Goal: Task Accomplishment & Management: Manage account settings

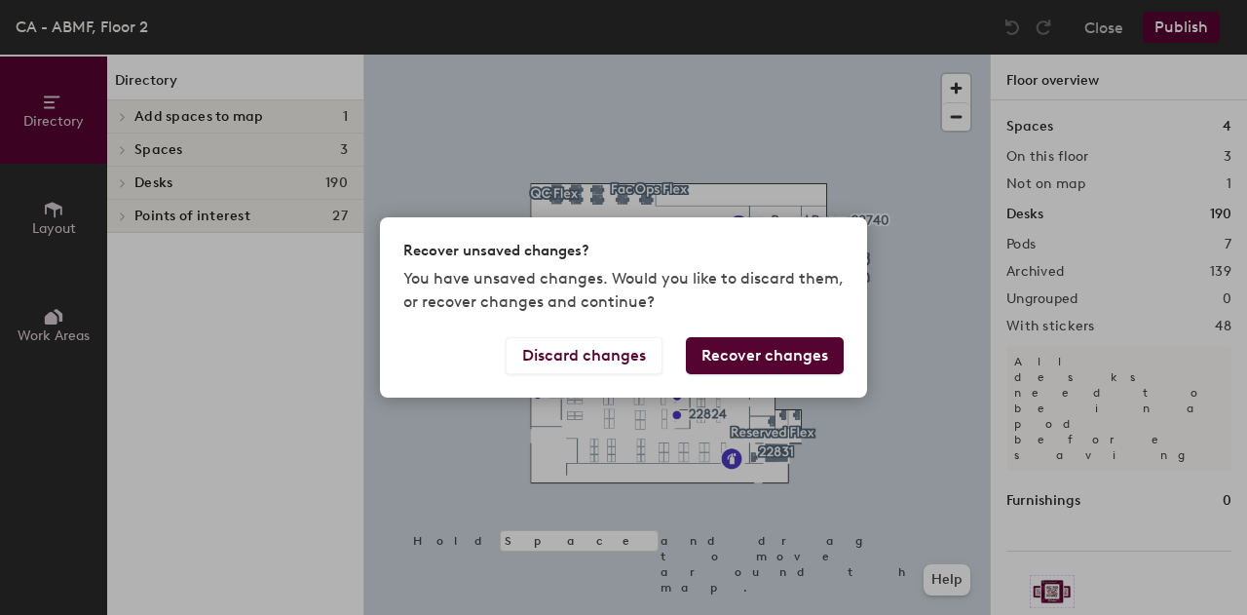
click at [737, 347] on button "Recover changes" at bounding box center [765, 355] width 158 height 37
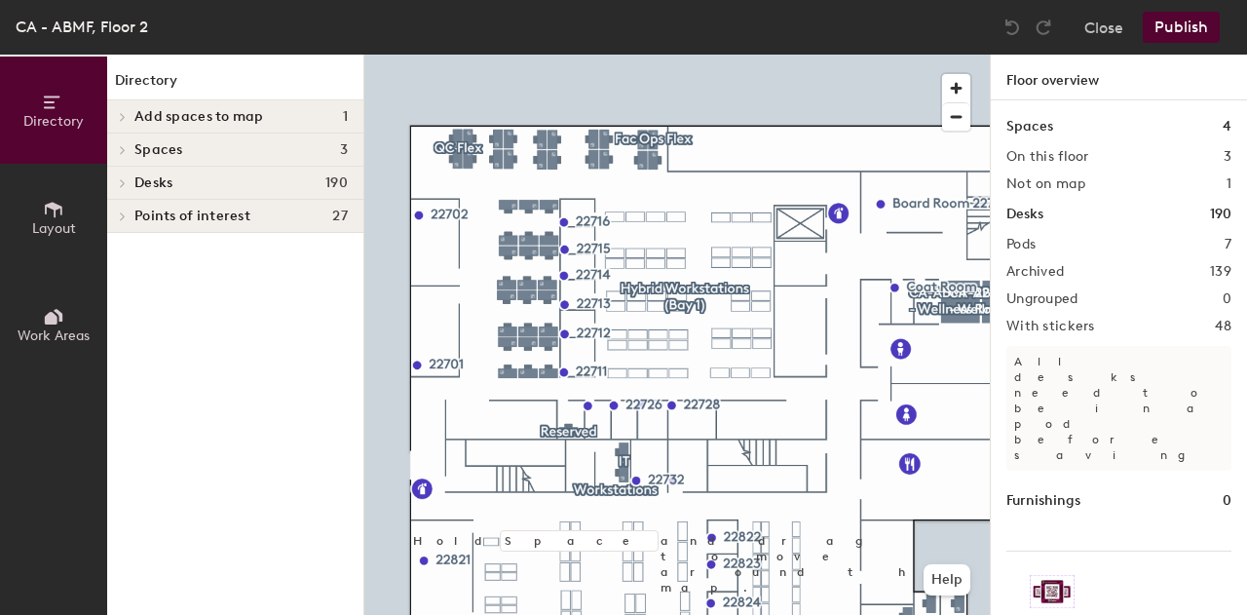
click at [64, 214] on button "Layout" at bounding box center [53, 217] width 107 height 107
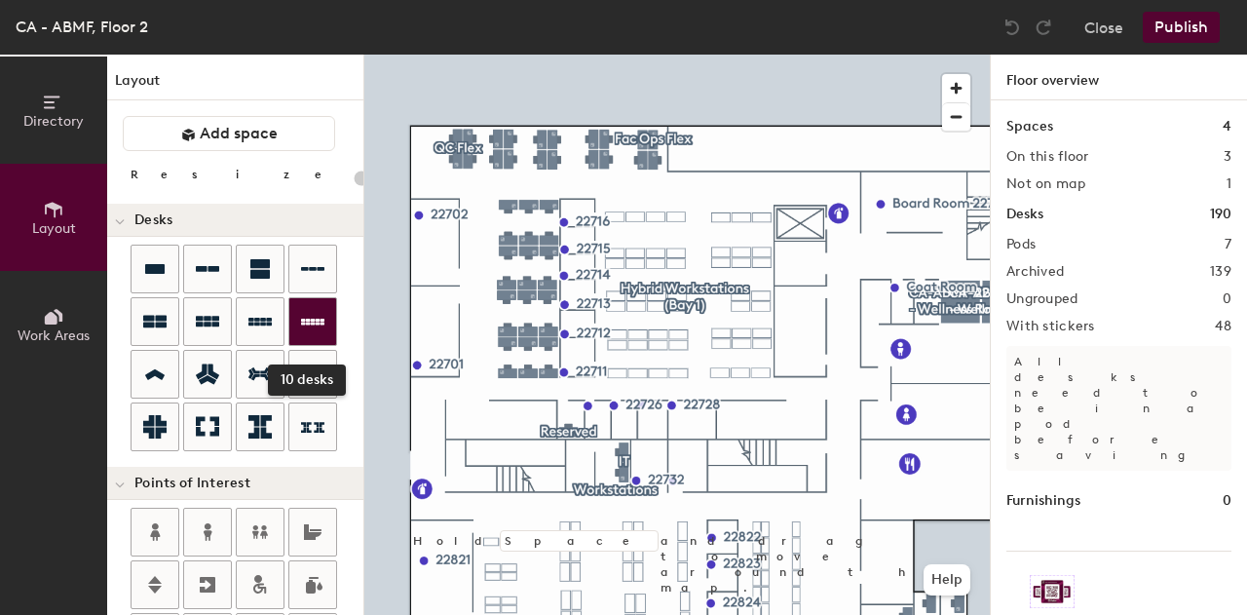
click at [297, 317] on div at bounding box center [312, 321] width 47 height 47
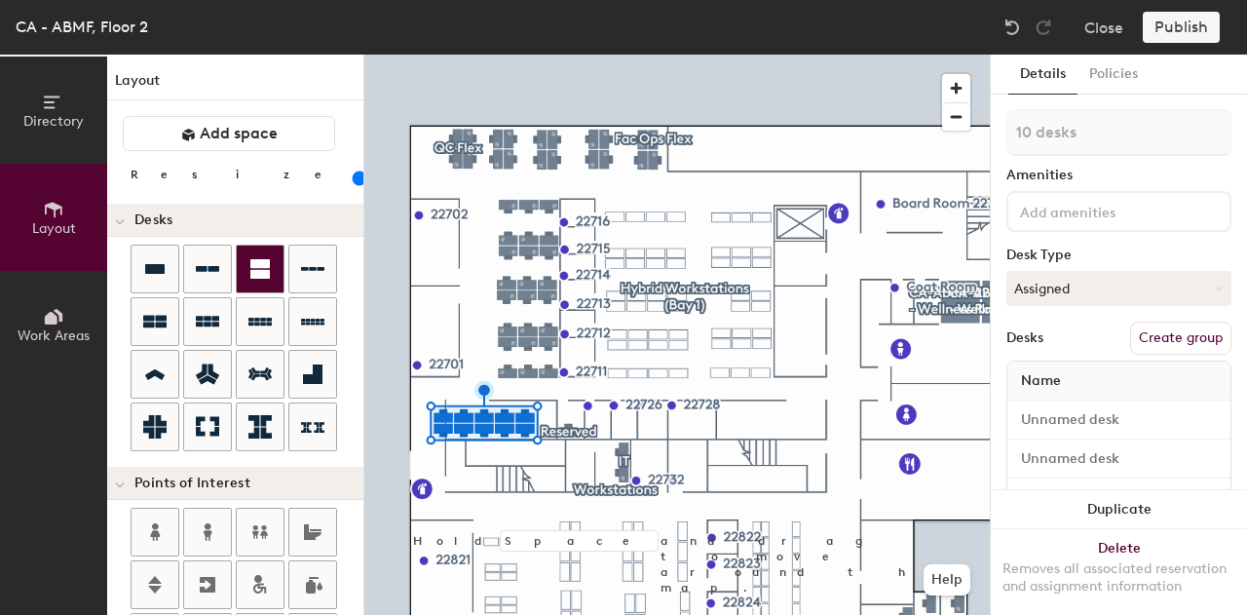
drag, startPoint x: 765, startPoint y: 24, endPoint x: 273, endPoint y: 270, distance: 549.8
click at [273, 270] on div at bounding box center [260, 269] width 47 height 47
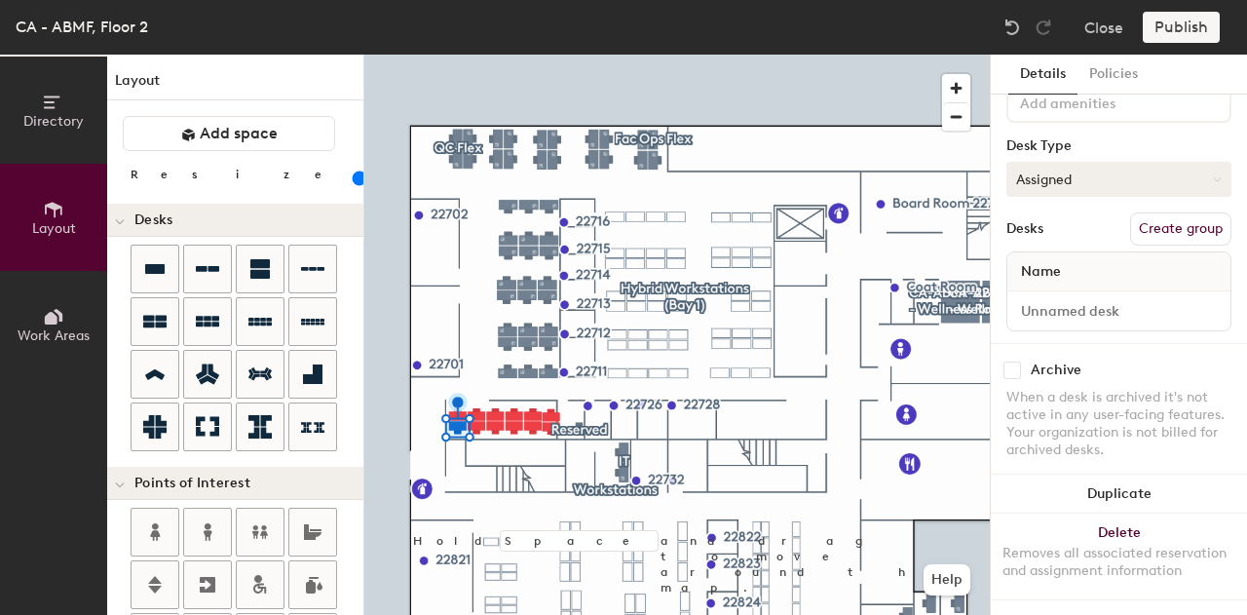
scroll to position [125, 0]
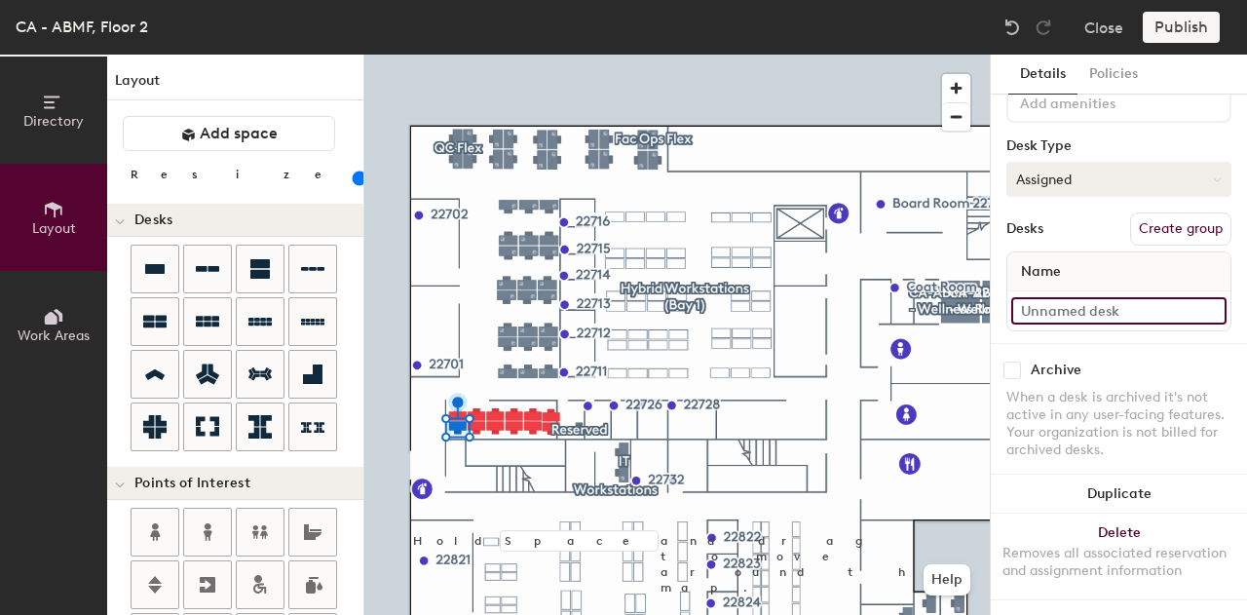
type input "100"
click at [1113, 297] on input at bounding box center [1118, 310] width 215 height 27
type input "1"
type input "100"
type input "1"
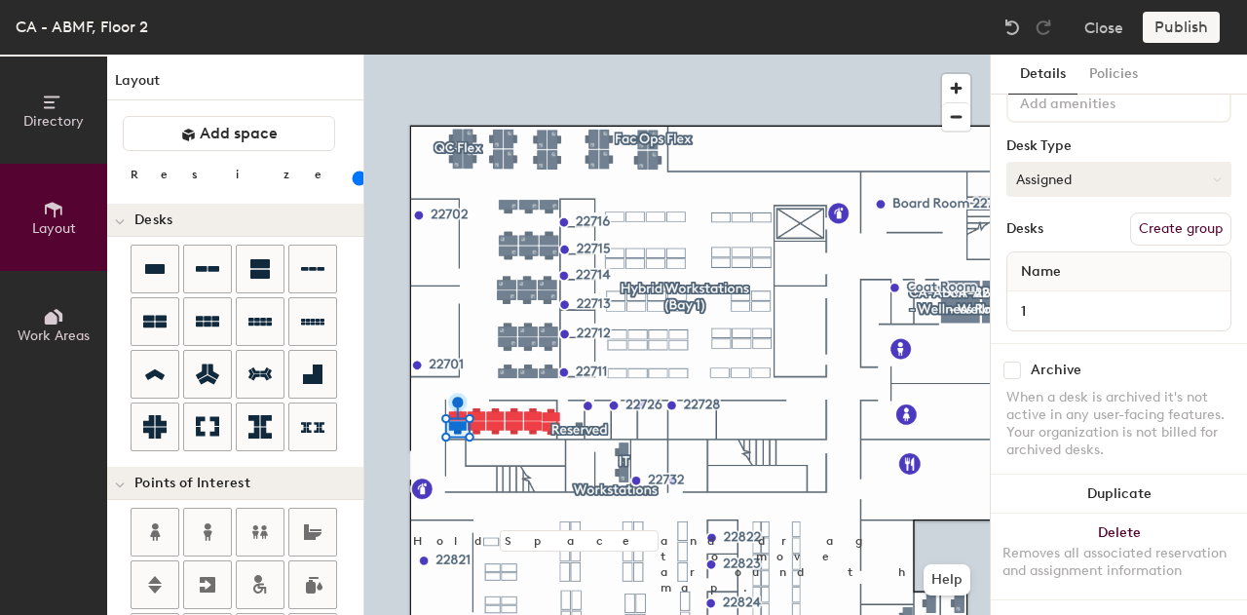
click at [1134, 178] on button "Assigned" at bounding box center [1118, 179] width 225 height 35
click at [1111, 283] on div "Hoteled" at bounding box center [1104, 297] width 195 height 29
type input "100"
click at [1109, 297] on input at bounding box center [1118, 310] width 215 height 27
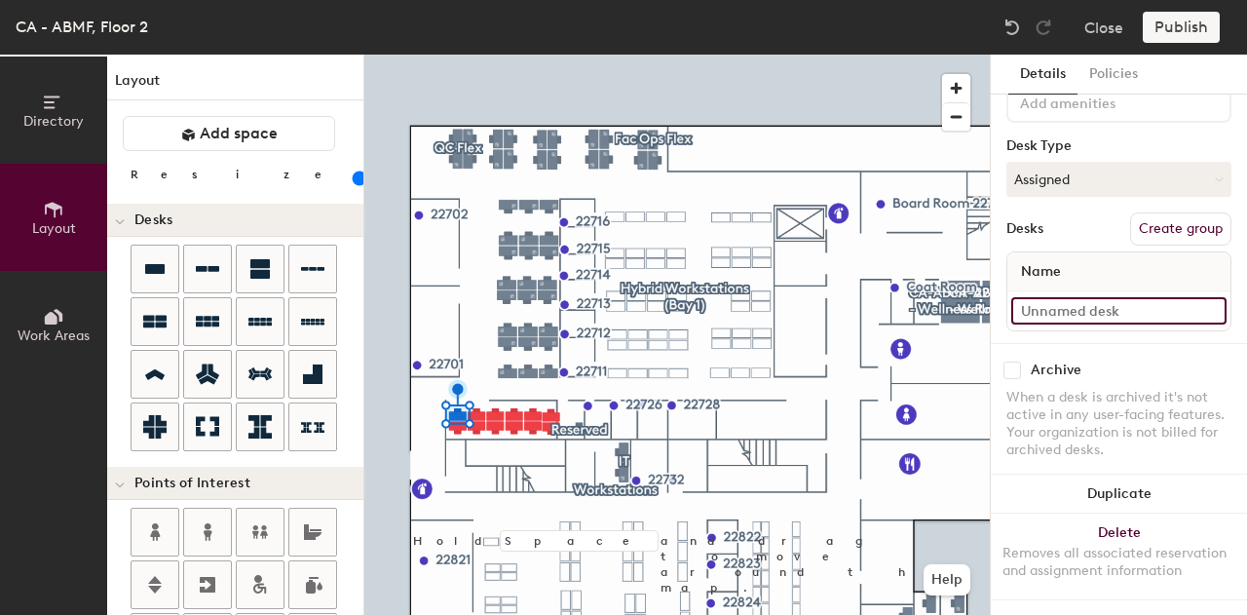
type input "2"
type input "100"
type input "2"
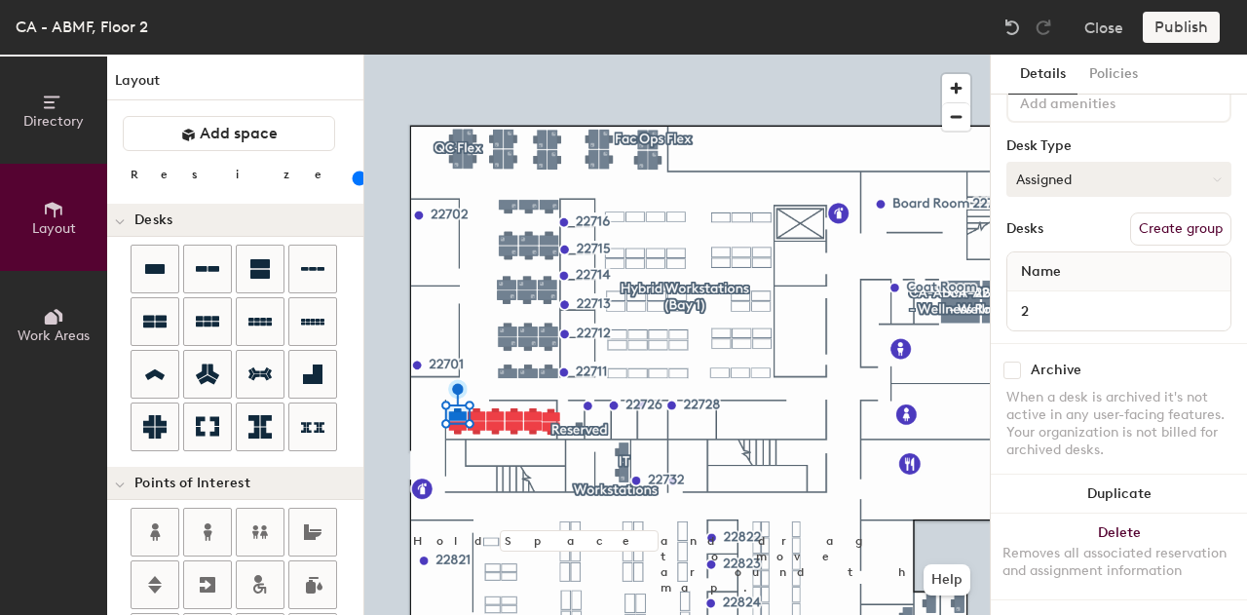
click at [1079, 169] on button "Assigned" at bounding box center [1118, 179] width 225 height 35
click at [1080, 287] on div "Hoteled" at bounding box center [1104, 297] width 195 height 29
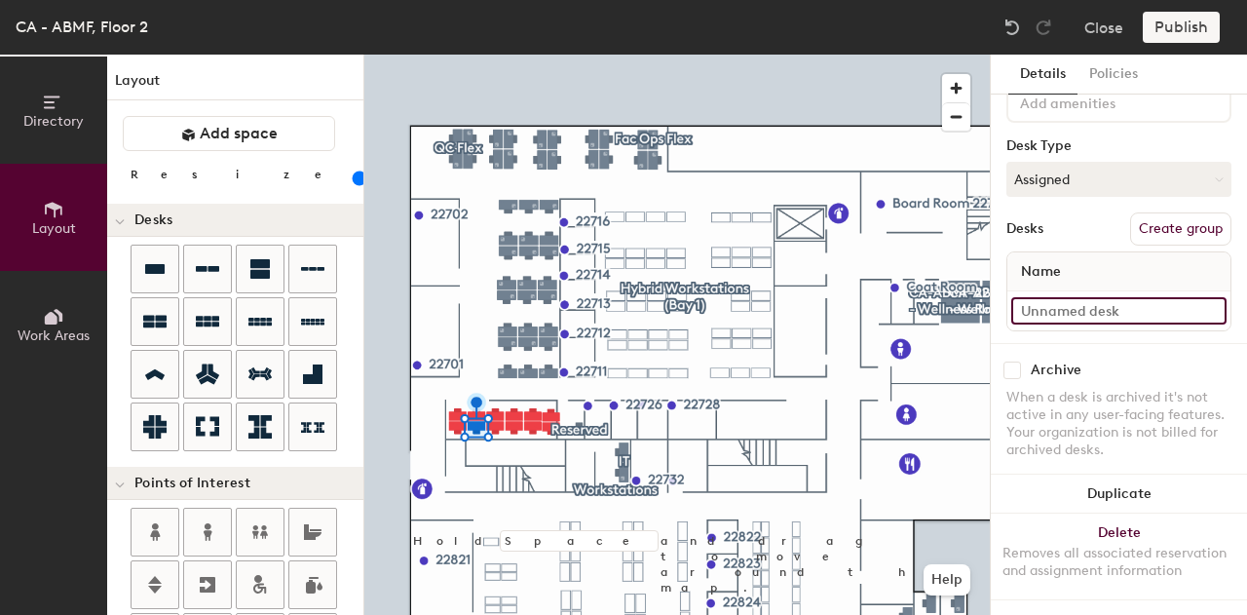
type input "100"
click at [1132, 304] on input at bounding box center [1118, 310] width 215 height 27
type input "3"
type input "100"
type input "3"
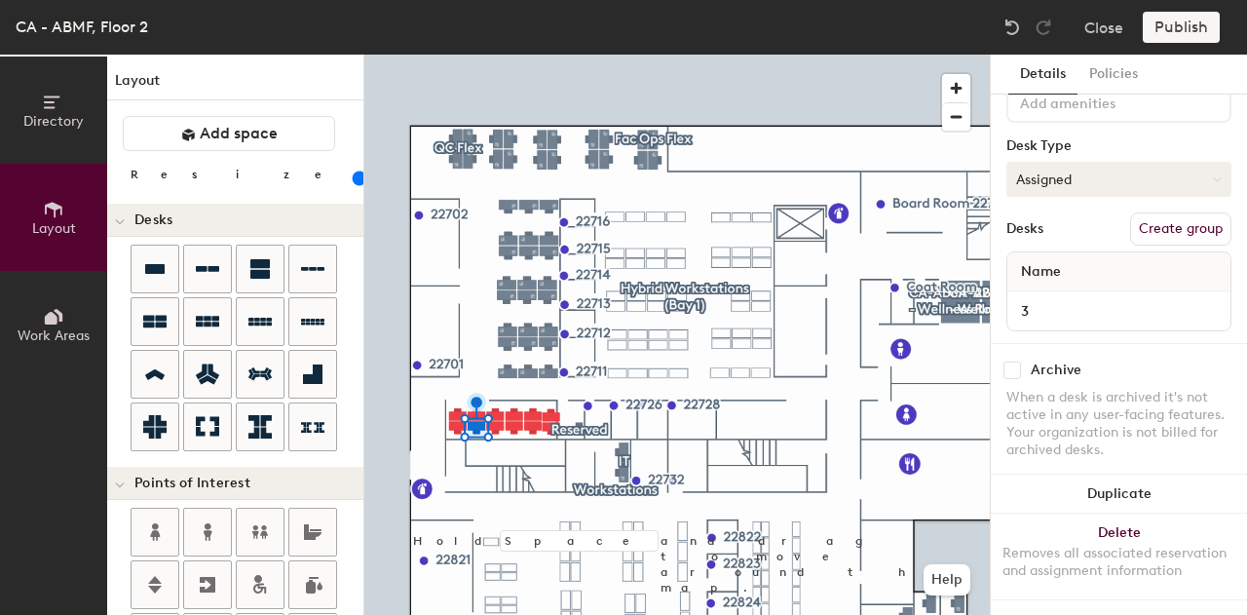
click at [1137, 171] on button "Assigned" at bounding box center [1118, 179] width 225 height 35
click at [1109, 286] on div "Hoteled" at bounding box center [1104, 297] width 195 height 29
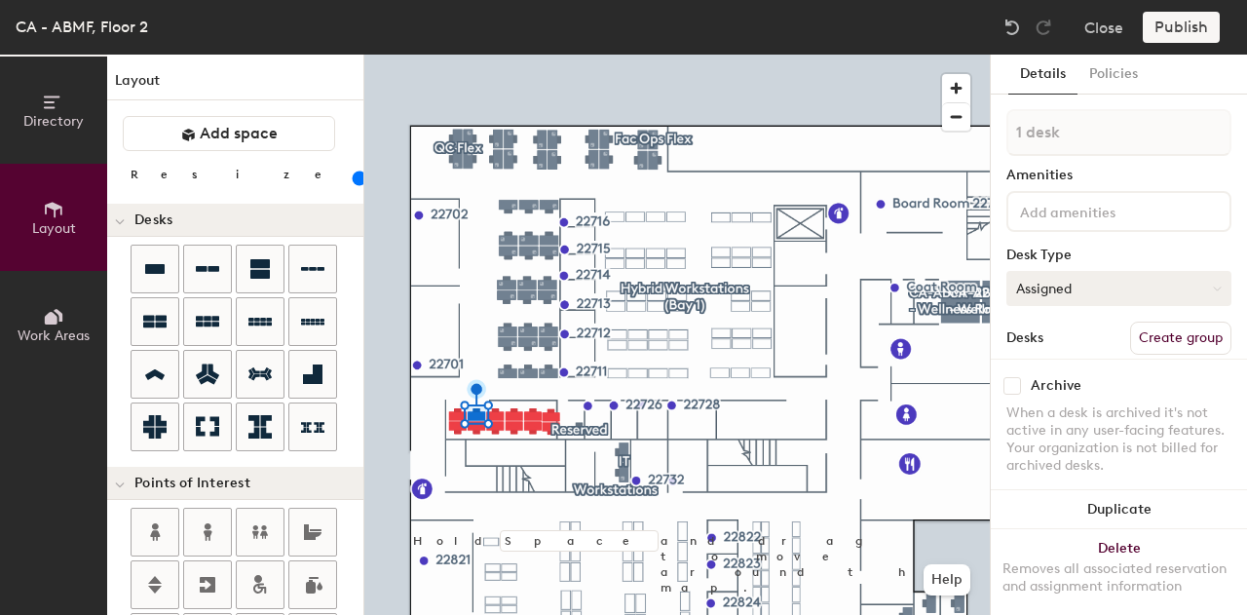
click at [1050, 291] on button "Assigned" at bounding box center [1118, 288] width 225 height 35
click at [1051, 406] on div "Hoteled" at bounding box center [1104, 407] width 195 height 29
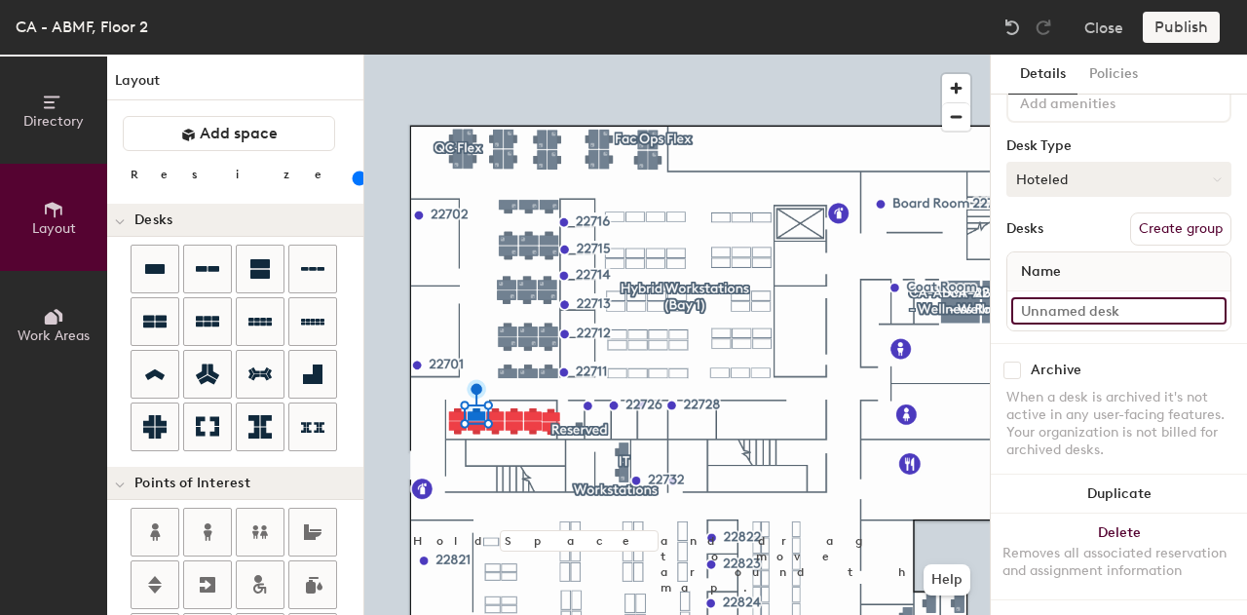
type input "100"
click at [1048, 297] on input at bounding box center [1118, 310] width 215 height 27
type input "4"
type input "100"
type input "4"
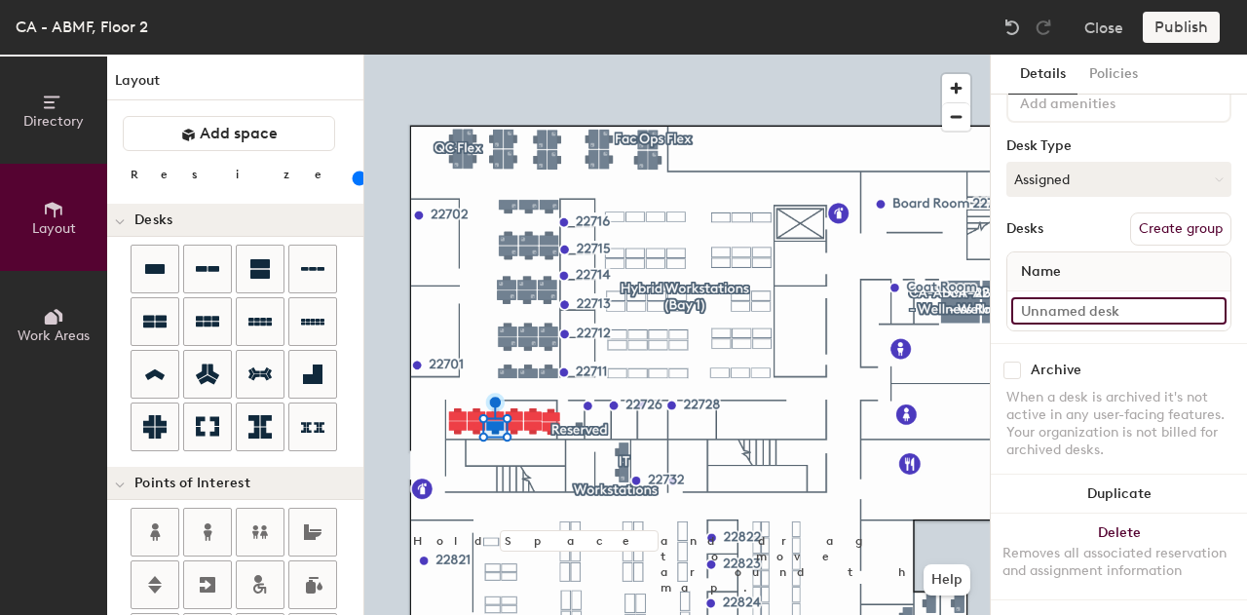
type input "100"
click at [1069, 297] on input at bounding box center [1118, 310] width 215 height 27
type input "5"
type input "100"
type input "5"
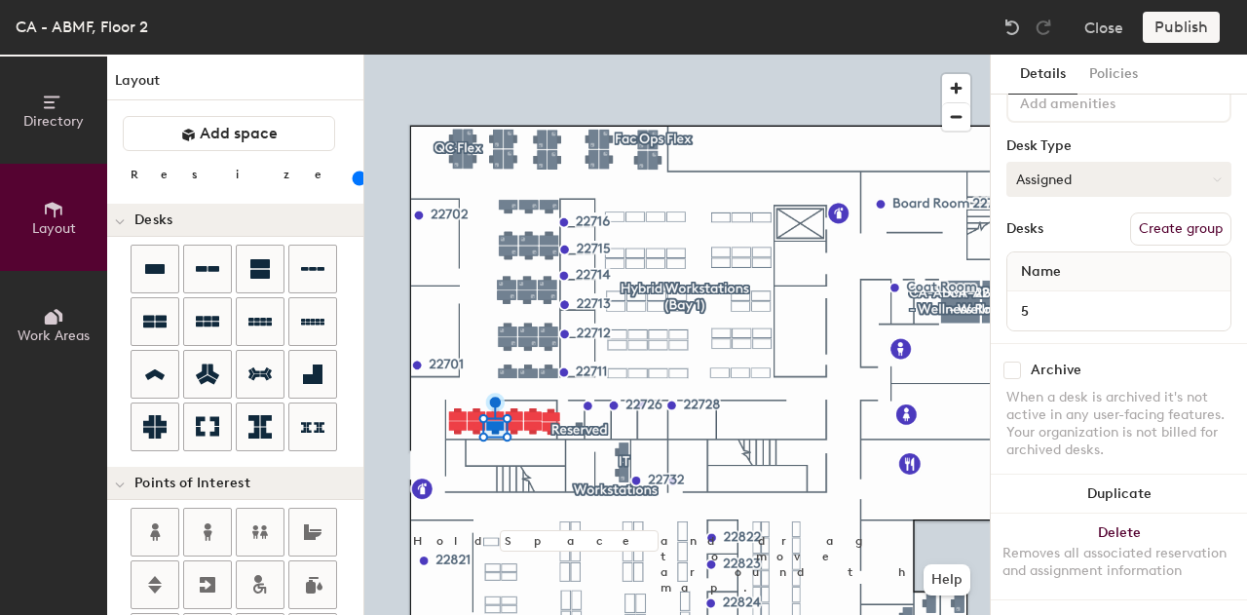
click at [1092, 169] on button "Assigned" at bounding box center [1118, 179] width 225 height 35
click at [1071, 286] on div "Hoteled" at bounding box center [1104, 297] width 195 height 29
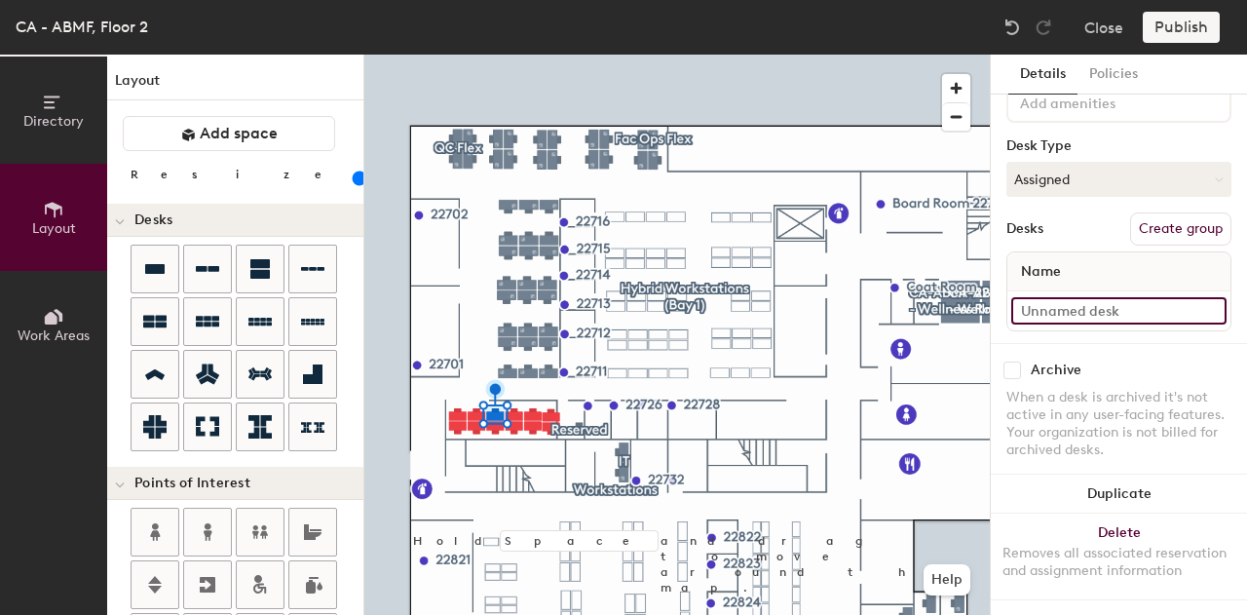
type input "100"
click at [1105, 297] on input at bounding box center [1118, 310] width 215 height 27
type input "6"
type input "100"
type input "6"
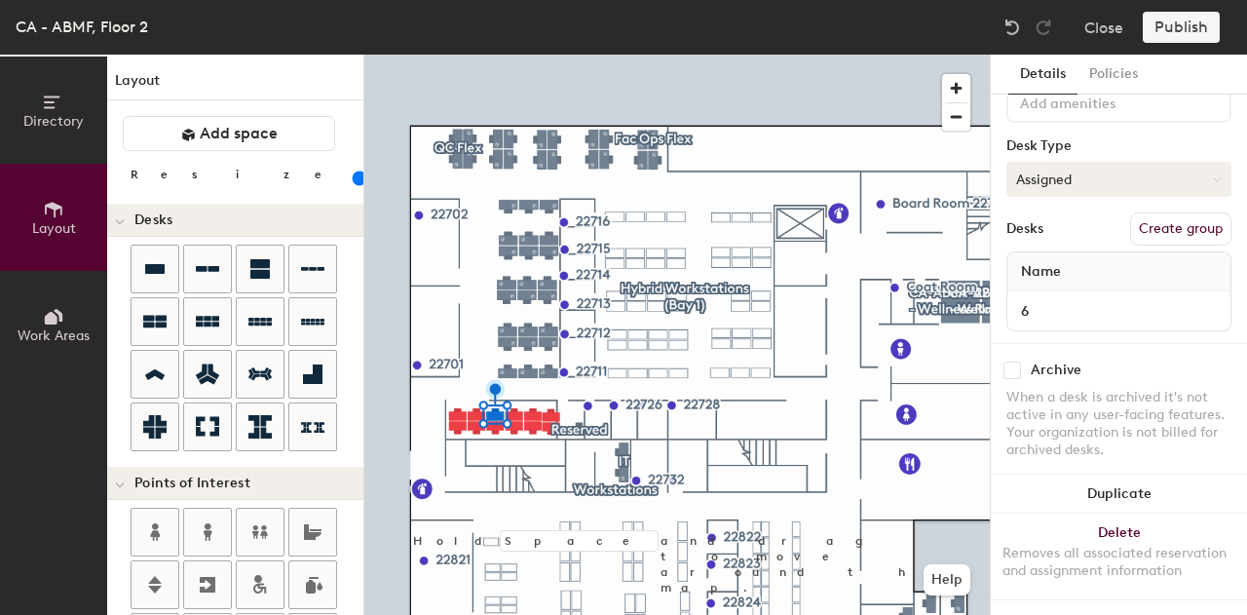
click at [1070, 165] on button "Assigned" at bounding box center [1118, 179] width 225 height 35
click at [1072, 283] on div "Hoteled" at bounding box center [1104, 297] width 195 height 29
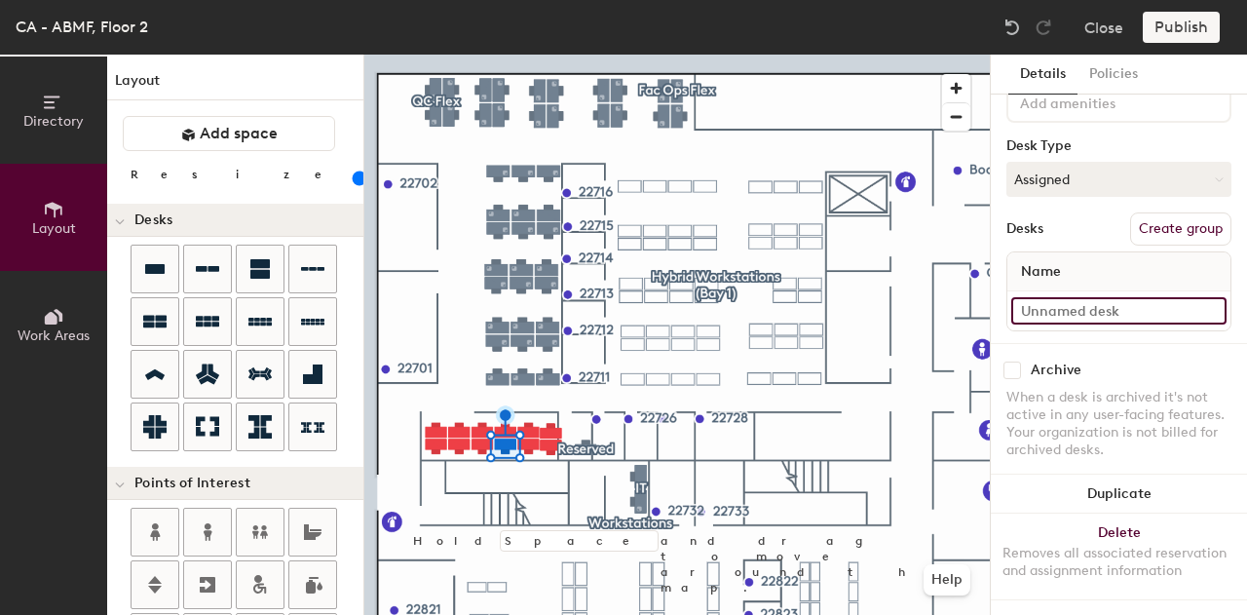
type input "100"
click at [1106, 303] on input at bounding box center [1118, 310] width 215 height 27
type input "7"
type input "100"
type input "7"
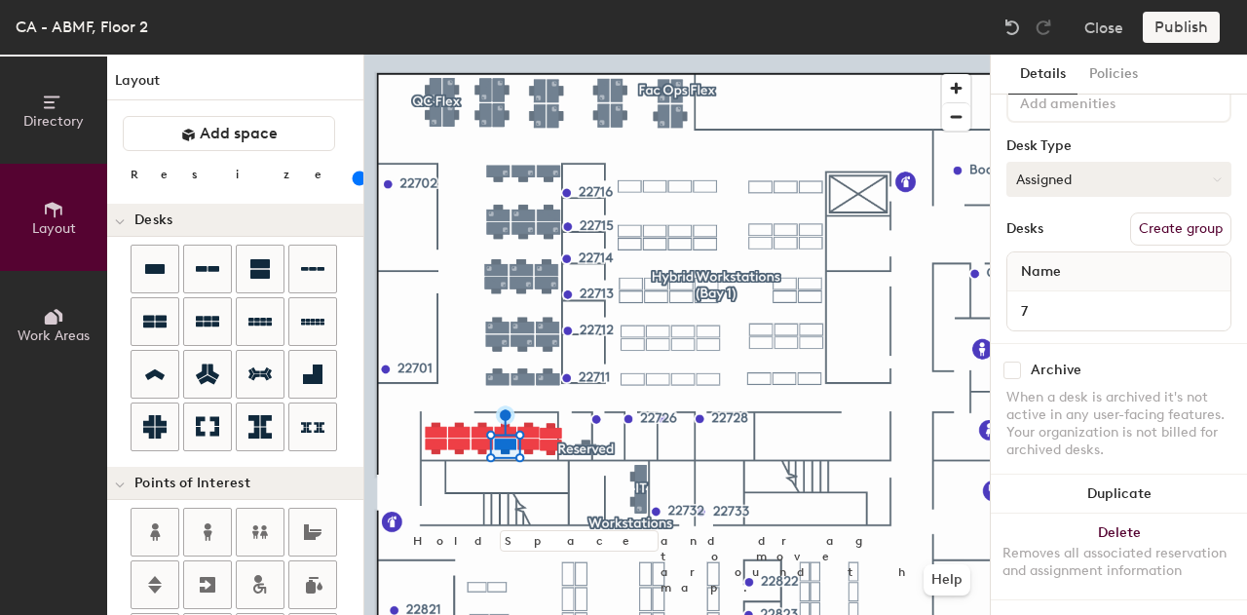
click at [1062, 165] on button "Assigned" at bounding box center [1118, 179] width 225 height 35
click at [1048, 283] on div "Hoteled" at bounding box center [1104, 297] width 195 height 29
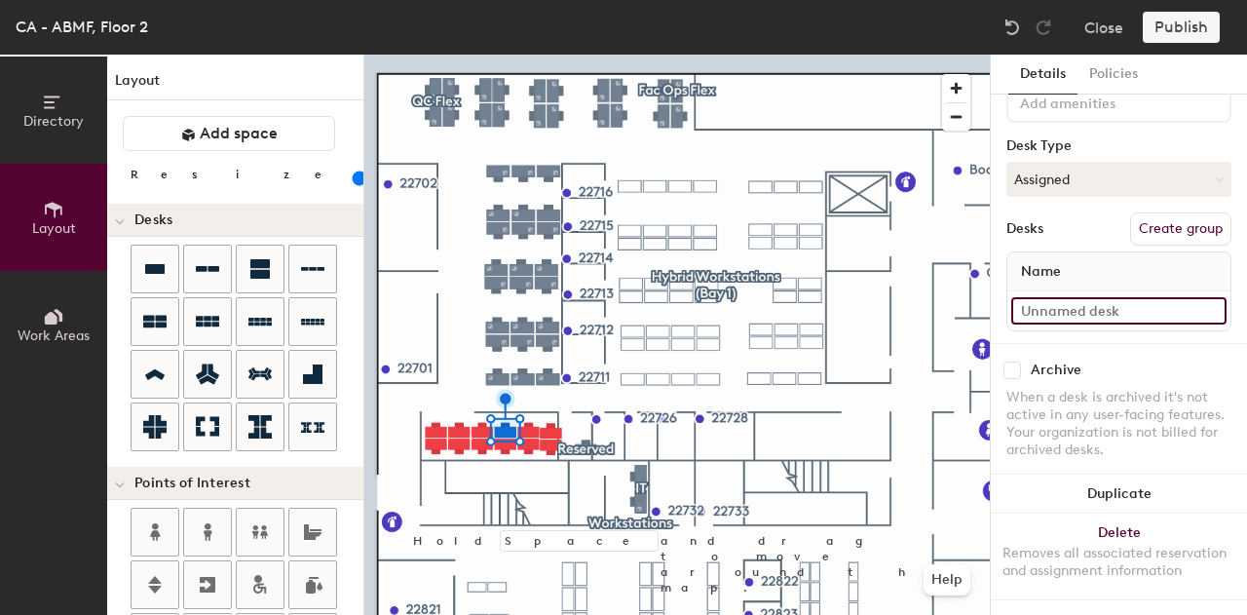
click at [1046, 297] on input at bounding box center [1118, 310] width 215 height 27
type input "100"
type input "8"
type input "100"
type input "8"
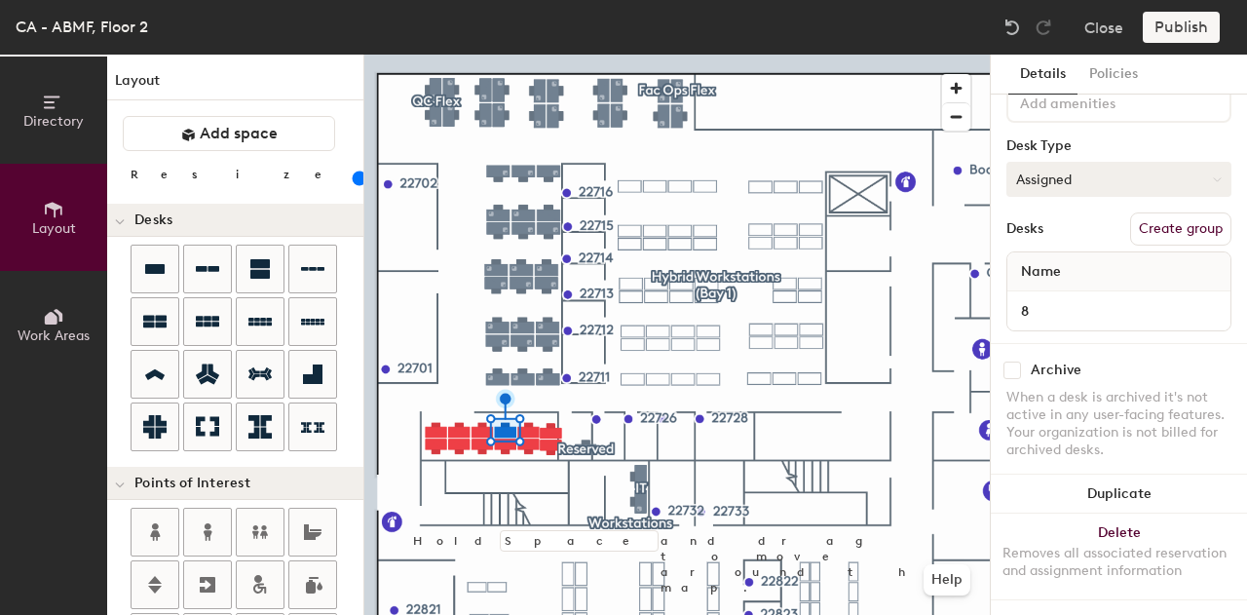
click at [1058, 162] on button "Assigned" at bounding box center [1118, 179] width 225 height 35
click at [1066, 283] on div "Hoteled" at bounding box center [1104, 297] width 195 height 29
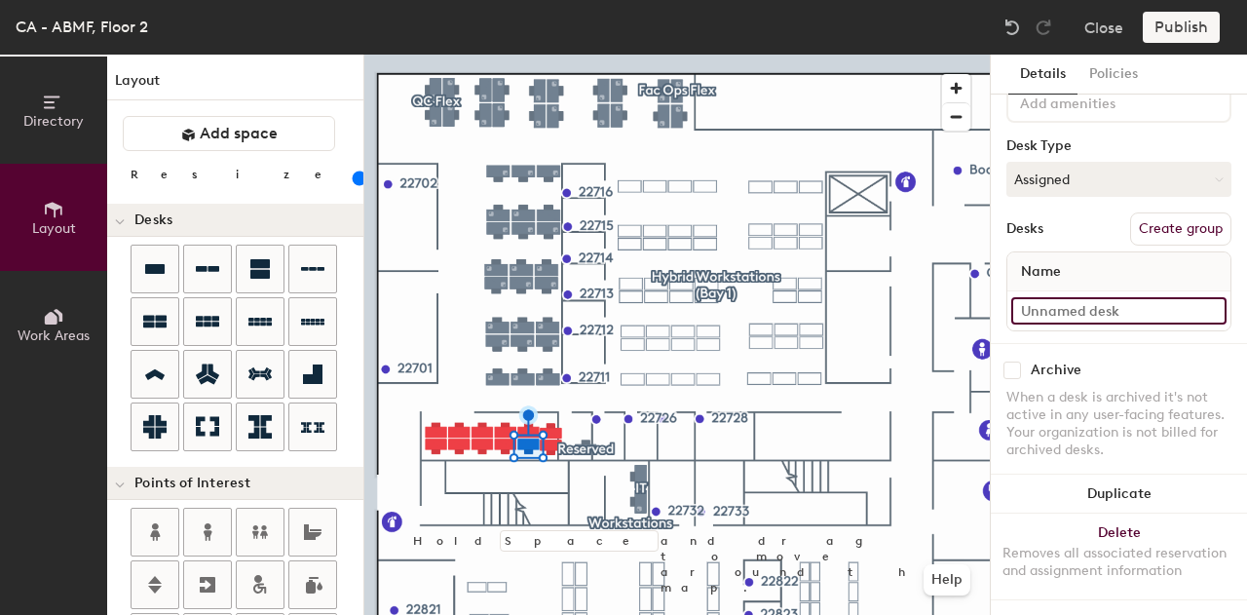
click at [1064, 297] on input at bounding box center [1118, 310] width 215 height 27
type input "100"
type input "9"
type input "100"
type input "9"
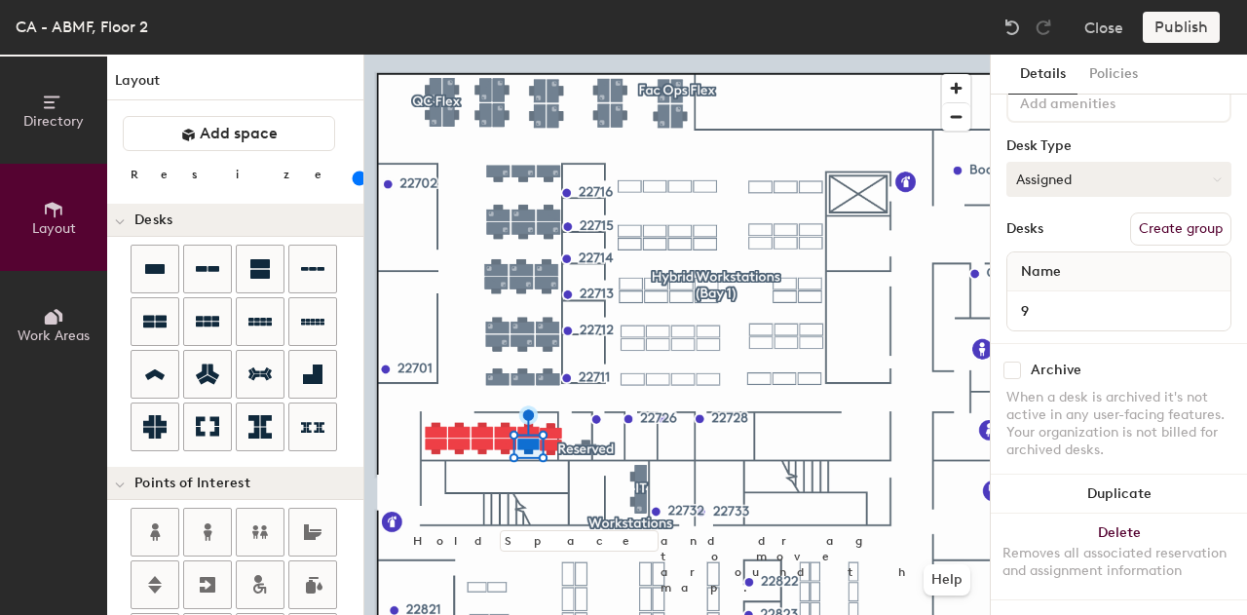
click at [1061, 163] on button "Assigned" at bounding box center [1118, 179] width 225 height 35
click at [1064, 283] on div "Hoteled" at bounding box center [1104, 297] width 195 height 29
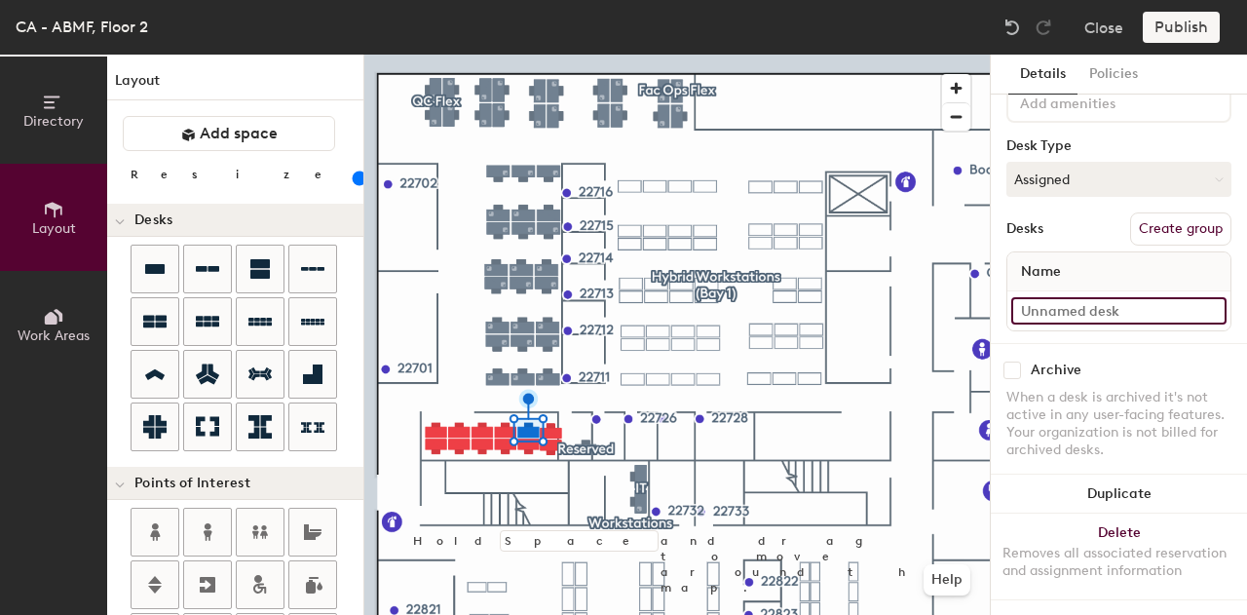
click at [1091, 303] on input at bounding box center [1118, 310] width 215 height 27
type input "100"
type input "1"
type input "100"
type input "10"
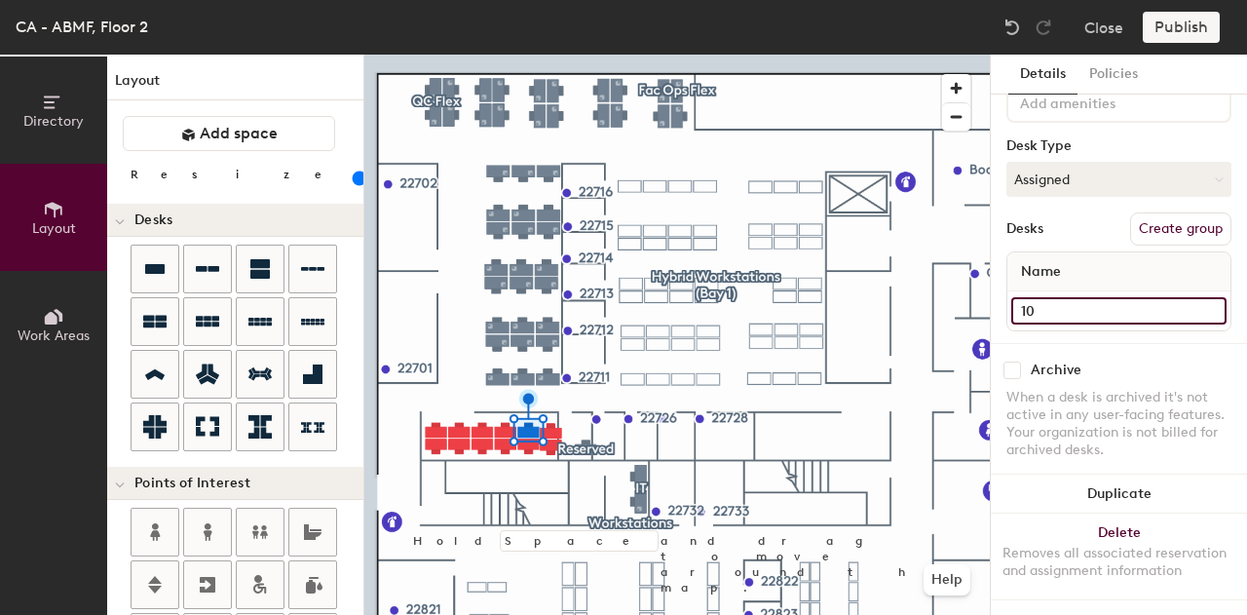
type input "100"
type input "10"
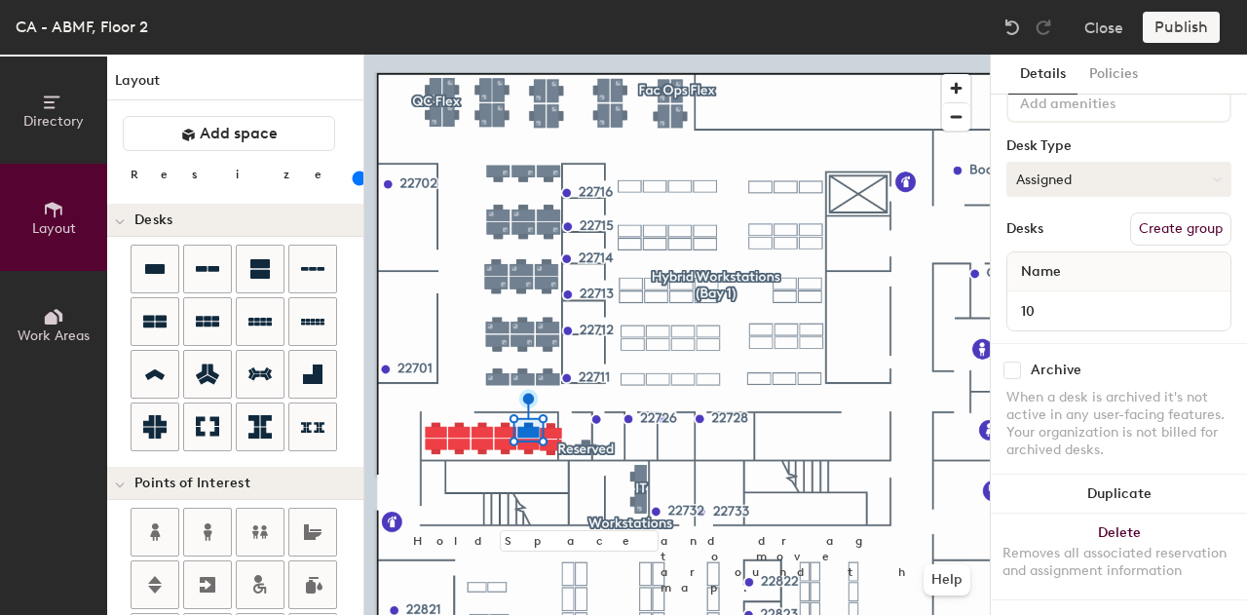
click at [1061, 172] on button "Assigned" at bounding box center [1118, 179] width 225 height 35
click at [1070, 286] on div "Hoteled" at bounding box center [1104, 297] width 195 height 29
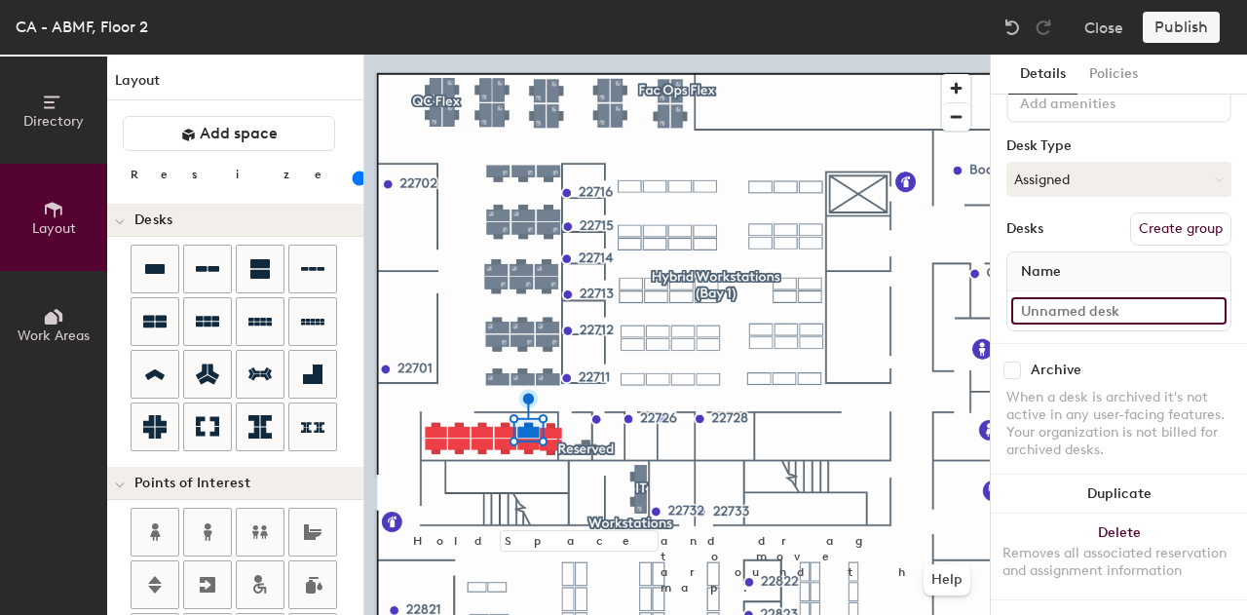
type input "100"
click at [1101, 303] on input at bounding box center [1118, 310] width 215 height 27
type input "1"
type input "100"
type input "11"
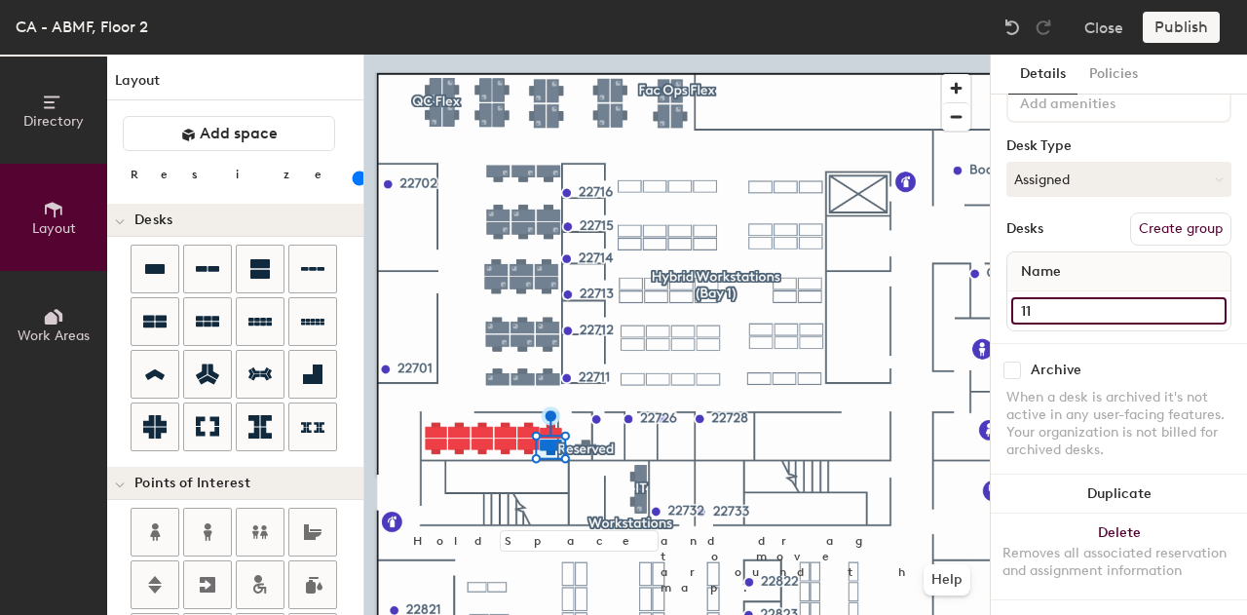
type input "100"
type input "11"
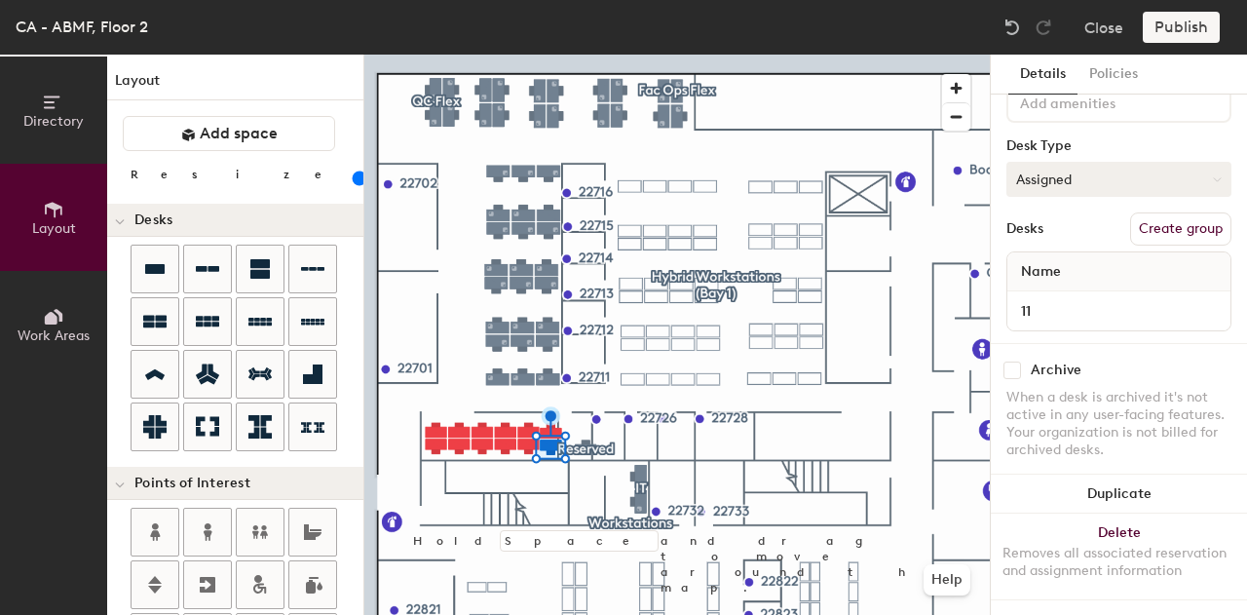
click at [1107, 169] on button "Assigned" at bounding box center [1118, 179] width 225 height 35
click at [1098, 283] on div "Hoteled" at bounding box center [1104, 297] width 195 height 29
click at [1050, 170] on button "Assigned" at bounding box center [1118, 179] width 225 height 35
click at [1055, 283] on div "Hoteled" at bounding box center [1104, 297] width 195 height 29
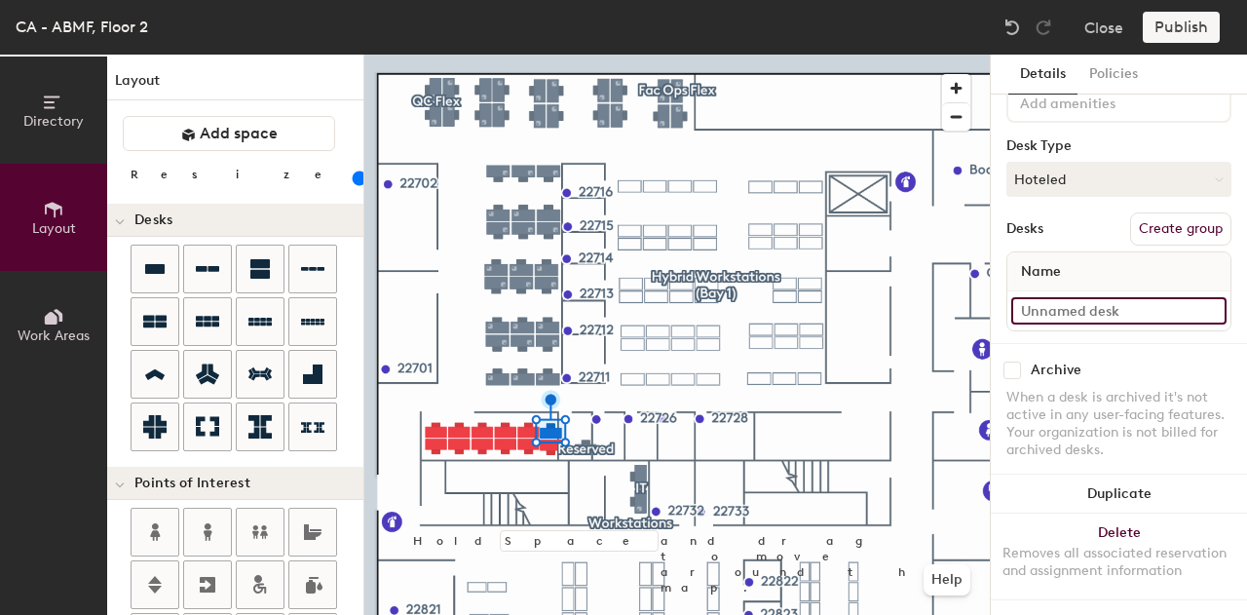
click at [1055, 297] on input at bounding box center [1118, 310] width 215 height 27
type input "100"
type input "1"
type input "100"
type input "12"
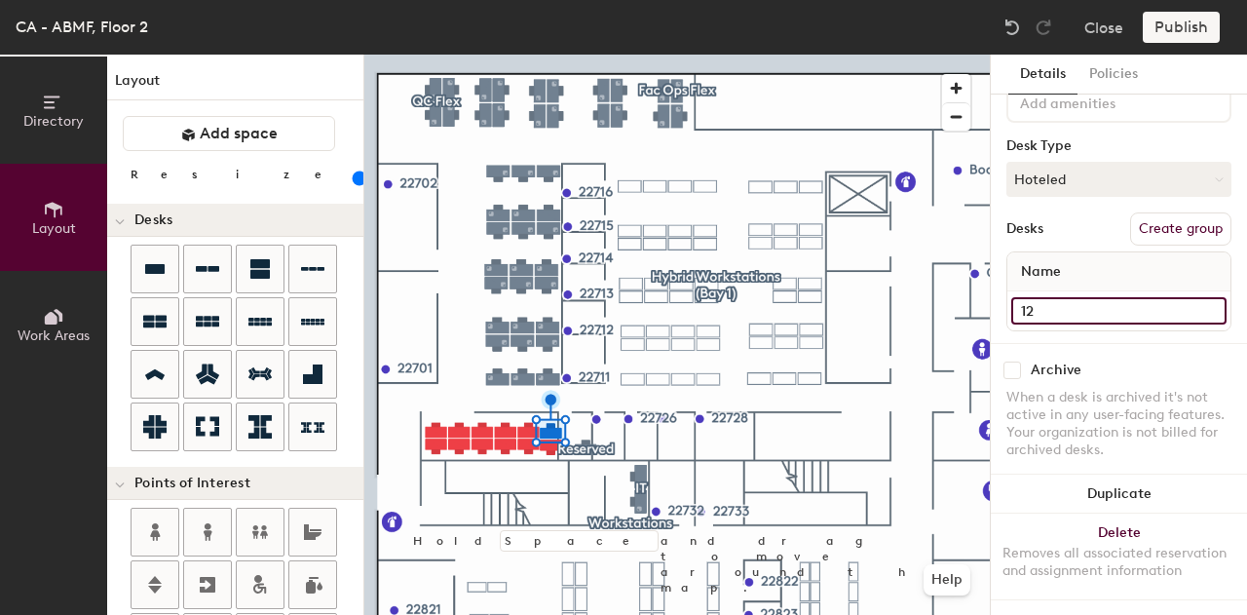
type input "100"
type input "12"
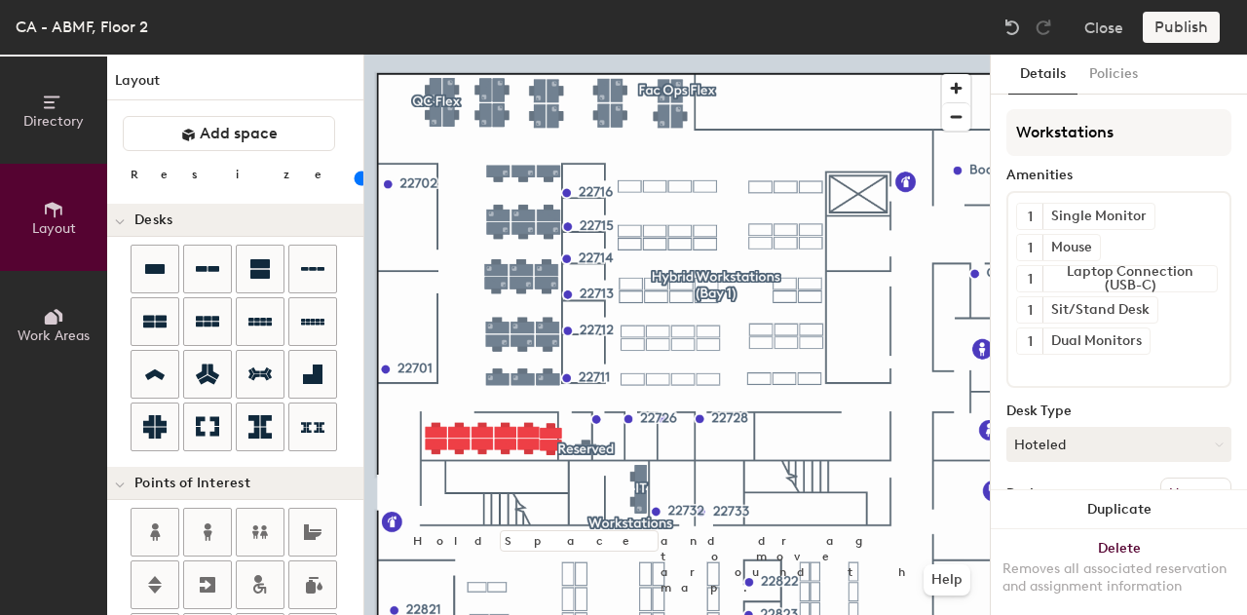
type input "100"
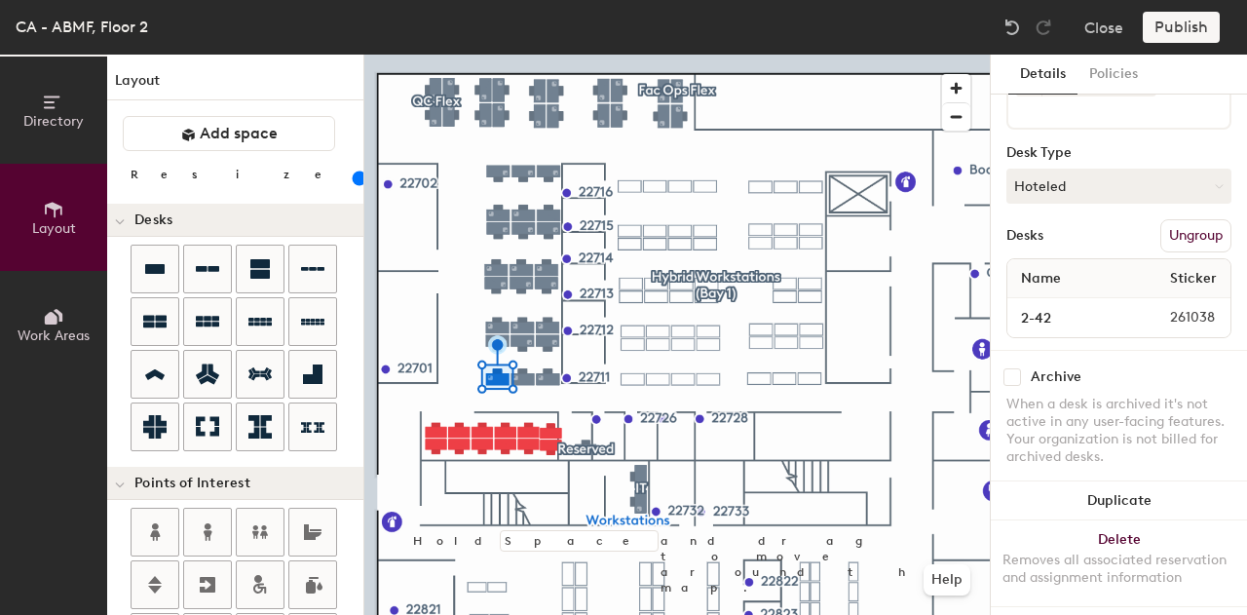
scroll to position [242, 0]
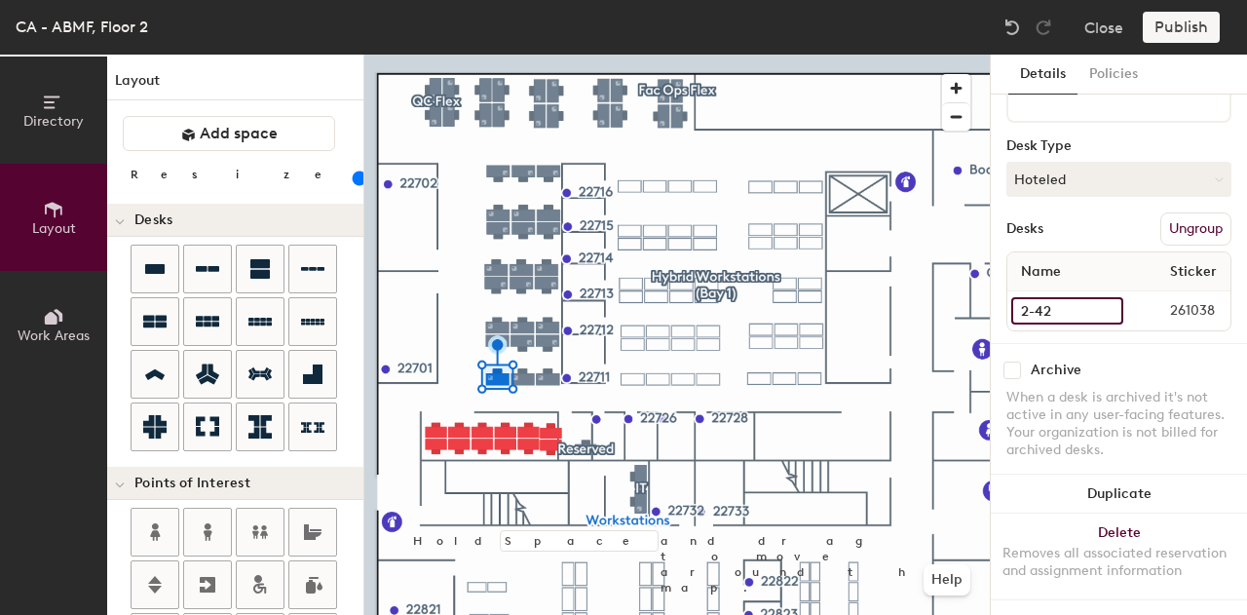
click at [1063, 297] on input "2-42" at bounding box center [1067, 310] width 112 height 27
type input "13"
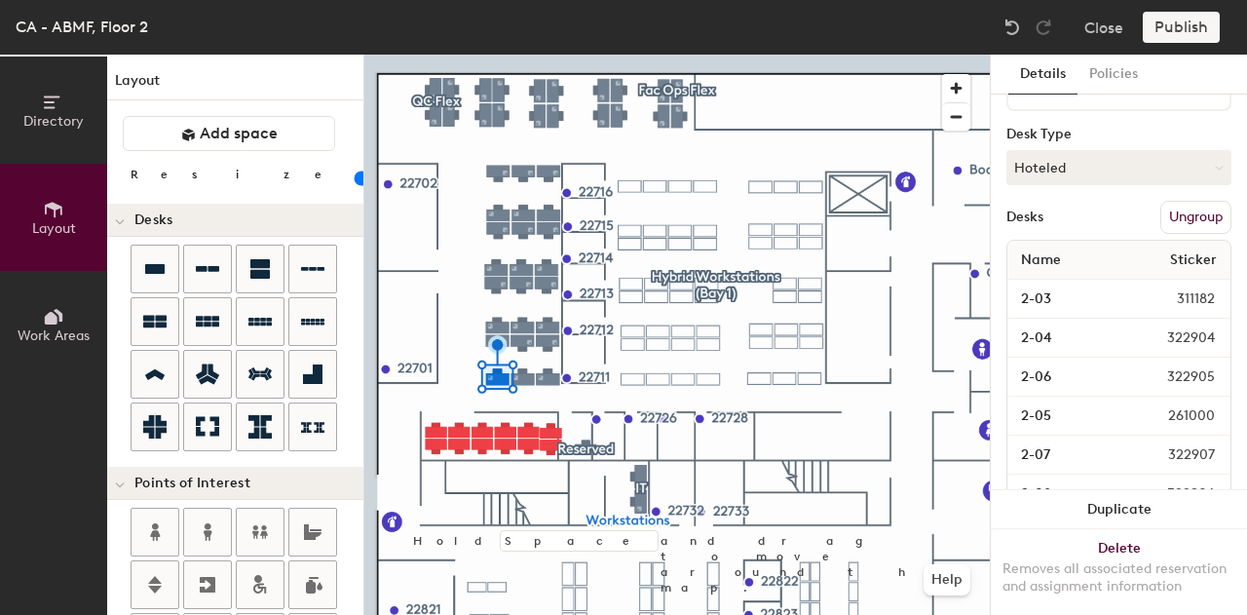
type input "100"
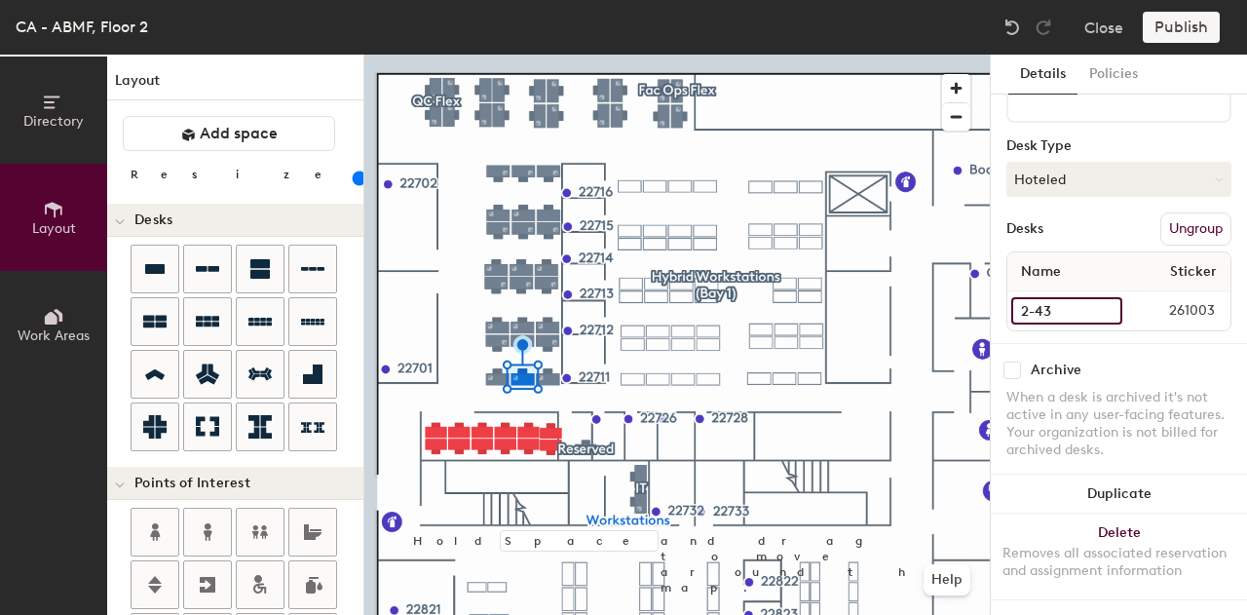
click at [1051, 297] on input "2-43" at bounding box center [1066, 310] width 111 height 27
type input "14"
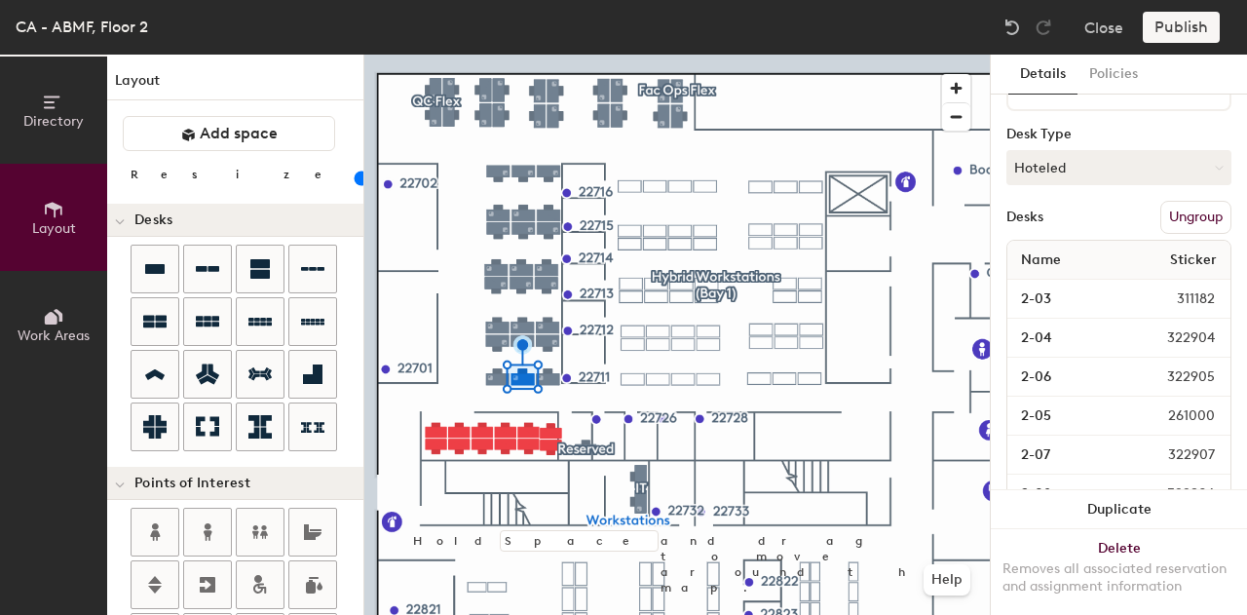
type input "100"
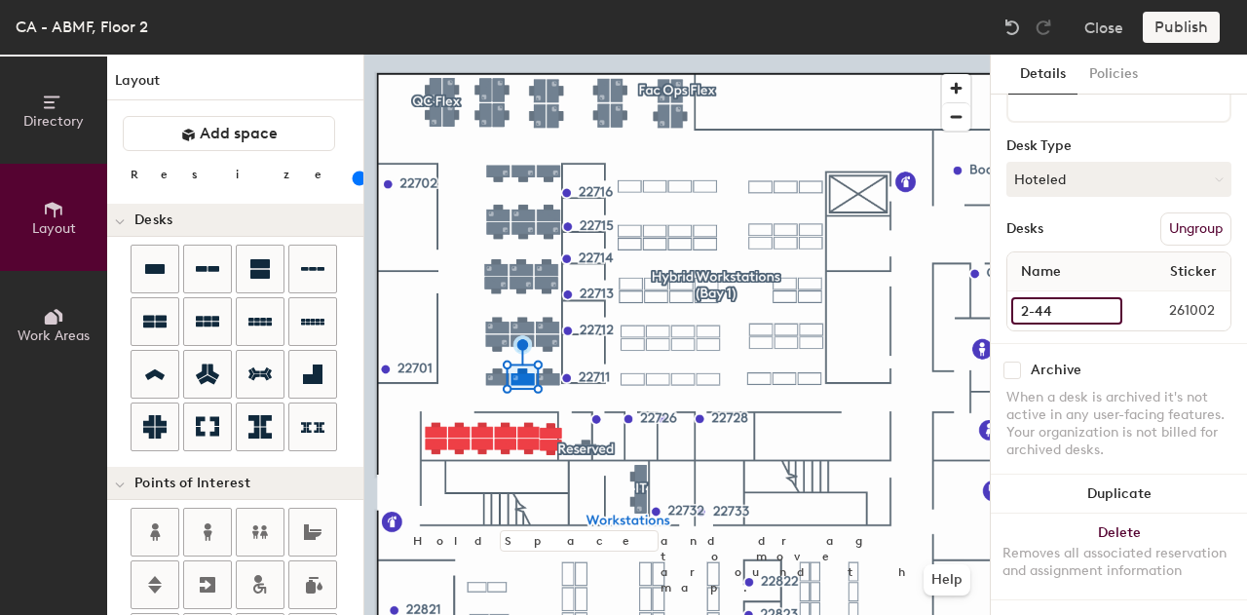
click at [1053, 297] on input "2-44" at bounding box center [1066, 310] width 111 height 27
type input "15"
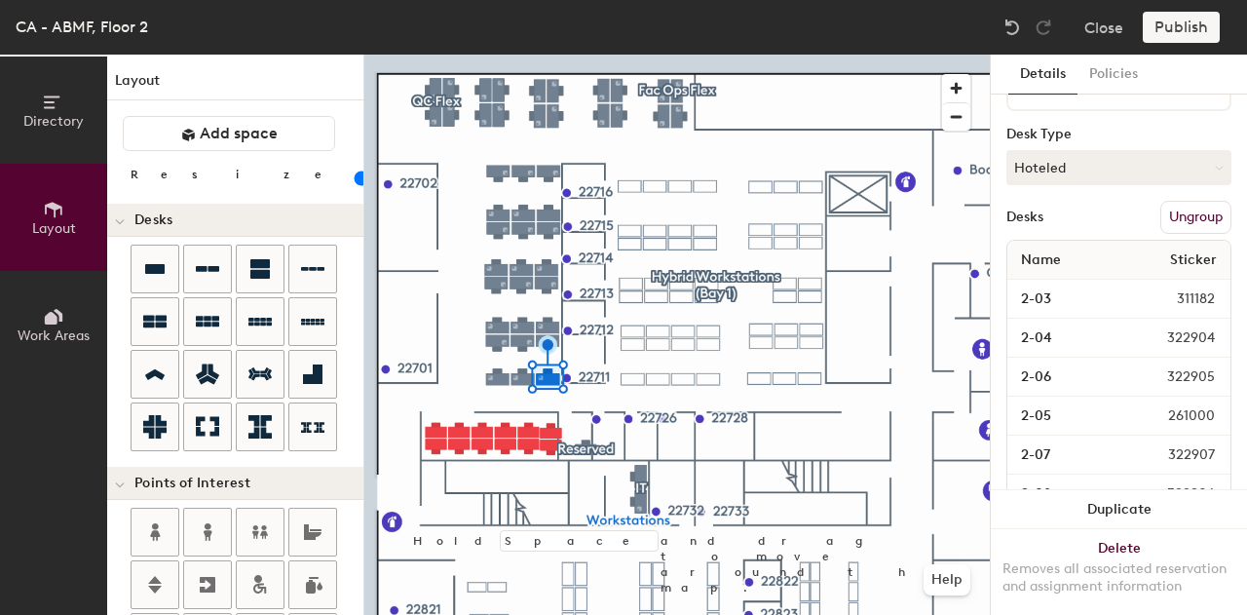
type input "100"
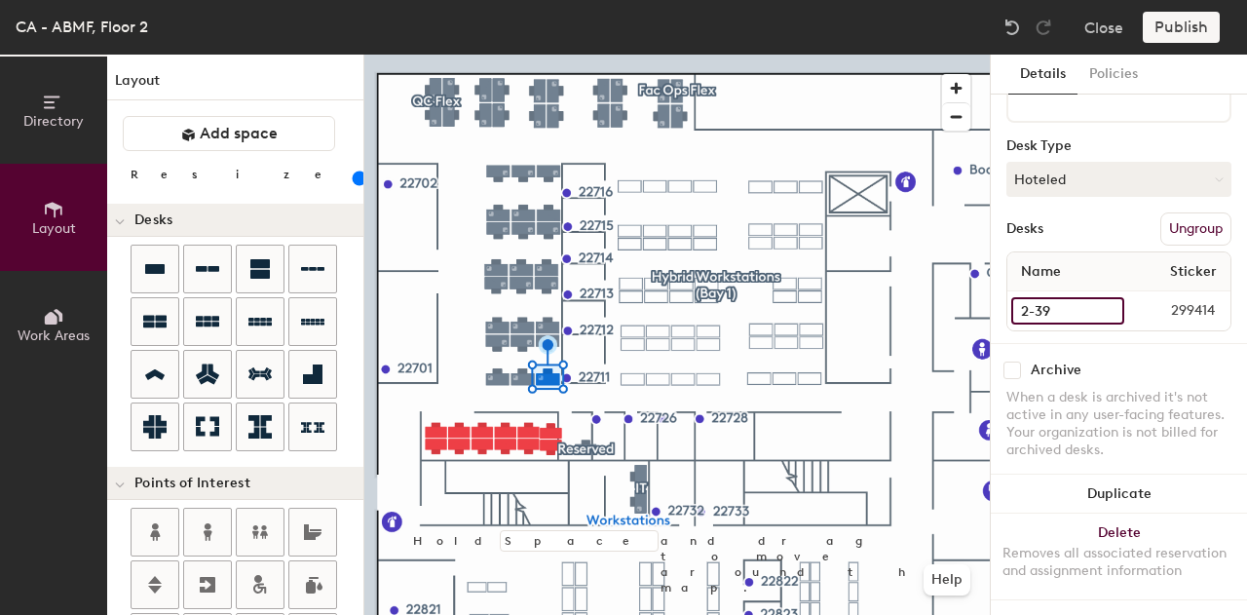
click at [1057, 297] on input "2-39" at bounding box center [1067, 310] width 113 height 27
type input "16"
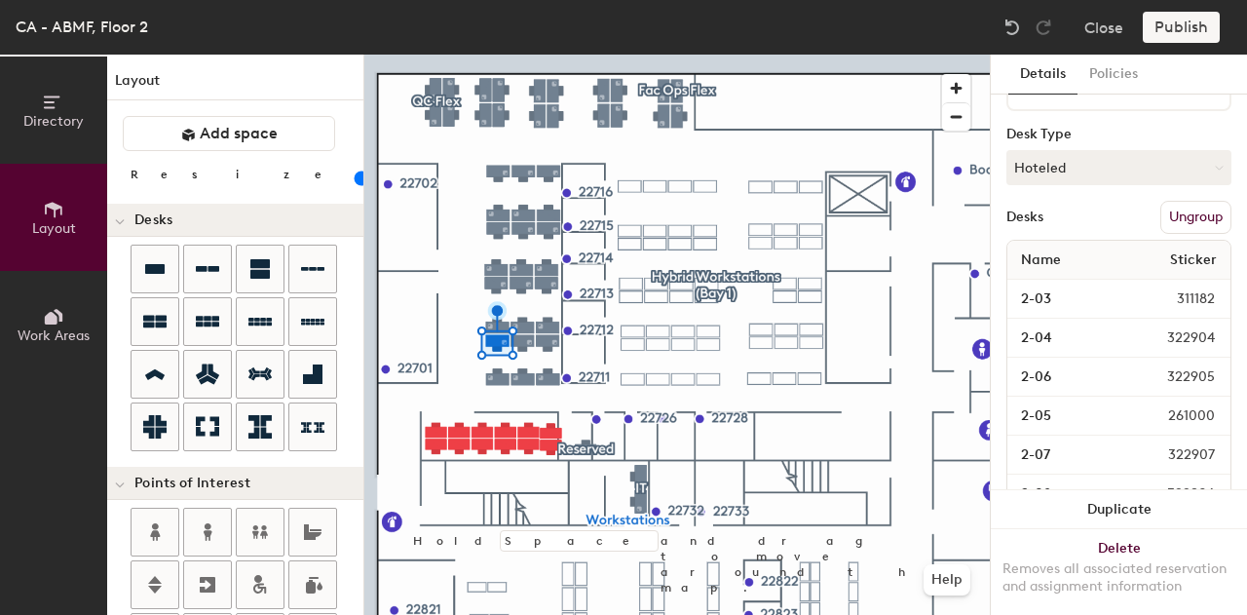
type input "100"
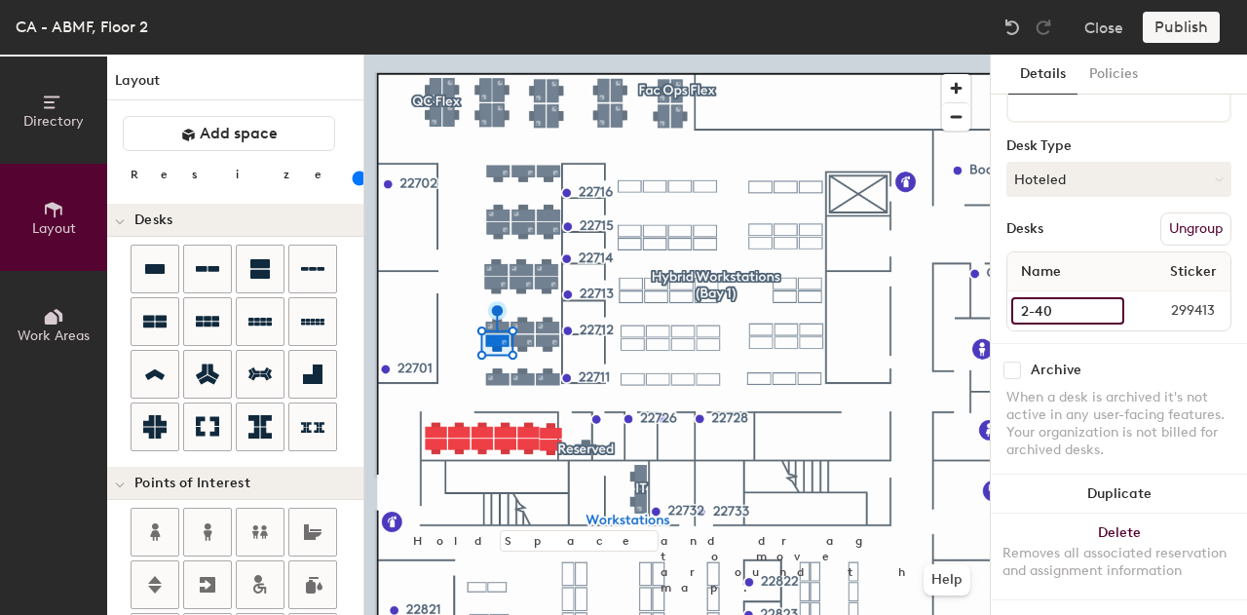
click at [1042, 297] on input "2-40" at bounding box center [1067, 310] width 113 height 27
type input "17"
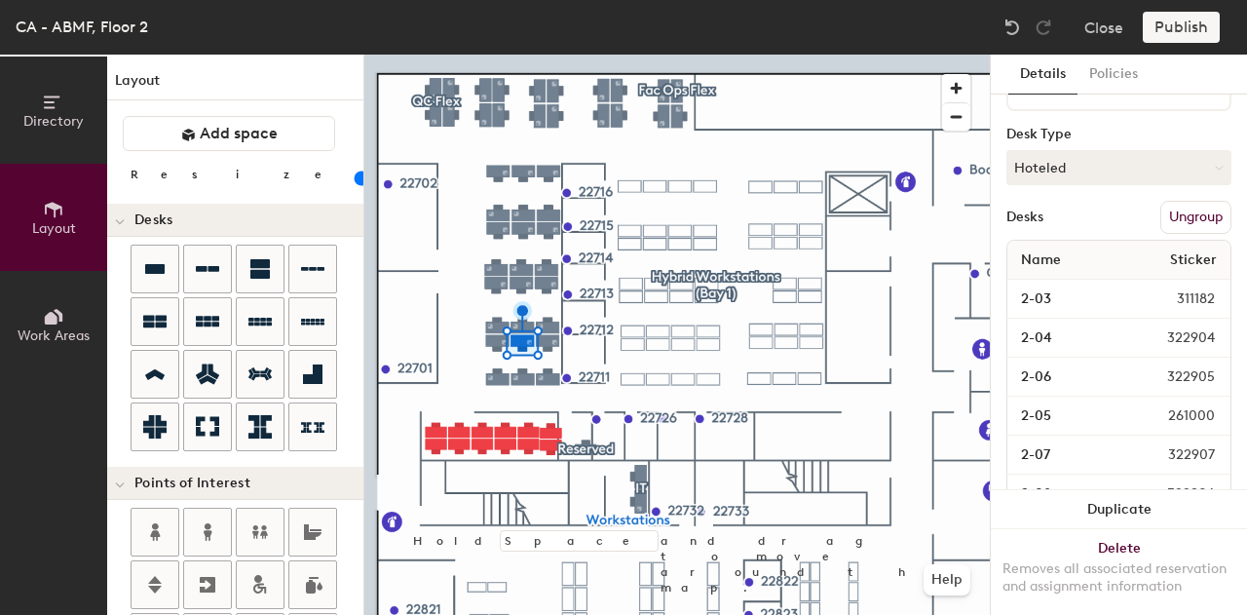
type input "100"
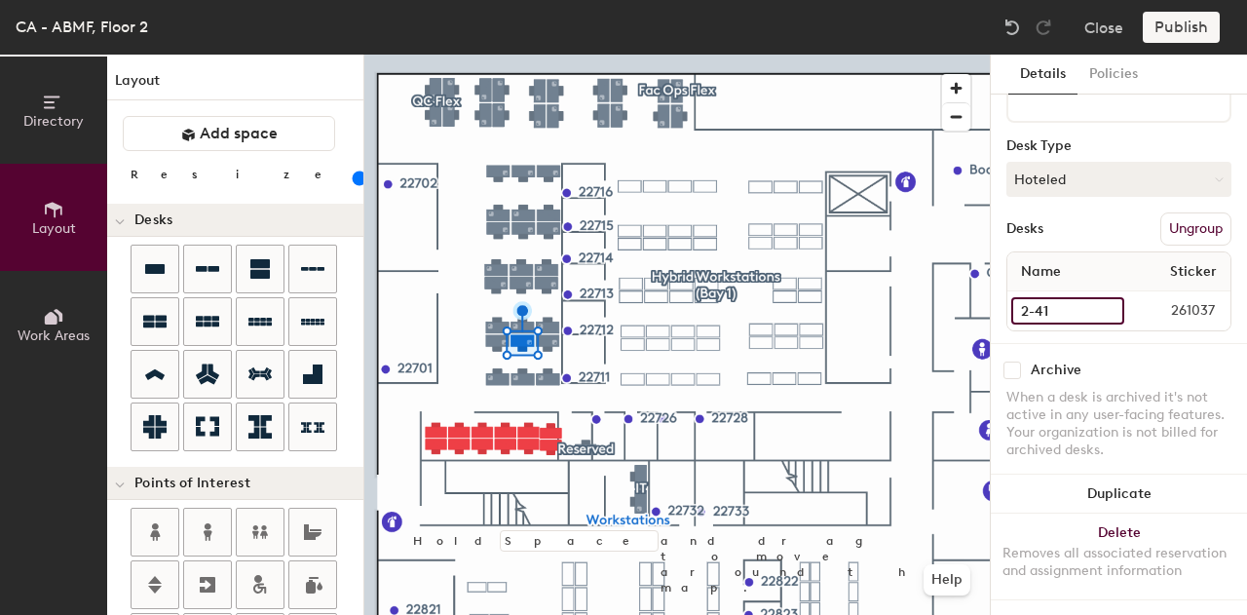
click at [1058, 297] on input "2-41" at bounding box center [1067, 310] width 113 height 27
type input "18"
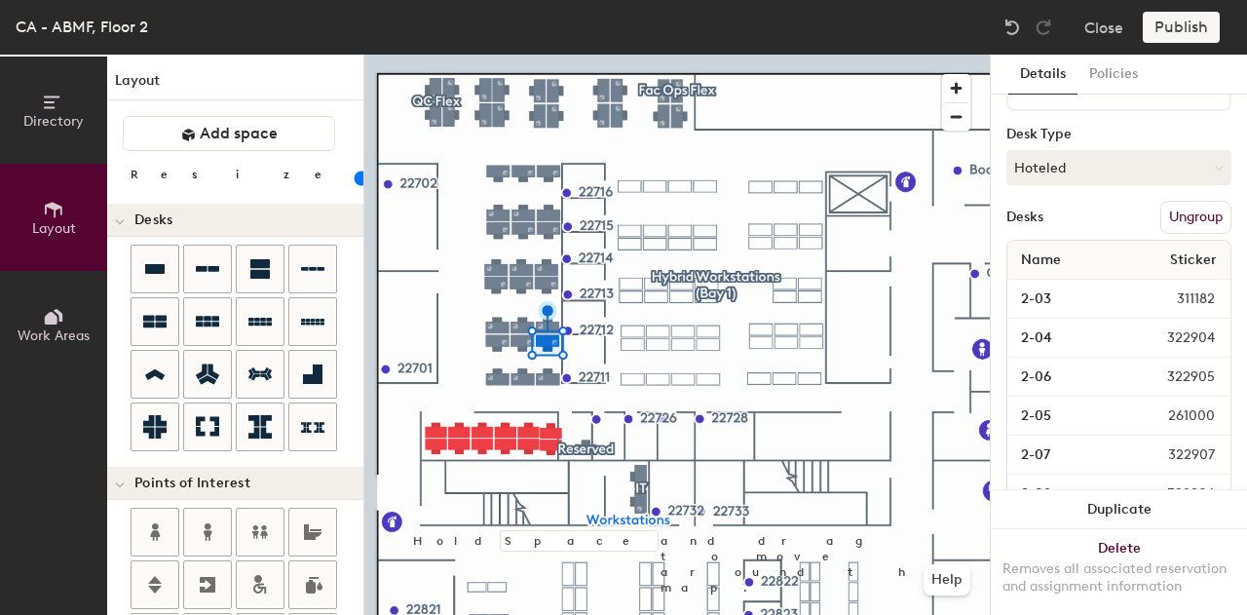
type input "100"
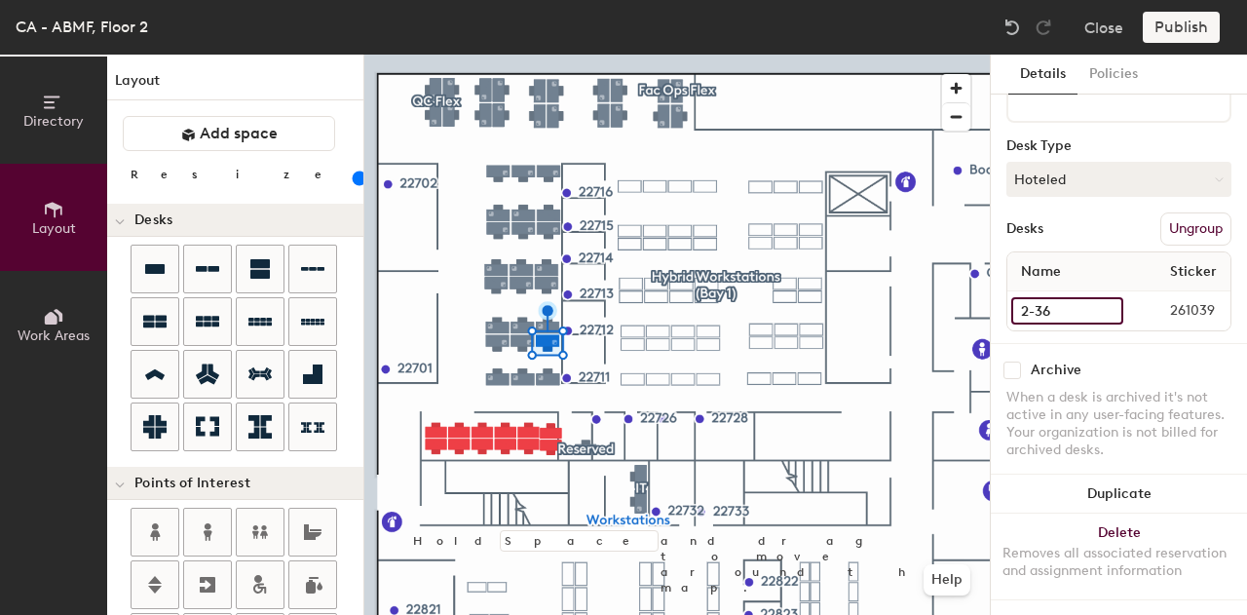
click at [1053, 297] on input "2-36" at bounding box center [1067, 310] width 112 height 27
type input "19"
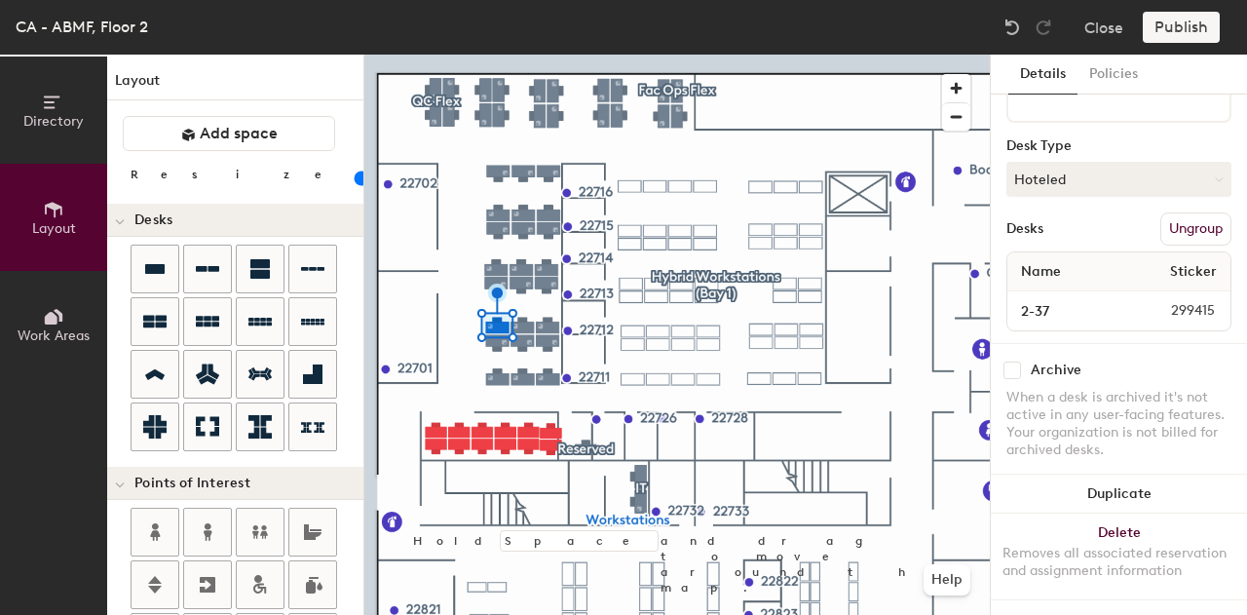
type input "100"
click at [1065, 297] on input "2-37" at bounding box center [1067, 310] width 113 height 27
type input "20"
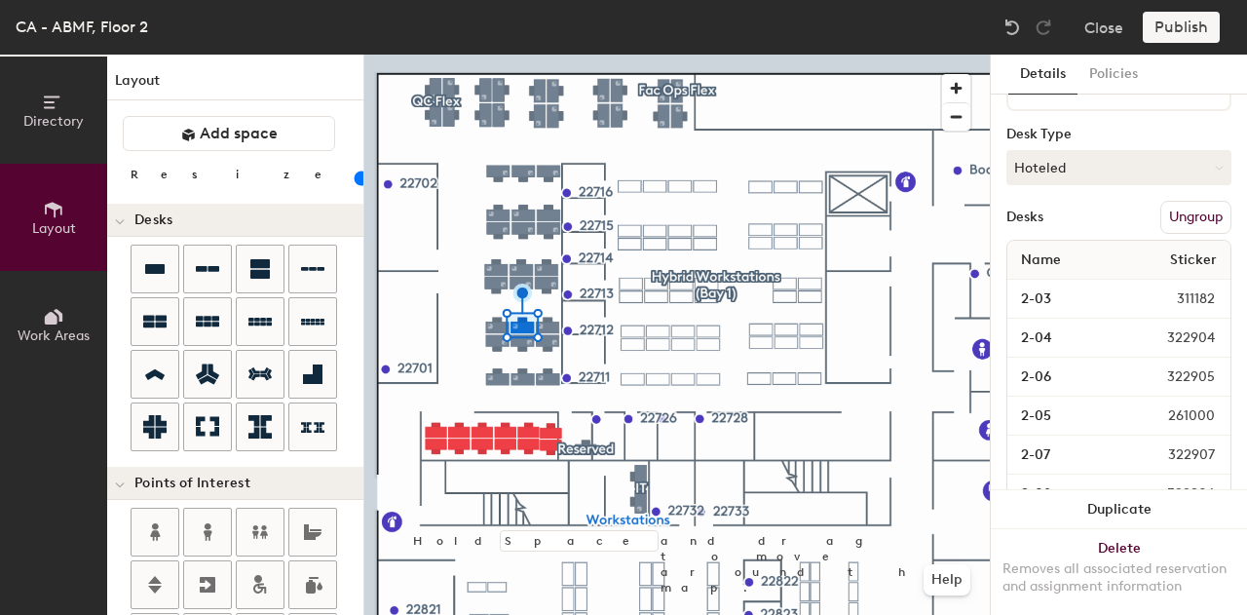
type input "100"
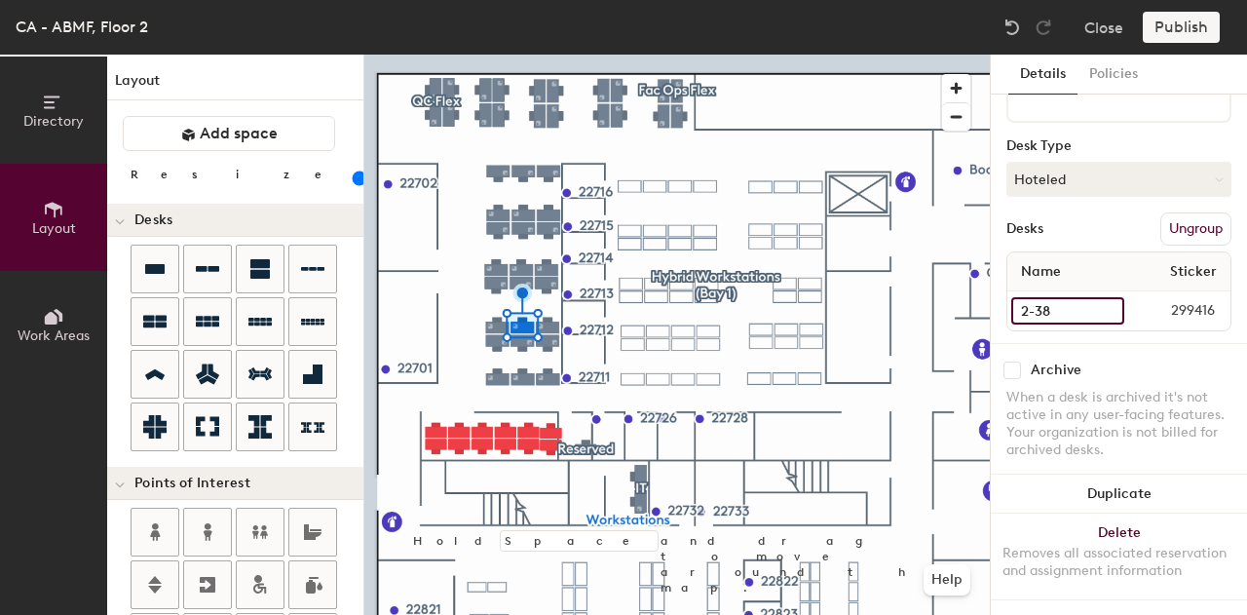
click at [1071, 297] on input "2-38" at bounding box center [1067, 310] width 113 height 27
type input "21"
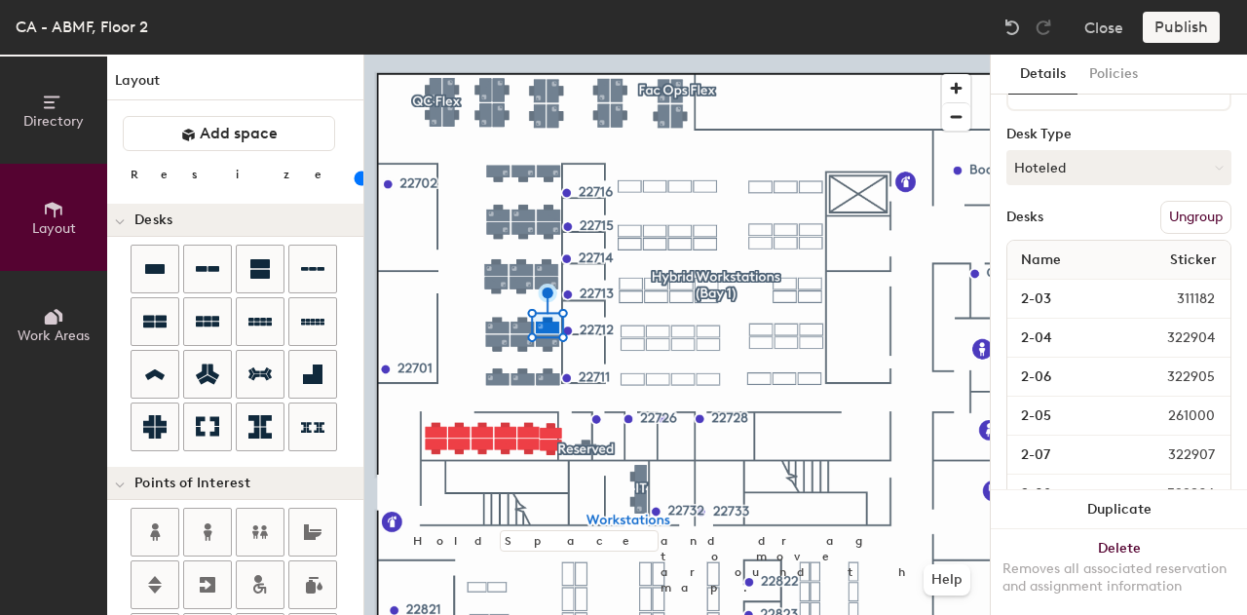
type input "100"
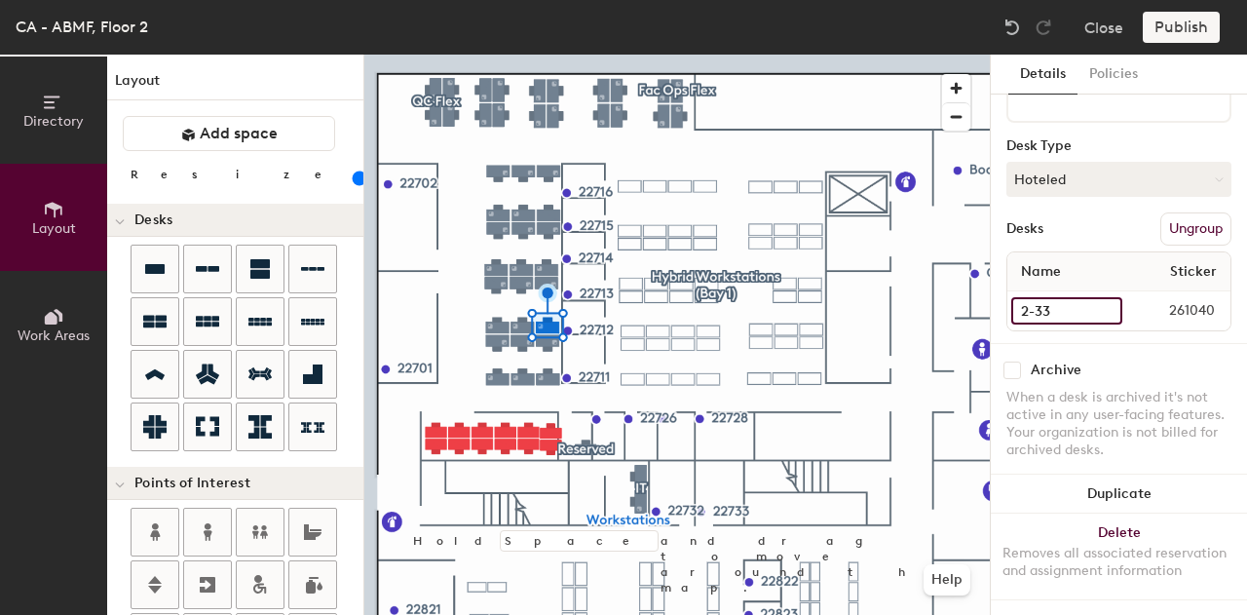
click at [1057, 297] on input "2-33" at bounding box center [1066, 310] width 111 height 27
type input "22"
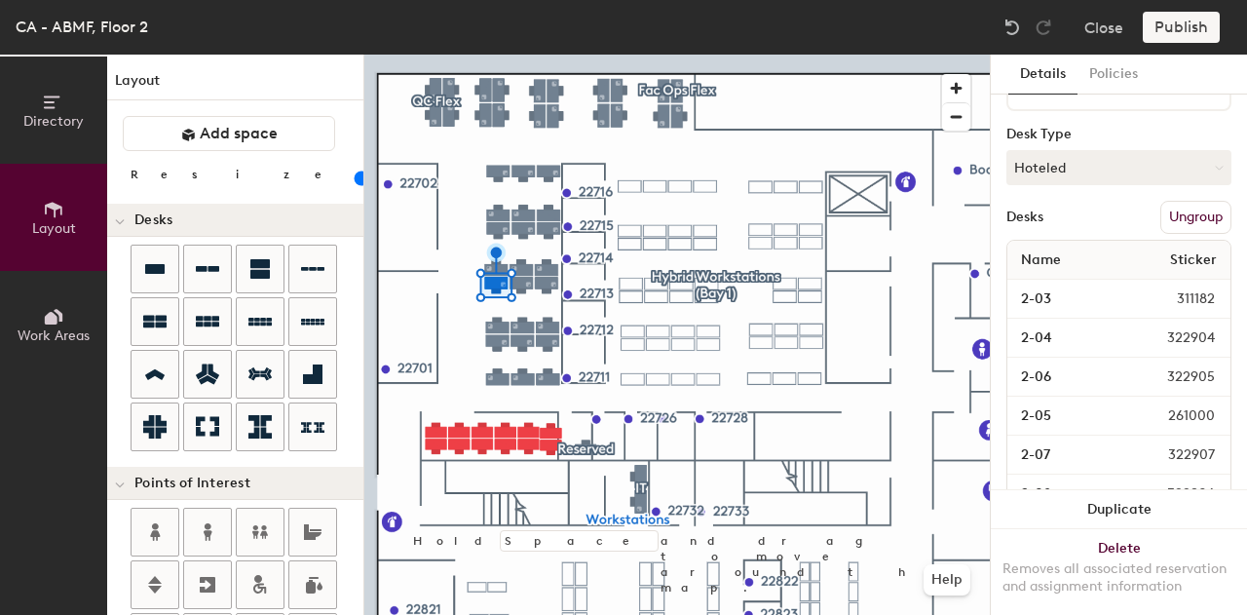
type input "100"
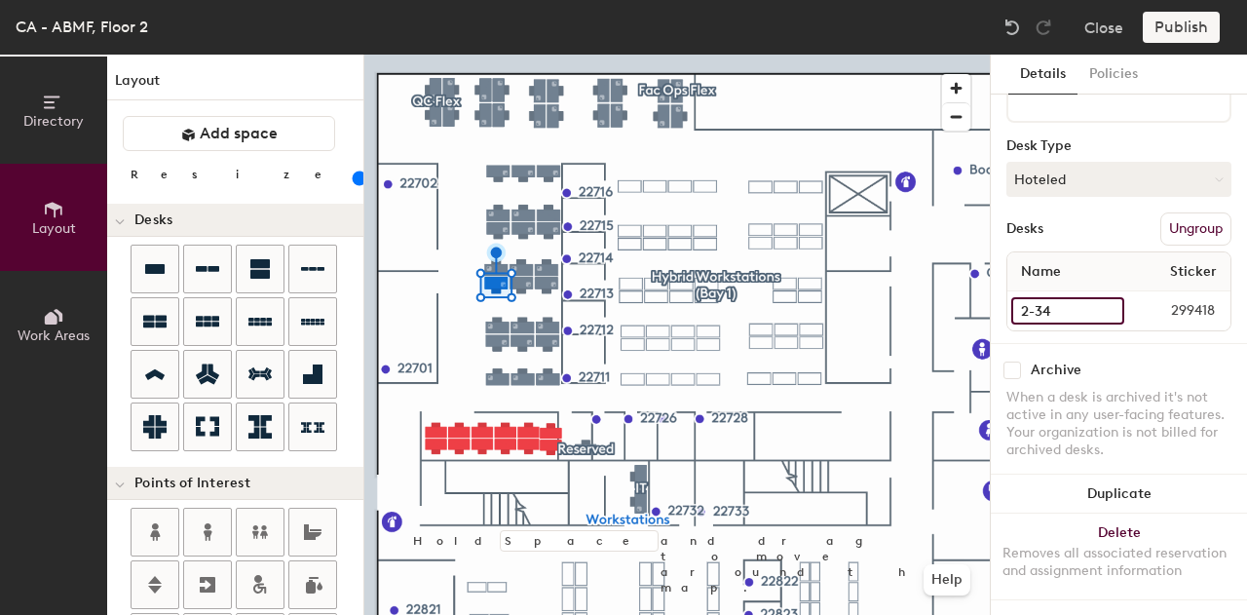
click at [1042, 297] on input "2-34" at bounding box center [1067, 310] width 113 height 27
type input "23"
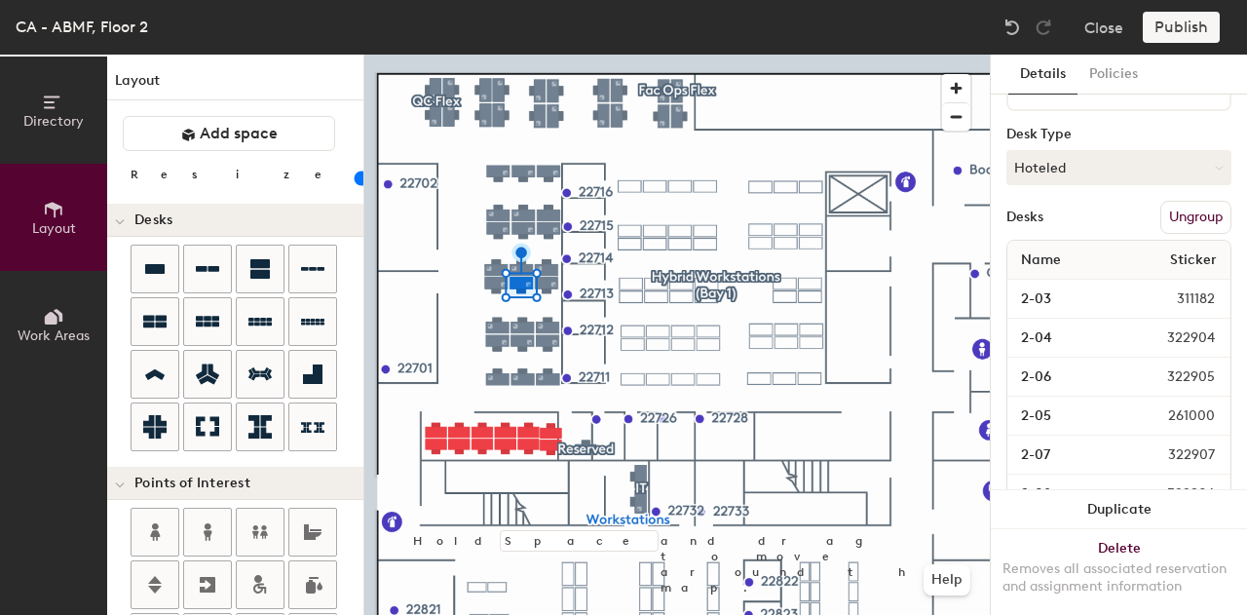
type input "100"
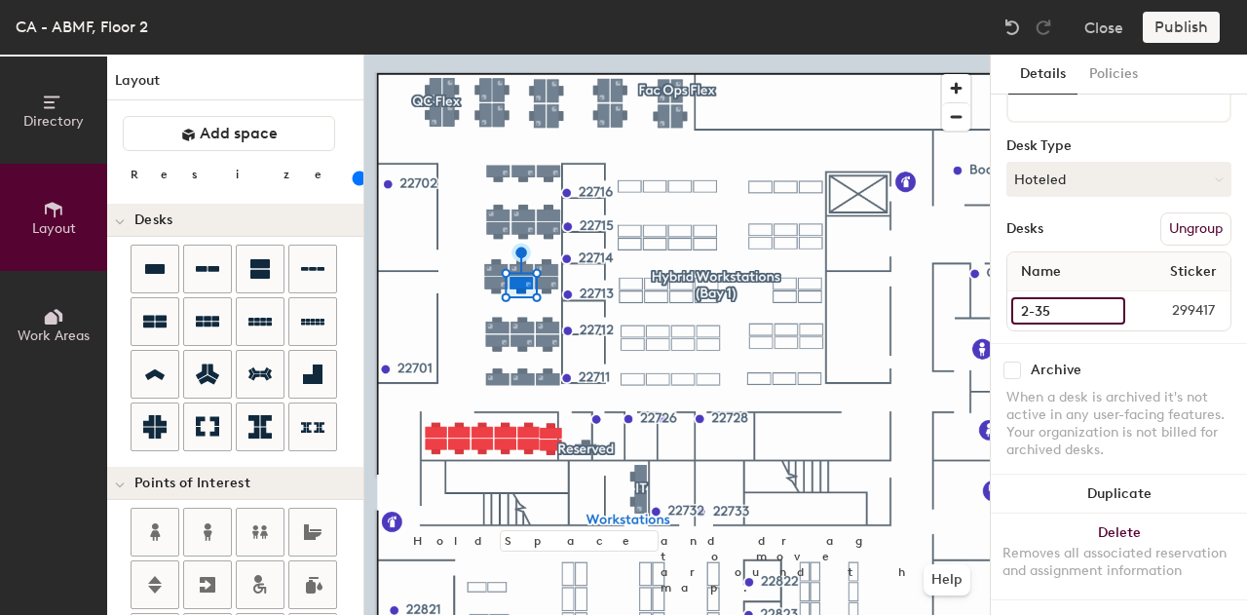
click at [1055, 297] on input "2-35" at bounding box center [1068, 310] width 114 height 27
type input "24"
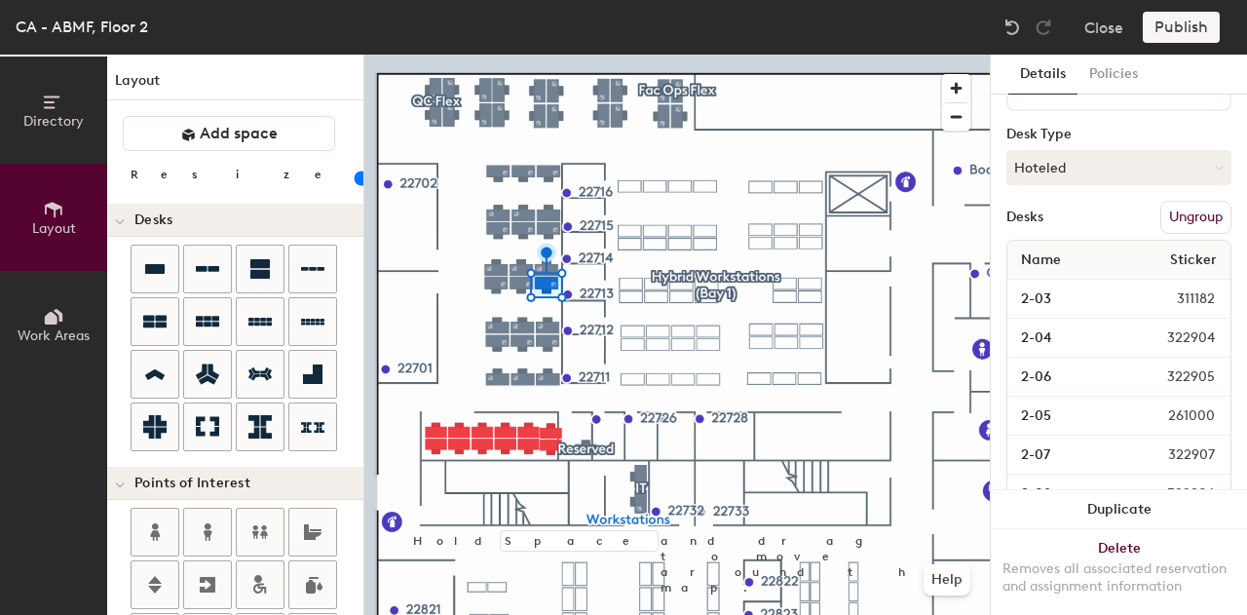
type input "100"
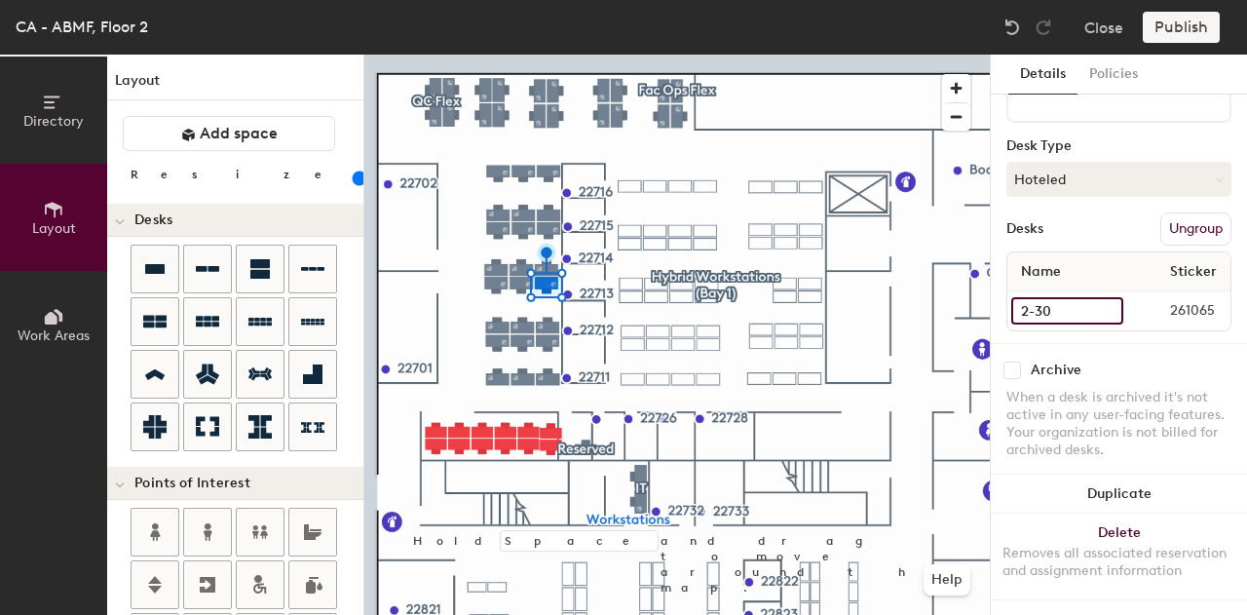
click at [1039, 297] on input "2-30" at bounding box center [1067, 310] width 112 height 27
type input "25"
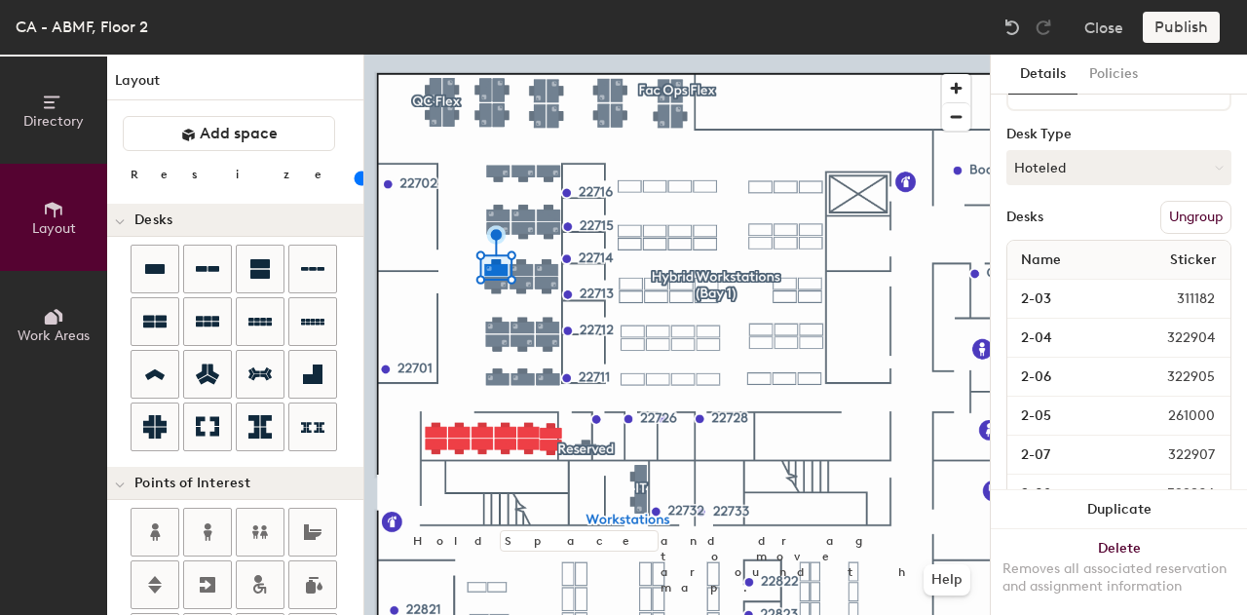
type input "100"
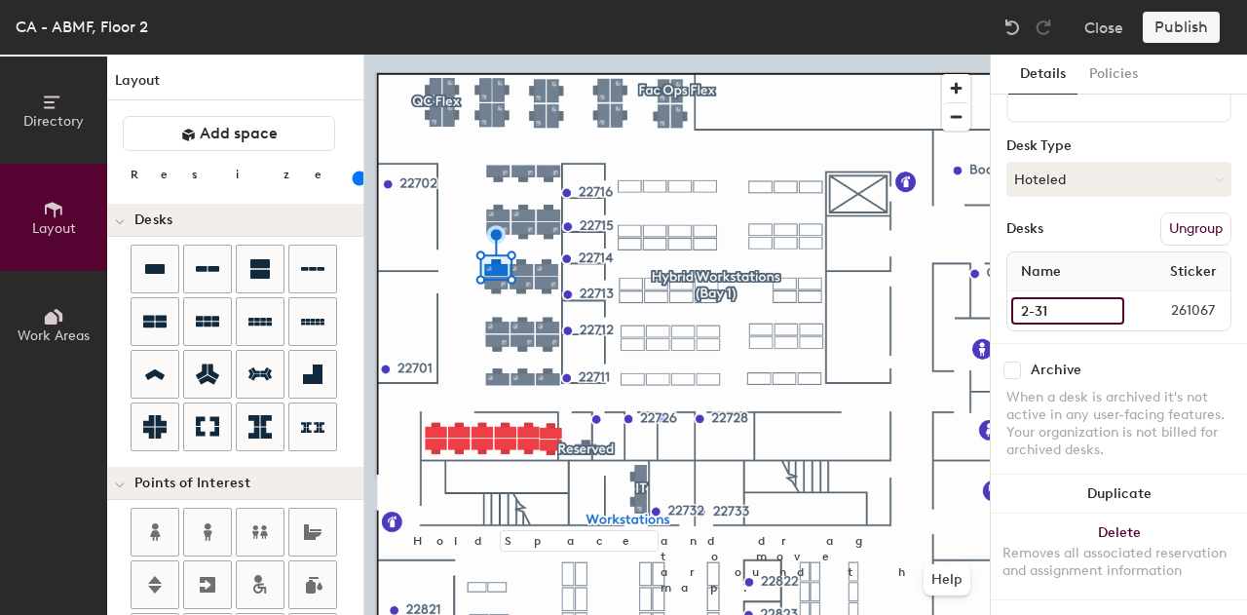
click at [1063, 301] on input "2-31" at bounding box center [1067, 310] width 113 height 27
type input "26"
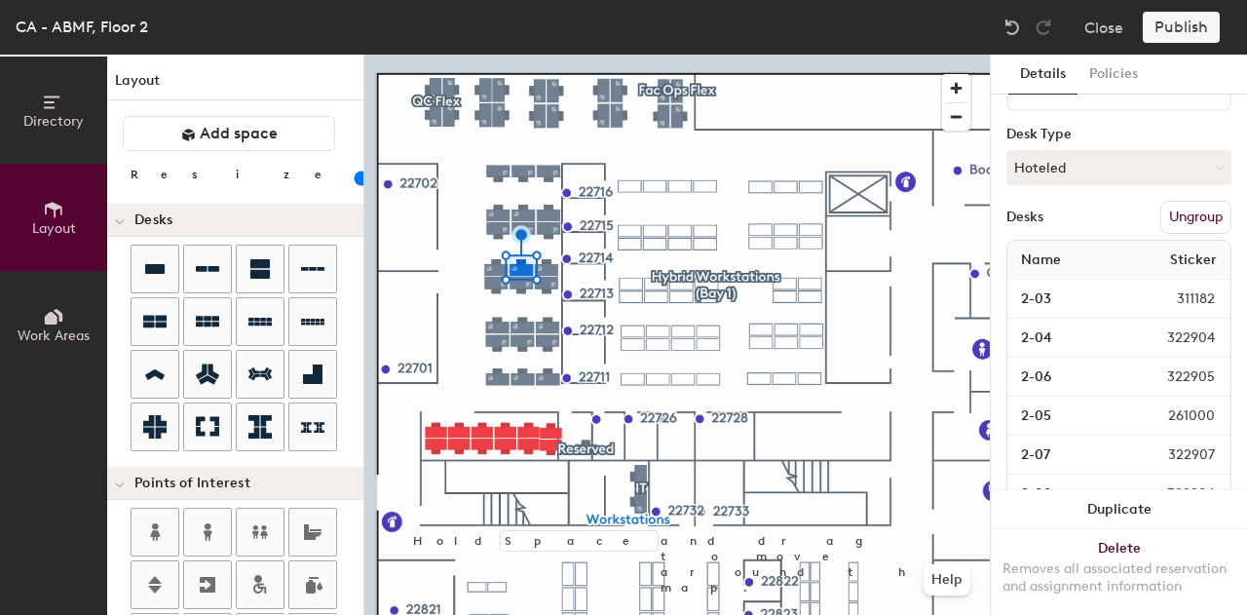
type input "100"
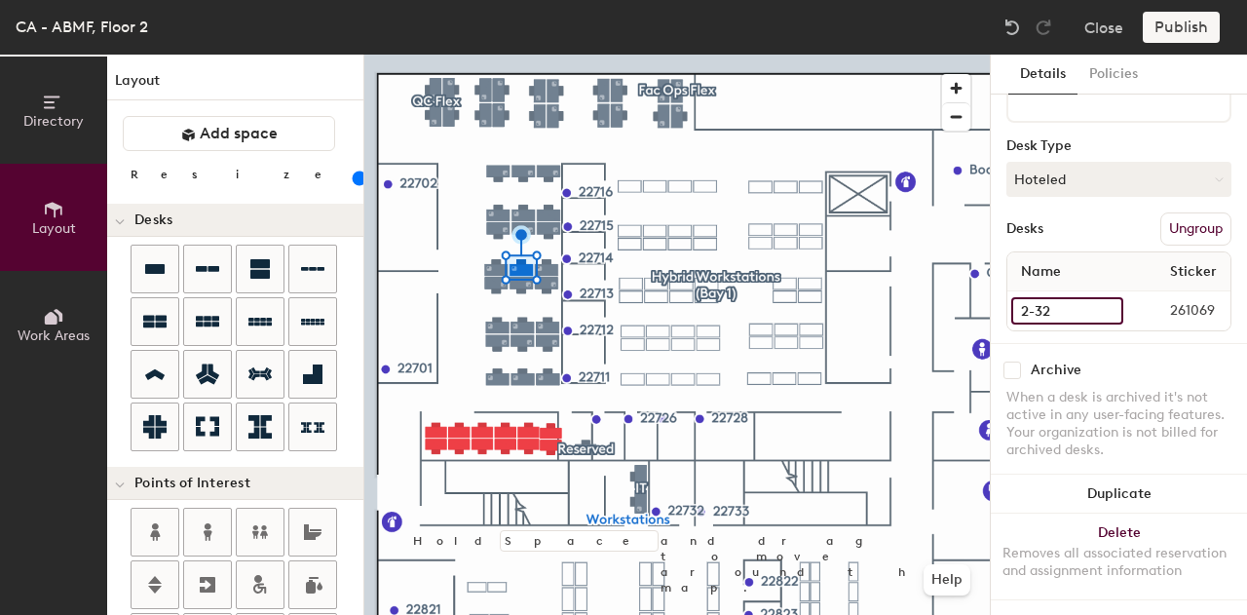
click at [1062, 297] on input "2-32" at bounding box center [1067, 310] width 112 height 27
type input "27"
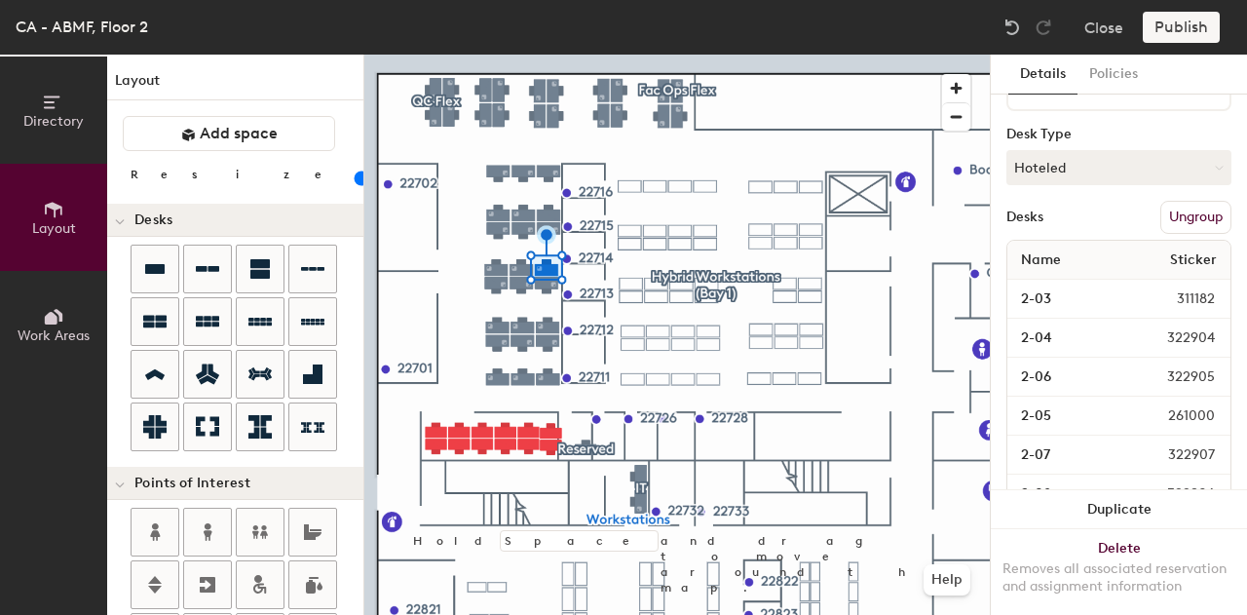
type input "100"
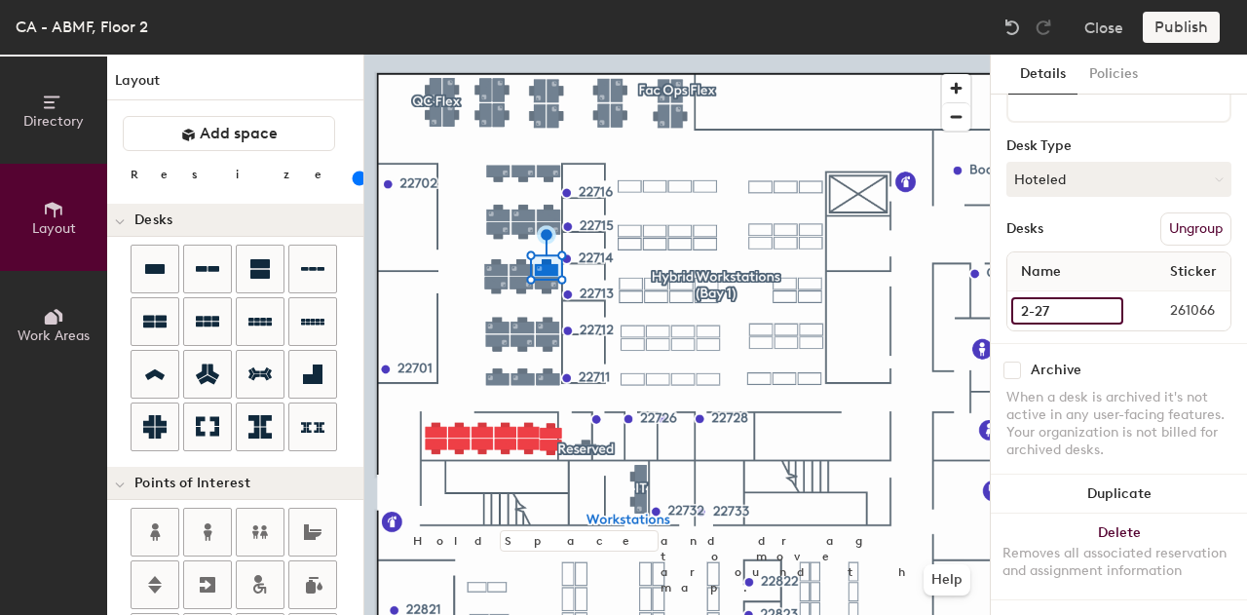
click at [1071, 298] on input "2-27" at bounding box center [1067, 310] width 112 height 27
type input "28"
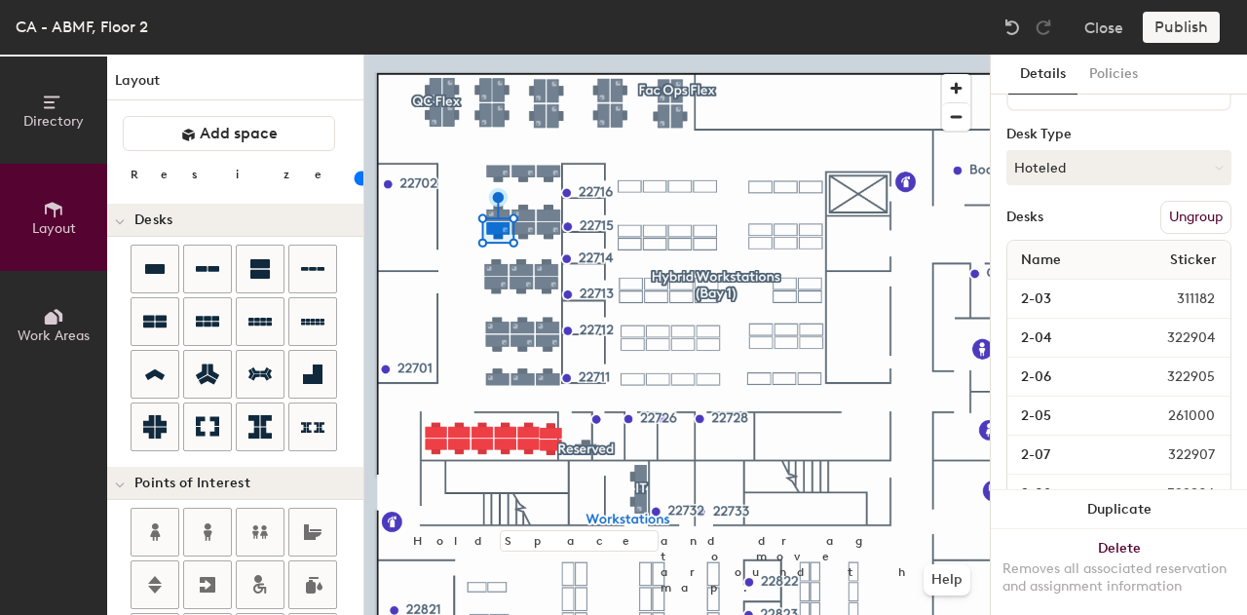
type input "100"
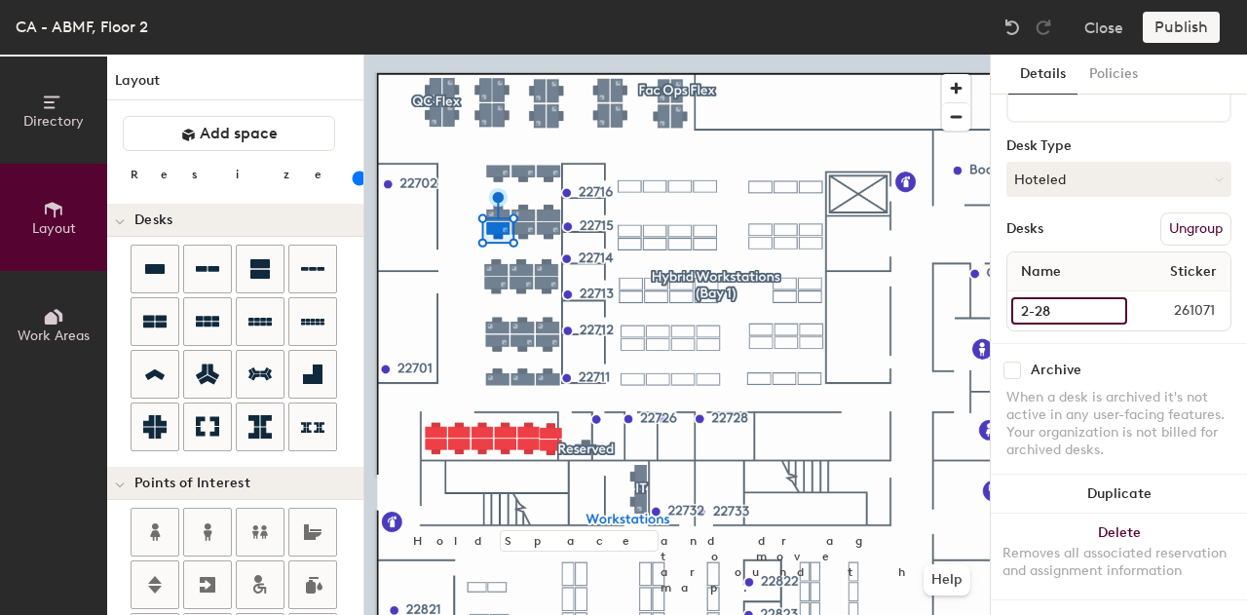
click at [1046, 297] on input "2-28" at bounding box center [1069, 310] width 116 height 27
type input "29"
click at [548, 55] on div at bounding box center [676, 55] width 625 height 0
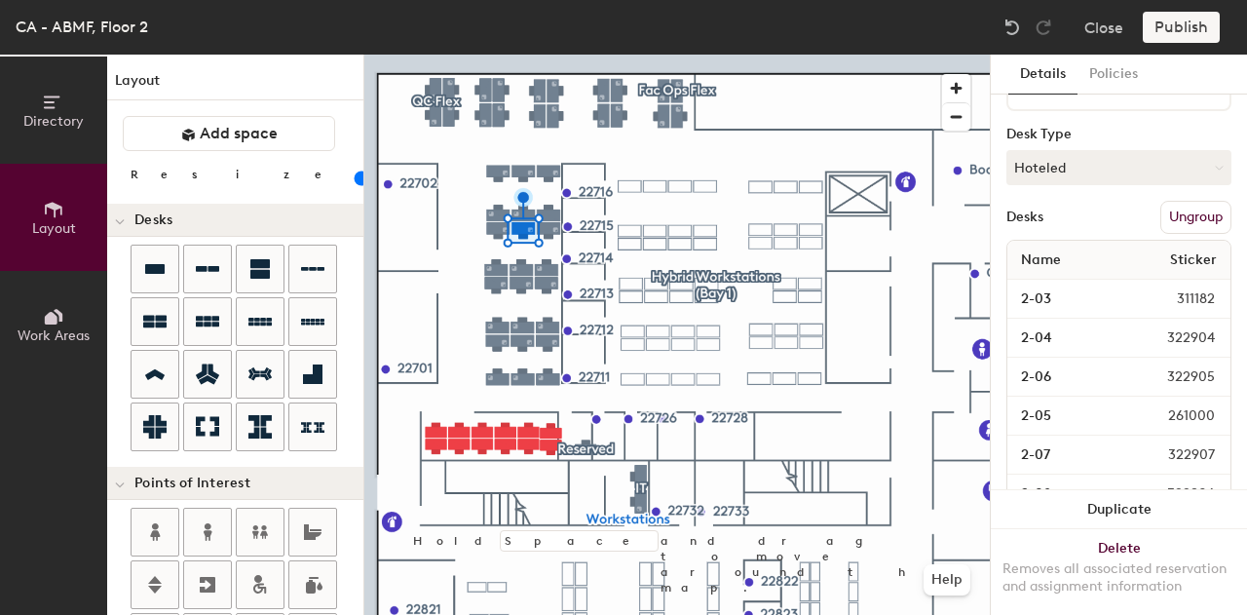
type input "100"
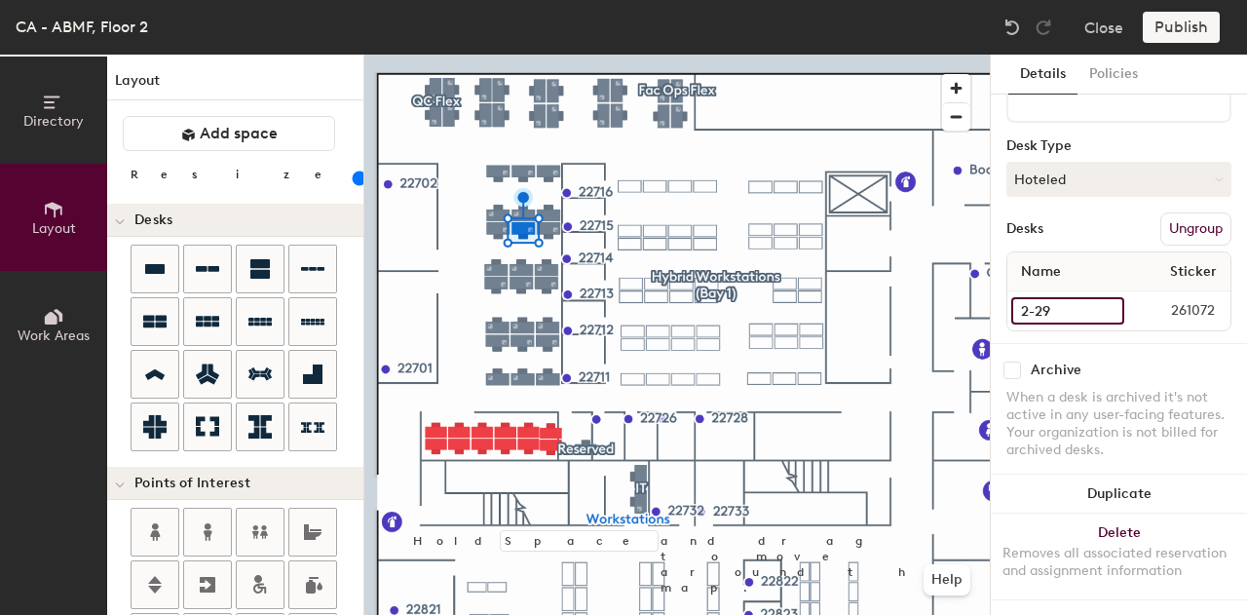
click at [1075, 297] on input "2-29" at bounding box center [1067, 310] width 113 height 27
type input "30"
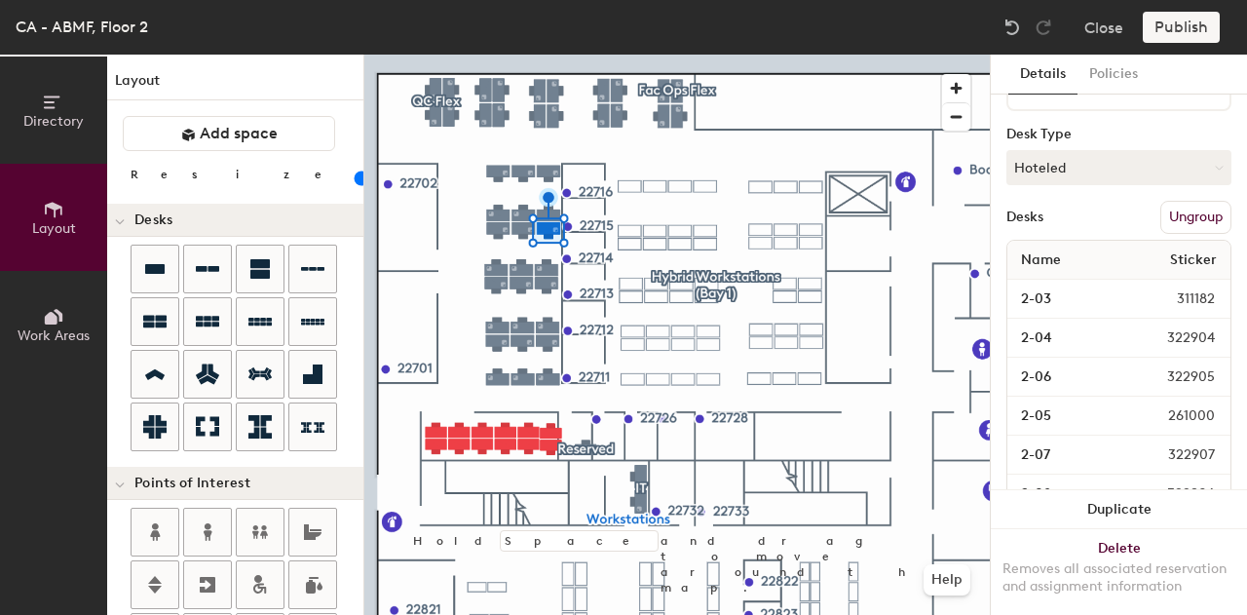
type input "100"
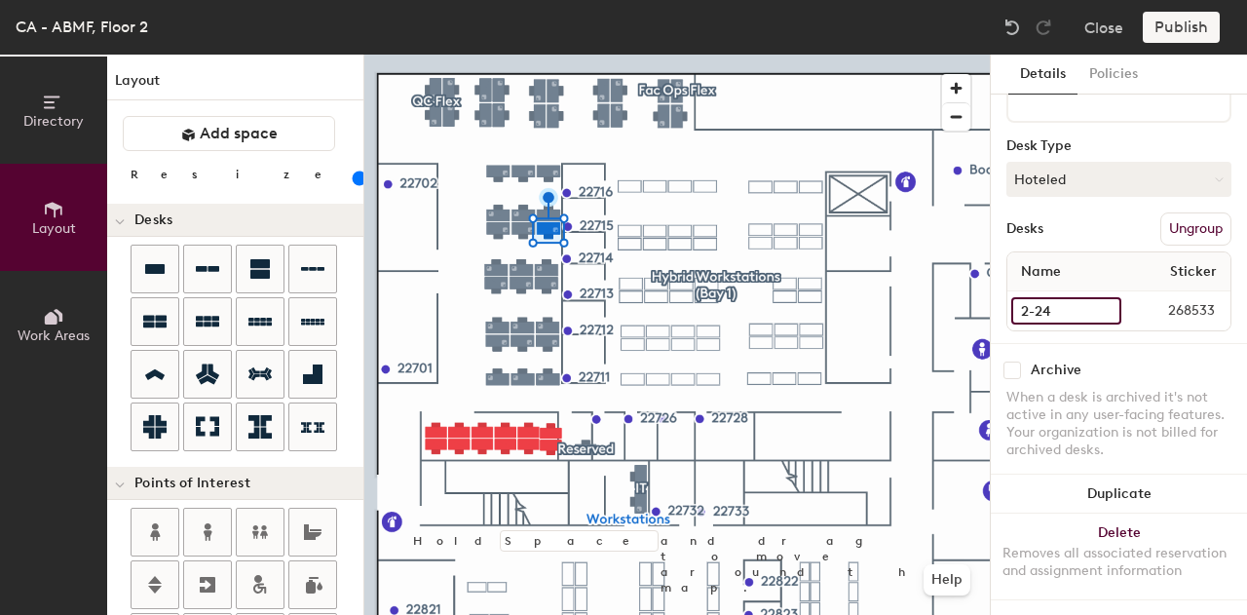
click at [1067, 299] on input "2-24" at bounding box center [1066, 310] width 110 height 27
type input "31"
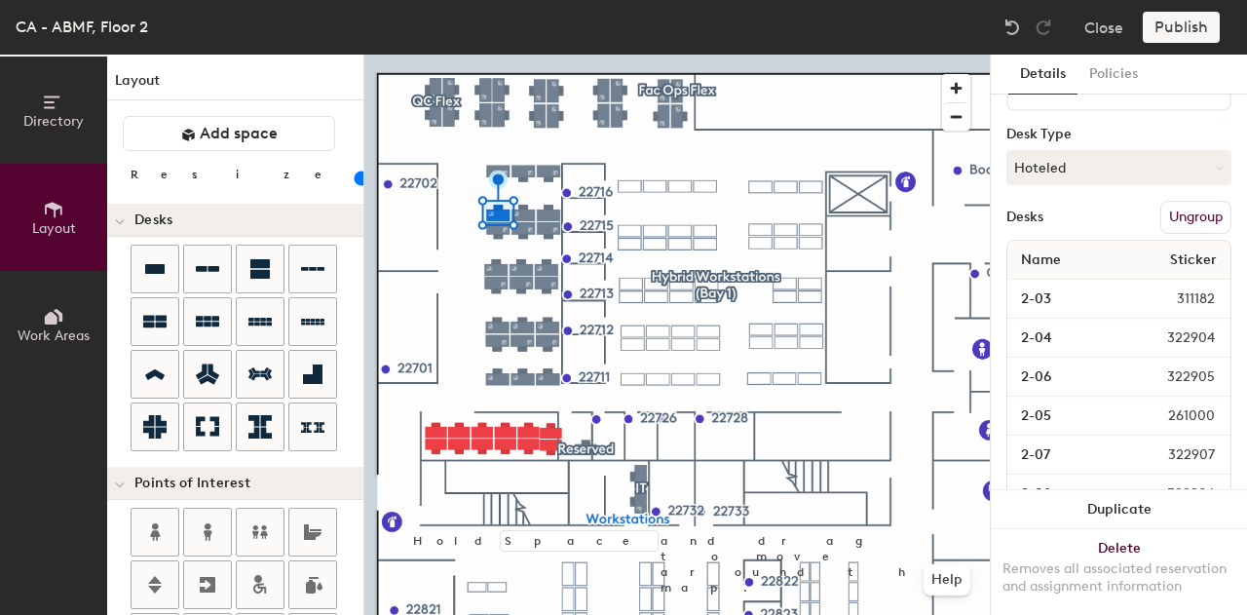
type input "100"
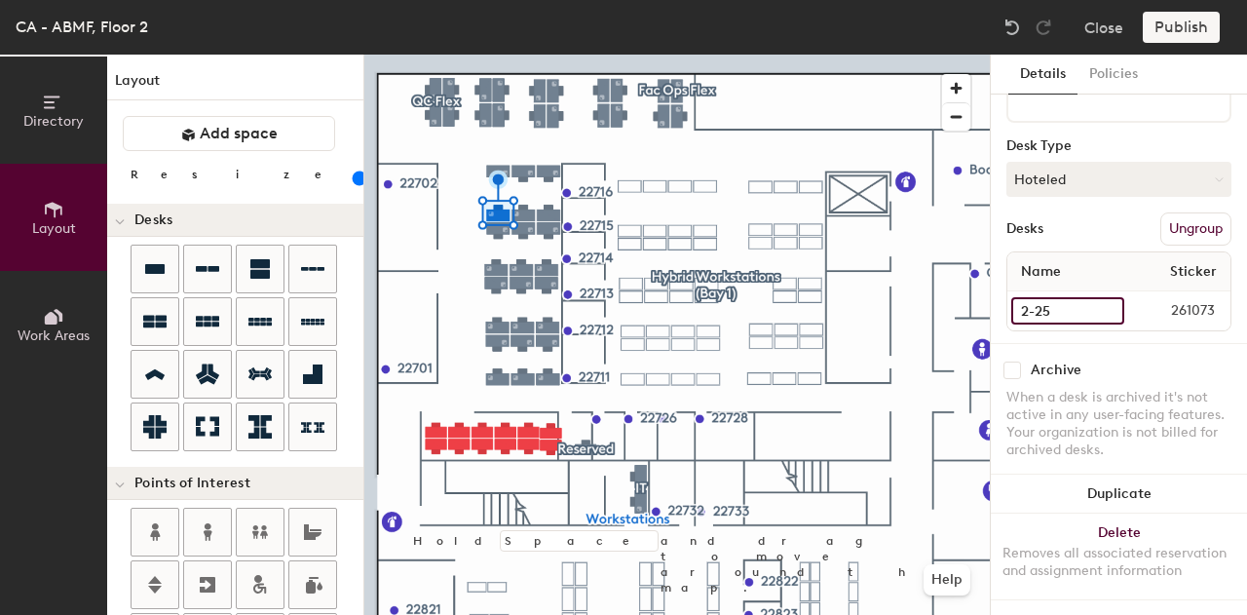
click at [1064, 297] on input "2-25" at bounding box center [1067, 310] width 113 height 27
type input "32"
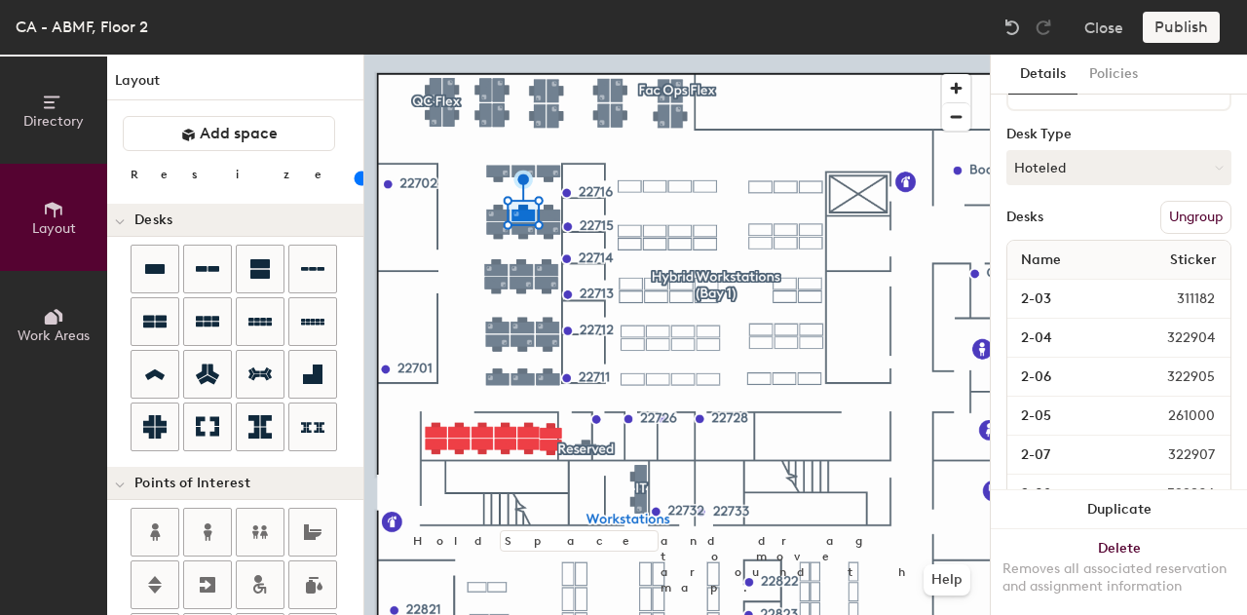
type input "100"
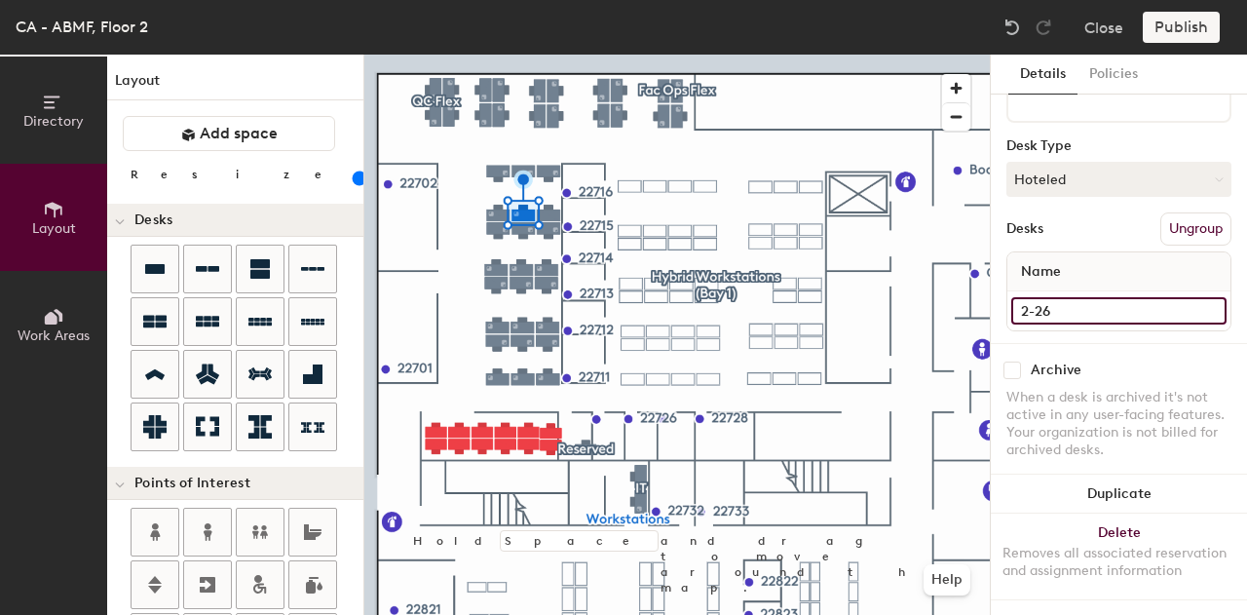
click at [1043, 297] on input "2-26" at bounding box center [1118, 310] width 215 height 27
type input "33"
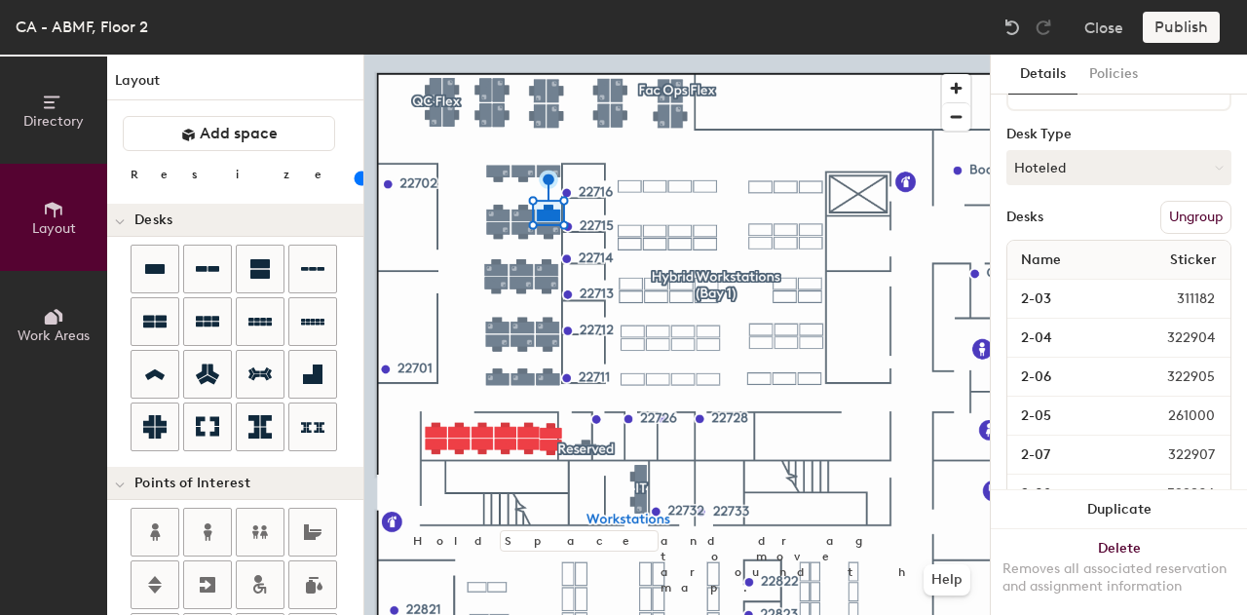
type input "100"
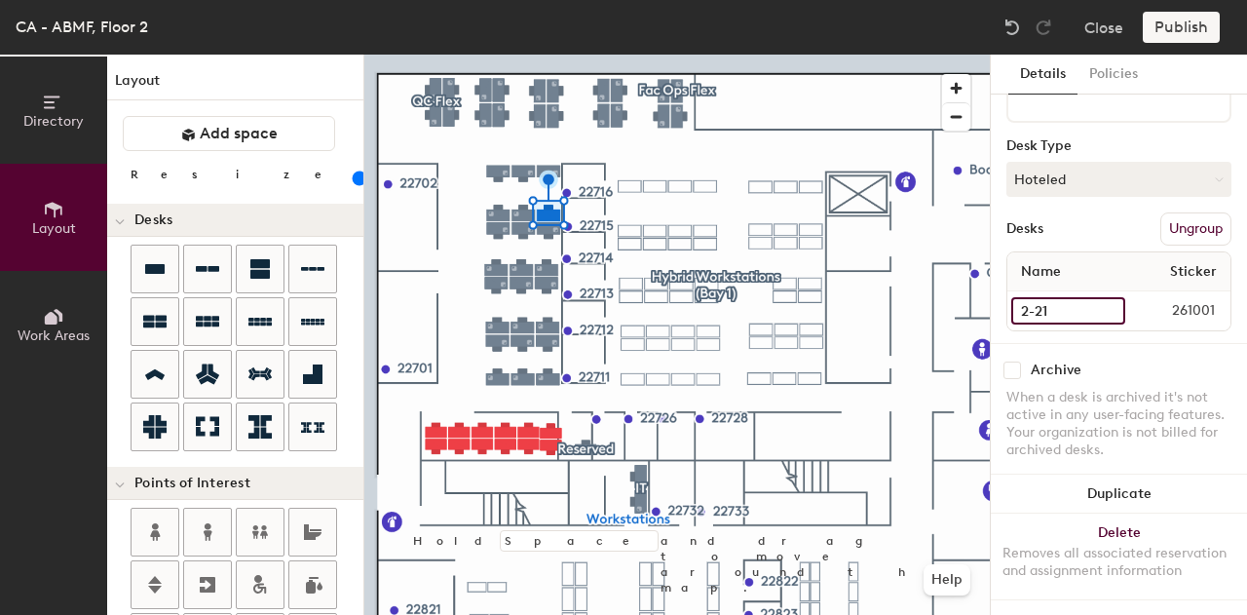
click at [1069, 297] on input "2-21" at bounding box center [1068, 310] width 114 height 27
type input "34"
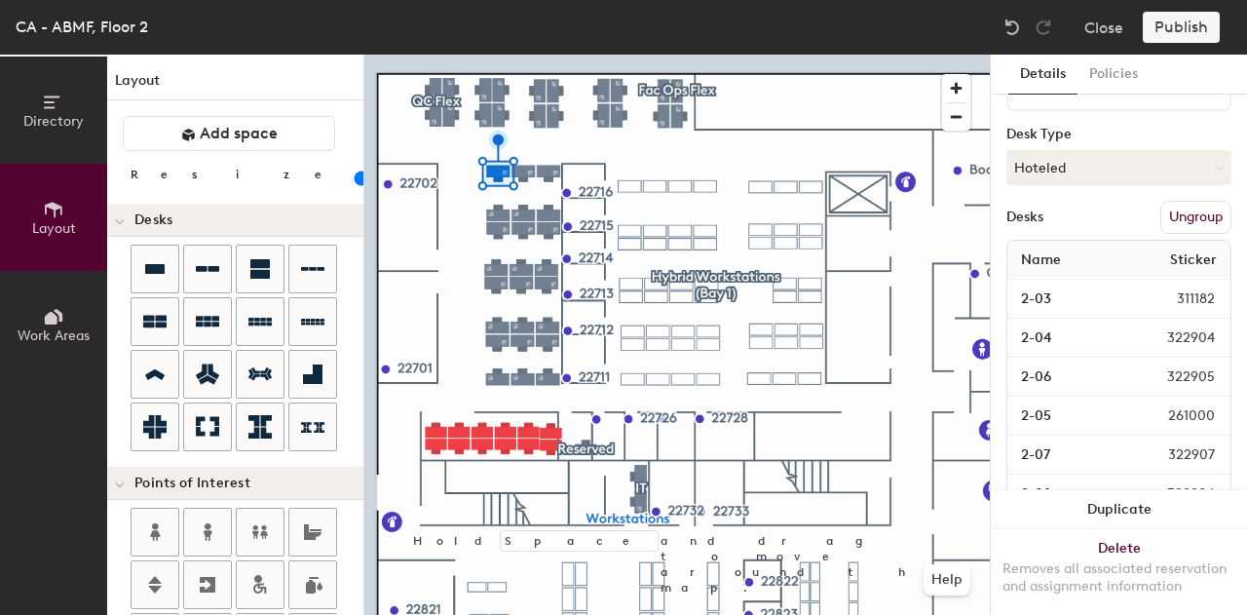
type input "100"
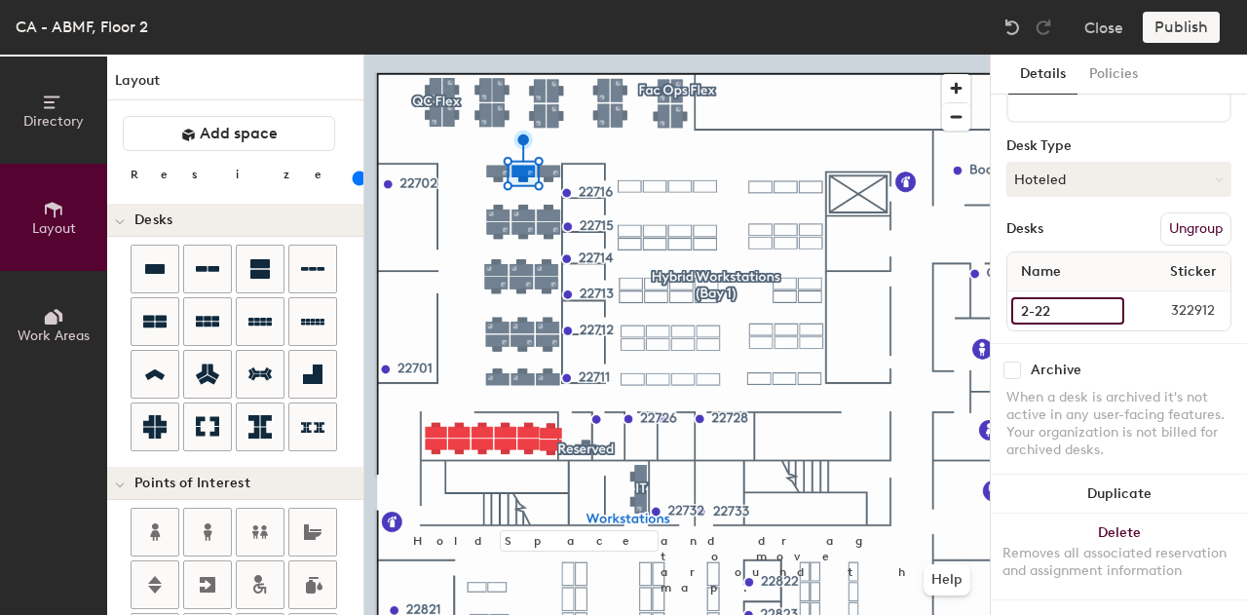
click at [1059, 303] on input "2-22" at bounding box center [1067, 310] width 113 height 27
type input "35"
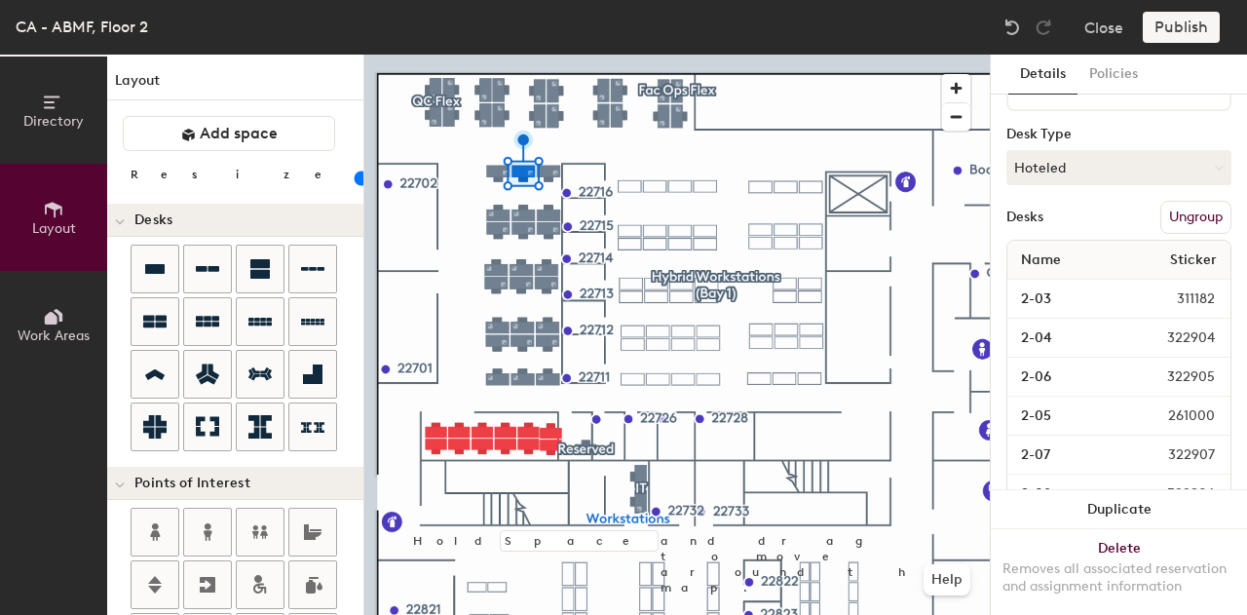
type input "100"
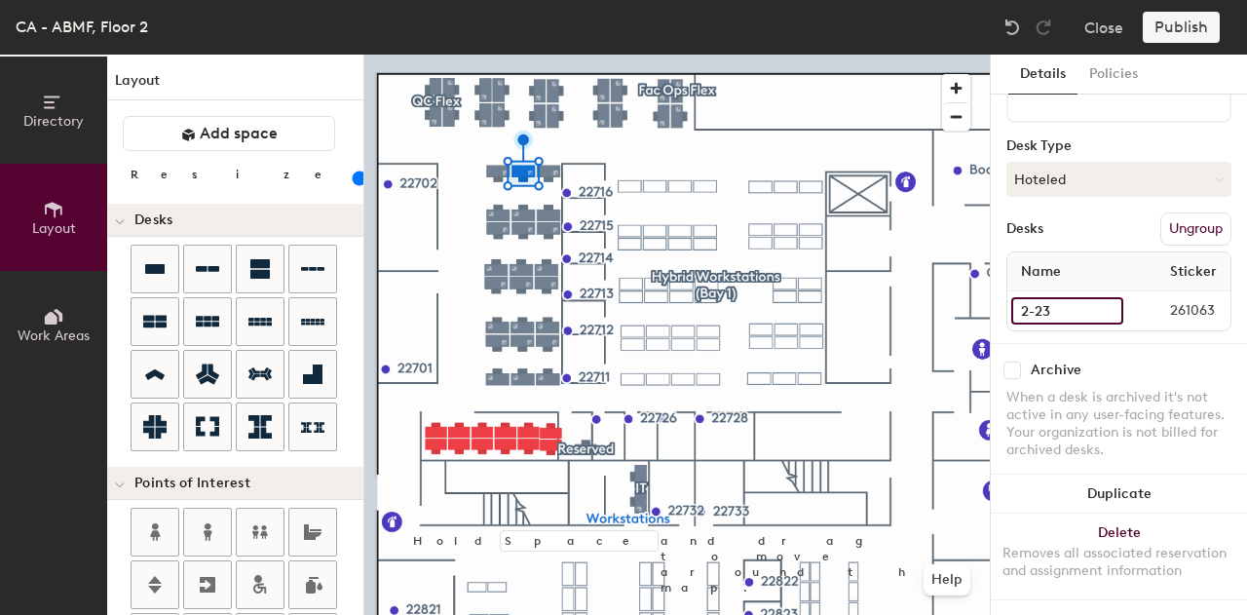
click at [1092, 297] on input "2-23" at bounding box center [1067, 310] width 112 height 27
type input "36"
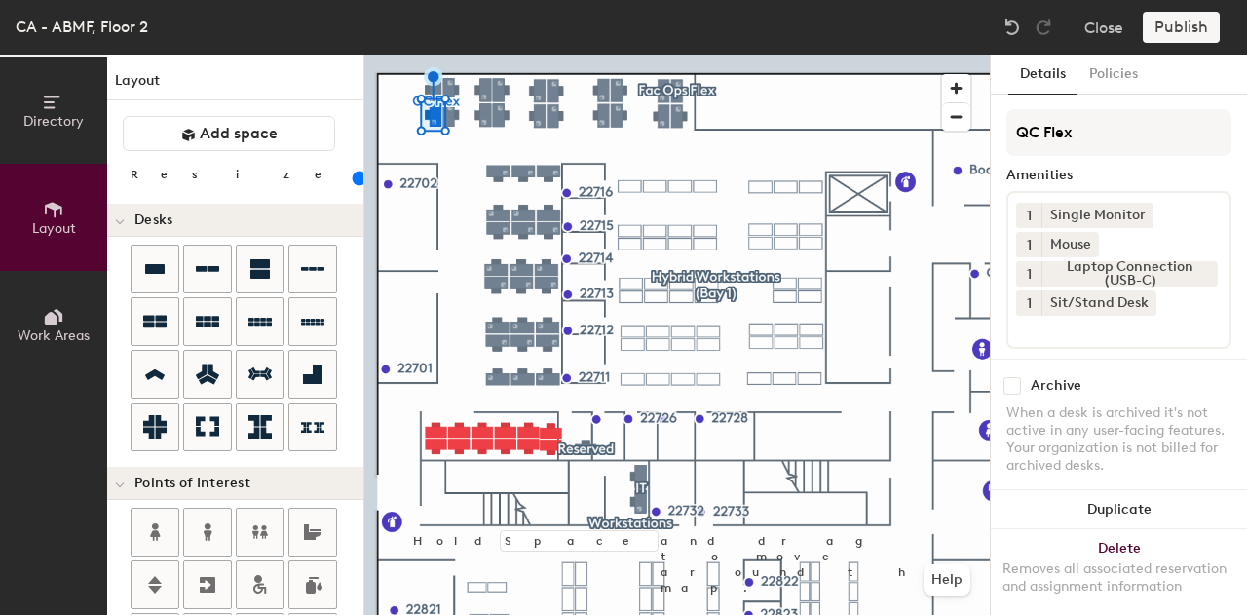
click at [1065, 523] on input "2-02" at bounding box center [1065, 536] width 109 height 27
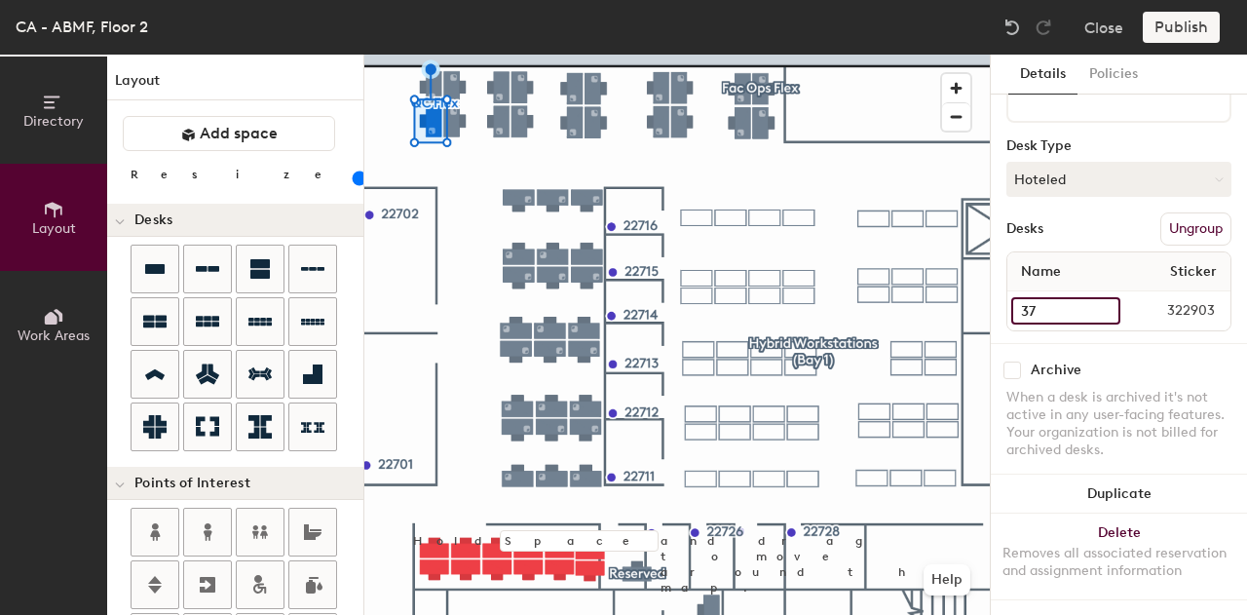
type input "37"
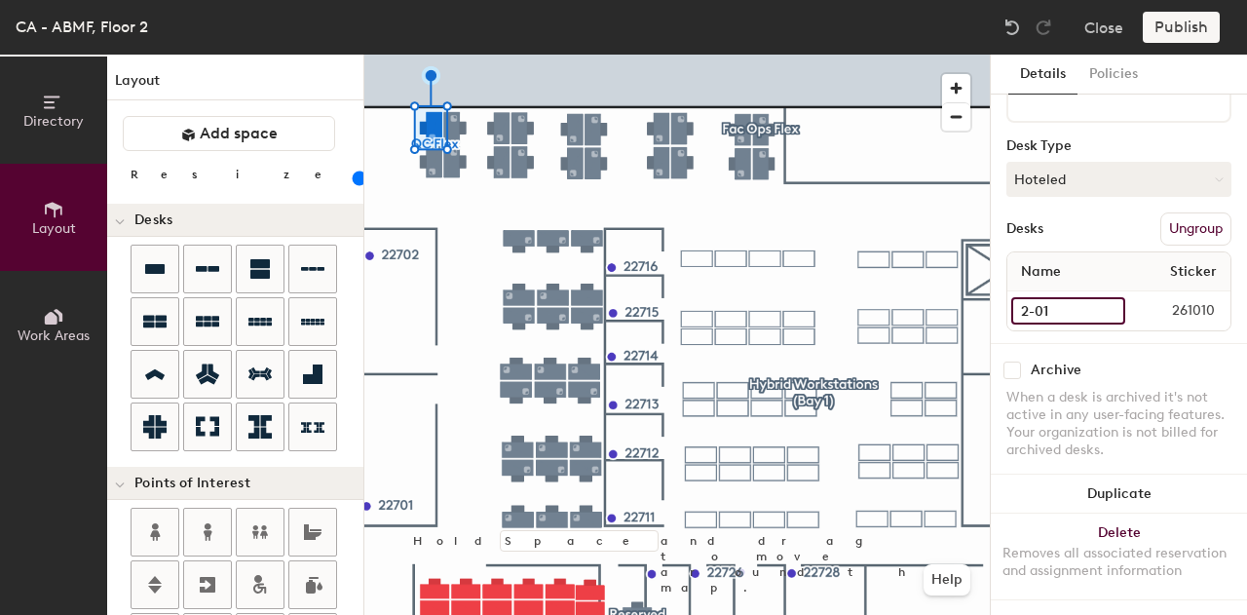
click at [1046, 298] on input "2-01" at bounding box center [1068, 310] width 114 height 27
type input "38"
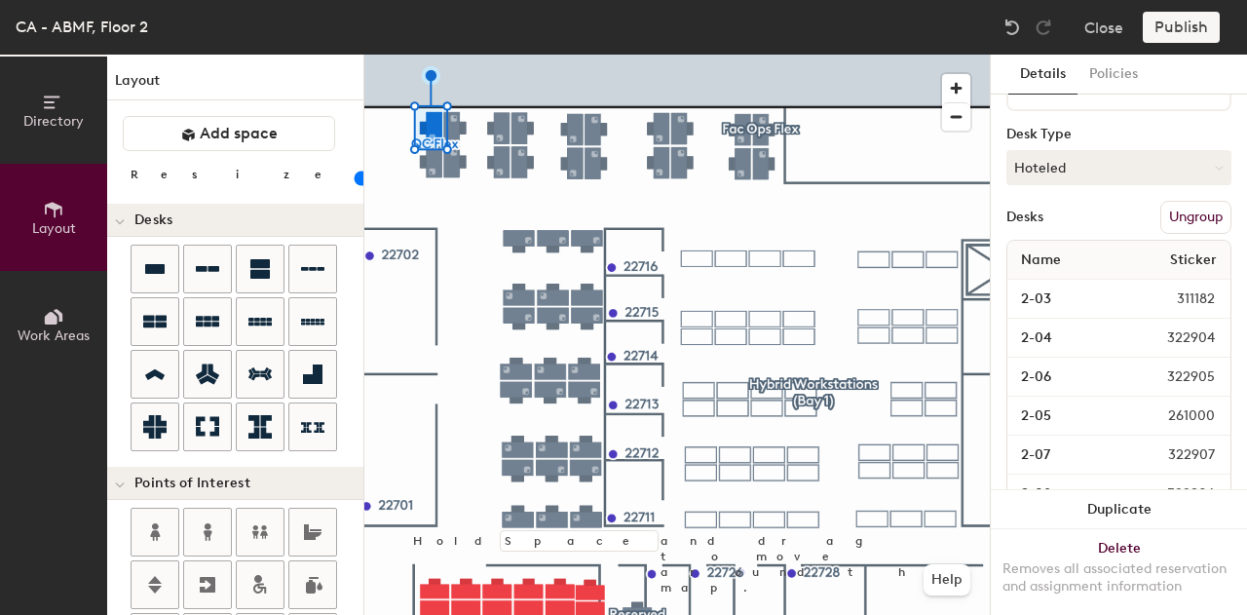
type input "100"
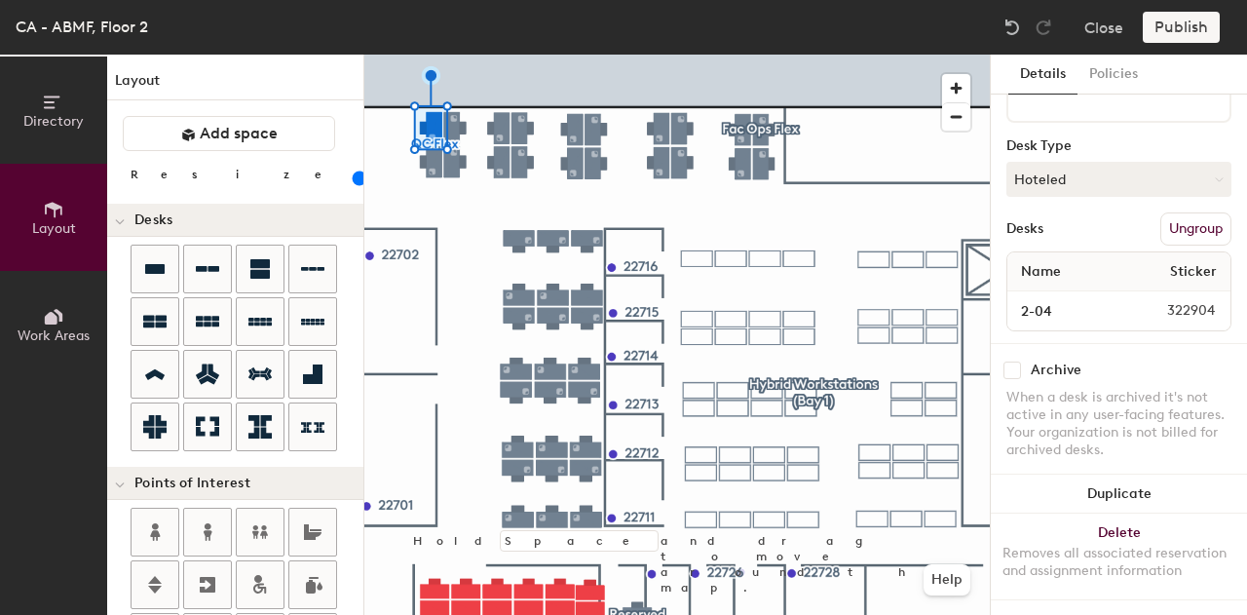
scroll to position [212, 0]
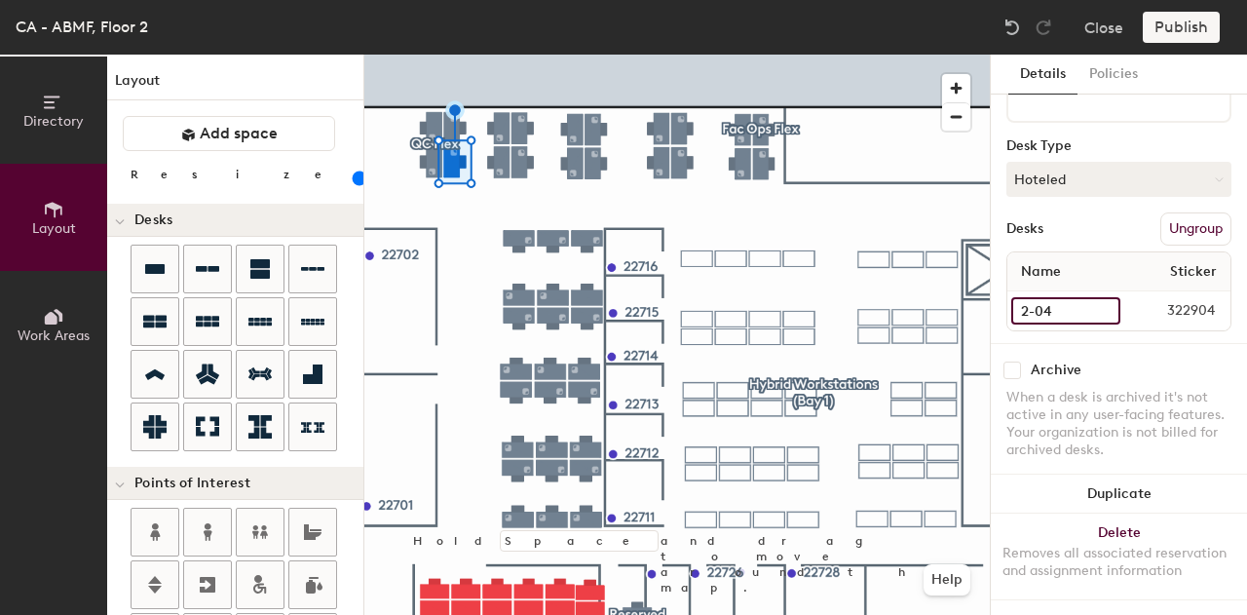
click at [1052, 297] on input "2-04" at bounding box center [1065, 310] width 109 height 27
type input "39"
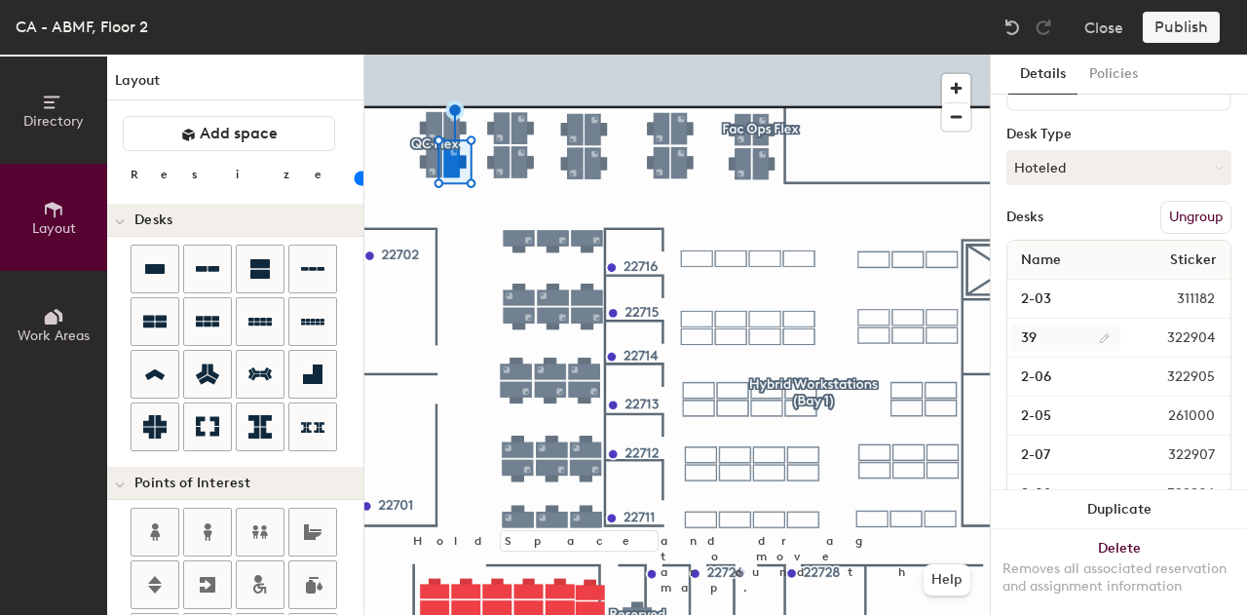
type input "100"
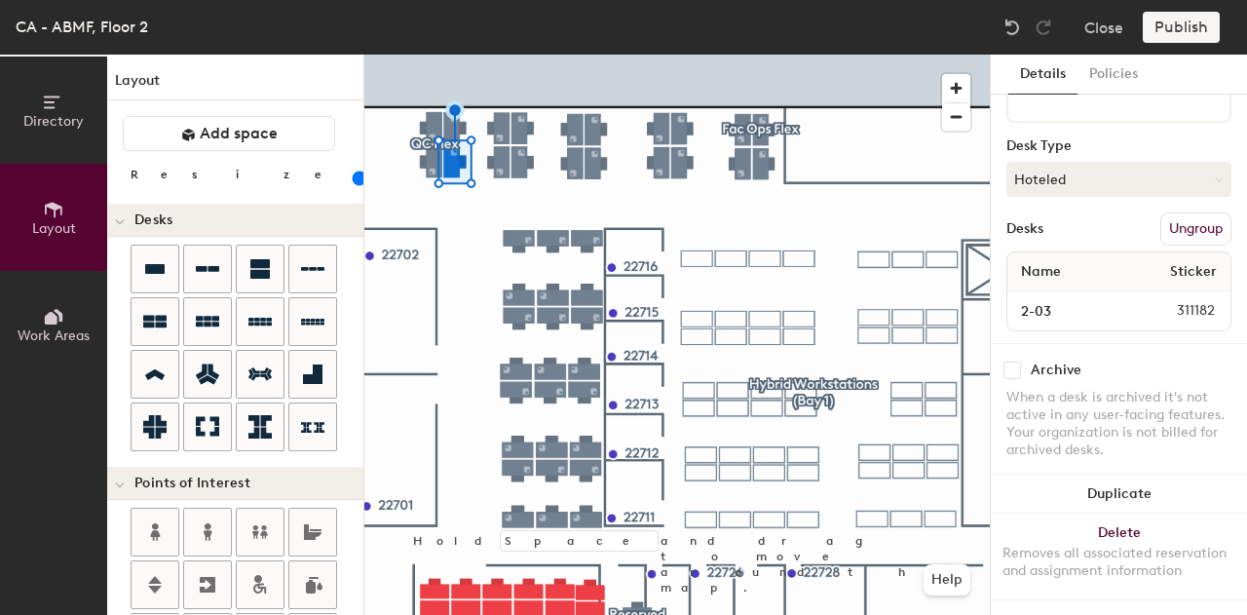
scroll to position [242, 0]
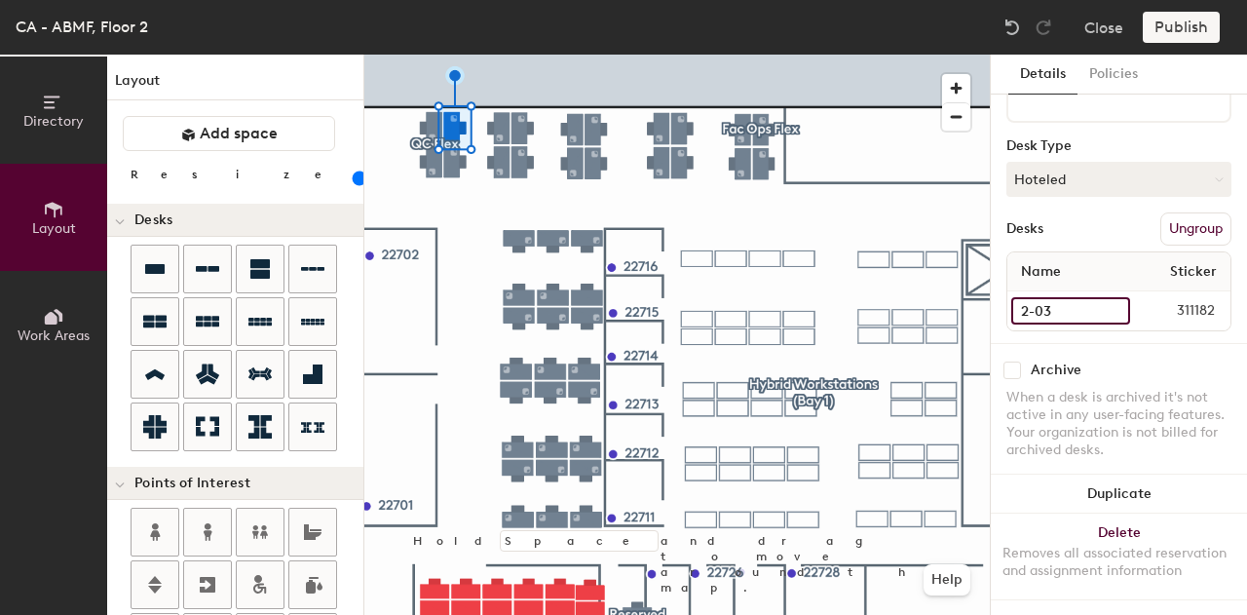
click at [1078, 297] on input "2-03" at bounding box center [1070, 310] width 119 height 27
type input "40"
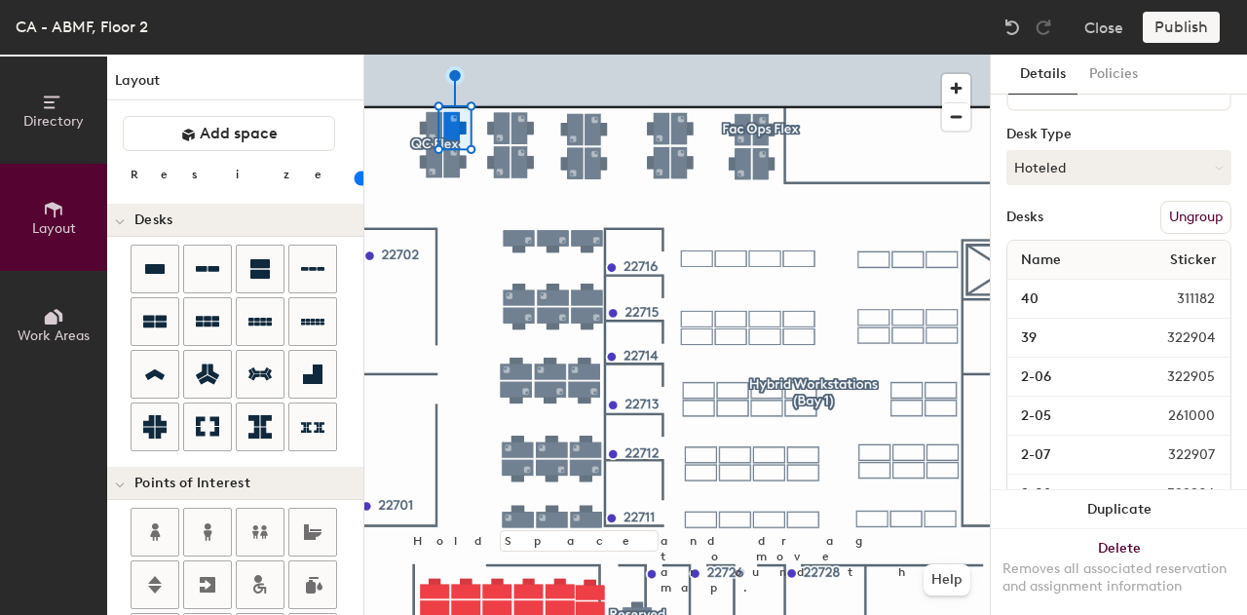
type input "100"
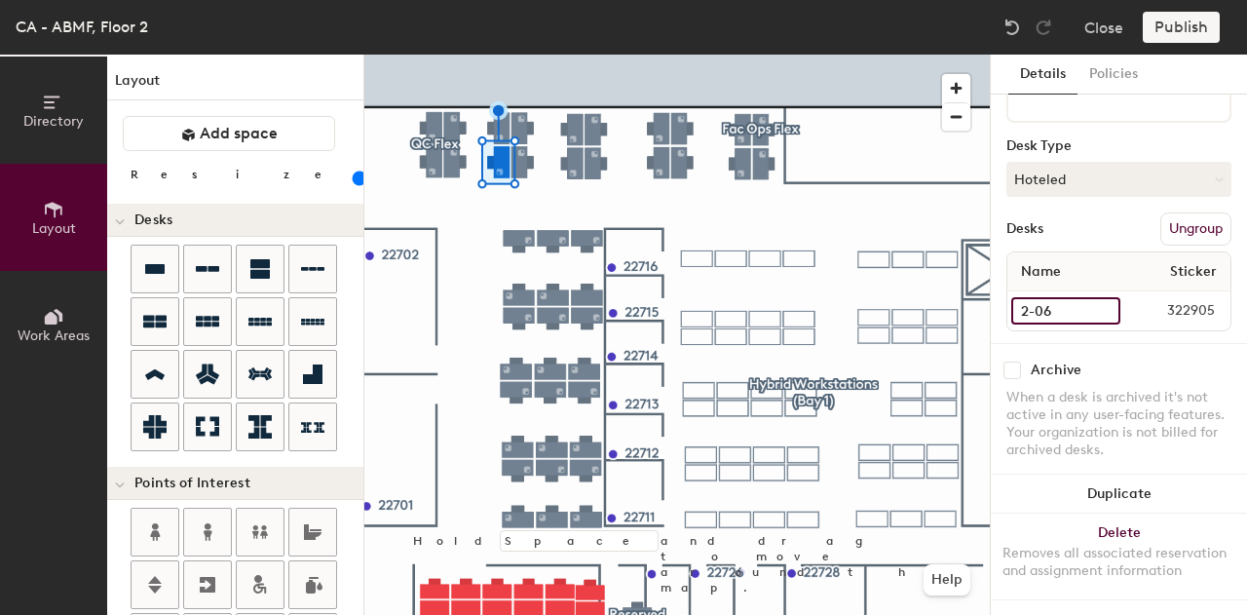
click at [1057, 297] on input "2-06" at bounding box center [1065, 310] width 109 height 27
type input "41"
type input "100"
click at [1037, 297] on input "2-05" at bounding box center [1066, 310] width 110 height 27
type input "42"
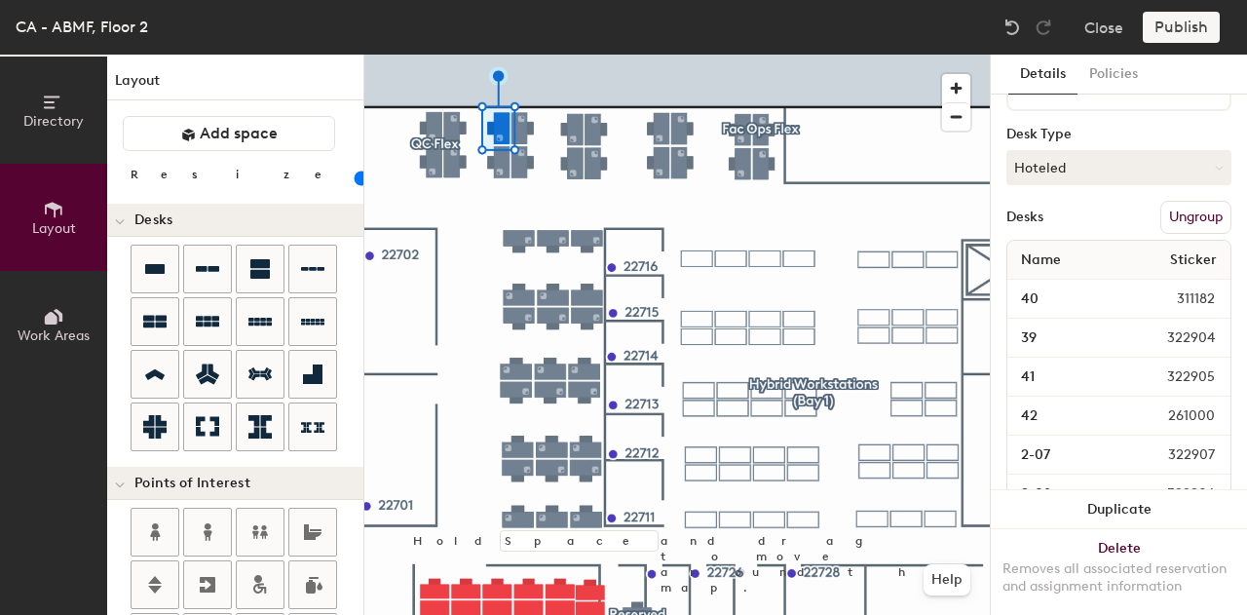
type input "100"
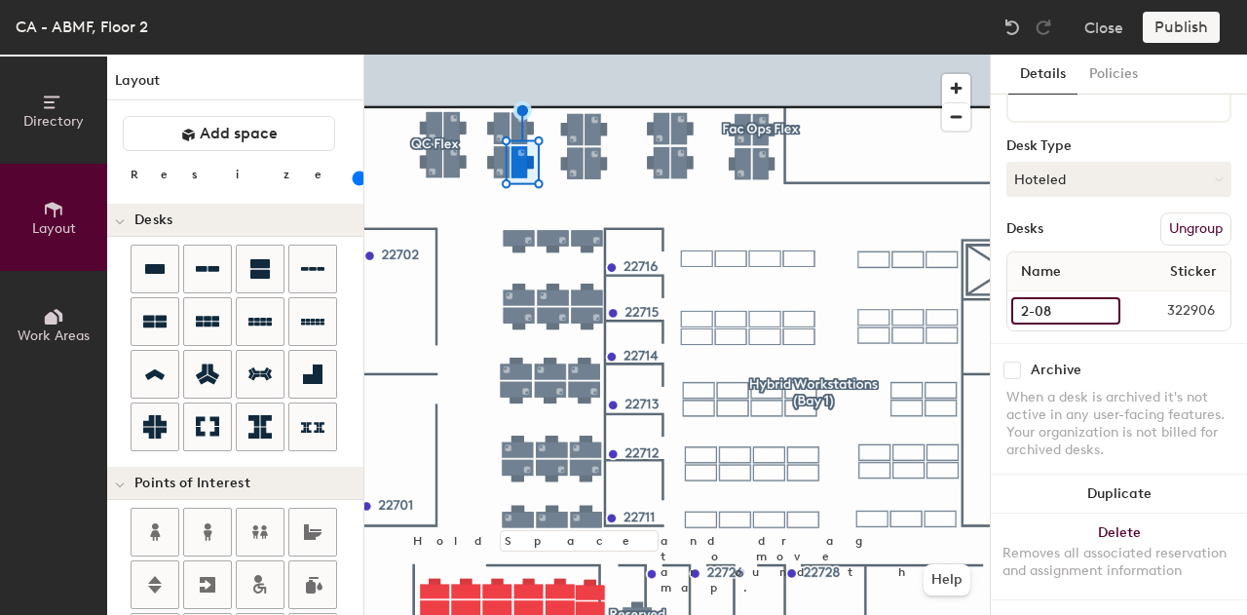
click at [1072, 297] on input "2-08" at bounding box center [1065, 310] width 109 height 27
type input "43"
type input "100"
click at [1037, 297] on input "2-07" at bounding box center [1066, 310] width 110 height 27
type input "44"
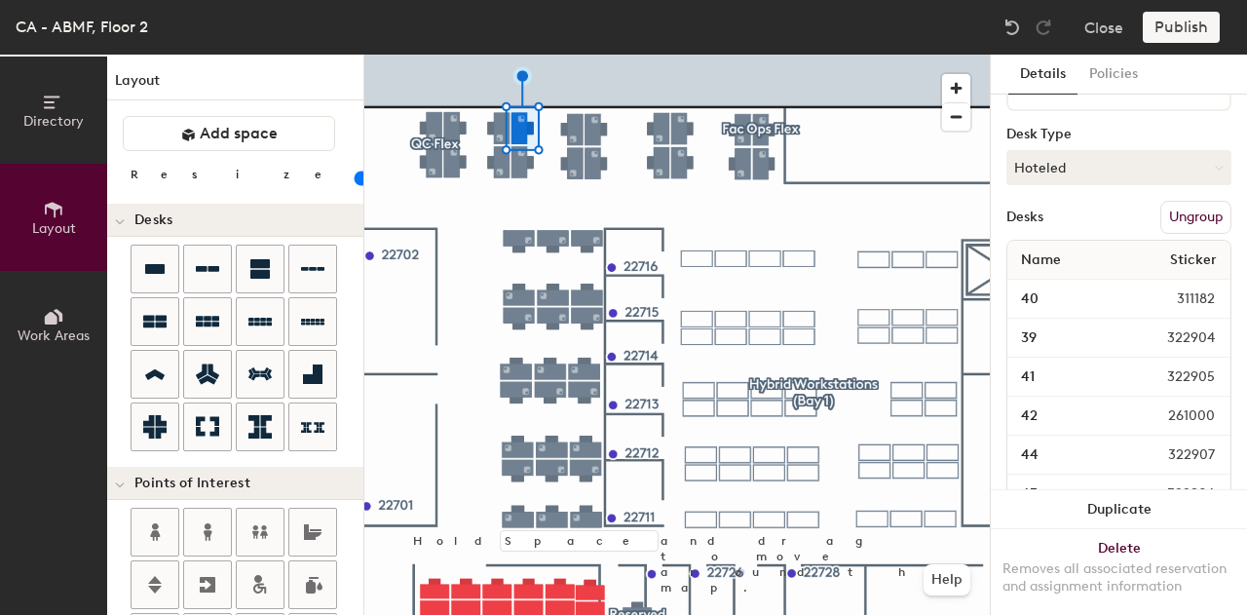
type input "100"
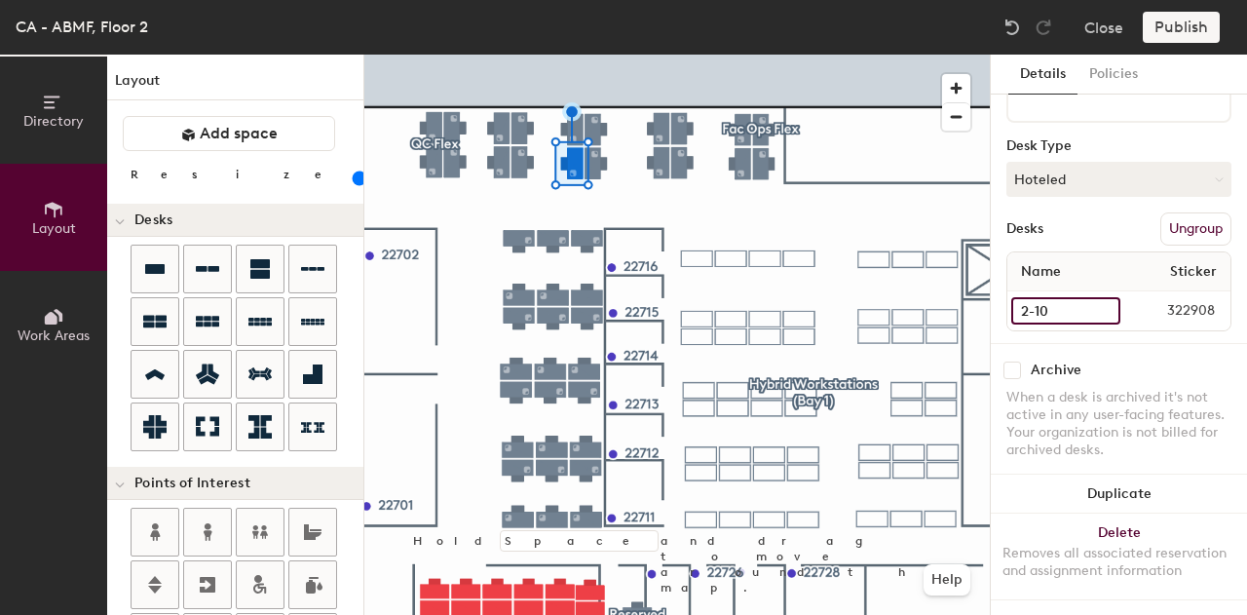
click at [1035, 297] on input "2-10" at bounding box center [1065, 310] width 109 height 27
type input "45"
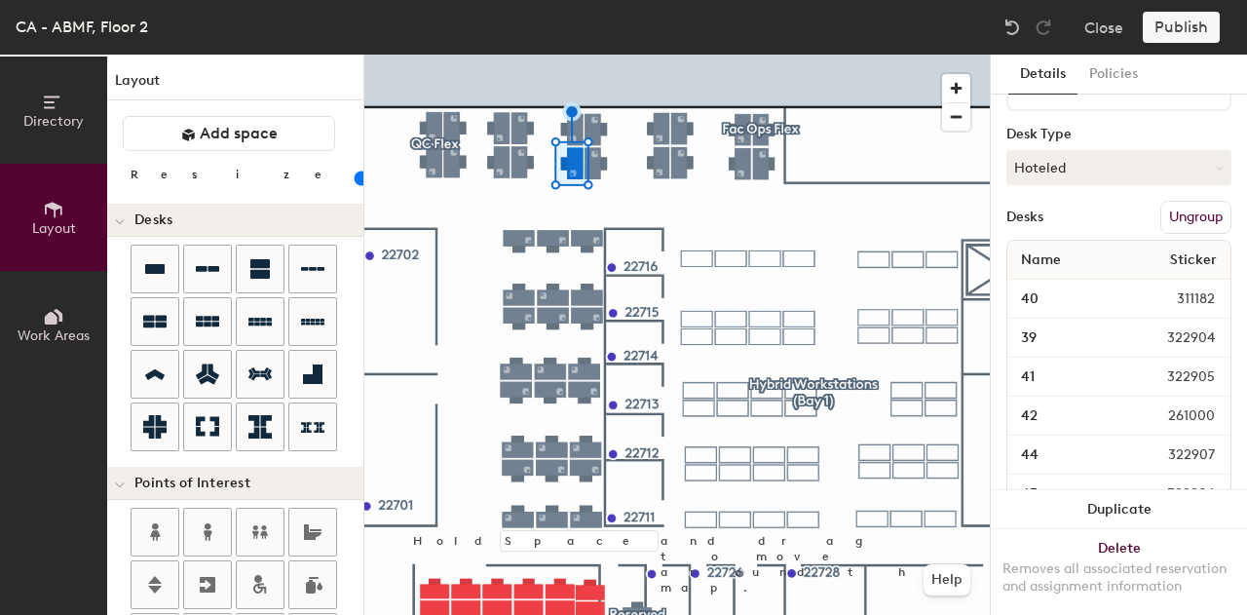
type input "100"
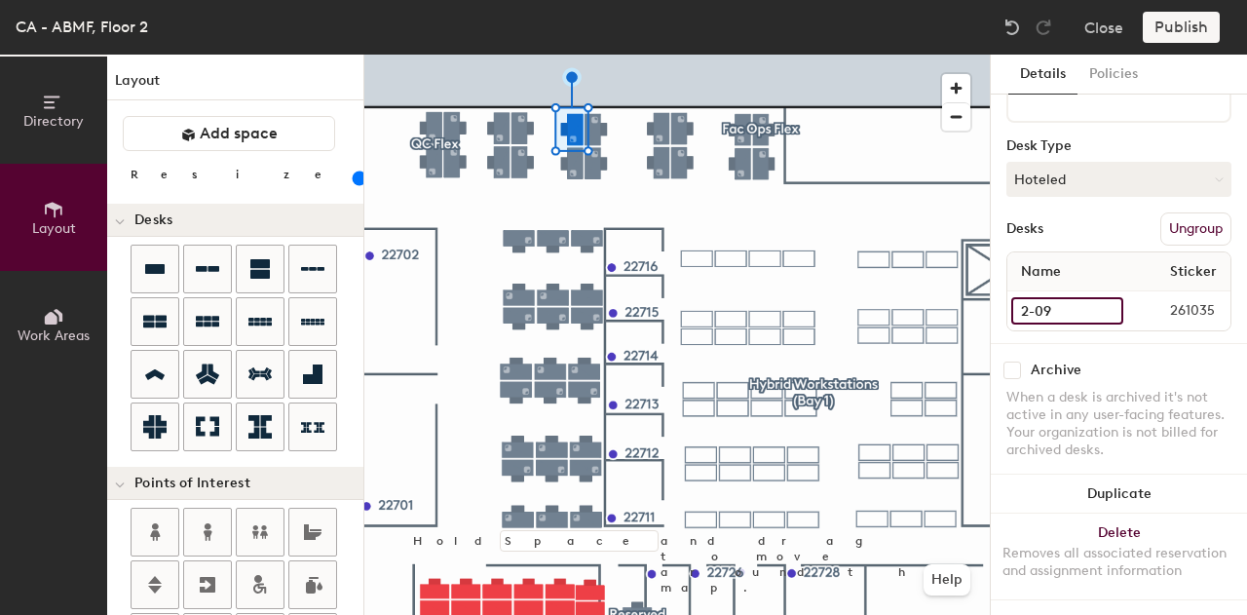
click at [1060, 297] on input "2-09" at bounding box center [1067, 310] width 112 height 27
type input "46"
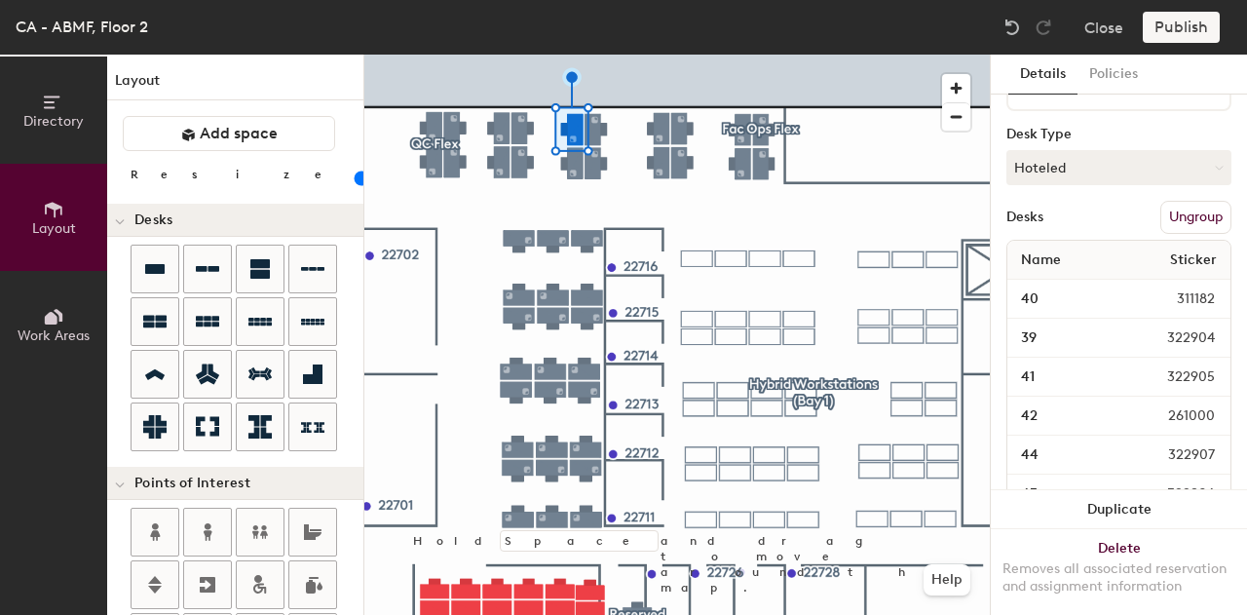
type input "100"
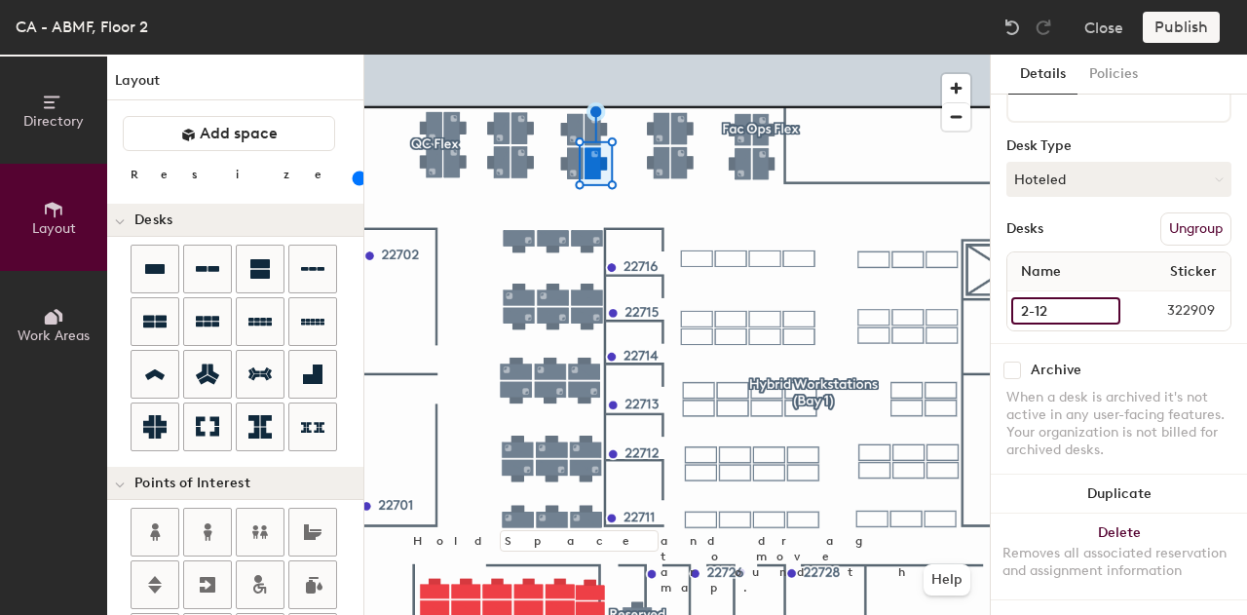
click at [1047, 297] on input "2-12" at bounding box center [1065, 310] width 109 height 27
type input "47"
type input "100"
click at [1053, 297] on input "2-11" at bounding box center [1066, 310] width 110 height 27
type input "48"
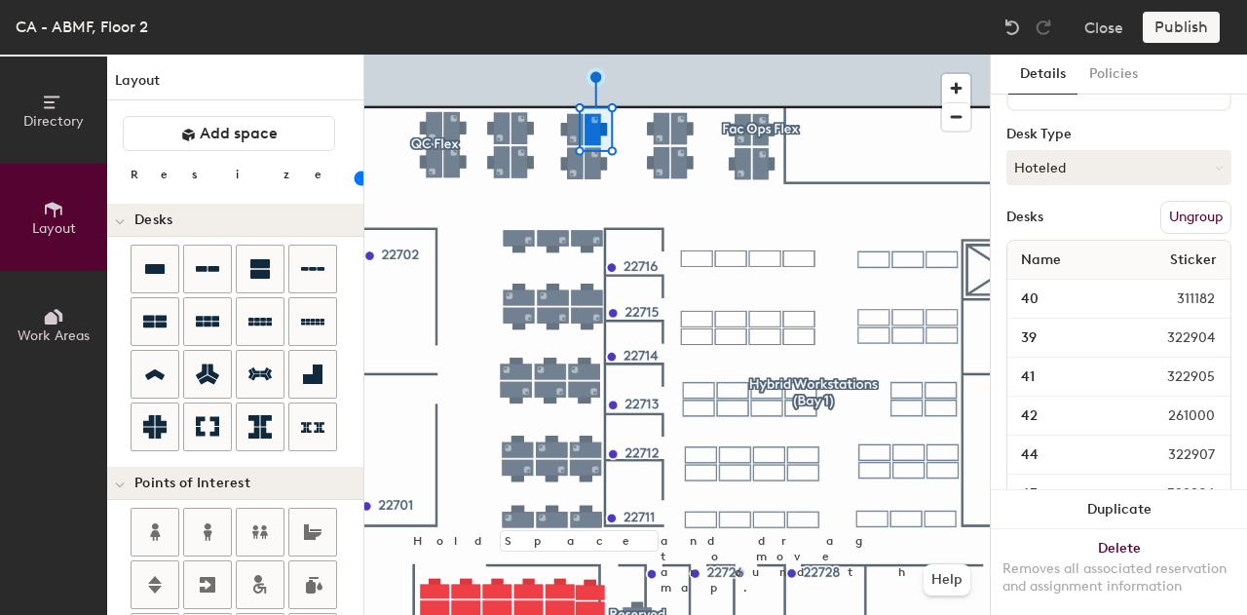
type input "100"
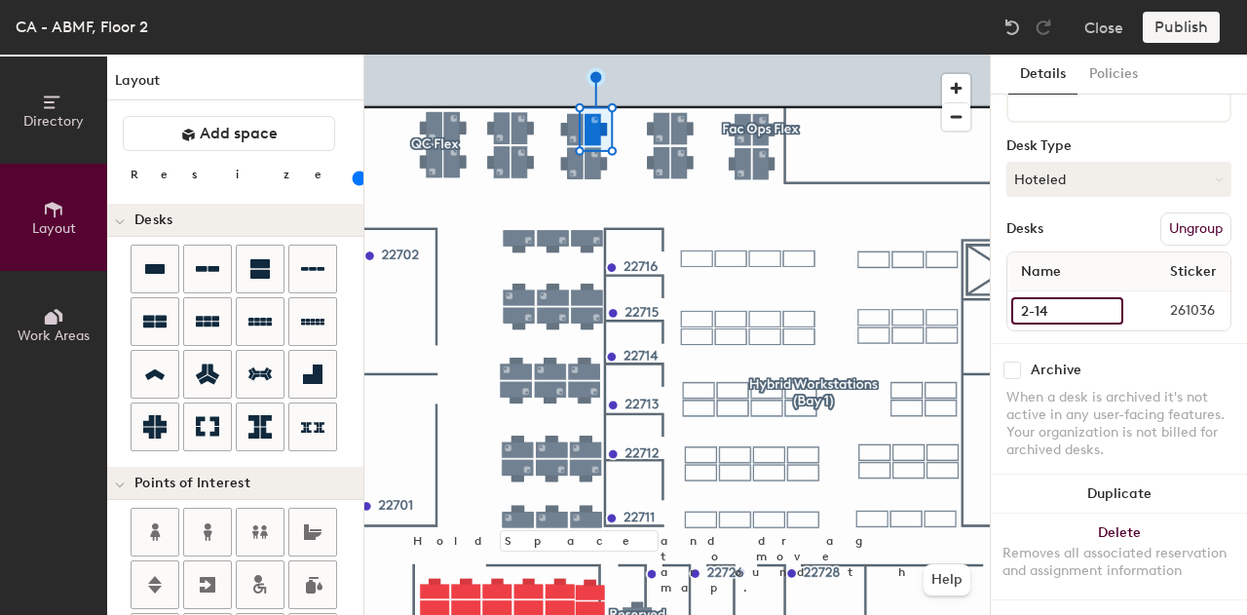
click at [1060, 299] on input "2-14" at bounding box center [1067, 310] width 112 height 27
type input "49"
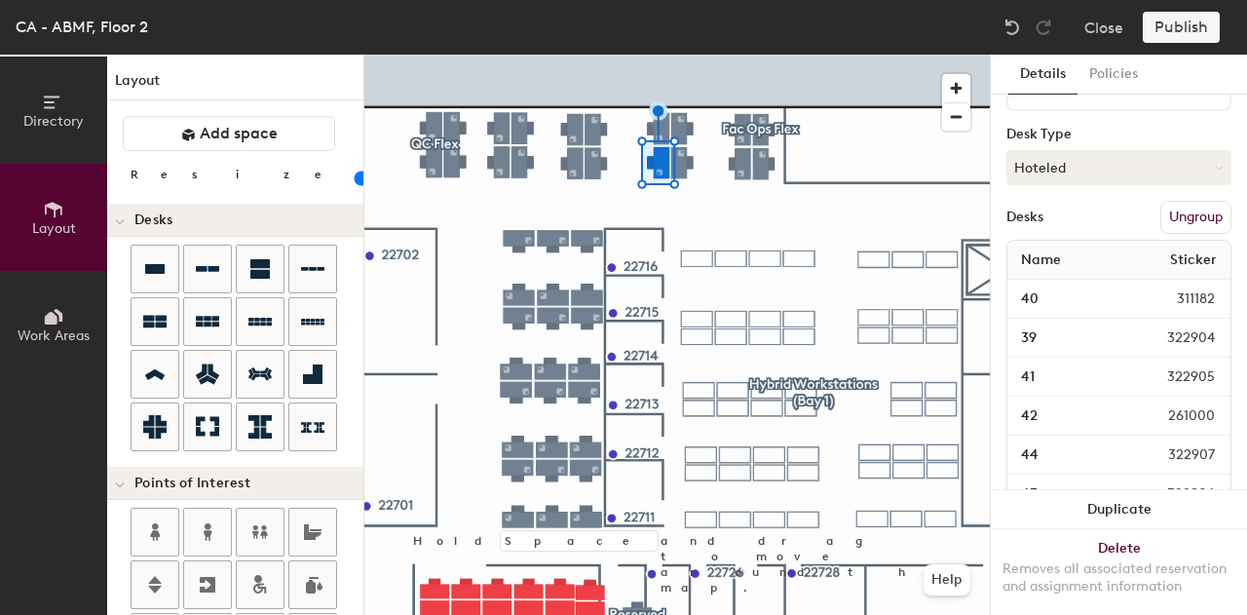
type input "100"
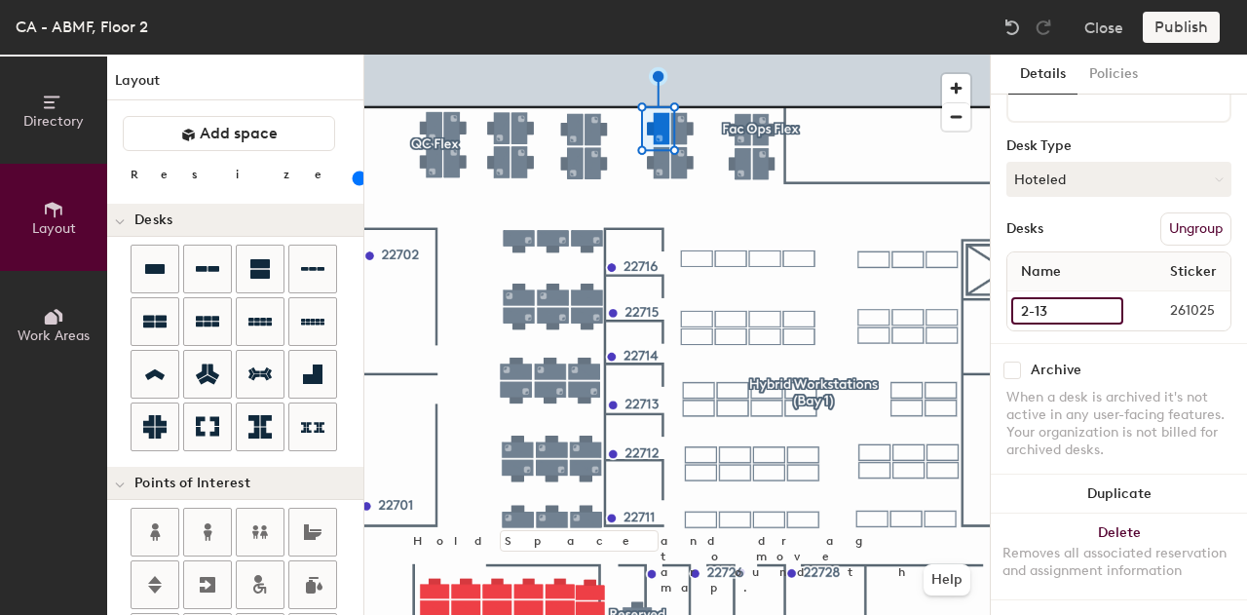
click at [1064, 297] on input "2-13" at bounding box center [1067, 310] width 112 height 27
type input "50"
type input "100"
click at [1052, 297] on input "2-16" at bounding box center [1070, 310] width 118 height 27
type input "51"
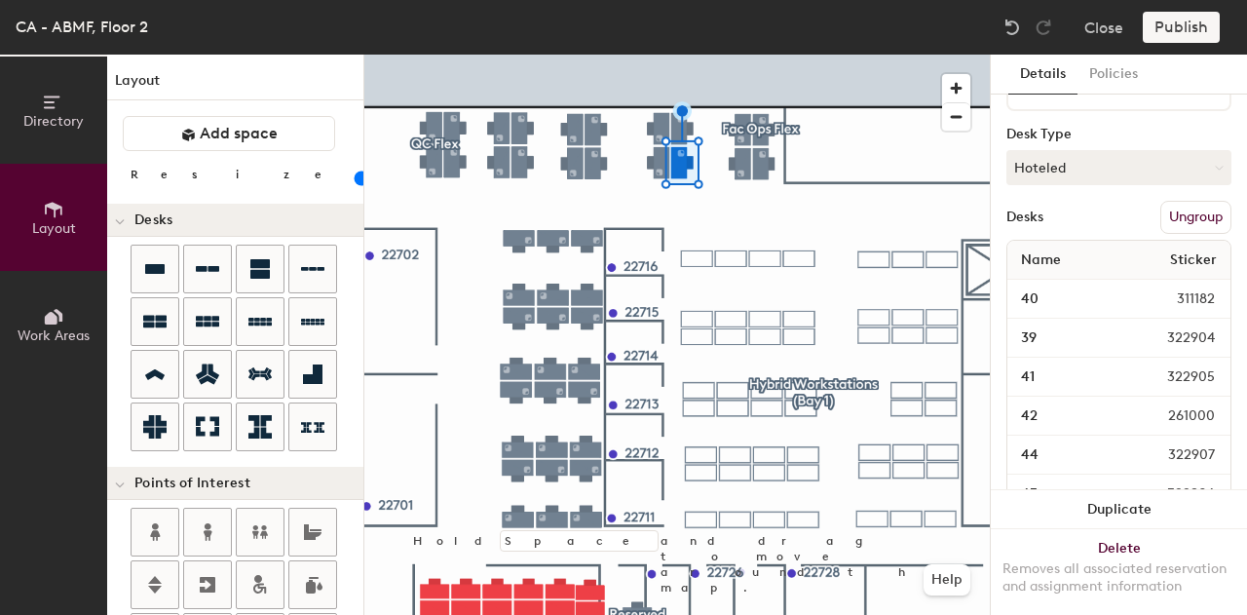
type input "100"
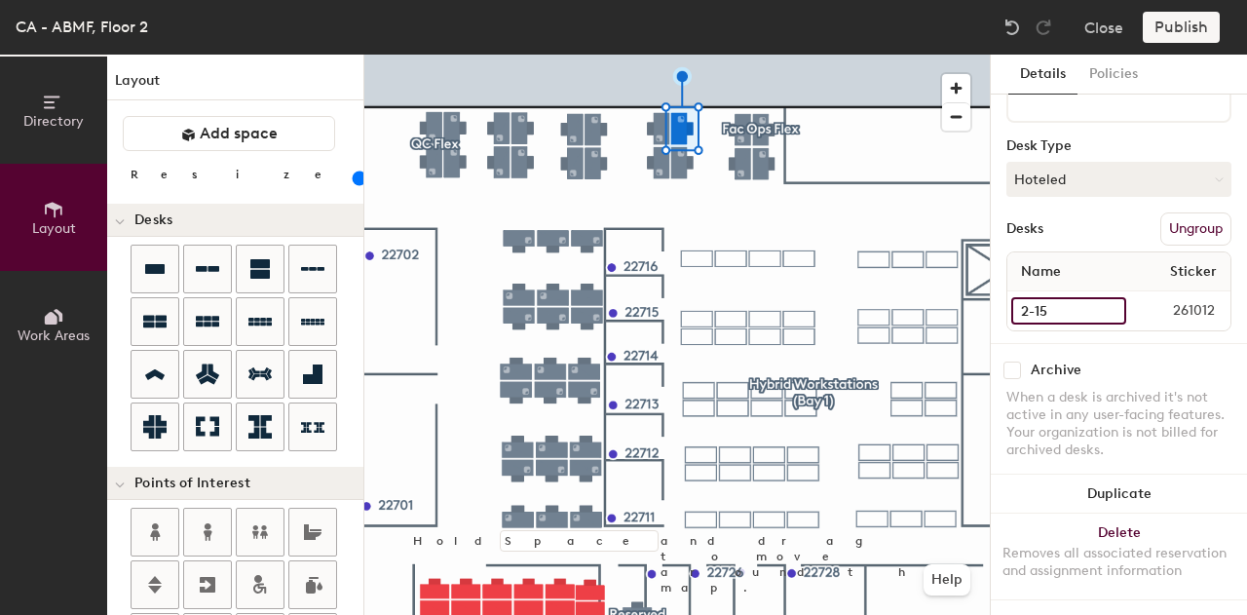
click at [1043, 297] on input "2-15" at bounding box center [1068, 310] width 115 height 27
type input "52"
type input "100"
click at [1046, 299] on input "2-18" at bounding box center [1066, 310] width 111 height 27
type input "53"
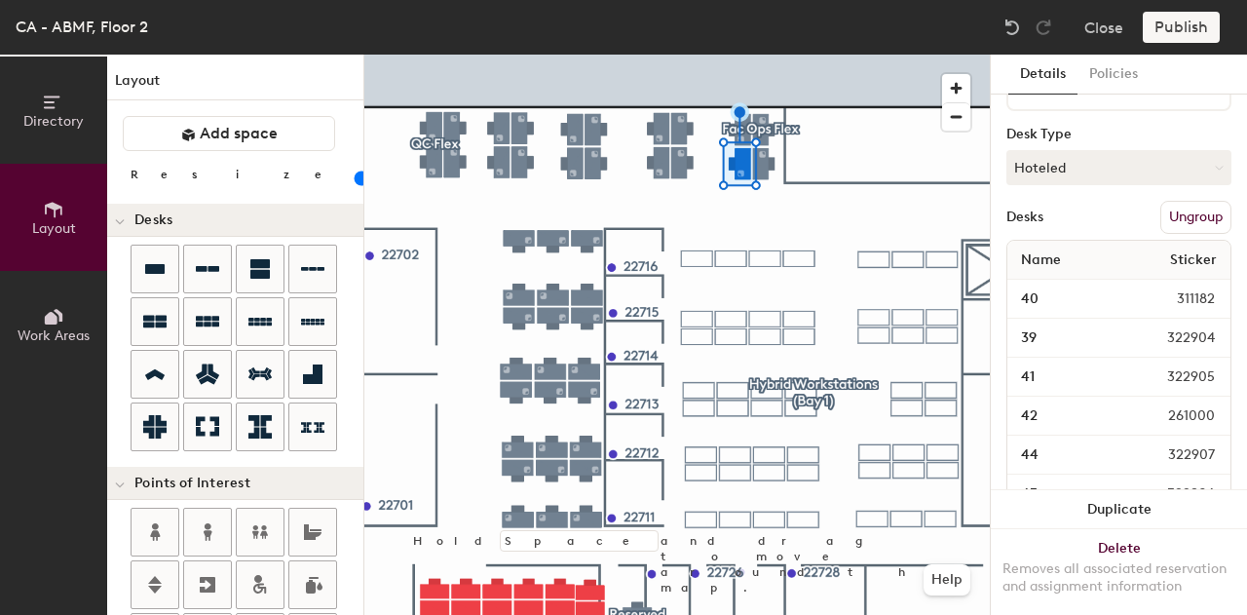
type input "100"
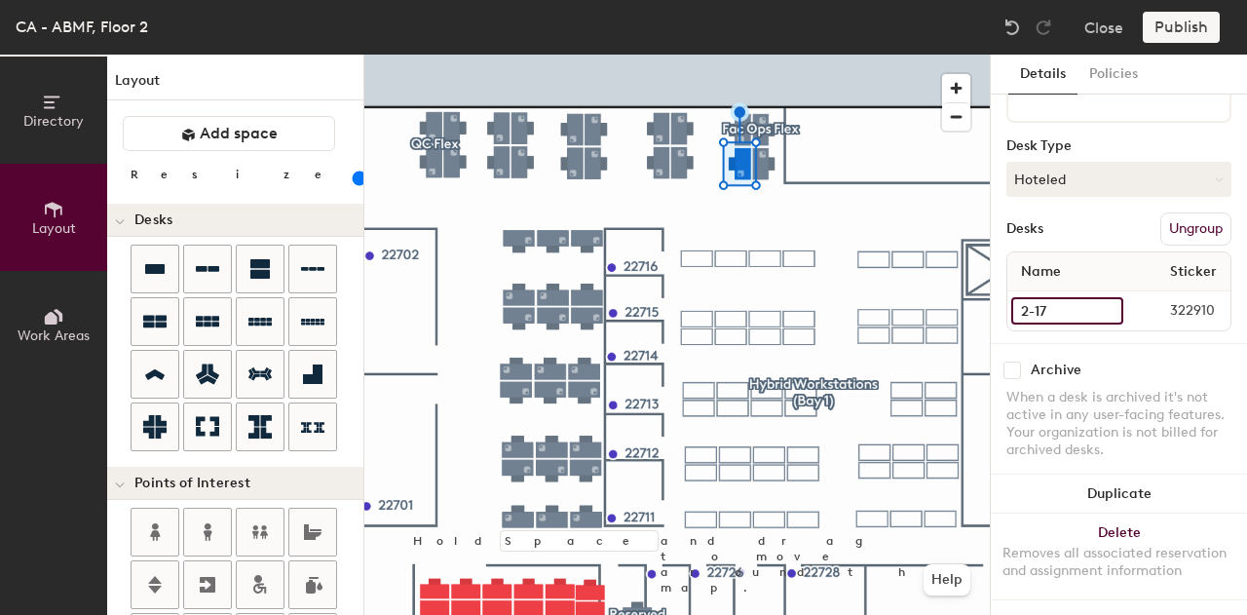
click at [1045, 297] on input "2-17" at bounding box center [1067, 310] width 112 height 27
type input "54"
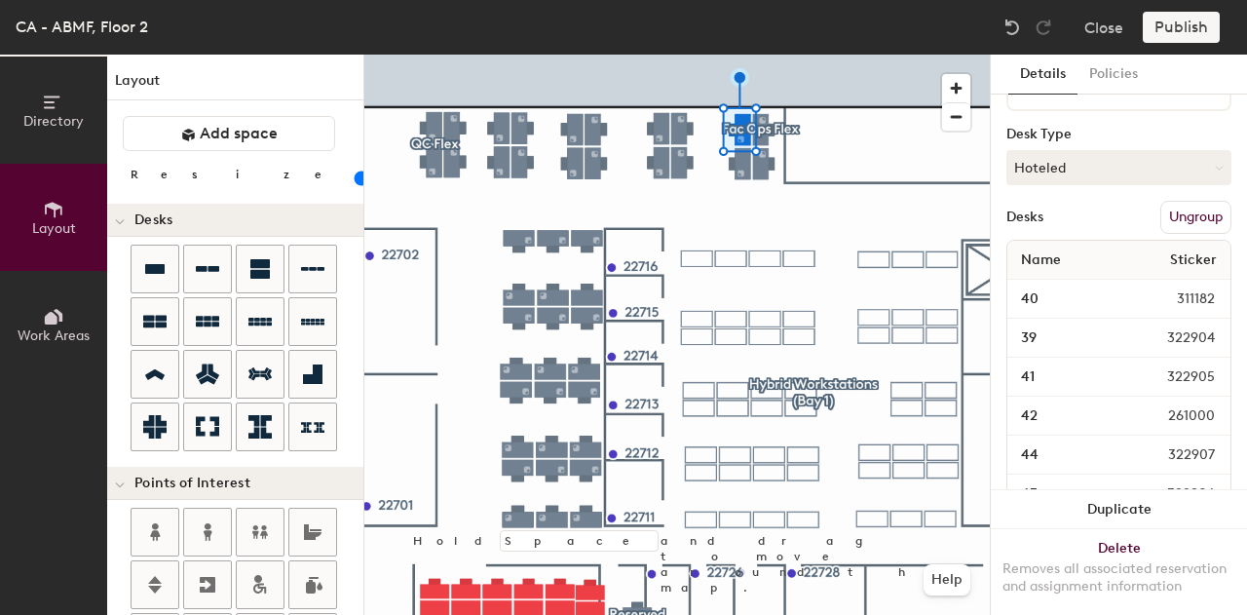
type input "100"
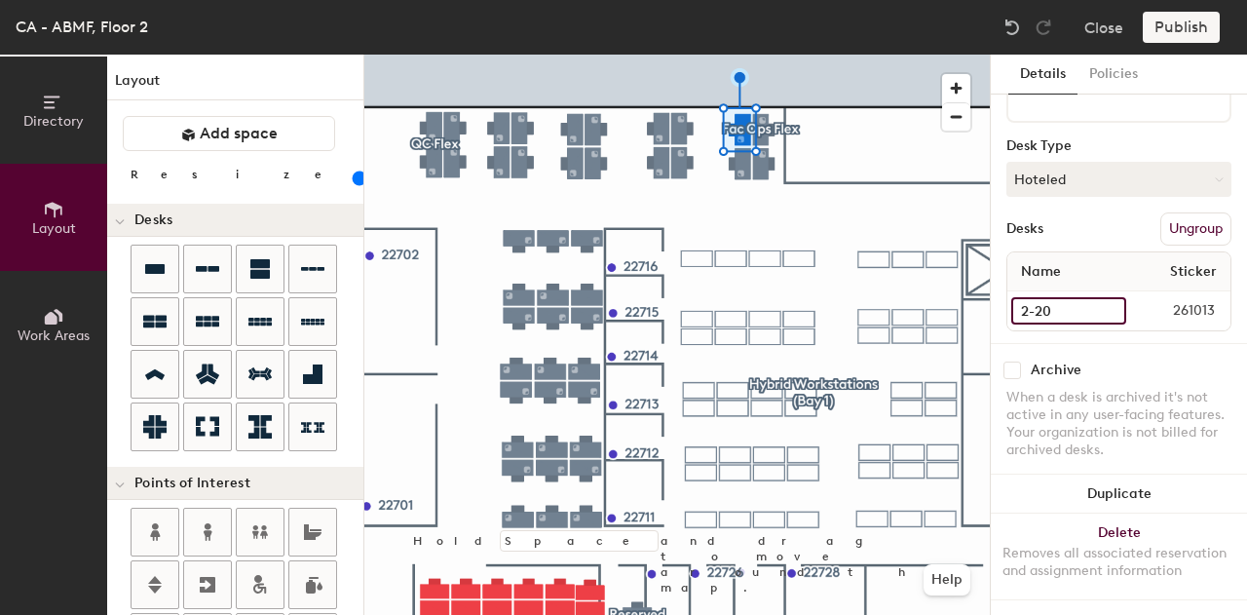
click at [1044, 297] on input "2-20" at bounding box center [1068, 310] width 115 height 27
type input "55"
click at [1037, 297] on input "2-19" at bounding box center [1069, 310] width 116 height 27
type input "56"
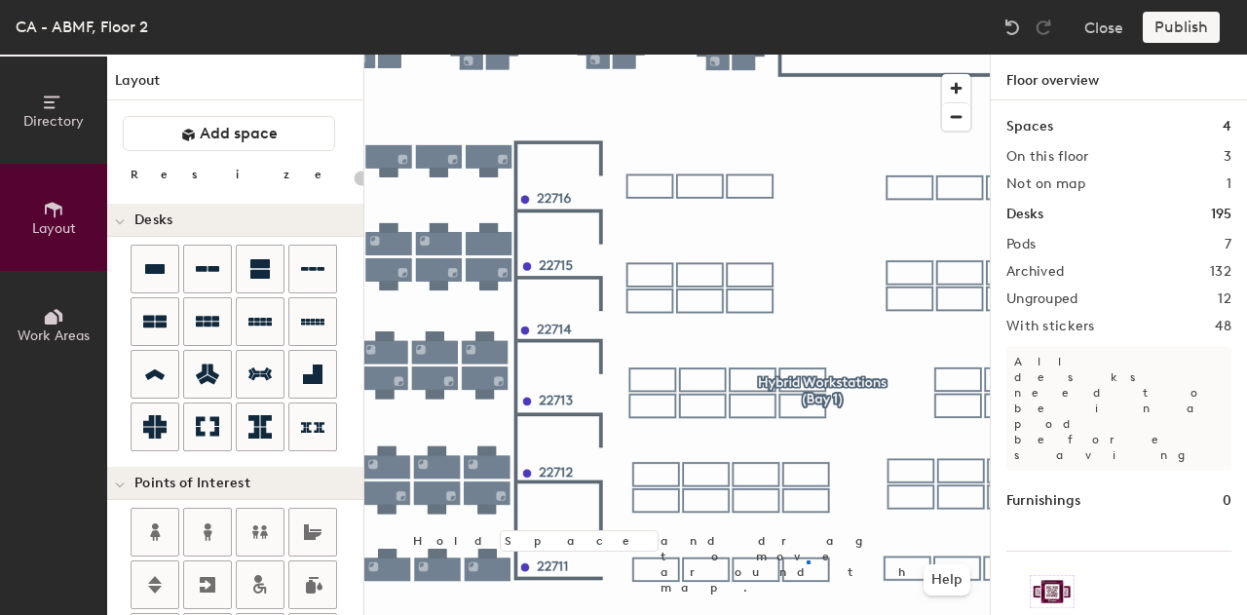
click at [807, 55] on div at bounding box center [676, 55] width 625 height 0
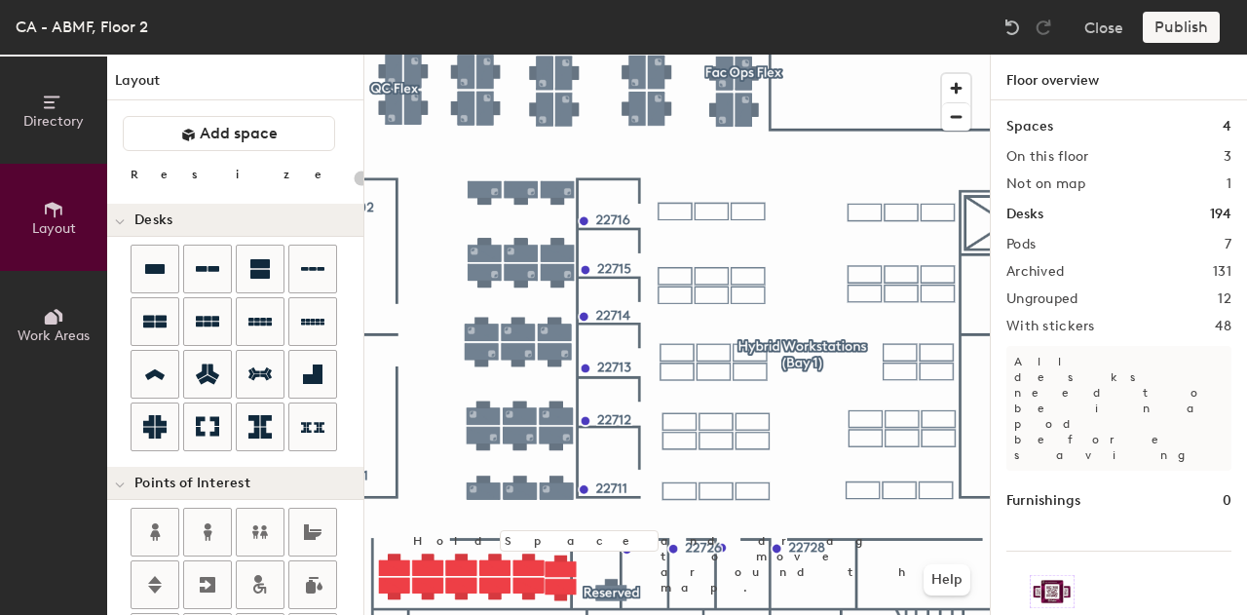
type input "100"
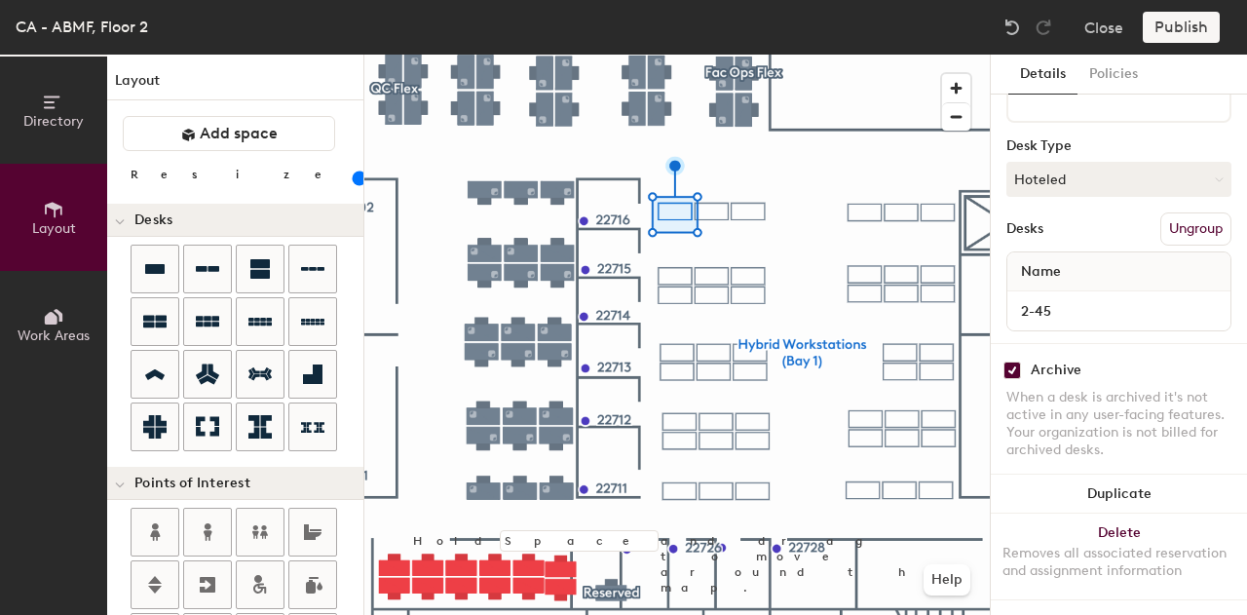
click at [1015, 361] on input "checkbox" at bounding box center [1012, 370] width 18 height 18
checkbox input "false"
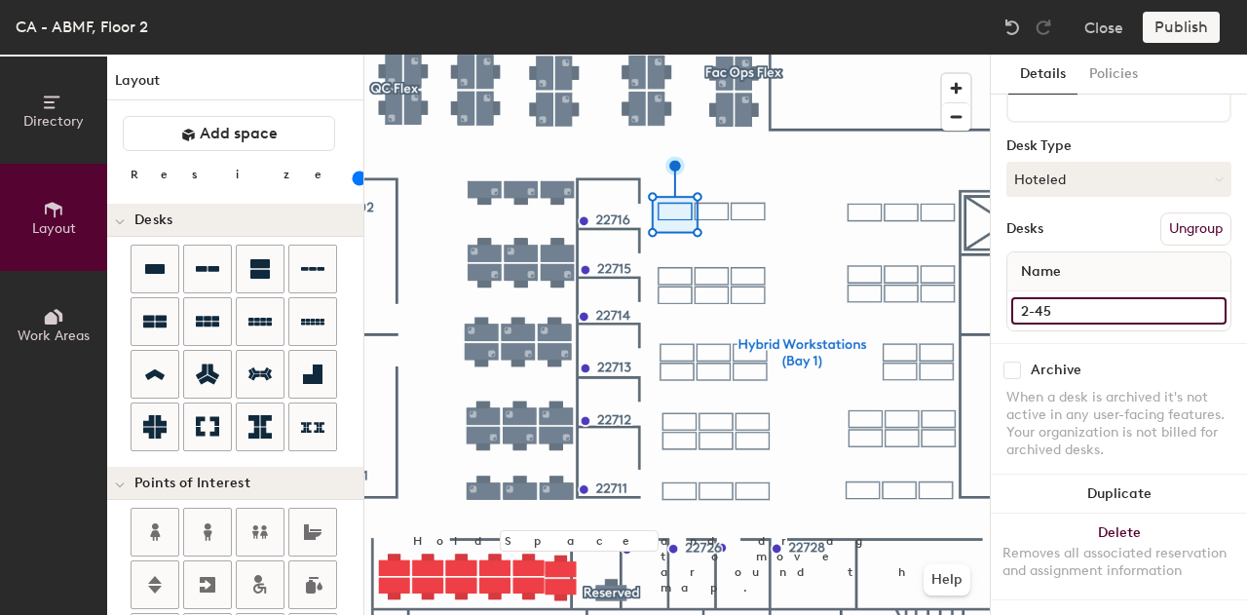
click at [1048, 297] on input "2-45" at bounding box center [1118, 310] width 215 height 27
type input "57"
click at [1078, 297] on input "2-46" at bounding box center [1118, 310] width 215 height 27
type input "58"
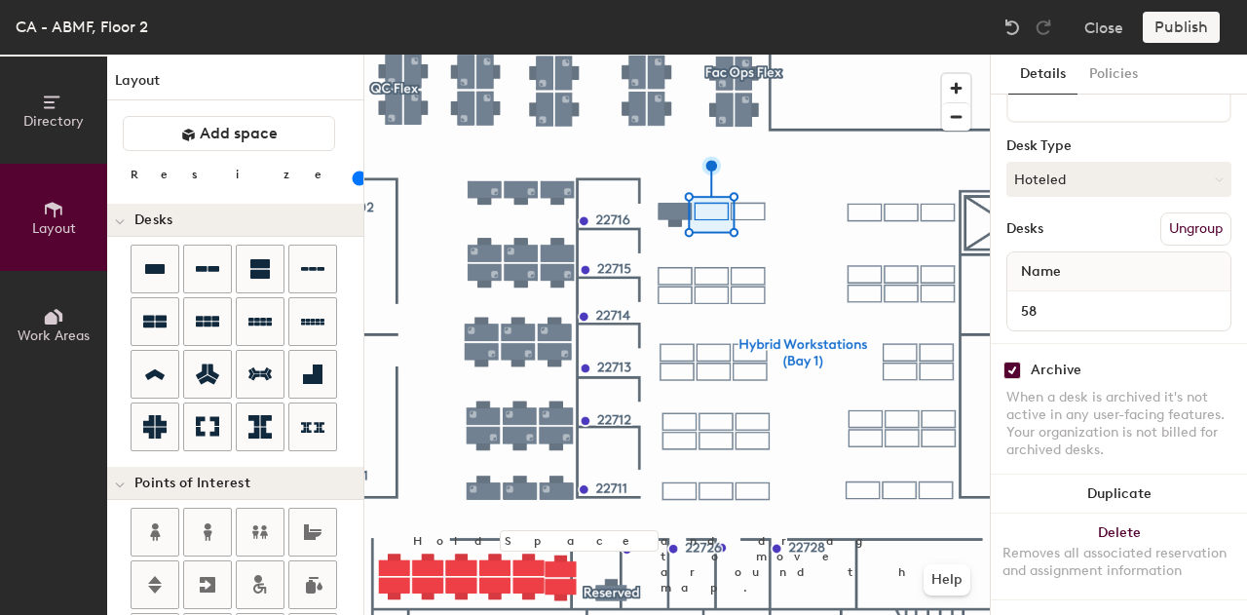
click at [1006, 361] on input "checkbox" at bounding box center [1012, 370] width 18 height 18
checkbox input "false"
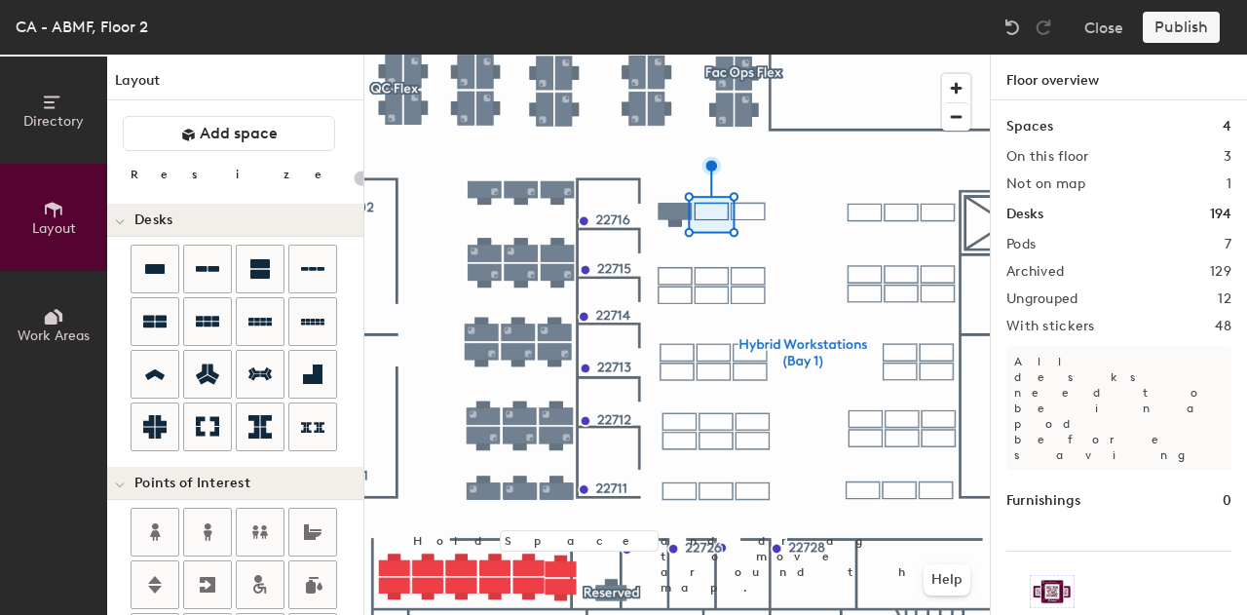
type input "100"
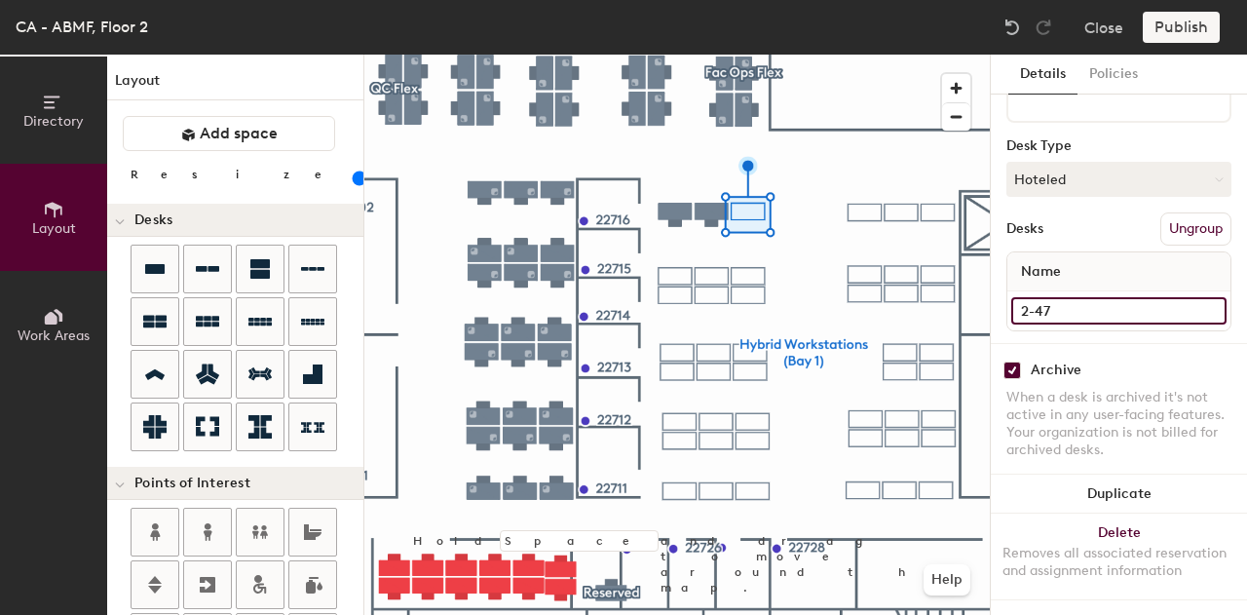
click at [1050, 297] on input "2-47" at bounding box center [1118, 310] width 215 height 27
type input "59"
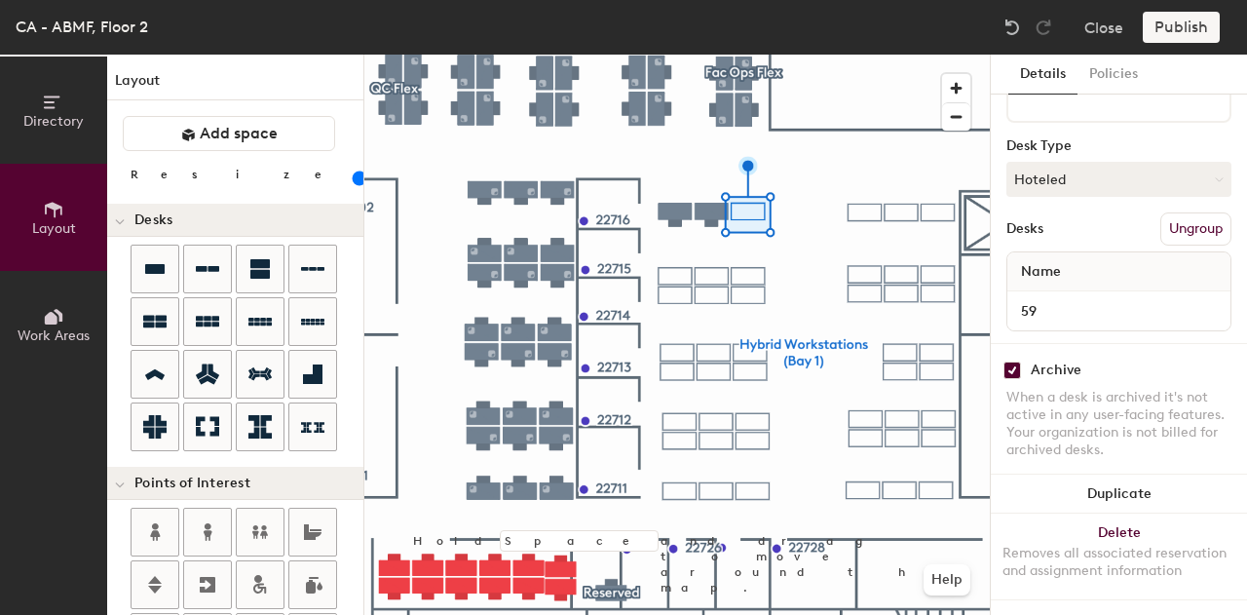
click at [1012, 361] on input "checkbox" at bounding box center [1012, 370] width 18 height 18
checkbox input "false"
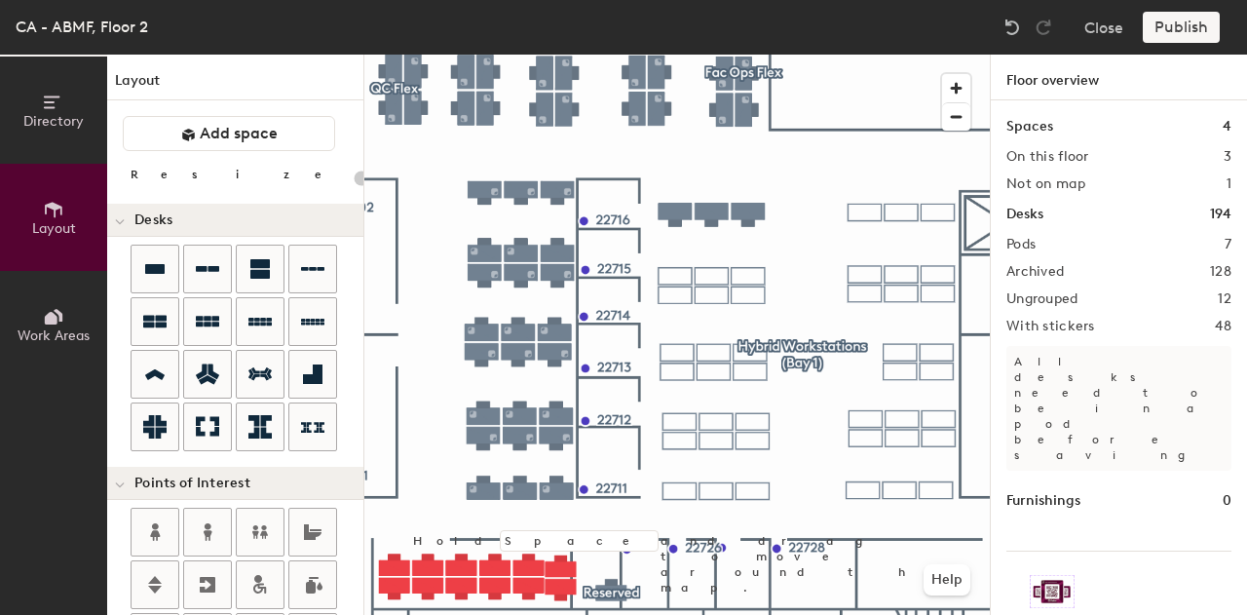
type input "100"
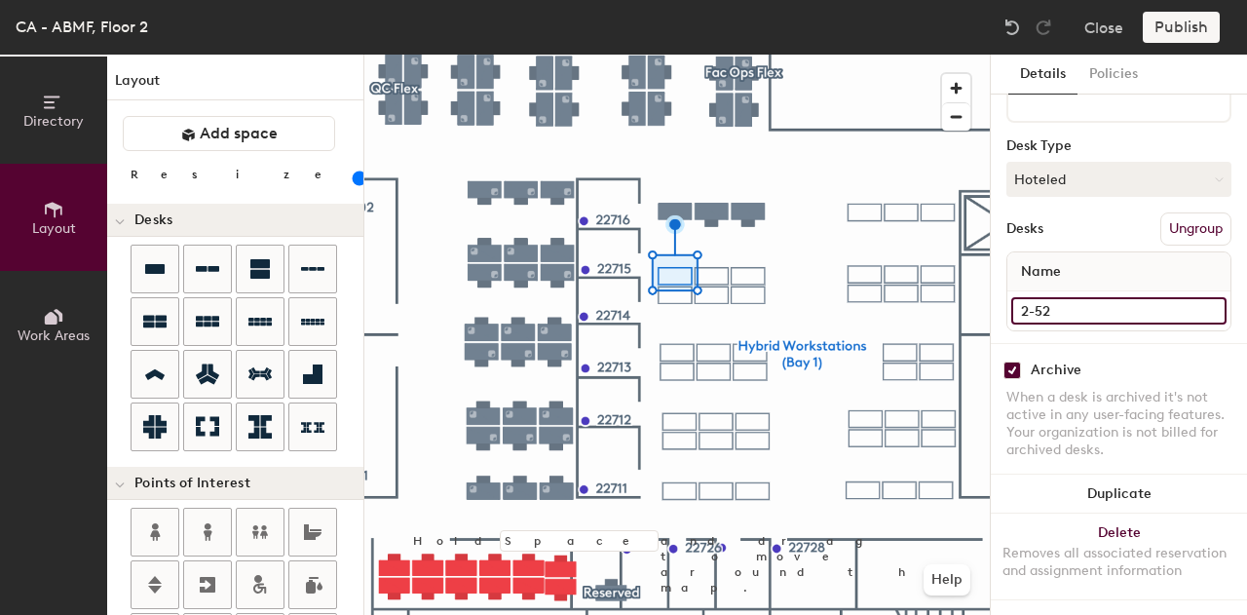
click at [1052, 297] on input "2-52" at bounding box center [1118, 310] width 215 height 27
type input "60"
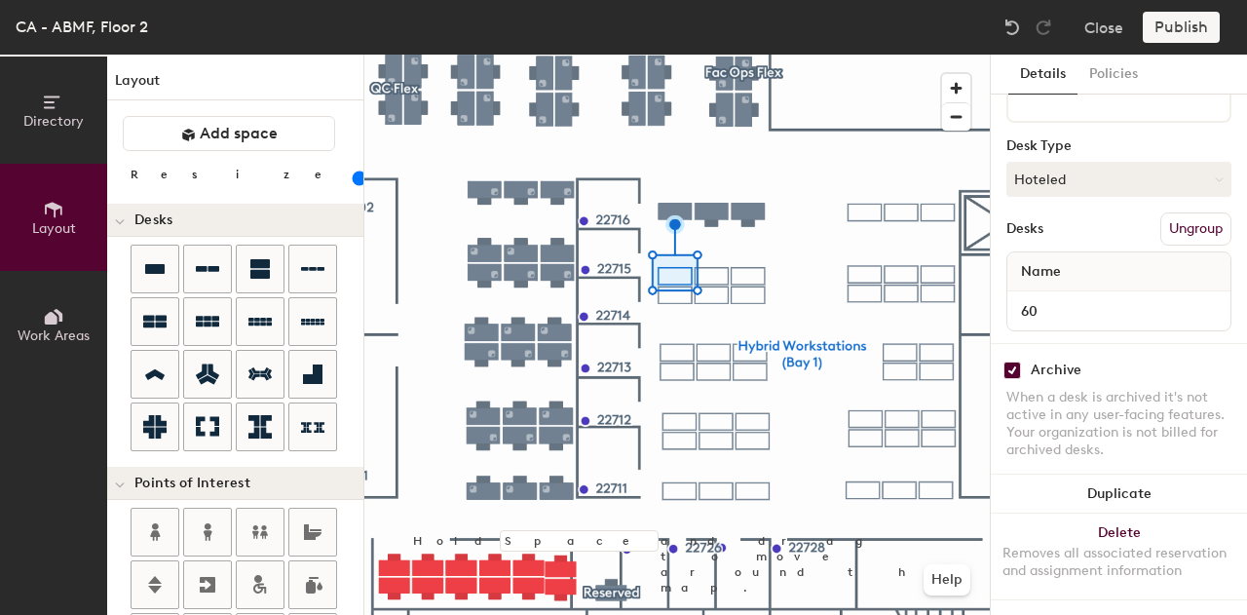
click at [1005, 361] on input "checkbox" at bounding box center [1012, 370] width 18 height 18
checkbox input "false"
click at [715, 55] on div at bounding box center [676, 55] width 625 height 0
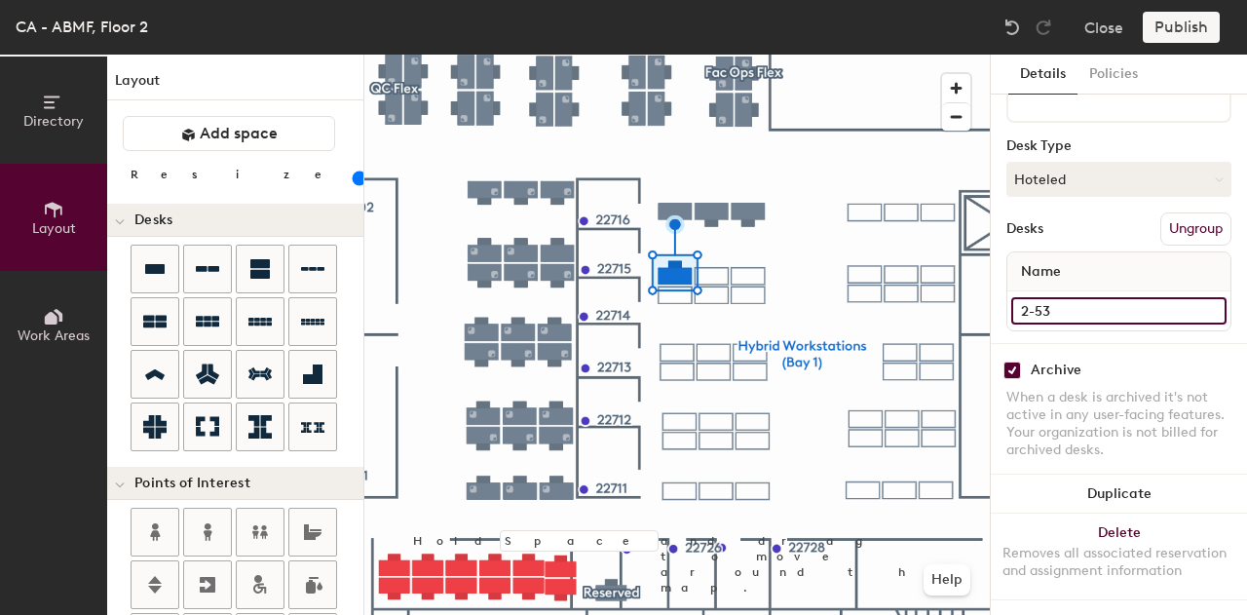
click at [1039, 297] on input "2-53" at bounding box center [1118, 310] width 215 height 27
type input "61"
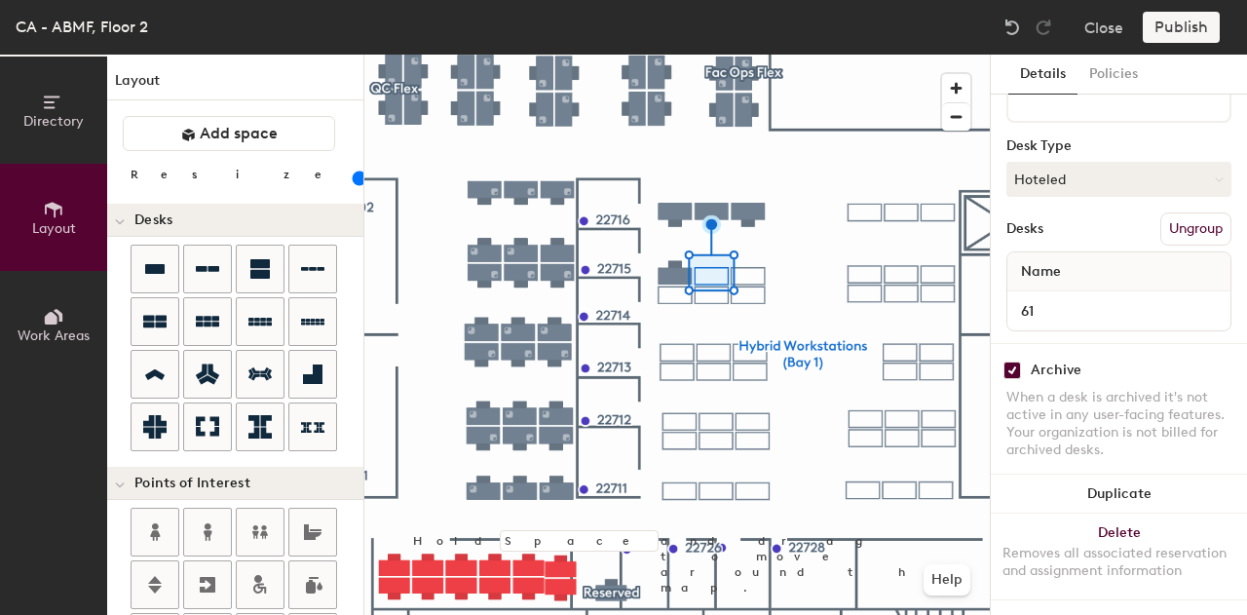
click at [1007, 361] on input "checkbox" at bounding box center [1012, 370] width 18 height 18
checkbox input "false"
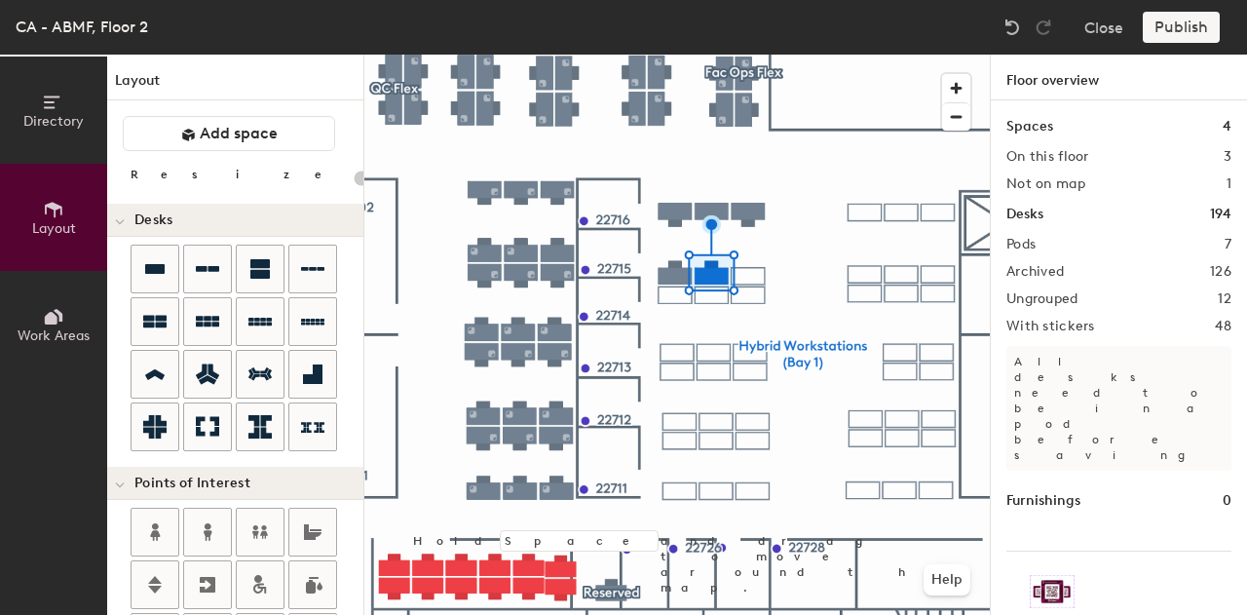
click at [760, 55] on div at bounding box center [676, 55] width 625 height 0
type input "100"
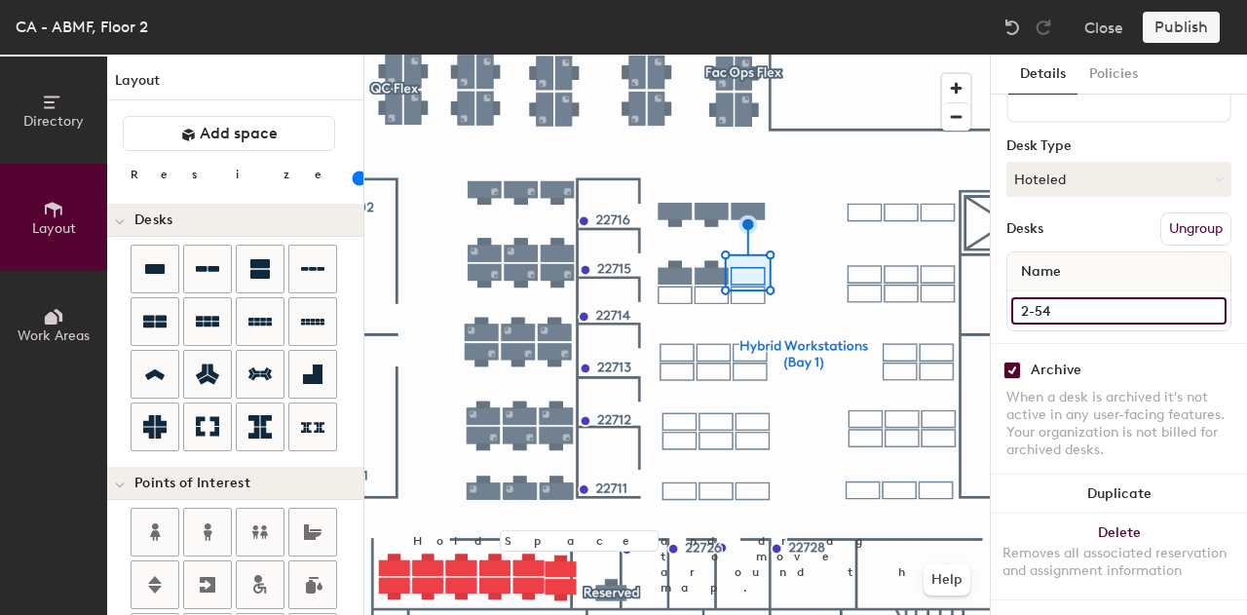
click at [1050, 297] on input "2-54" at bounding box center [1118, 310] width 215 height 27
type input "62"
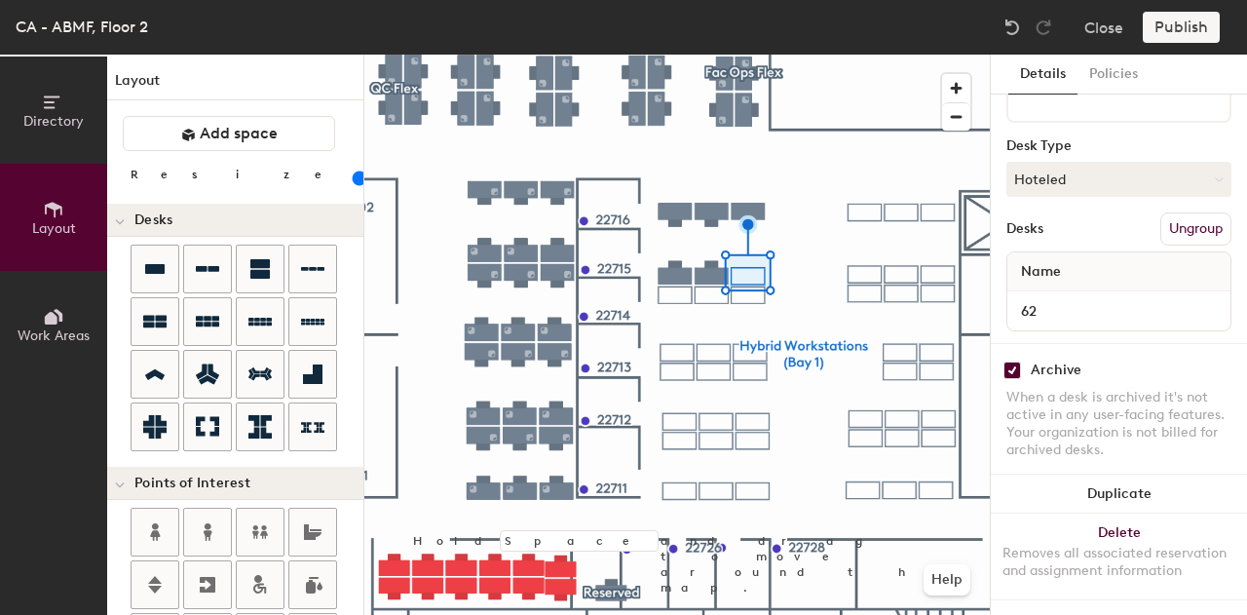
click at [1005, 361] on input "checkbox" at bounding box center [1012, 370] width 18 height 18
checkbox input "false"
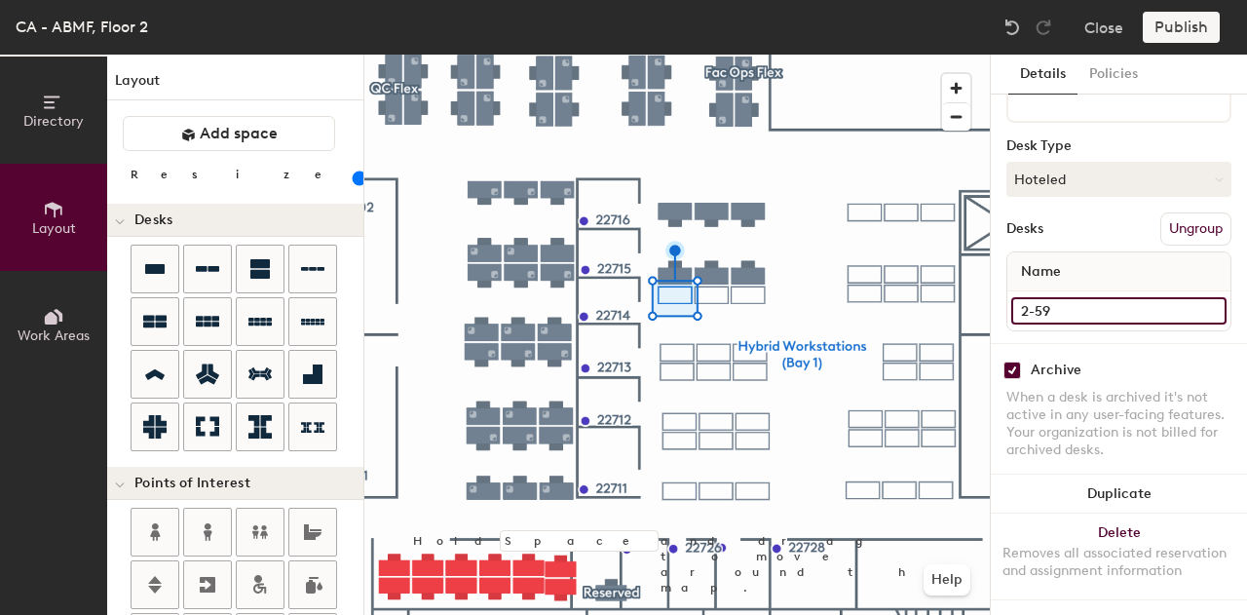
click at [1046, 299] on input "2-59" at bounding box center [1118, 310] width 215 height 27
type input "63"
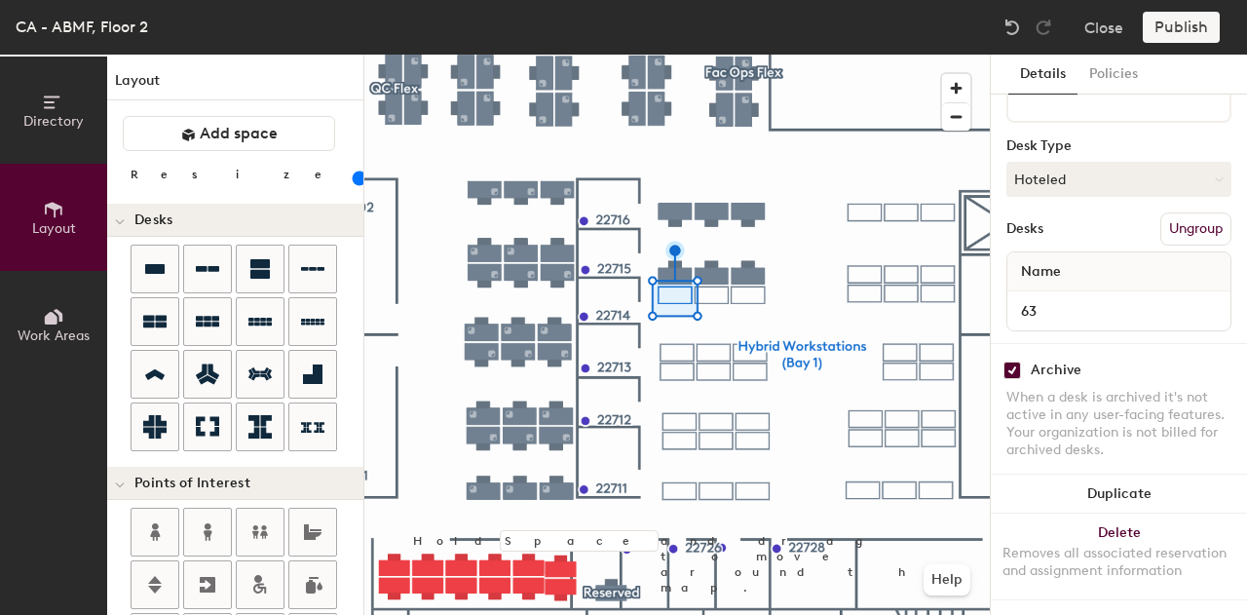
click at [1003, 361] on input "checkbox" at bounding box center [1012, 370] width 18 height 18
checkbox input "false"
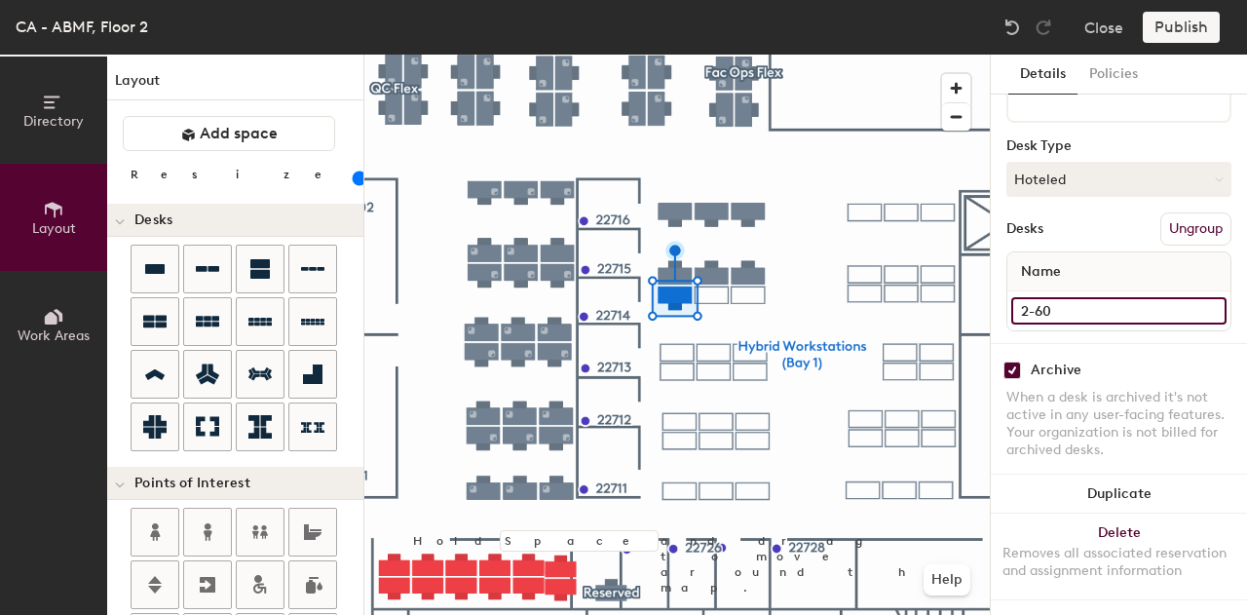
click at [1046, 297] on input "2-60" at bounding box center [1118, 310] width 215 height 27
type input "64"
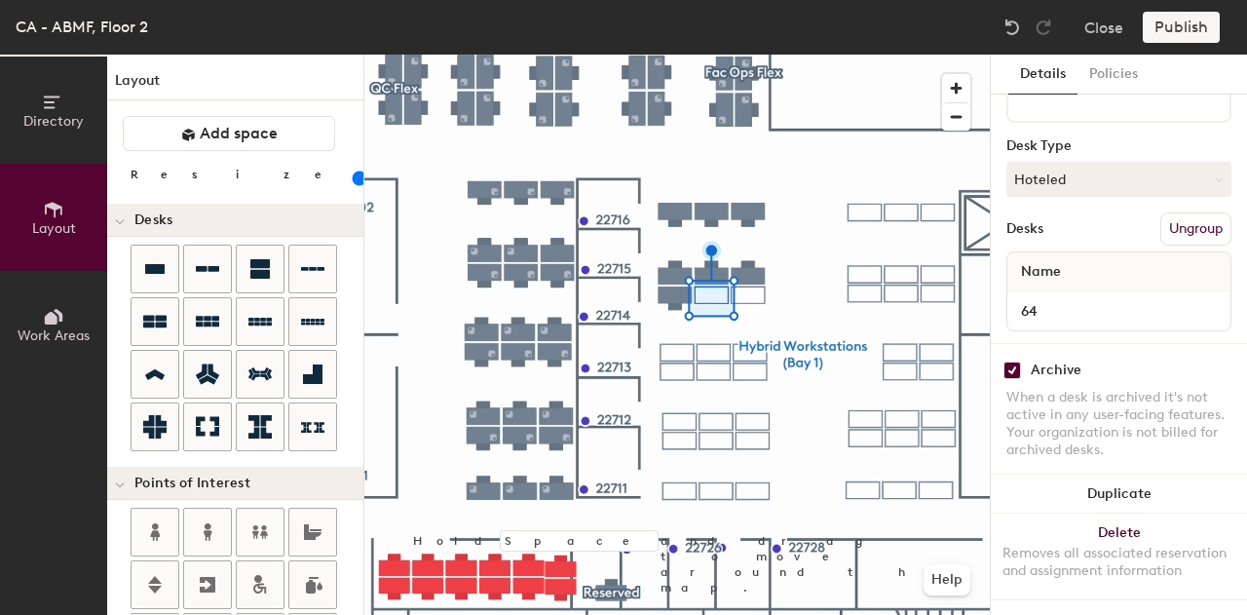
drag, startPoint x: 1019, startPoint y: 338, endPoint x: 1015, endPoint y: 349, distance: 11.4
click at [1015, 349] on div "Archive When a desk is archived it's not active in any user-facing features. Yo…" at bounding box center [1119, 412] width 256 height 139
click at [1015, 361] on input "checkbox" at bounding box center [1012, 370] width 18 height 18
checkbox input "false"
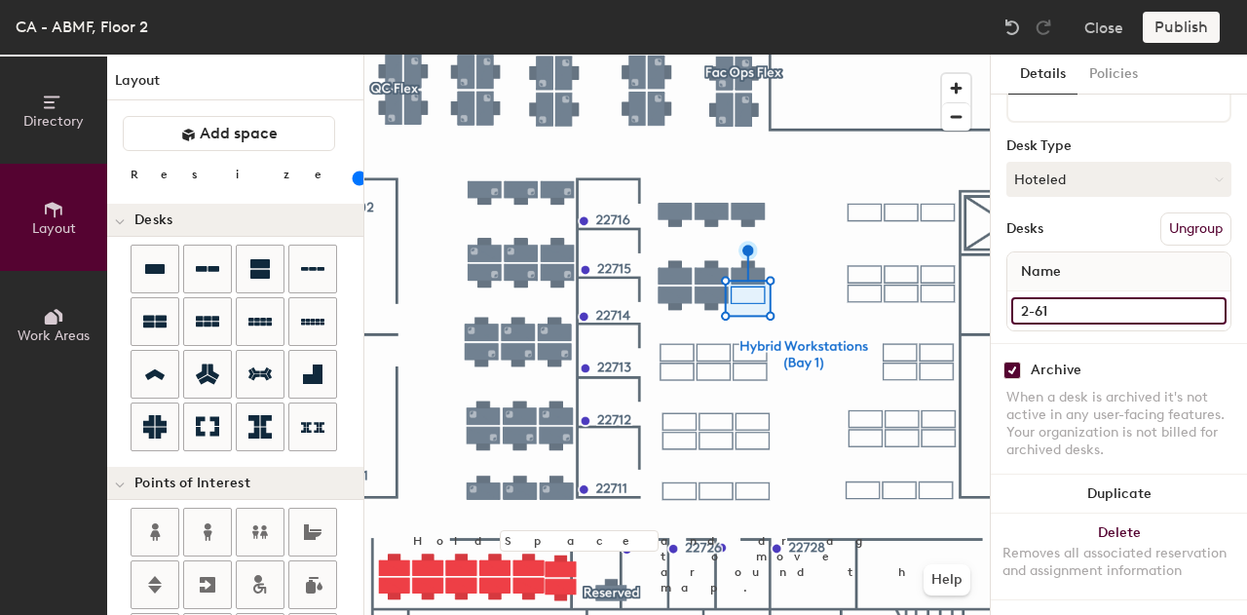
click at [1081, 297] on input "2-61" at bounding box center [1118, 310] width 215 height 27
type input "65"
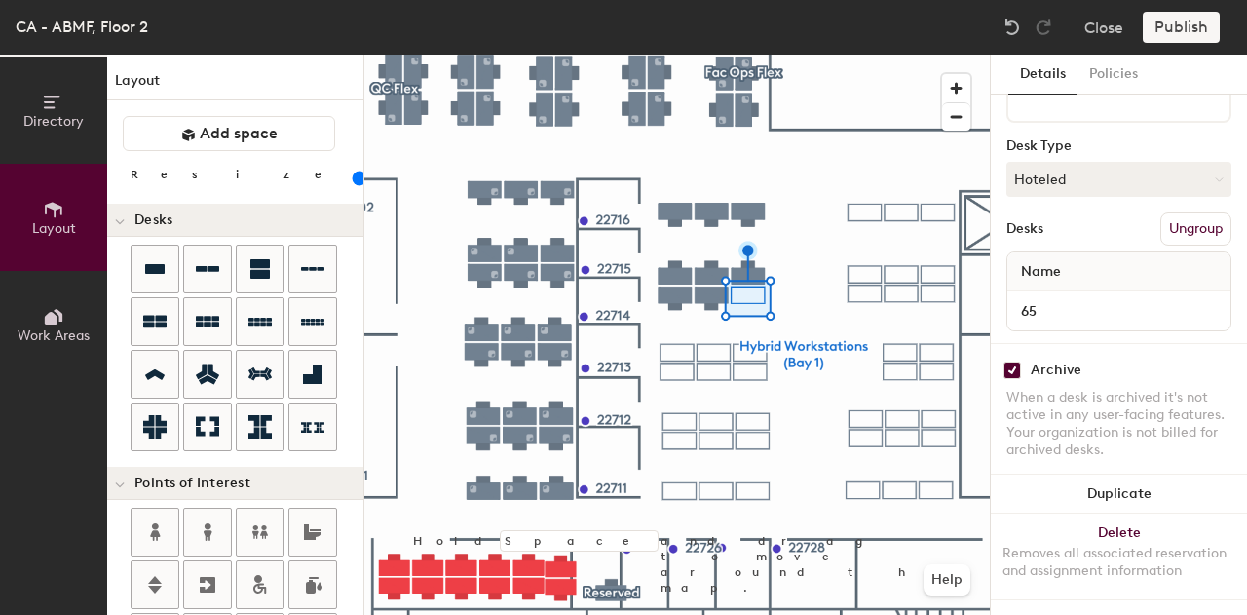
click at [1017, 361] on input "checkbox" at bounding box center [1012, 370] width 18 height 18
checkbox input "false"
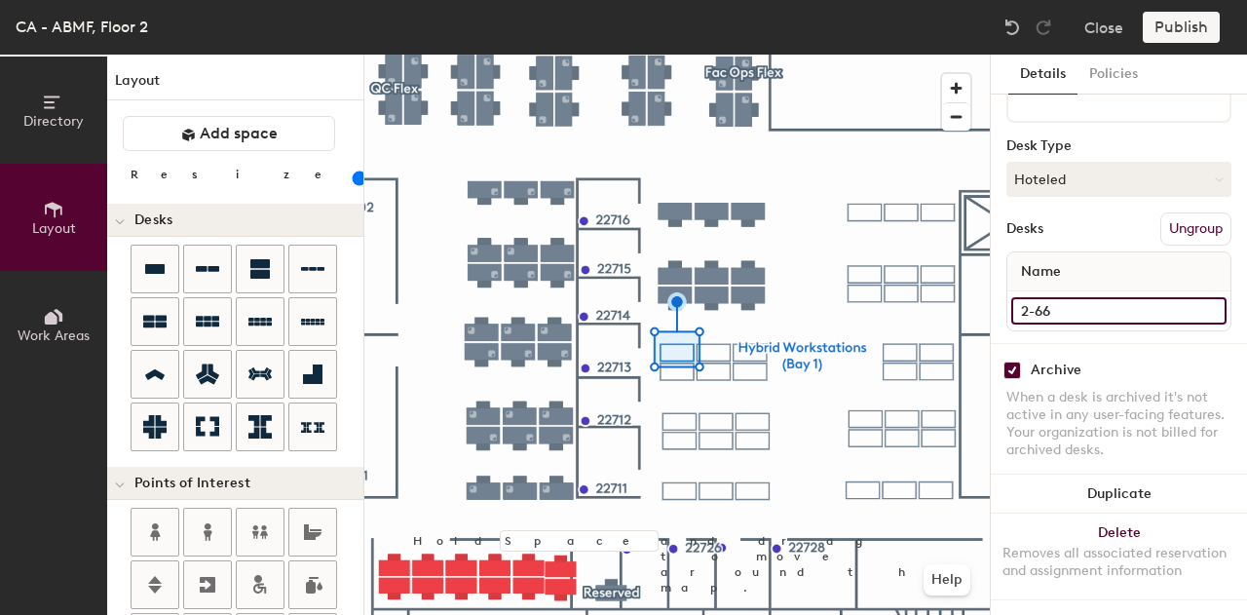
click at [1059, 297] on input "2-66" at bounding box center [1118, 310] width 215 height 27
type input "66"
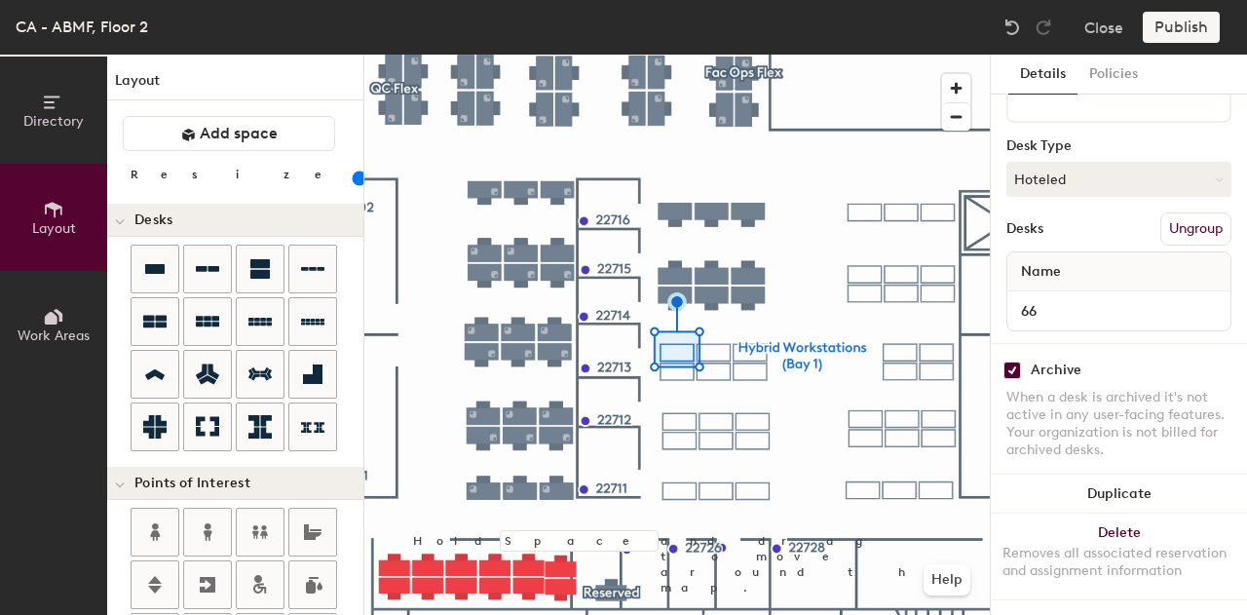
click at [1012, 361] on input "checkbox" at bounding box center [1012, 370] width 18 height 18
checkbox input "false"
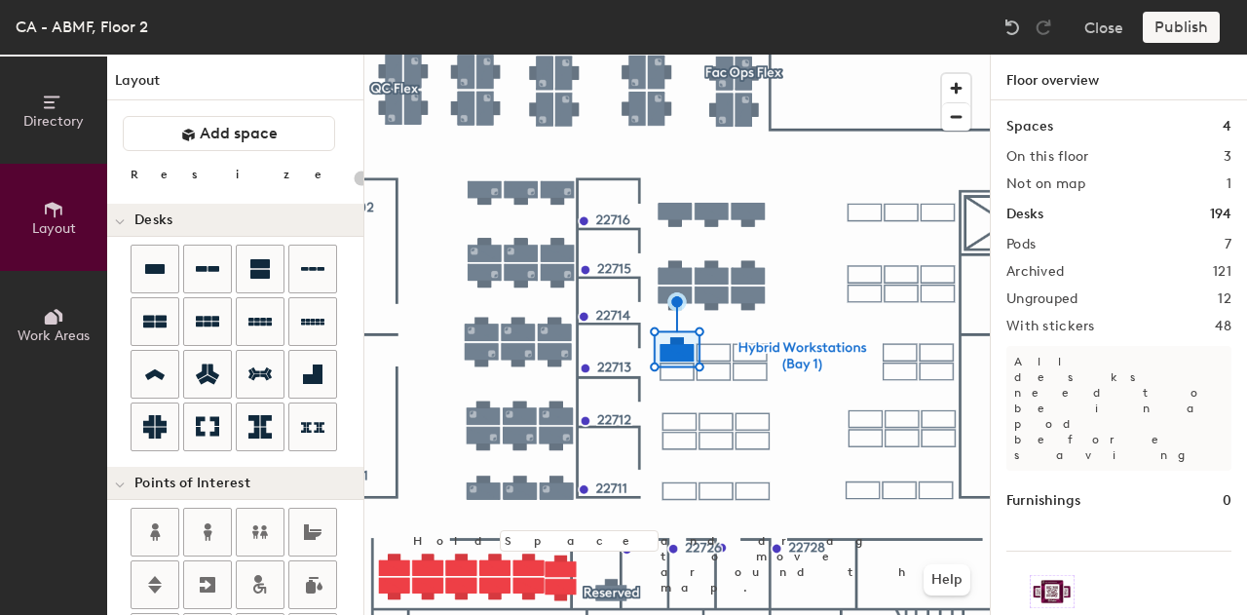
type input "100"
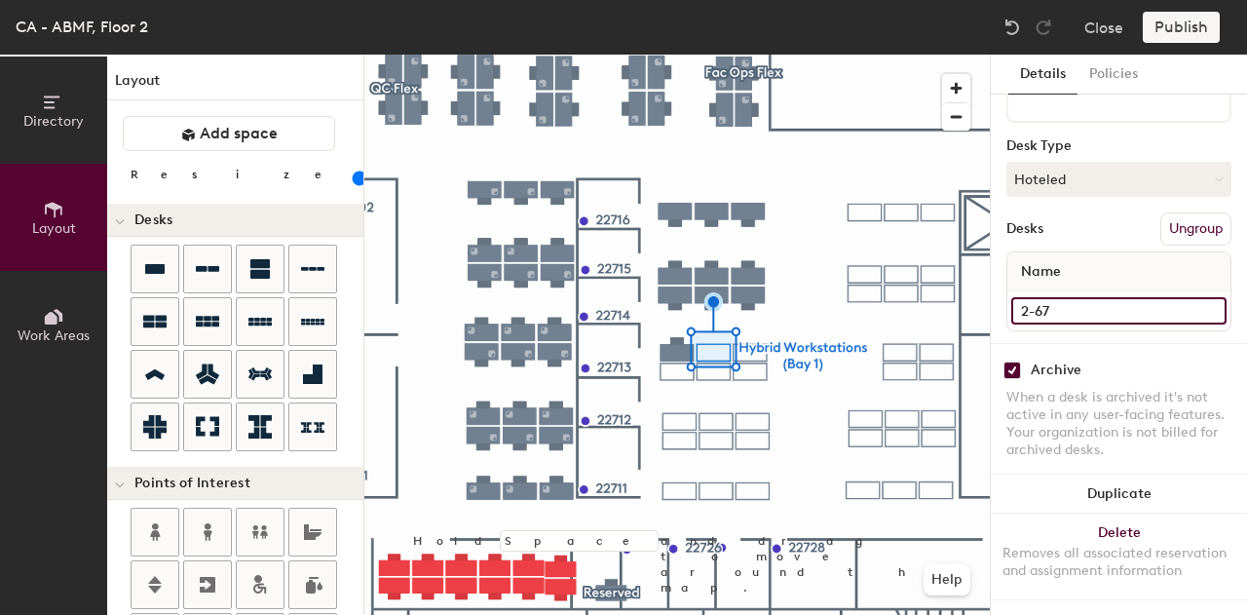
click at [1059, 297] on input "2-67" at bounding box center [1118, 310] width 215 height 27
click at [1029, 297] on input "2-67" at bounding box center [1118, 310] width 215 height 27
click at [1035, 297] on input "2-67" at bounding box center [1118, 310] width 215 height 27
type input "67"
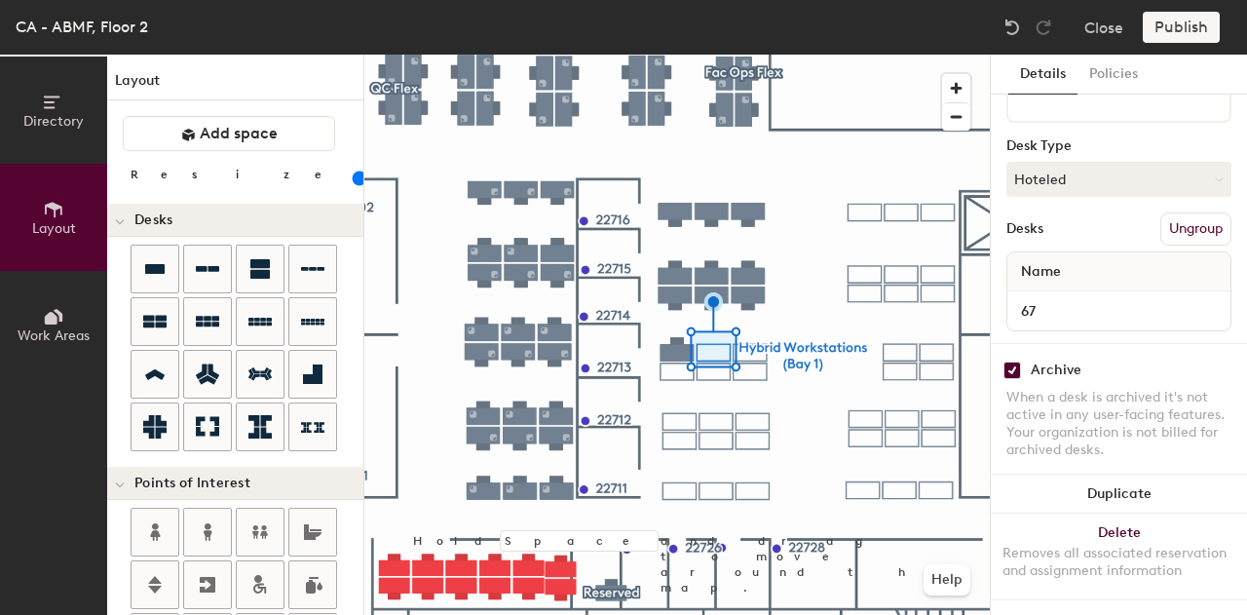
click at [1021, 361] on div "Archive" at bounding box center [1118, 370] width 225 height 18
click at [1009, 361] on input "checkbox" at bounding box center [1012, 370] width 18 height 18
checkbox input "false"
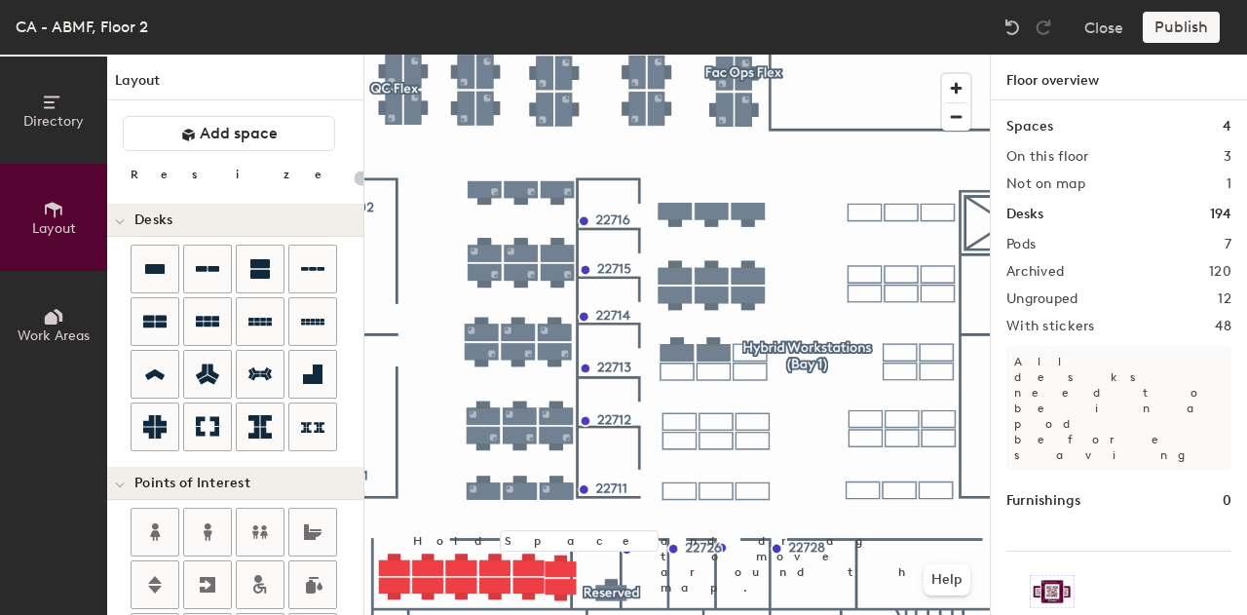
type input "100"
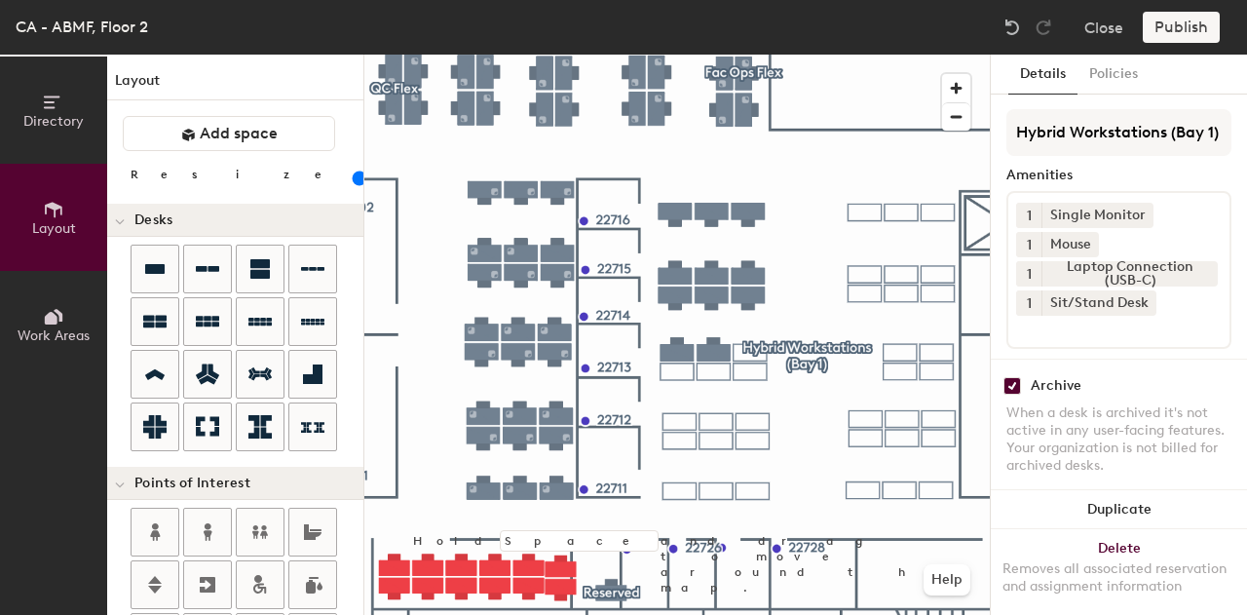
click at [1021, 377] on div "Archive" at bounding box center [1118, 386] width 225 height 18
click at [1019, 377] on input "checkbox" at bounding box center [1012, 386] width 18 height 18
checkbox input "false"
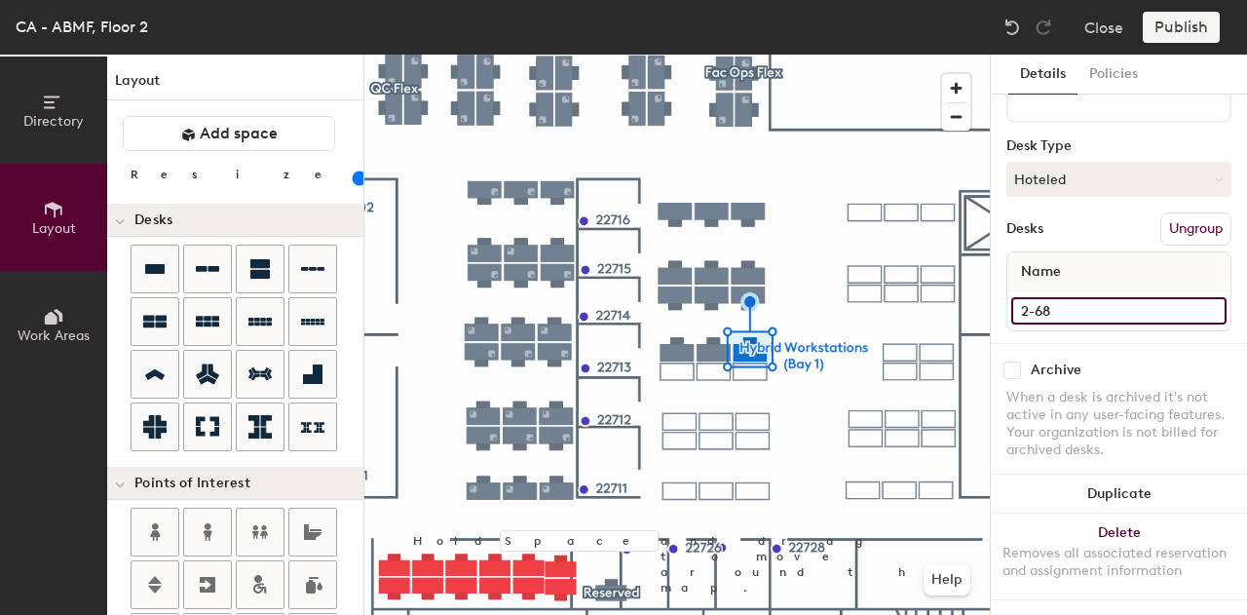
click at [1035, 298] on input "2-68" at bounding box center [1118, 310] width 215 height 27
click at [1035, 297] on input "2-68" at bounding box center [1118, 310] width 215 height 27
type input "68"
click at [1056, 297] on input "2-72" at bounding box center [1118, 310] width 215 height 27
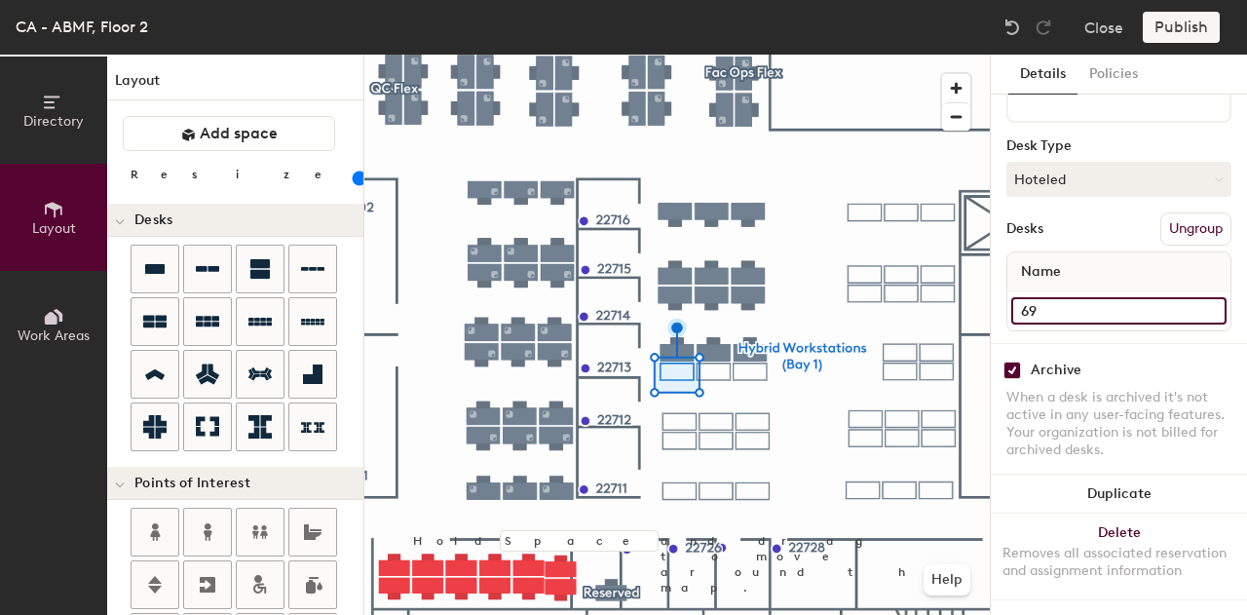
type input "69"
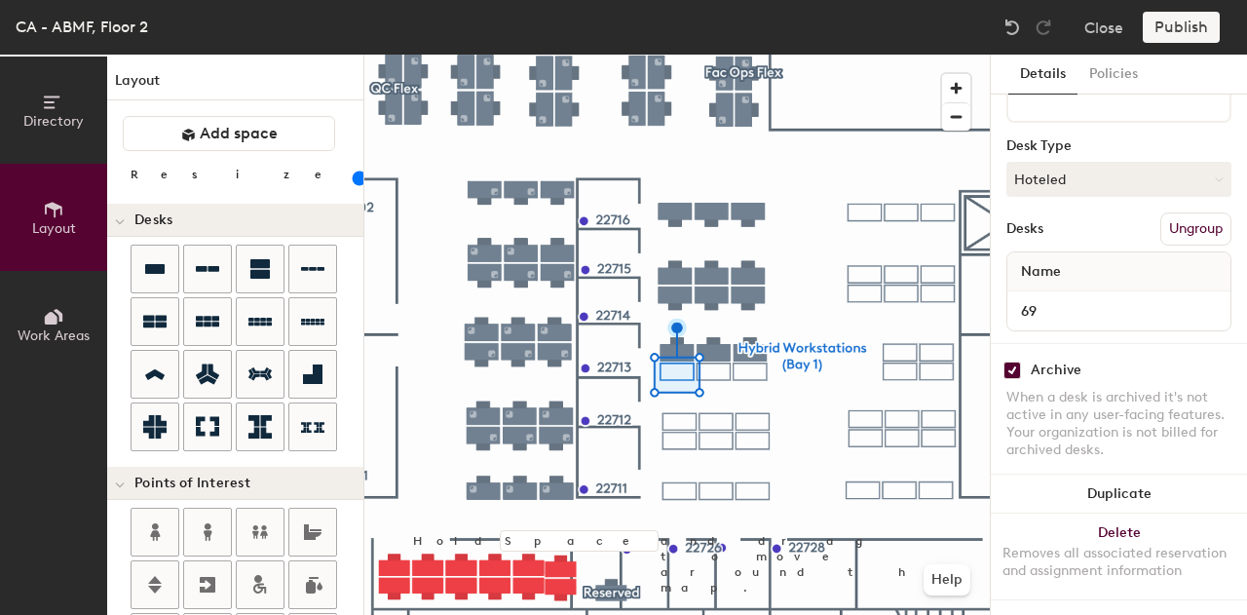
click at [1010, 361] on input "checkbox" at bounding box center [1012, 370] width 18 height 18
checkbox input "false"
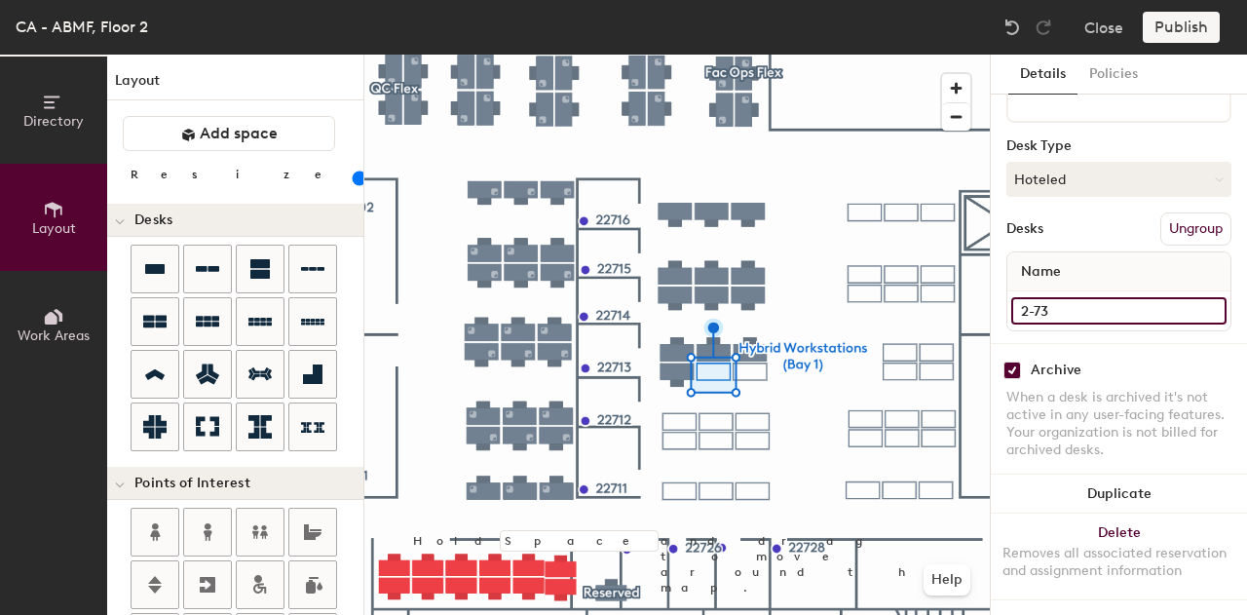
click at [1042, 297] on input "2-73" at bounding box center [1118, 310] width 215 height 27
type input "70"
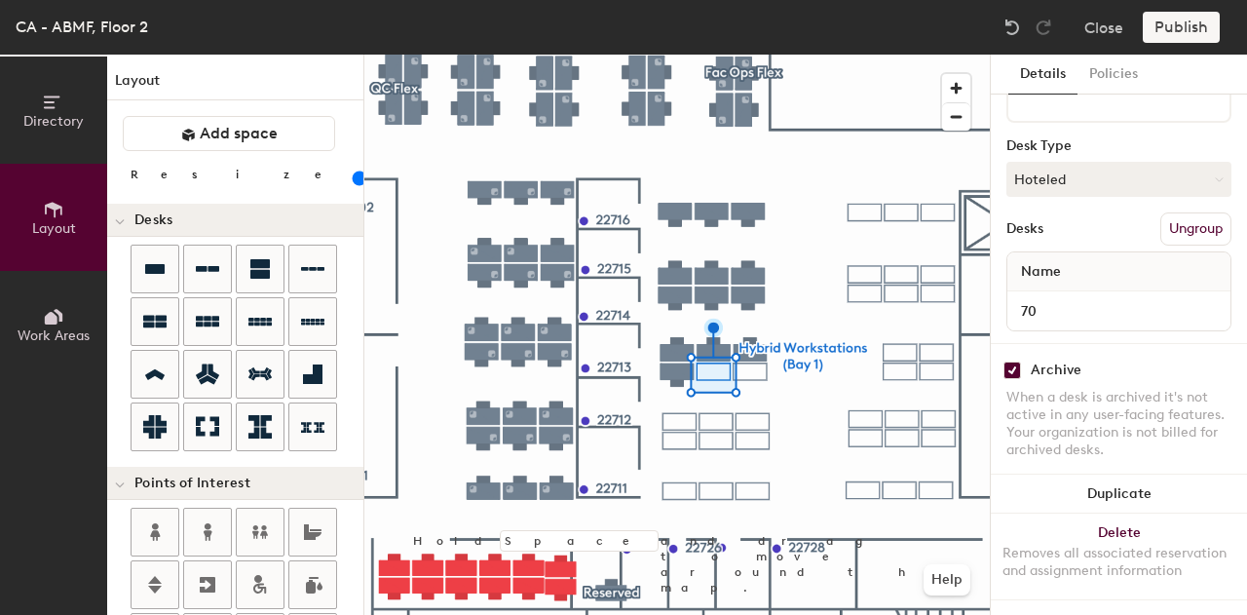
click at [1017, 365] on div "Archive When a desk is archived it's not active in any user-facing features. Yo…" at bounding box center [1119, 412] width 256 height 139
click at [1011, 361] on input "checkbox" at bounding box center [1012, 370] width 18 height 18
checkbox input "false"
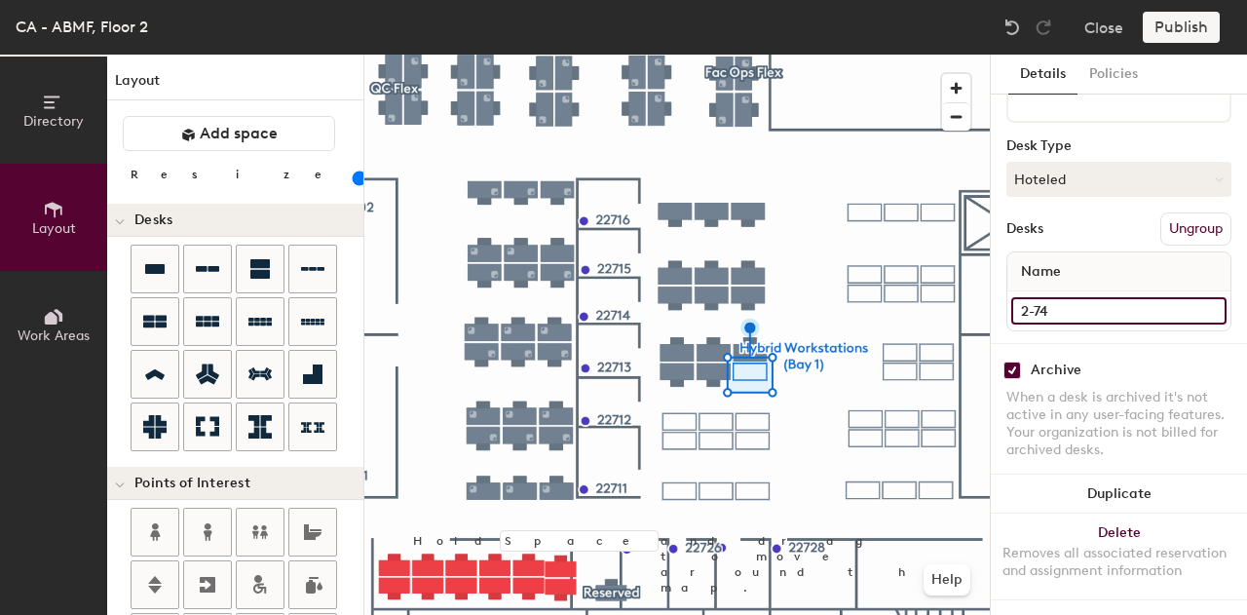
click at [1076, 297] on input "2-74" at bounding box center [1118, 310] width 215 height 27
type input "71"
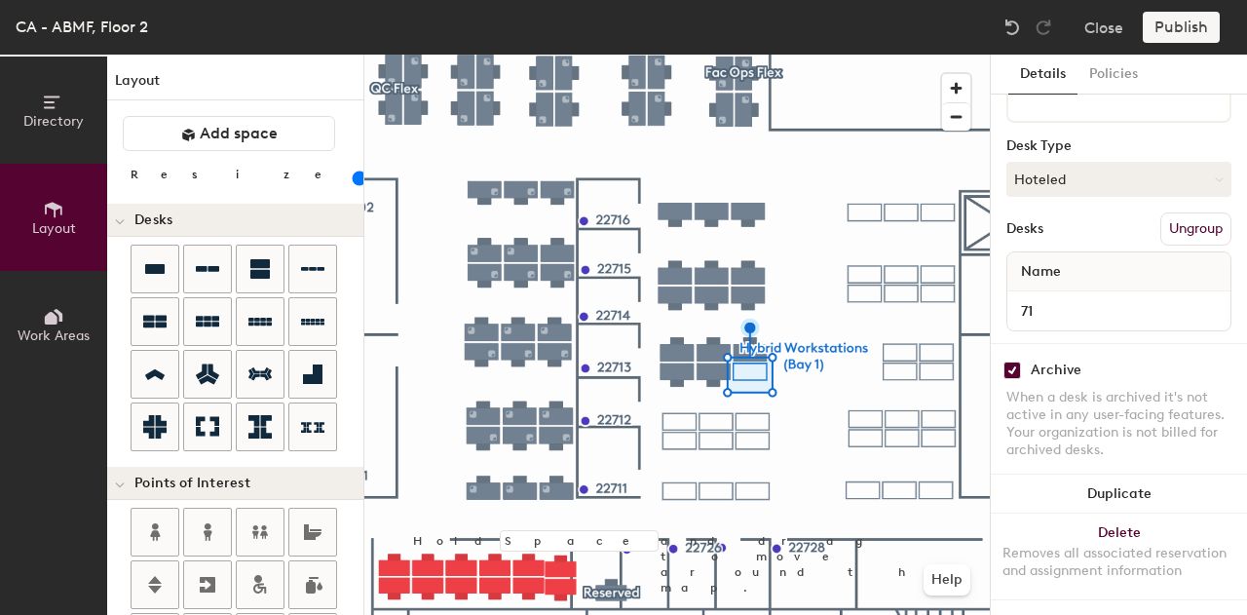
click at [1019, 361] on div "Archive" at bounding box center [1118, 370] width 225 height 18
click at [1015, 361] on input "checkbox" at bounding box center [1012, 370] width 18 height 18
checkbox input "false"
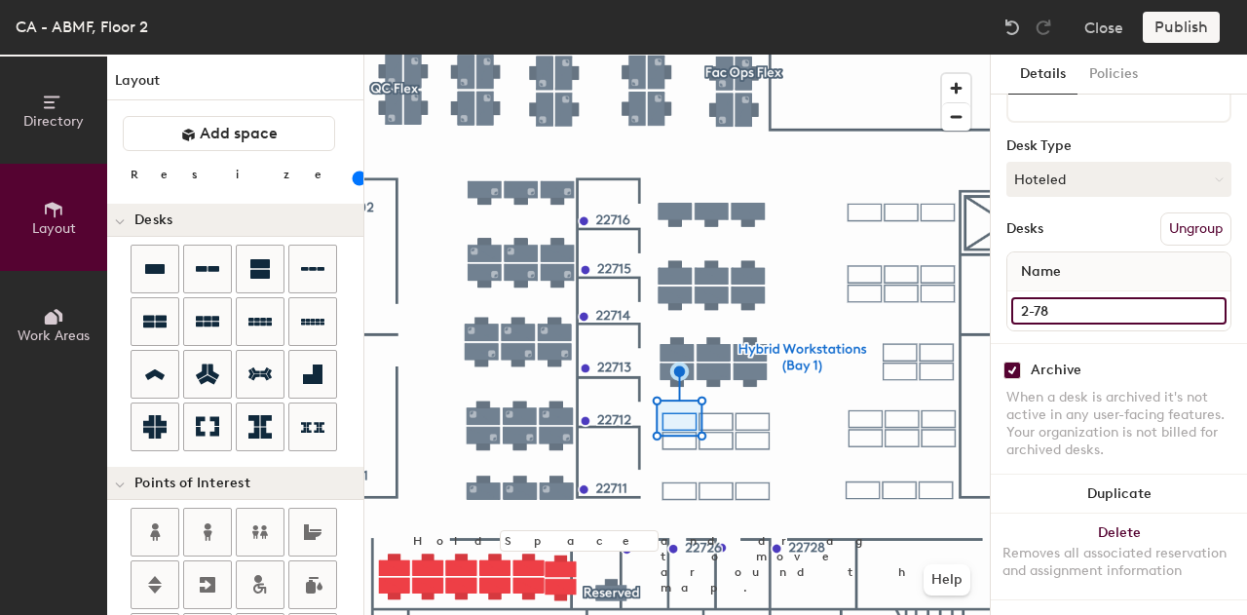
click at [1067, 301] on input "2-78" at bounding box center [1118, 310] width 215 height 27
type input "72"
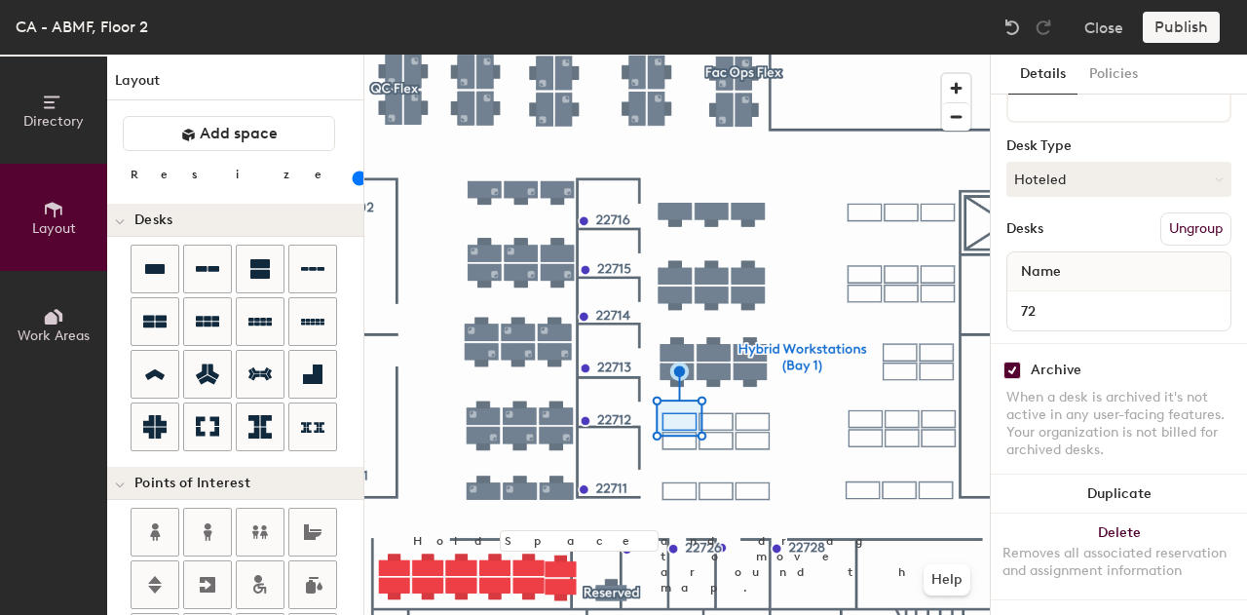
click at [1018, 361] on input "checkbox" at bounding box center [1012, 370] width 18 height 18
checkbox input "false"
click at [730, 55] on div at bounding box center [676, 55] width 625 height 0
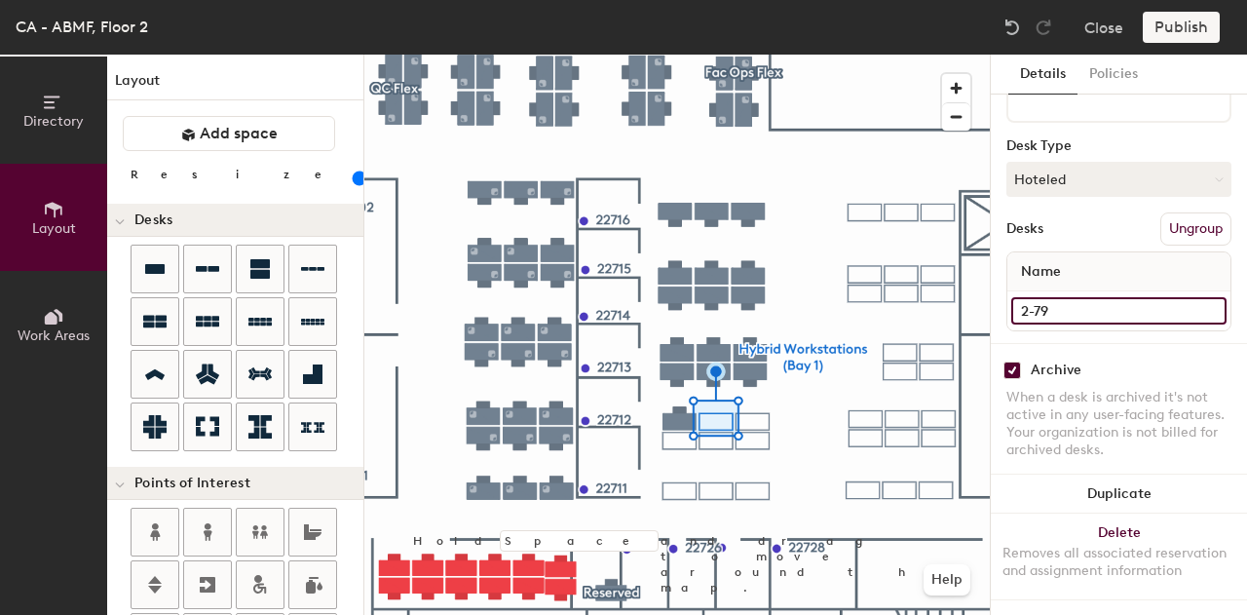
click at [1032, 297] on input "2-79" at bounding box center [1118, 310] width 215 height 27
type input "73"
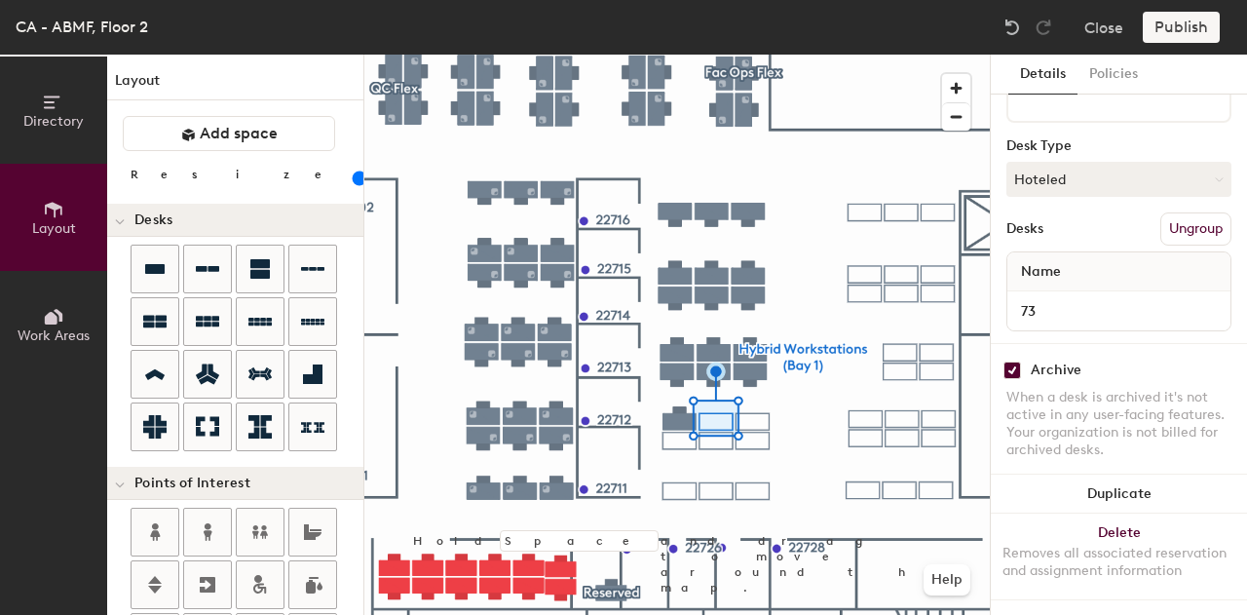
click at [1009, 361] on input "checkbox" at bounding box center [1012, 370] width 18 height 18
checkbox input "false"
click at [751, 55] on div at bounding box center [676, 55] width 625 height 0
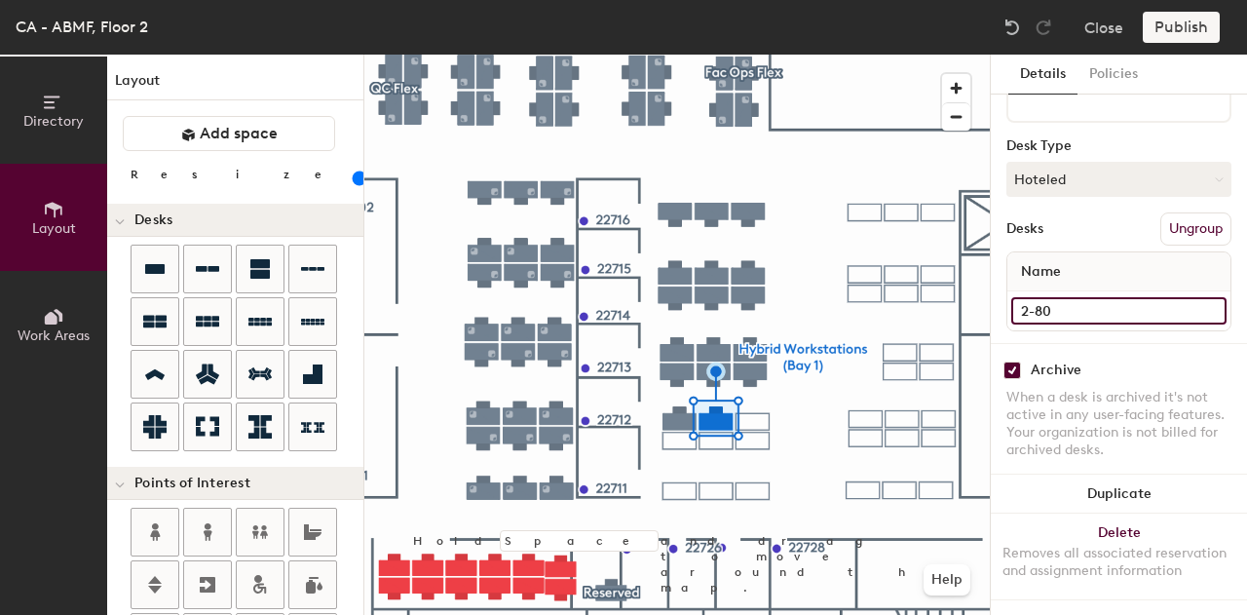
click at [1060, 299] on input "2-80" at bounding box center [1118, 310] width 215 height 27
type input "74"
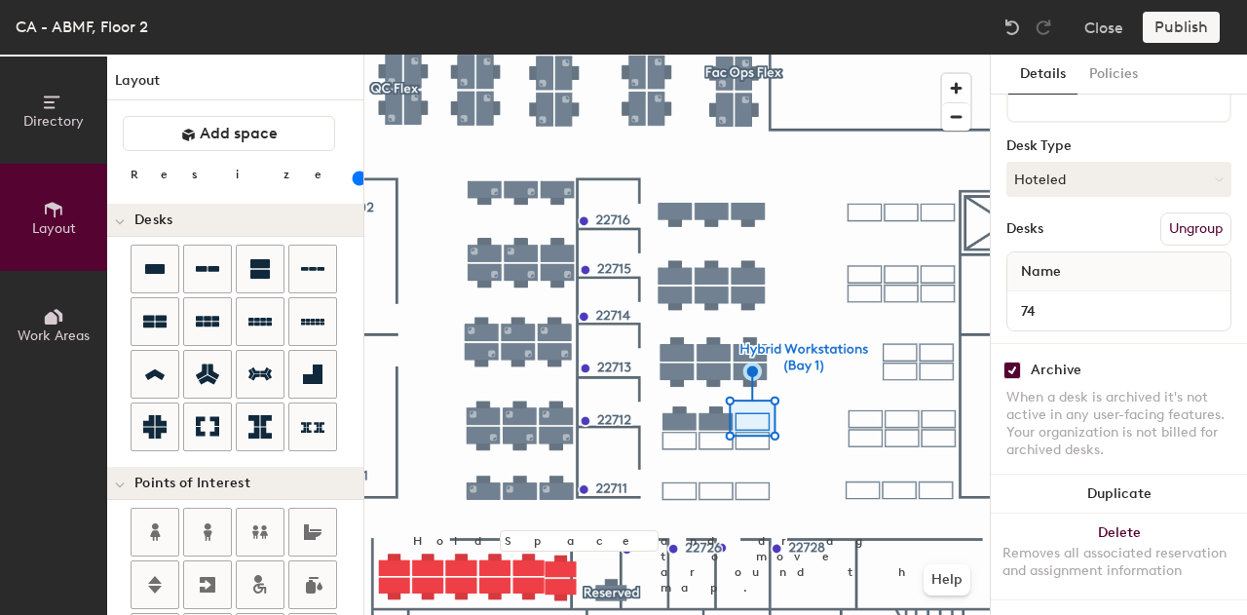
click at [1010, 361] on input "checkbox" at bounding box center [1012, 370] width 18 height 18
checkbox input "false"
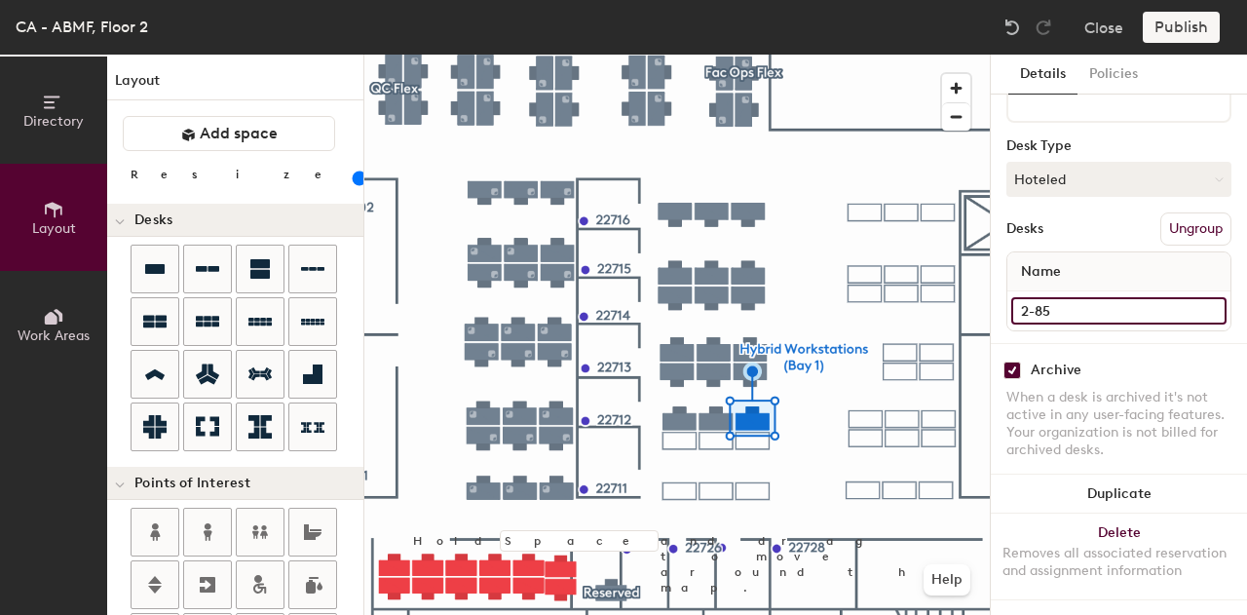
click at [1075, 297] on input "2-85" at bounding box center [1118, 310] width 215 height 27
type input "75"
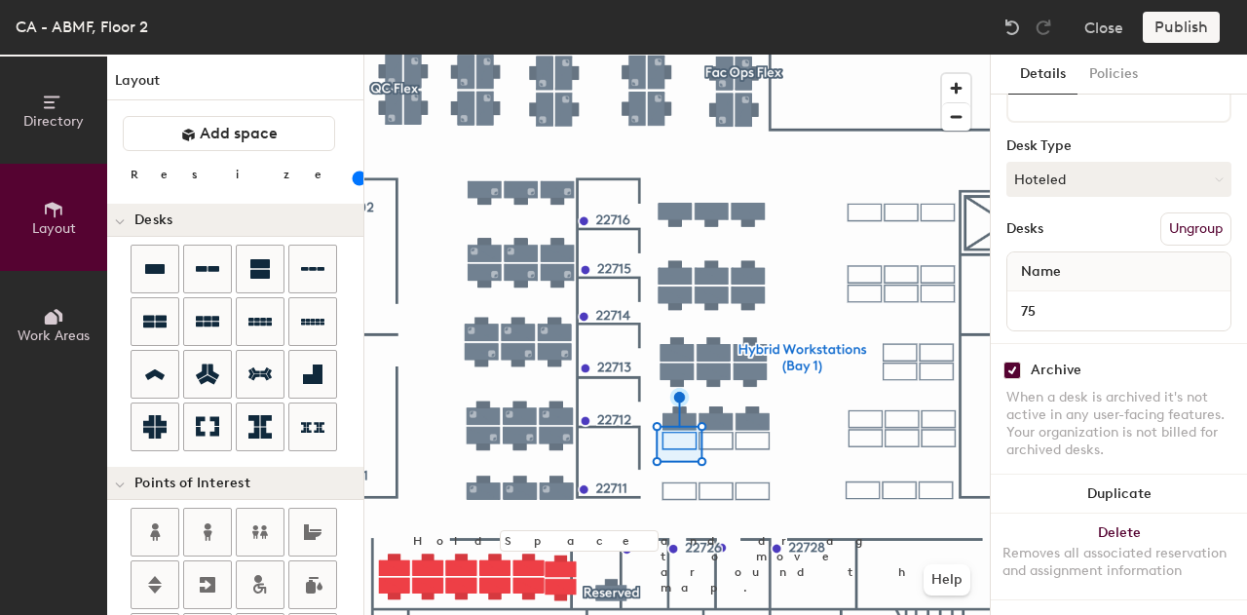
click at [1016, 361] on input "checkbox" at bounding box center [1012, 370] width 18 height 18
checkbox input "false"
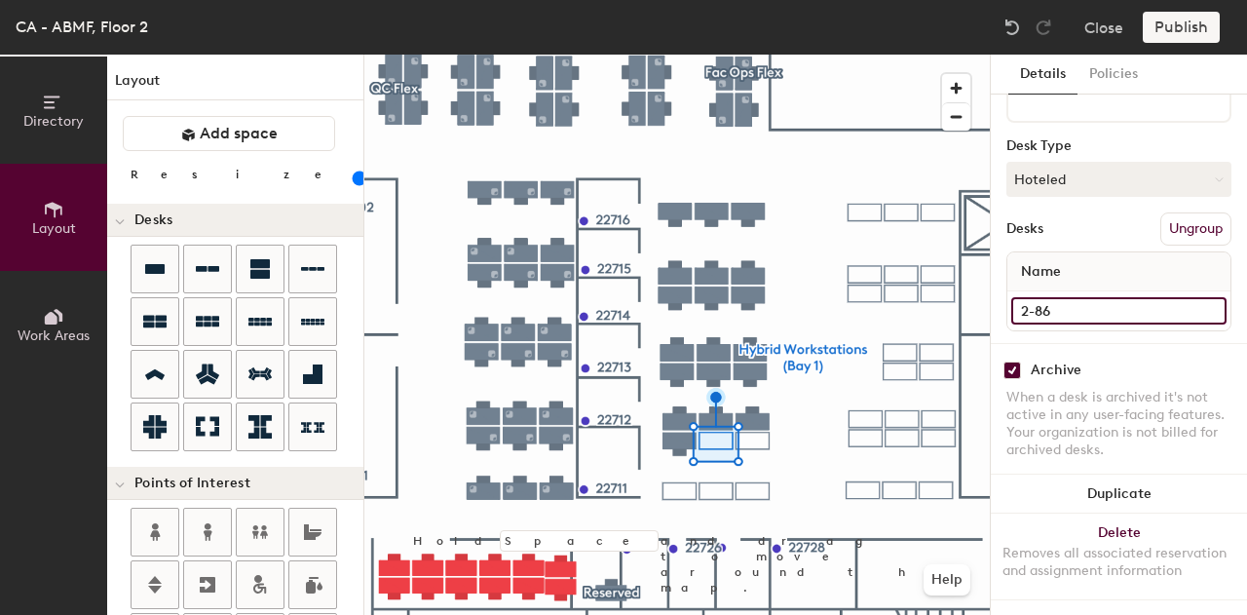
click at [1072, 297] on input "2-86" at bounding box center [1118, 310] width 215 height 27
type input "76"
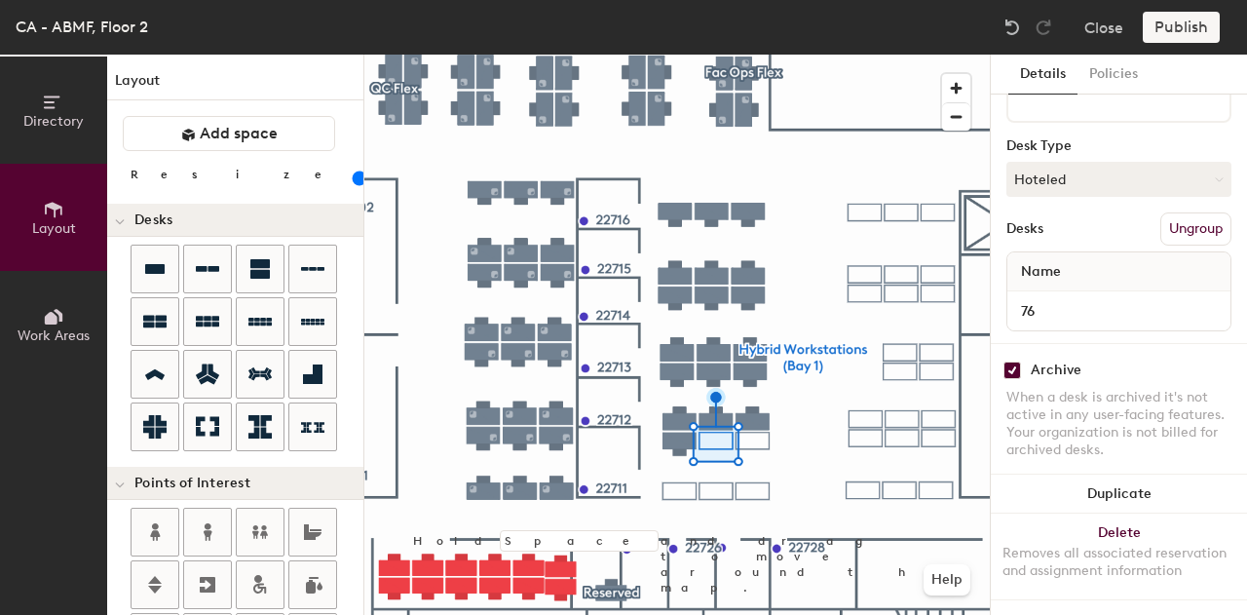
drag, startPoint x: 1010, startPoint y: 348, endPoint x: 990, endPoint y: 358, distance: 22.7
click at [1011, 361] on input "checkbox" at bounding box center [1012, 370] width 18 height 18
checkbox input "false"
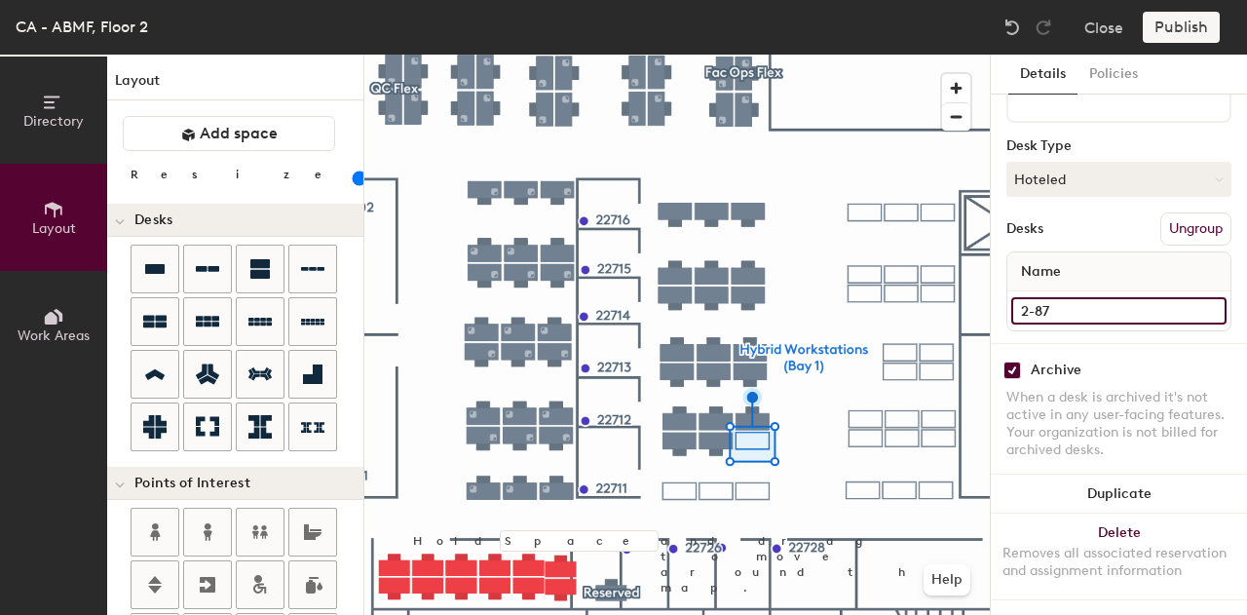
click at [1062, 305] on input "2-87" at bounding box center [1118, 310] width 215 height 27
type input "77"
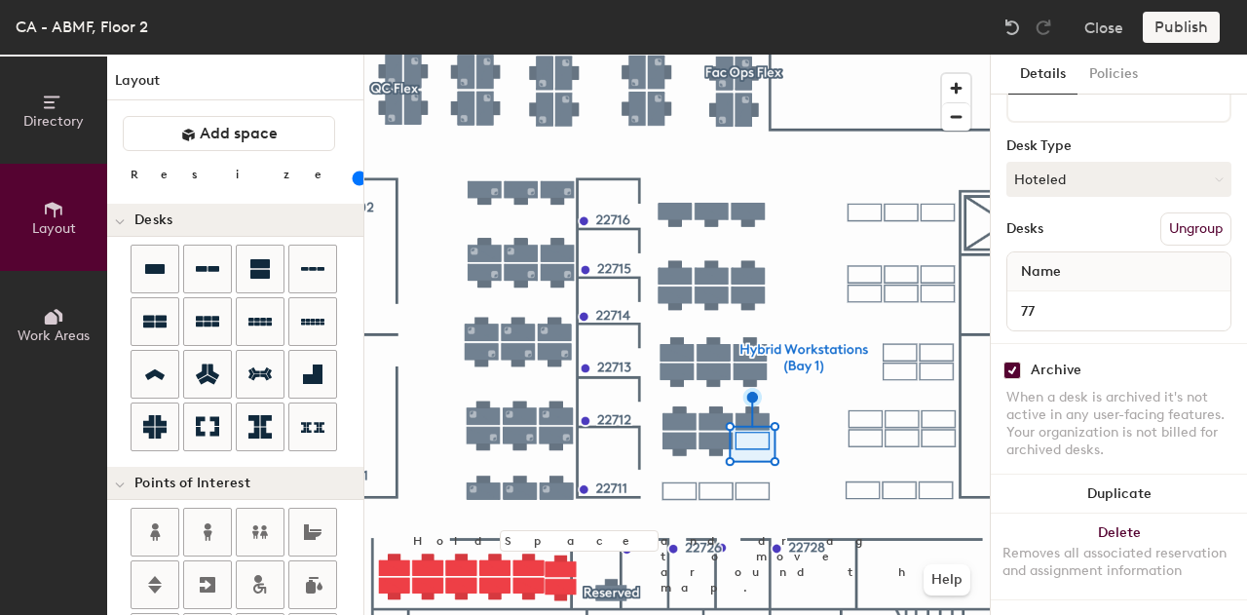
click at [1005, 361] on input "checkbox" at bounding box center [1012, 370] width 18 height 18
checkbox input "false"
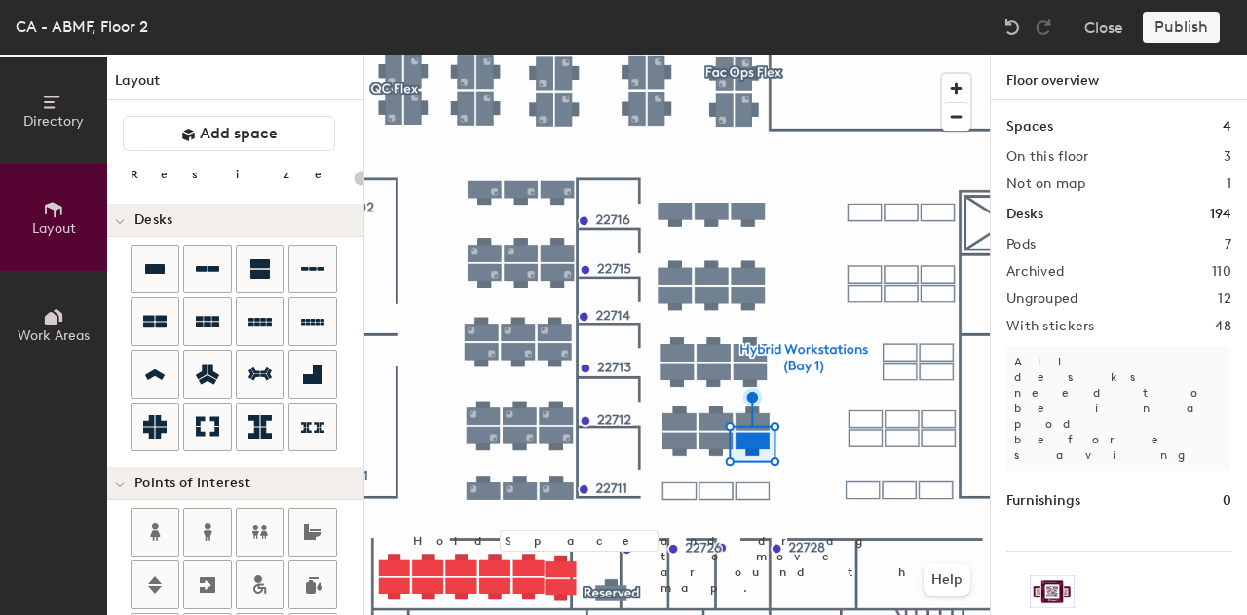
click at [674, 55] on div at bounding box center [676, 55] width 625 height 0
type input "100"
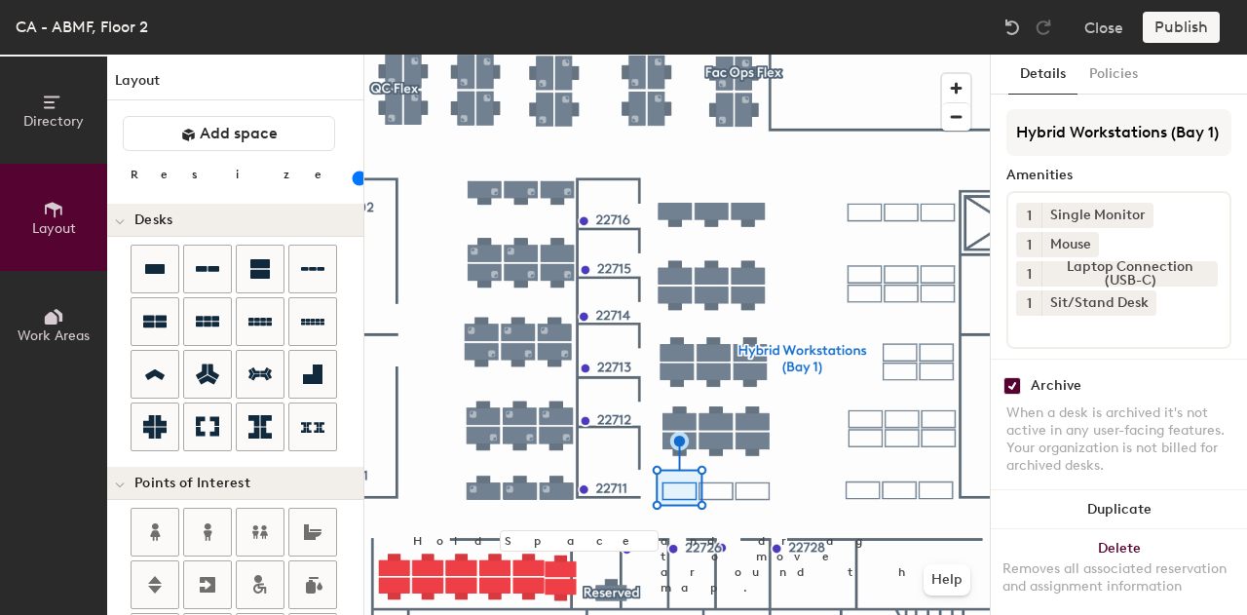
click at [1011, 377] on input "checkbox" at bounding box center [1012, 386] width 18 height 18
checkbox input "false"
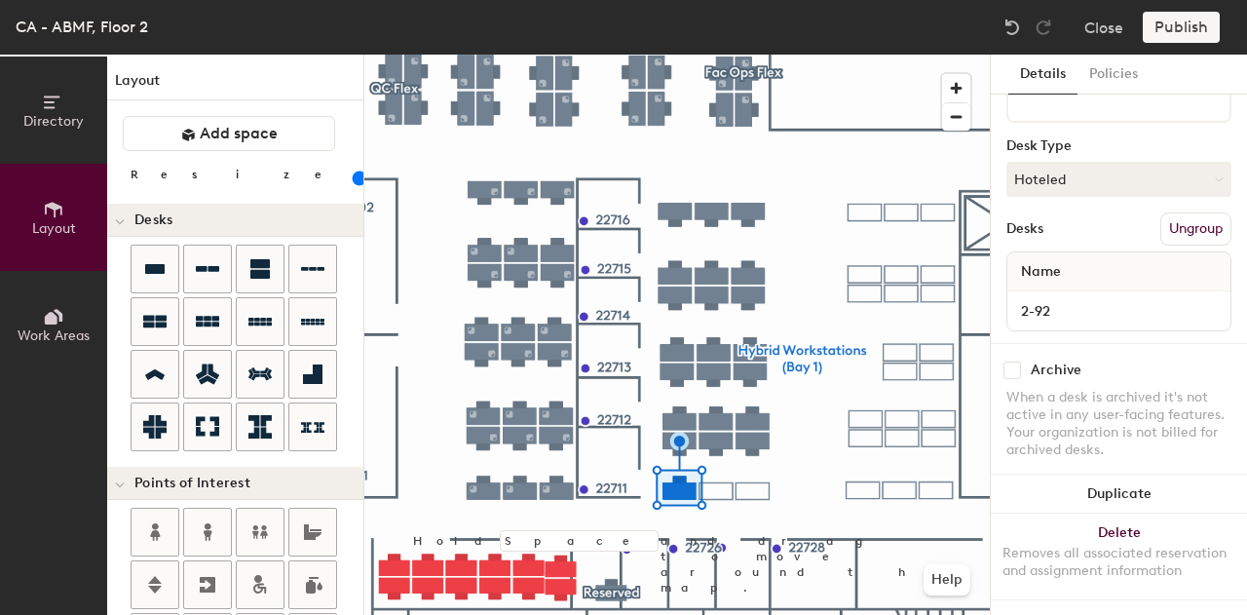
click at [1064, 308] on div "2-92" at bounding box center [1118, 310] width 223 height 39
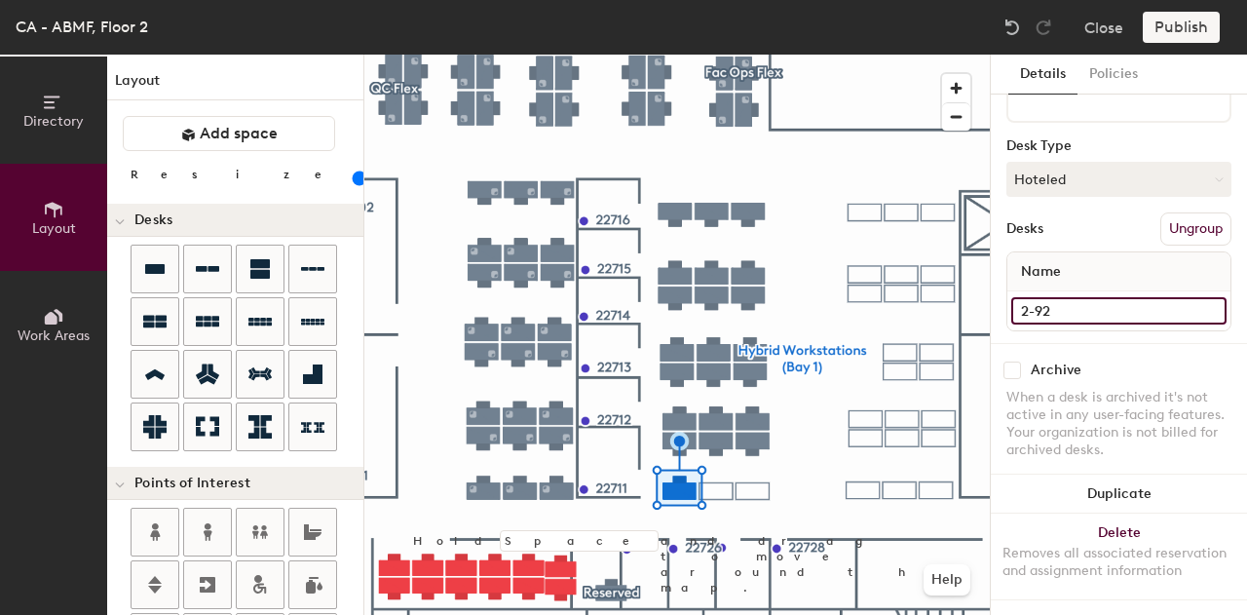
click at [1064, 299] on input "2-92" at bounding box center [1118, 310] width 215 height 27
type input "78"
click at [1040, 297] on input "2-93" at bounding box center [1118, 310] width 215 height 27
type input "79"
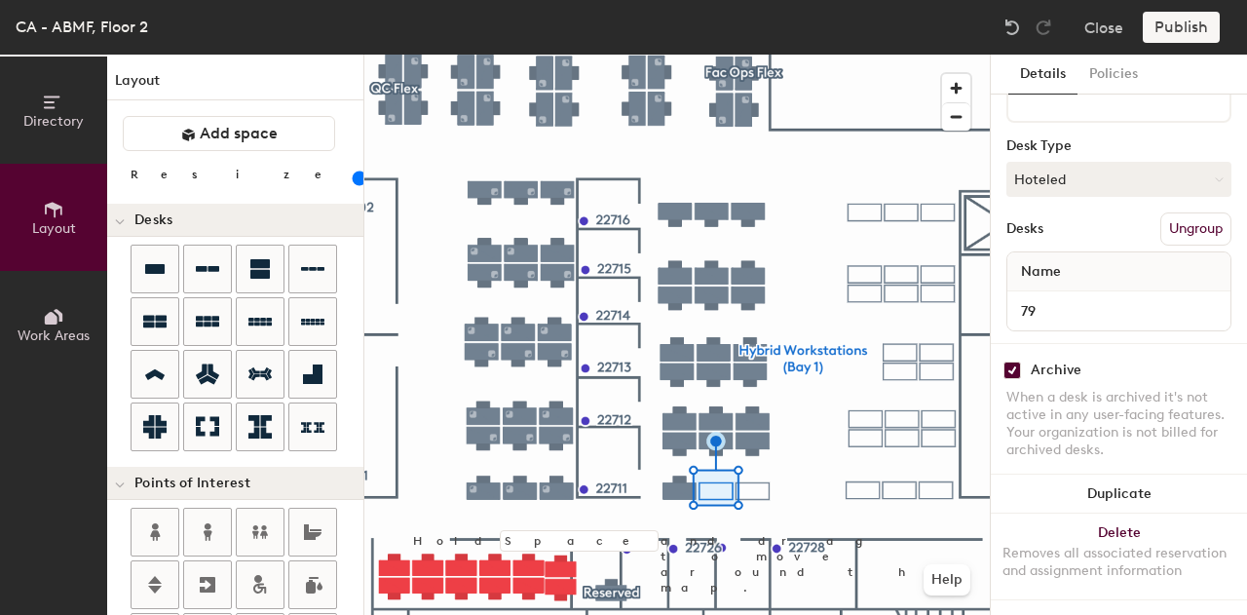
click at [1015, 361] on input "checkbox" at bounding box center [1012, 370] width 18 height 18
checkbox input "false"
click at [1012, 361] on input "checkbox" at bounding box center [1012, 370] width 18 height 18
checkbox input "false"
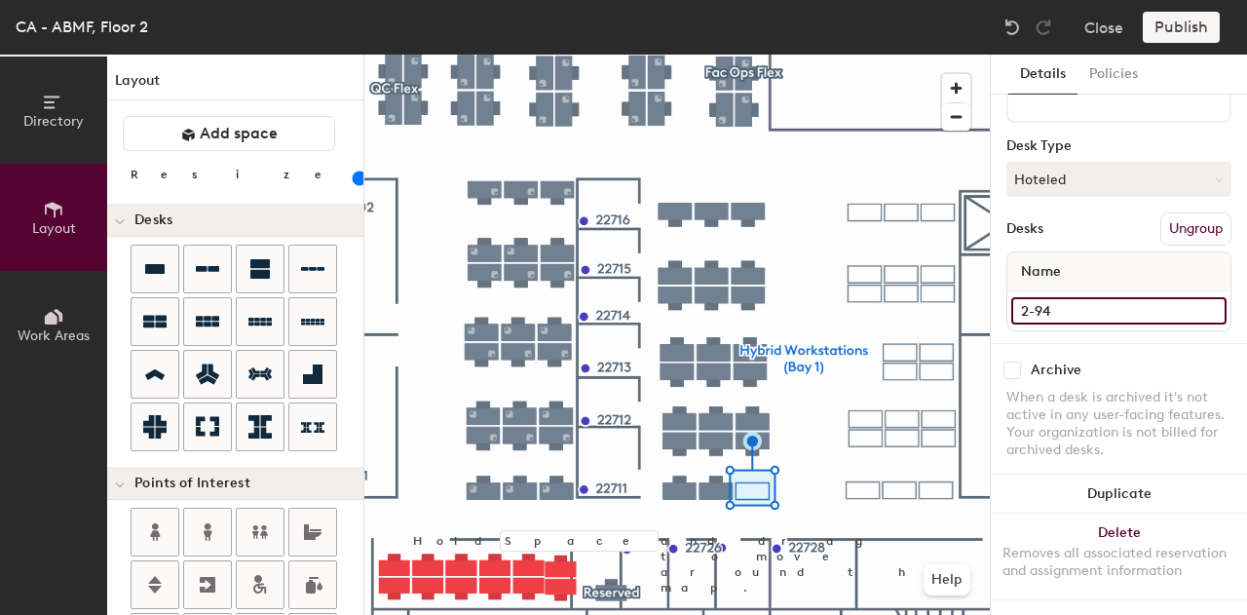
click at [1064, 302] on input "2-94" at bounding box center [1118, 310] width 215 height 27
type input "80"
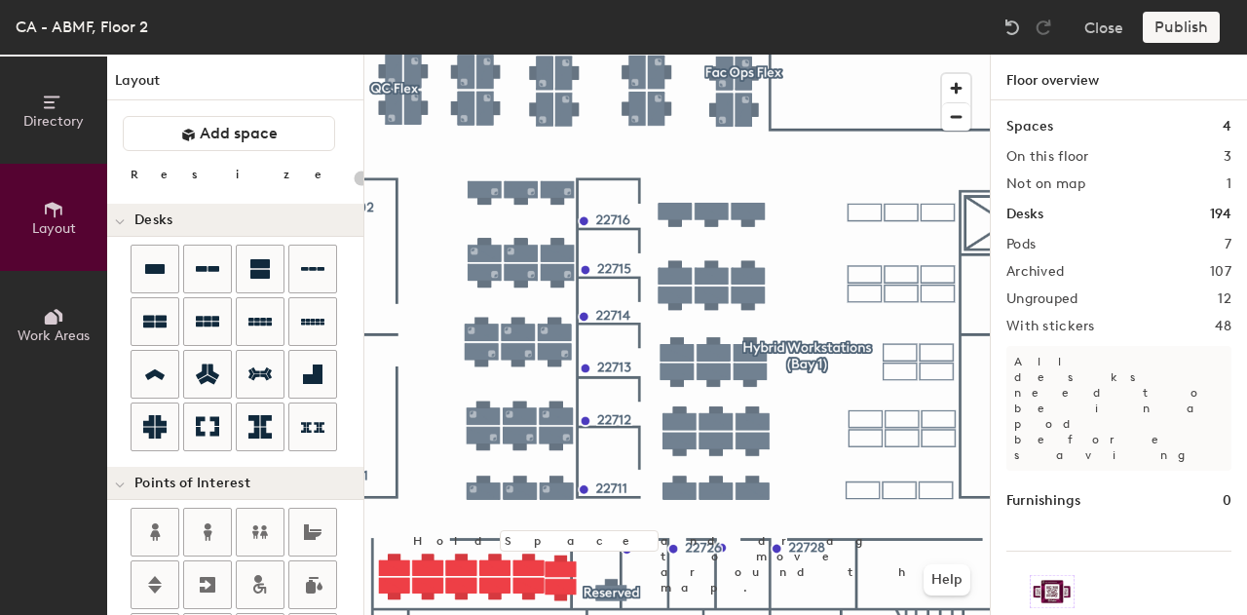
type input "20"
type input "100"
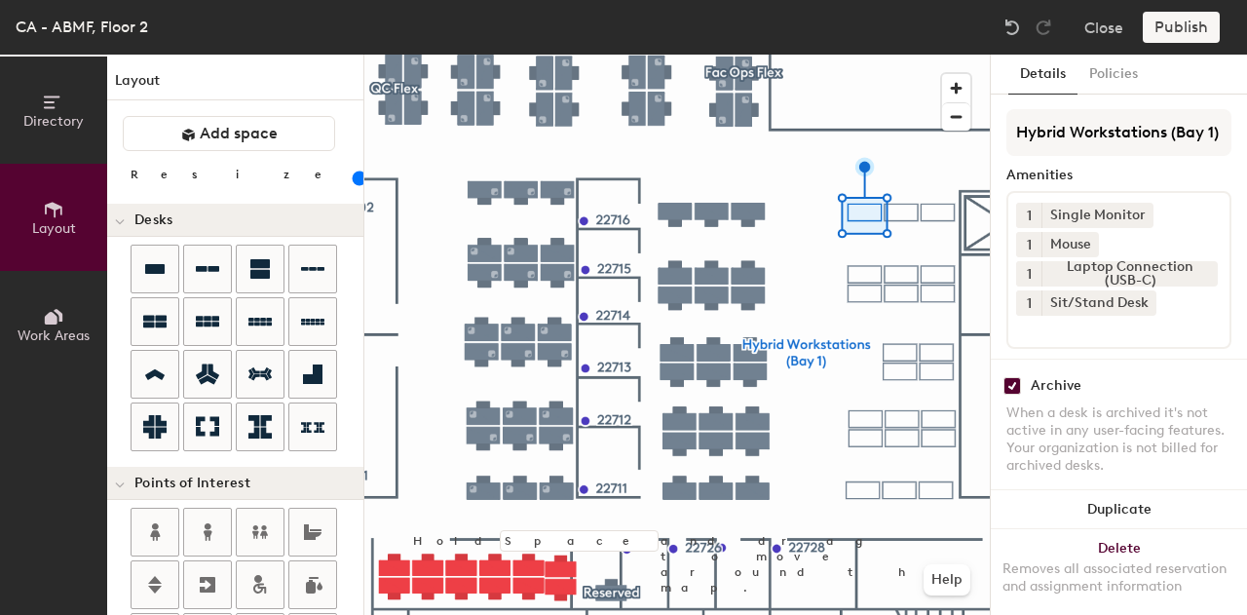
click at [1015, 377] on input "checkbox" at bounding box center [1012, 386] width 18 height 18
checkbox input "false"
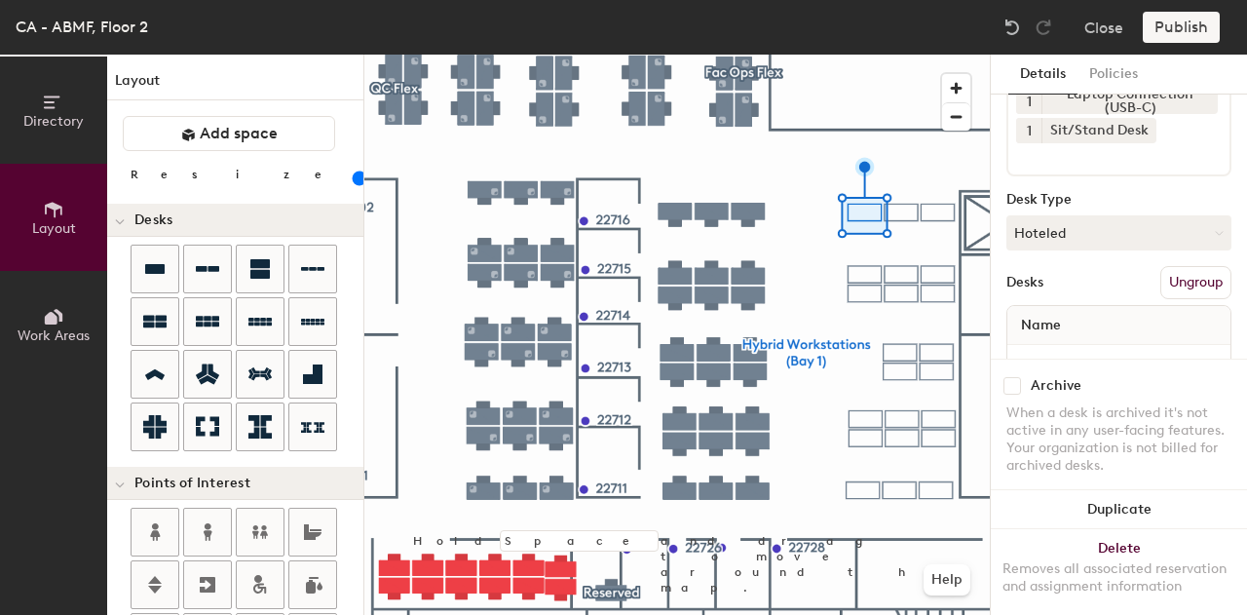
scroll to position [242, 0]
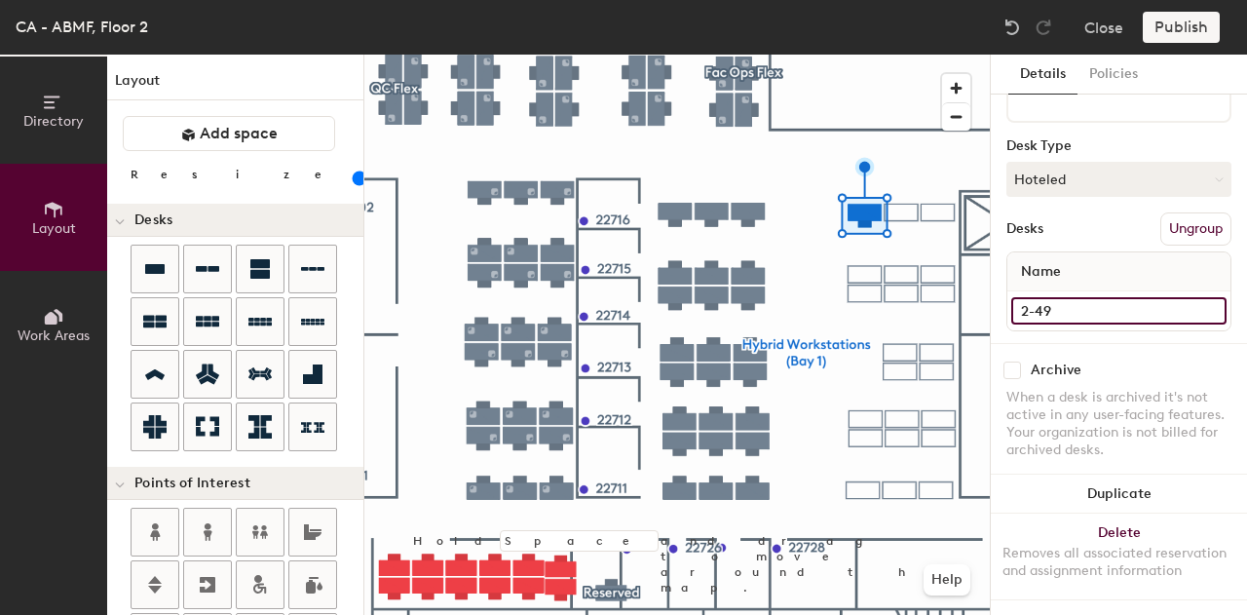
click at [1048, 297] on input "2-49" at bounding box center [1118, 310] width 215 height 27
type input "81"
click at [1056, 299] on input "2-50" at bounding box center [1118, 310] width 215 height 27
type input "82"
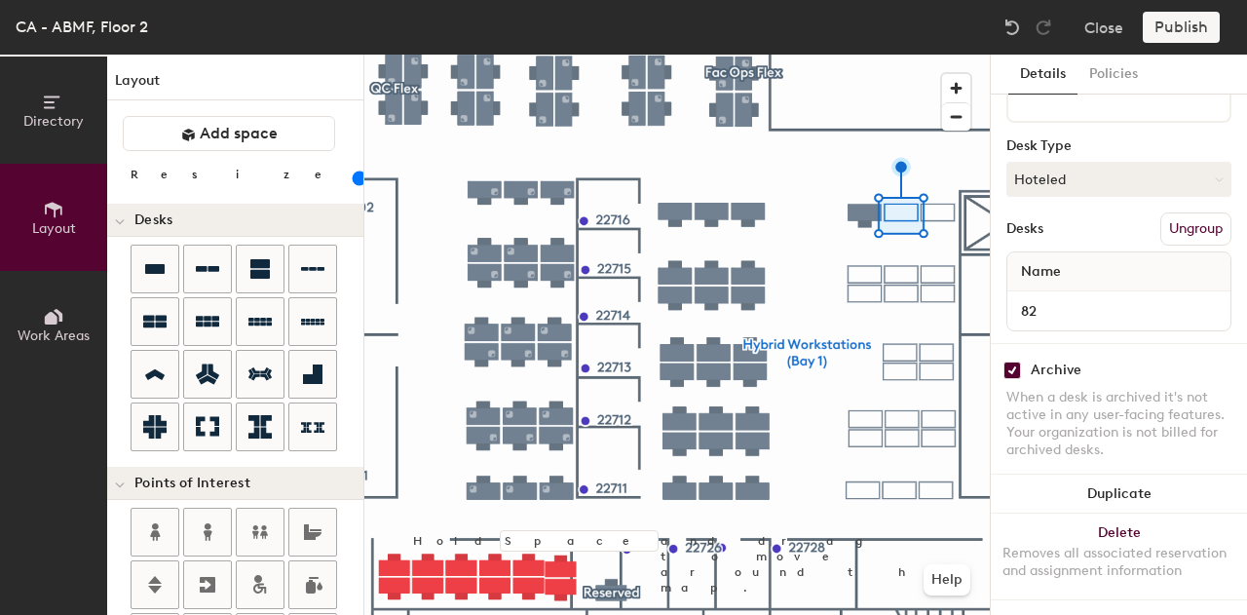
click at [1007, 361] on input "checkbox" at bounding box center [1012, 370] width 18 height 18
checkbox input "false"
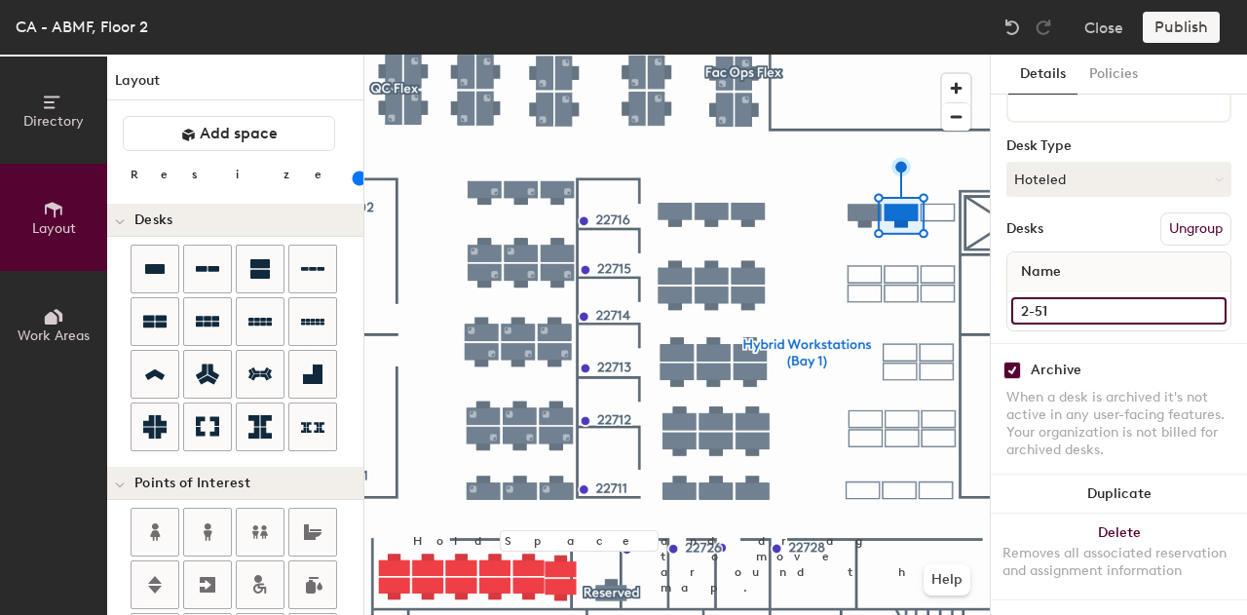
click at [1061, 305] on input "2-51" at bounding box center [1118, 310] width 215 height 27
type input "83"
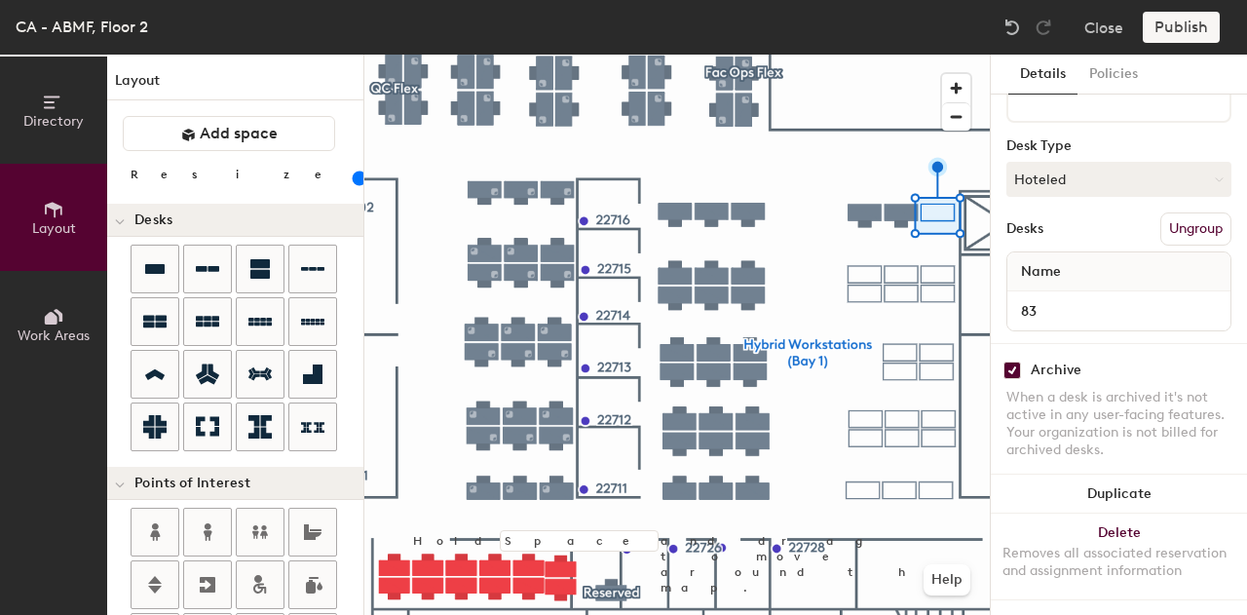
click at [1019, 361] on input "checkbox" at bounding box center [1012, 370] width 18 height 18
checkbox input "false"
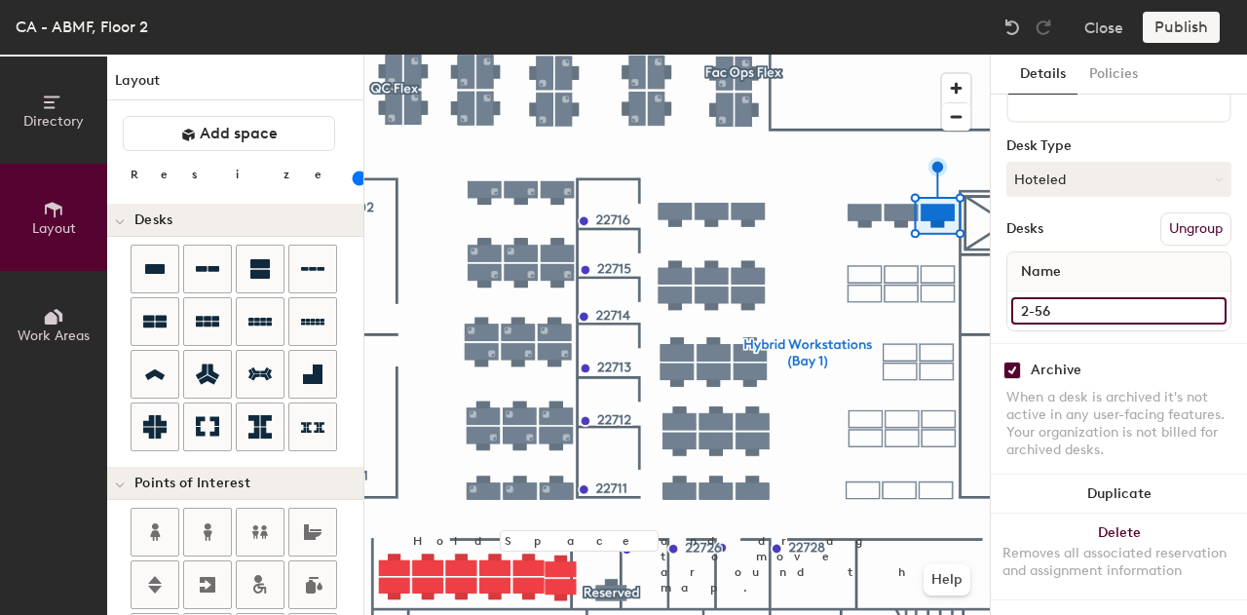
click at [1040, 297] on input "2-56" at bounding box center [1118, 310] width 215 height 27
type input "84"
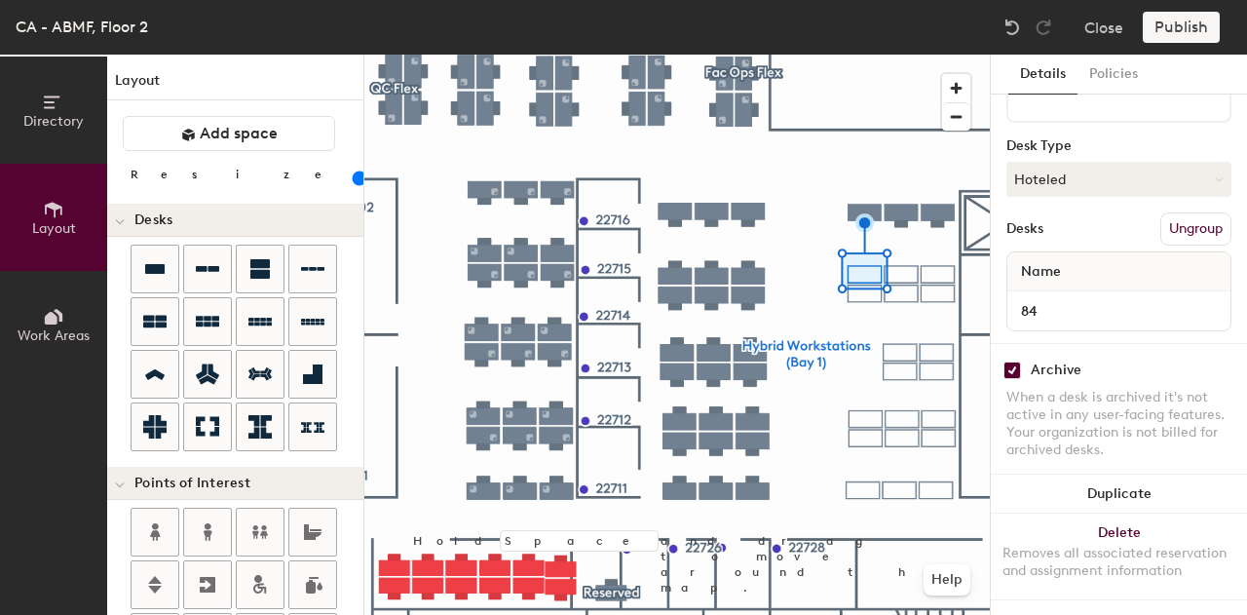
click at [1015, 361] on input "checkbox" at bounding box center [1012, 370] width 18 height 18
checkbox input "false"
click at [906, 55] on div at bounding box center [676, 55] width 625 height 0
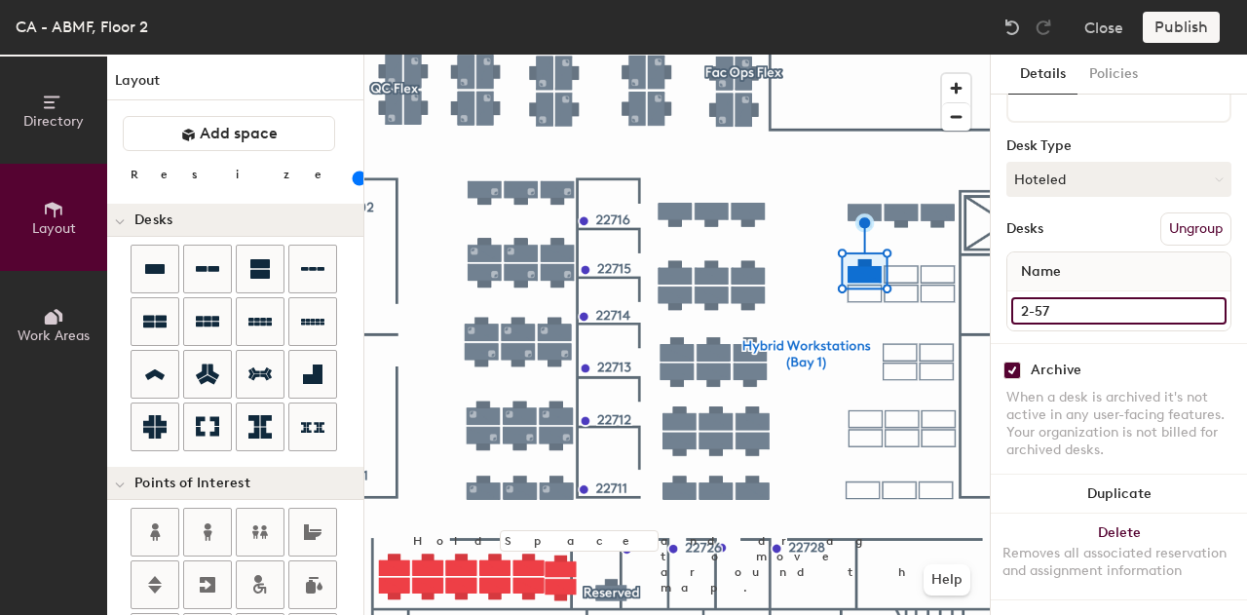
click at [1060, 297] on input "2-57" at bounding box center [1118, 310] width 215 height 27
type input "85"
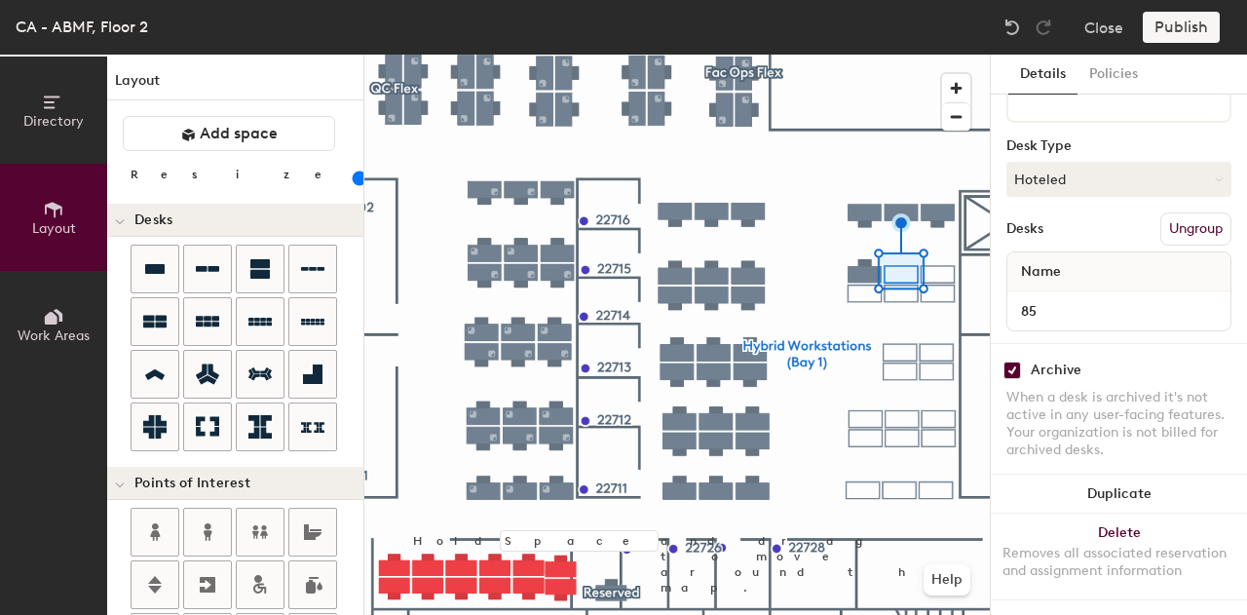
click at [1017, 361] on input "checkbox" at bounding box center [1012, 370] width 18 height 18
checkbox input "false"
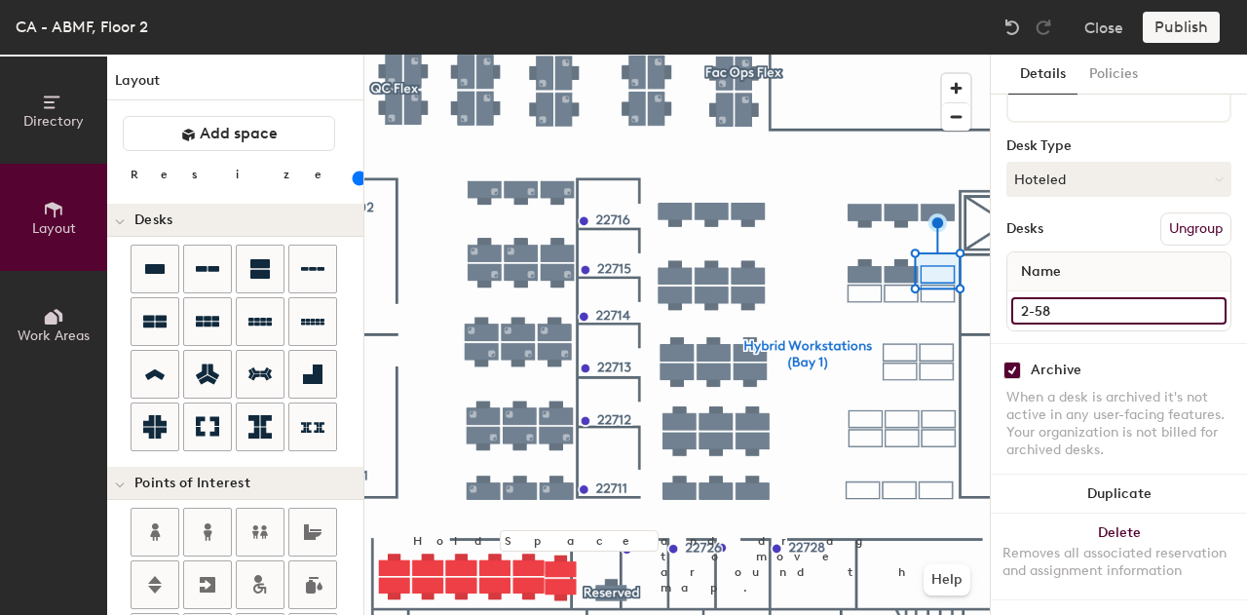
click at [1042, 297] on input "2-58" at bounding box center [1118, 310] width 215 height 27
type input "86"
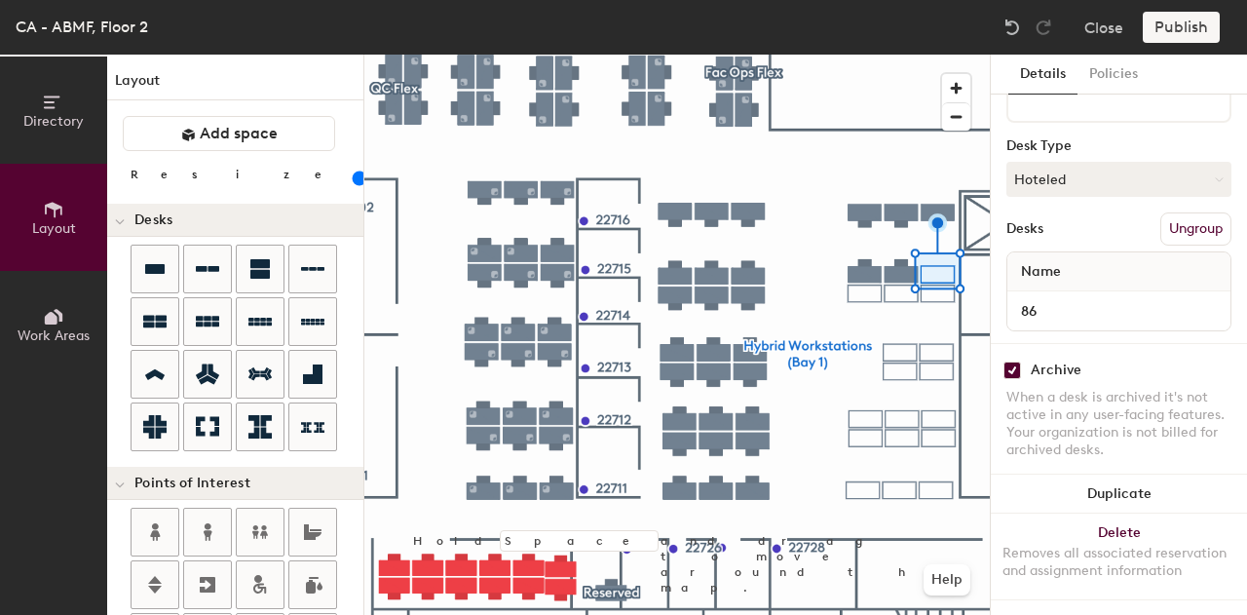
click at [1017, 343] on div "Archive When a desk is archived it's not active in any user-facing features. Yo…" at bounding box center [1119, 412] width 256 height 139
click at [1015, 361] on input "checkbox" at bounding box center [1012, 370] width 18 height 18
checkbox input "false"
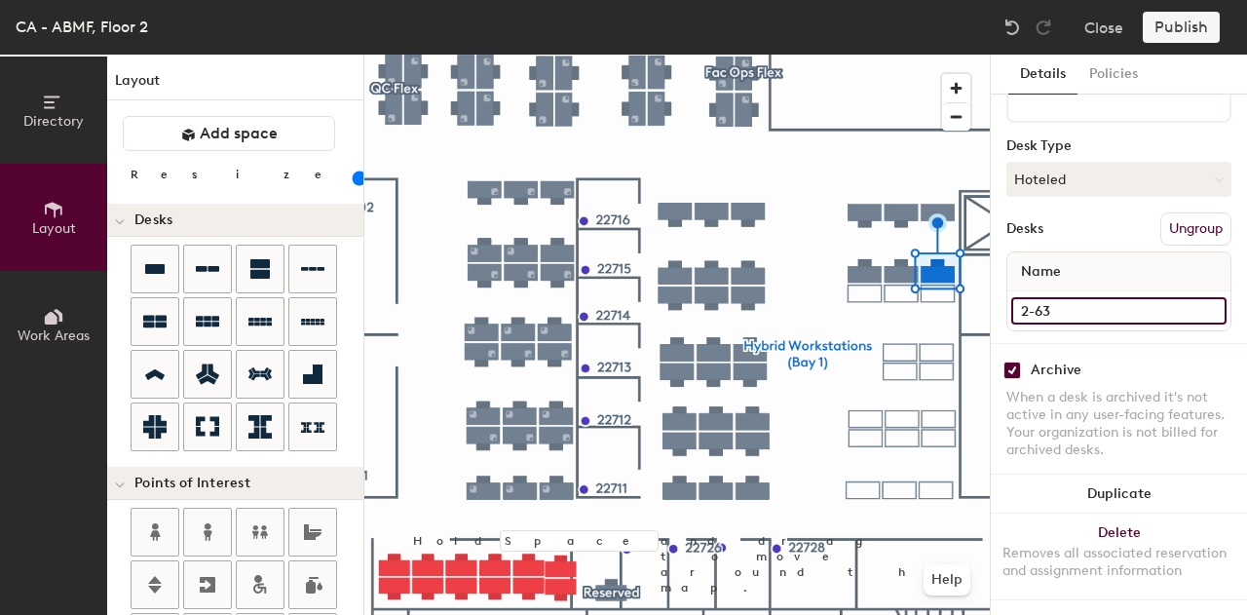
click at [1061, 297] on input "2-63" at bounding box center [1118, 310] width 215 height 27
type input "7"
type input "87"
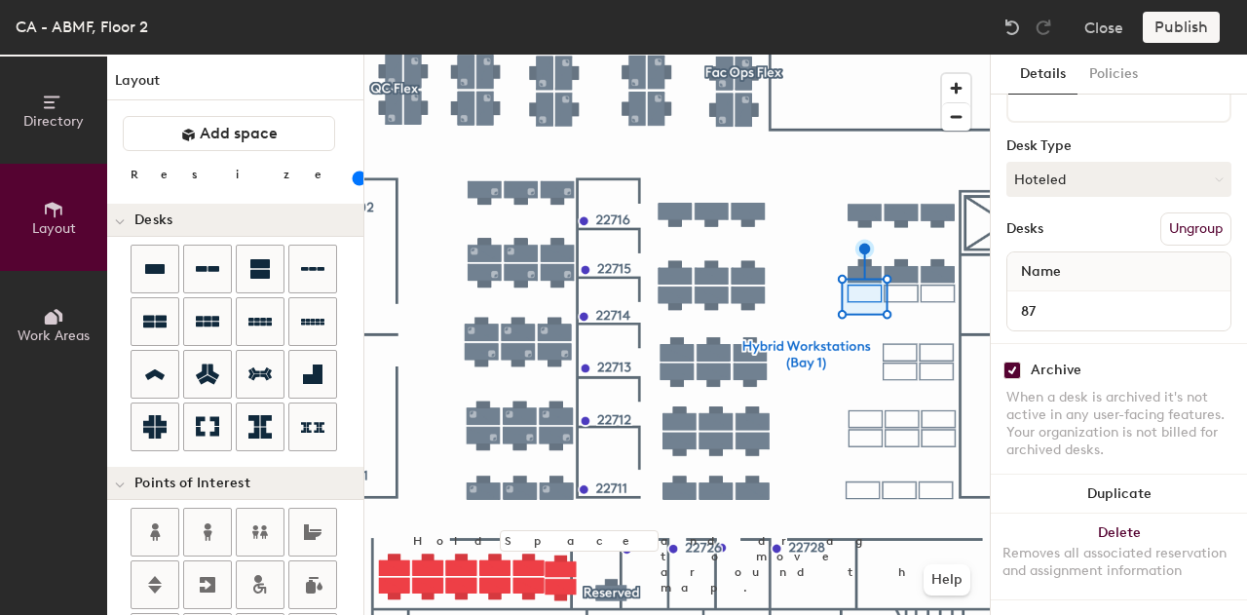
click at [1007, 361] on input "checkbox" at bounding box center [1012, 370] width 18 height 18
checkbox input "false"
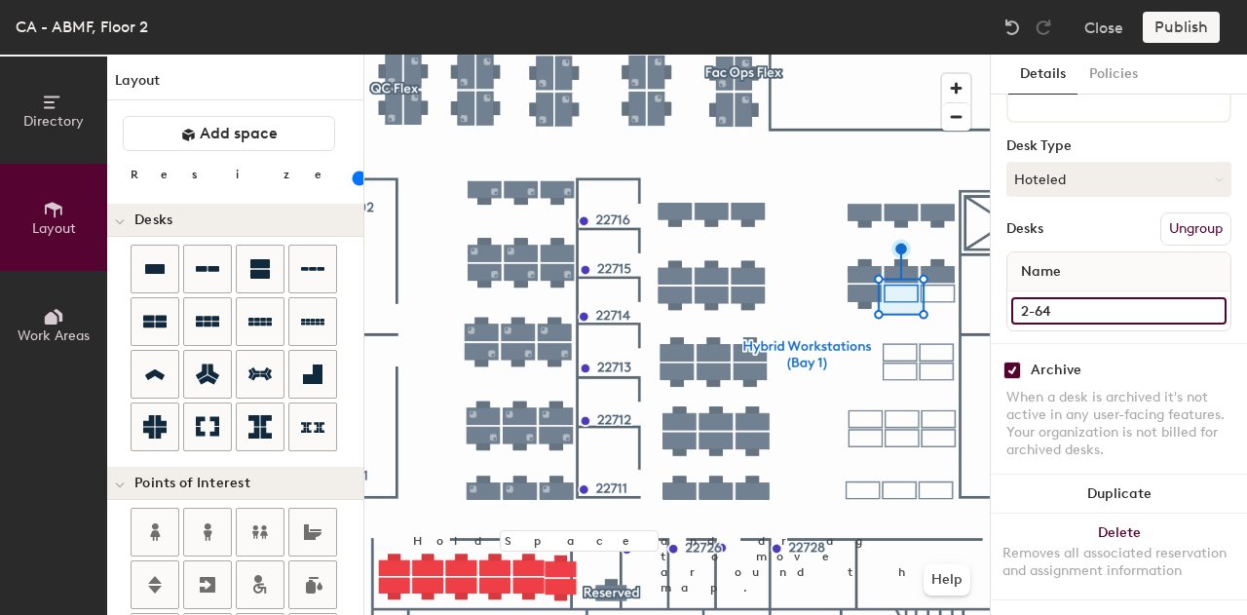
click at [1057, 297] on input "2-64" at bounding box center [1118, 310] width 215 height 27
type input "88"
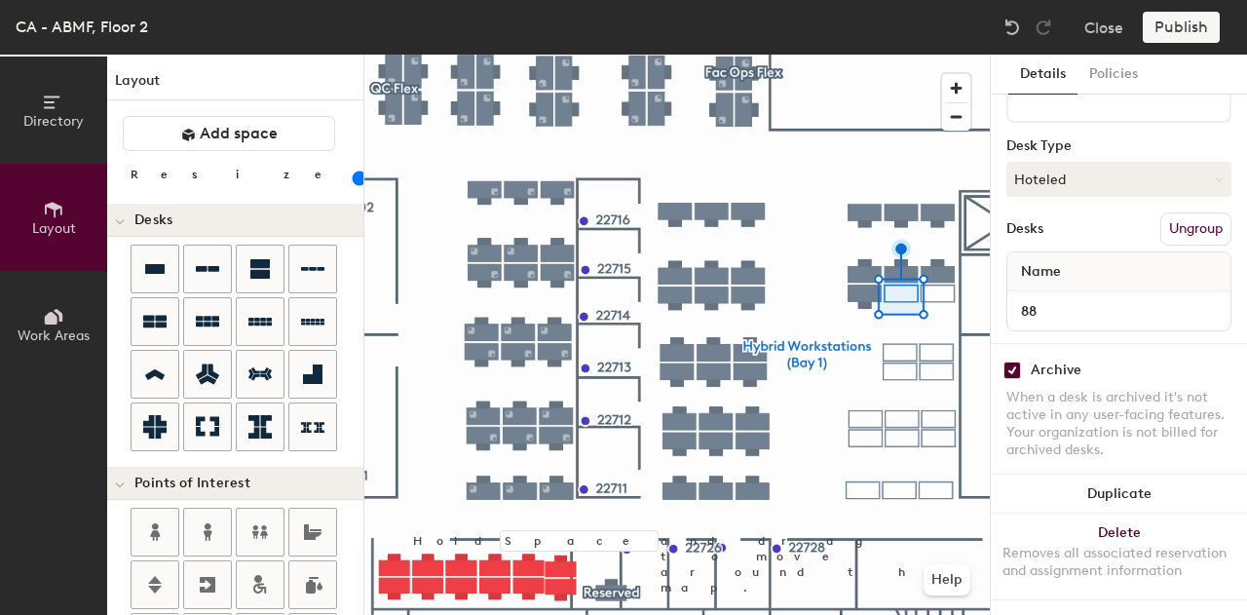
click at [949, 55] on div at bounding box center [676, 55] width 625 height 0
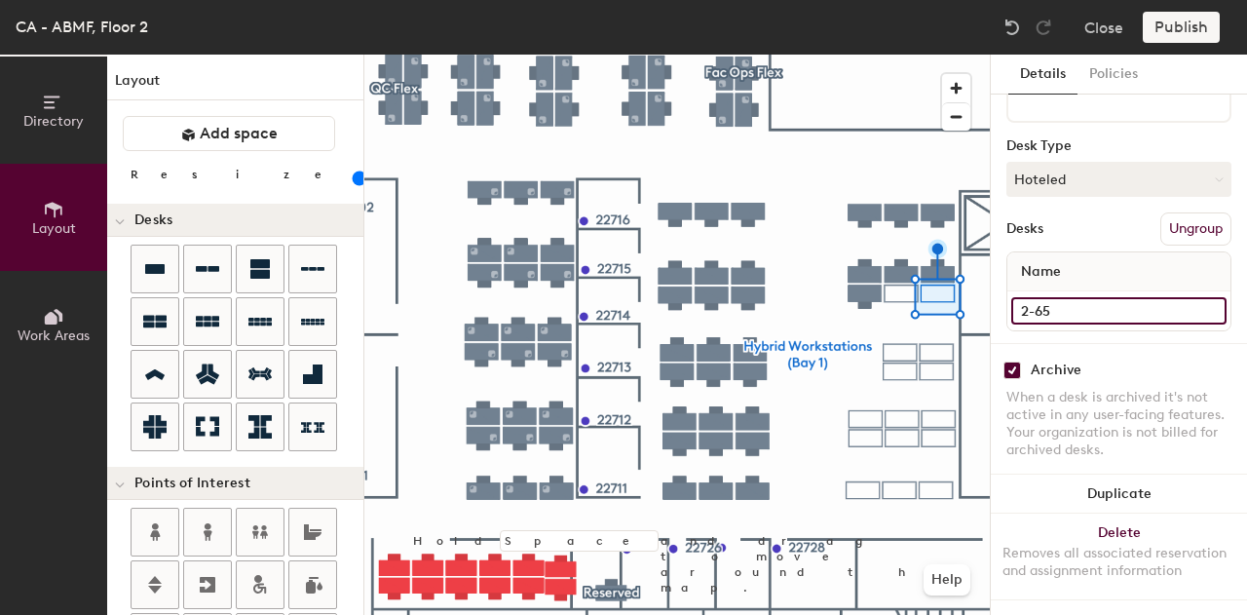
click at [1040, 297] on input "2-65" at bounding box center [1118, 310] width 215 height 27
type input "89"
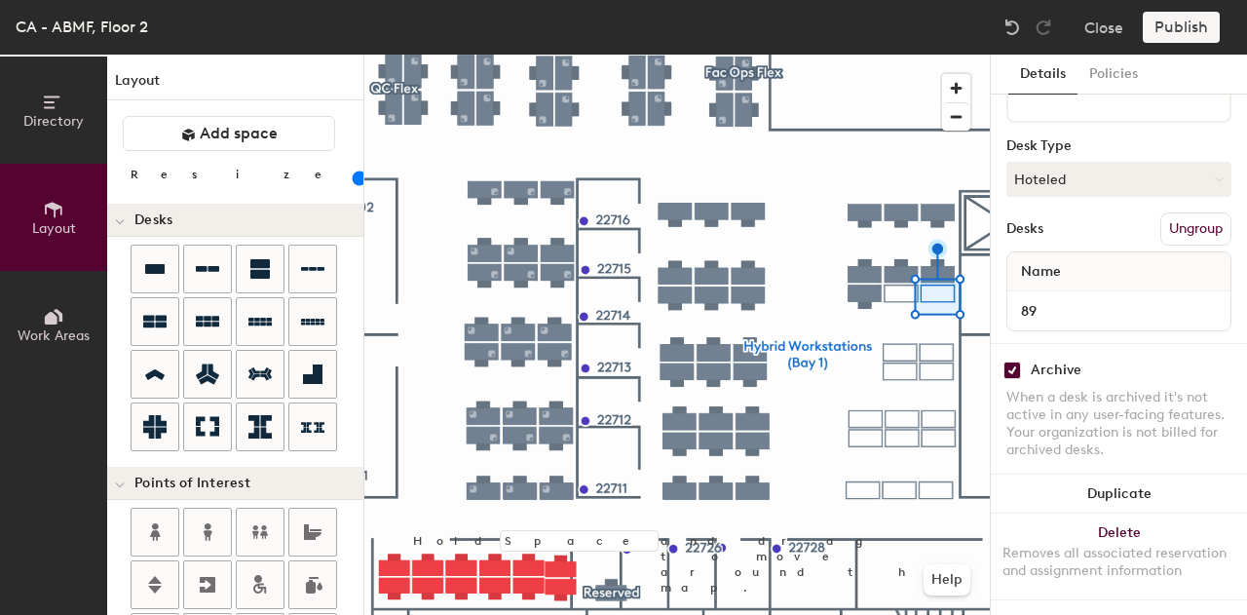
click at [1013, 361] on input "checkbox" at bounding box center [1012, 370] width 18 height 18
checkbox input "false"
click at [1008, 361] on input "checkbox" at bounding box center [1012, 370] width 18 height 18
checkbox input "false"
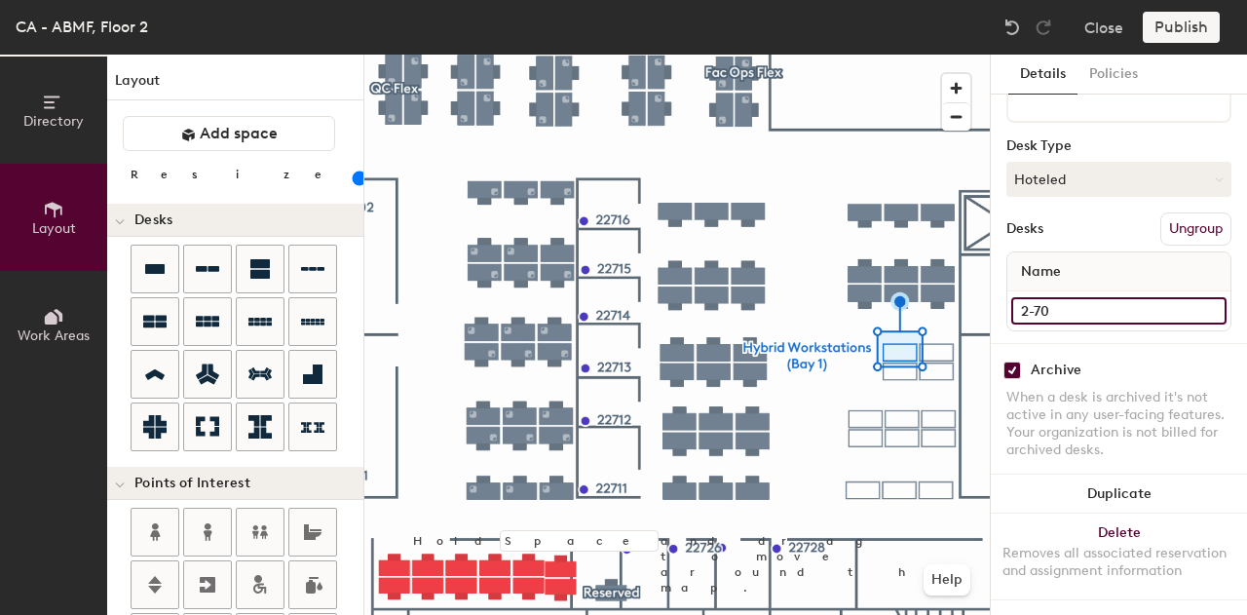
click at [1048, 297] on input "2-70" at bounding box center [1118, 310] width 215 height 27
type input "90"
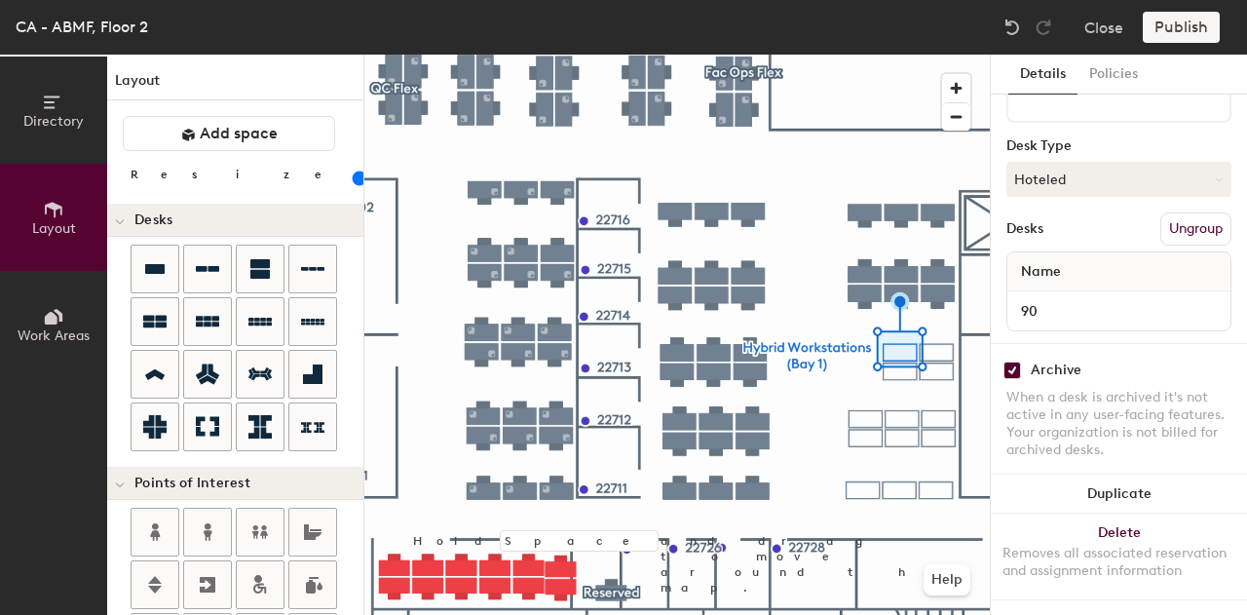
click at [1015, 361] on input "checkbox" at bounding box center [1012, 370] width 18 height 18
checkbox input "false"
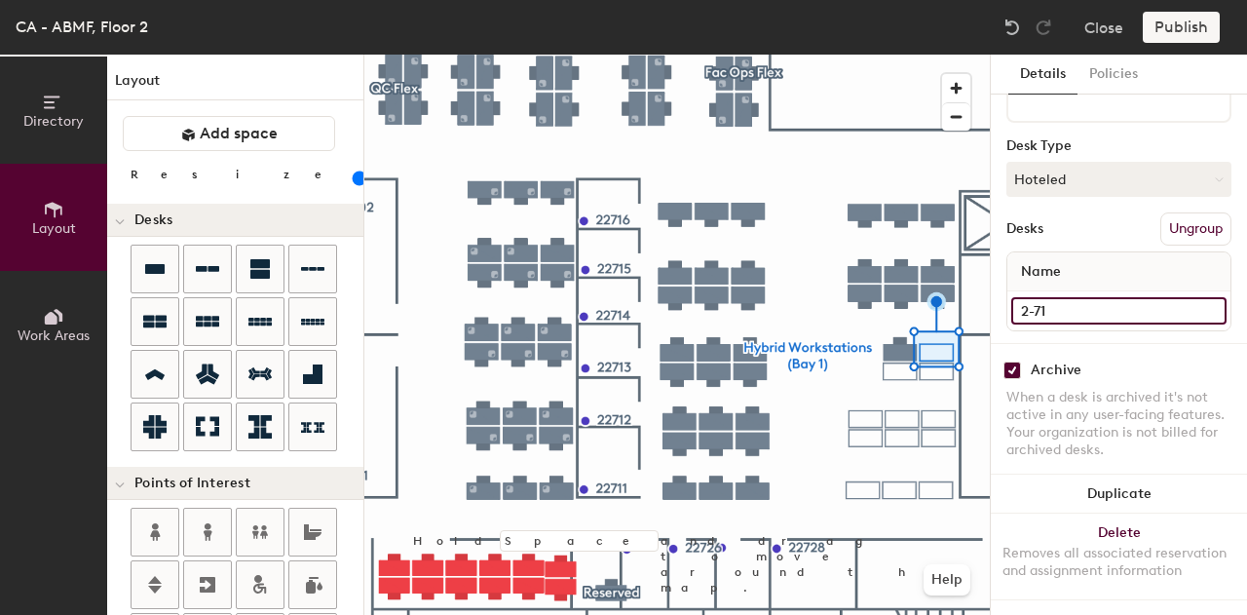
click at [1115, 300] on input "2-71" at bounding box center [1118, 310] width 215 height 27
type input "91"
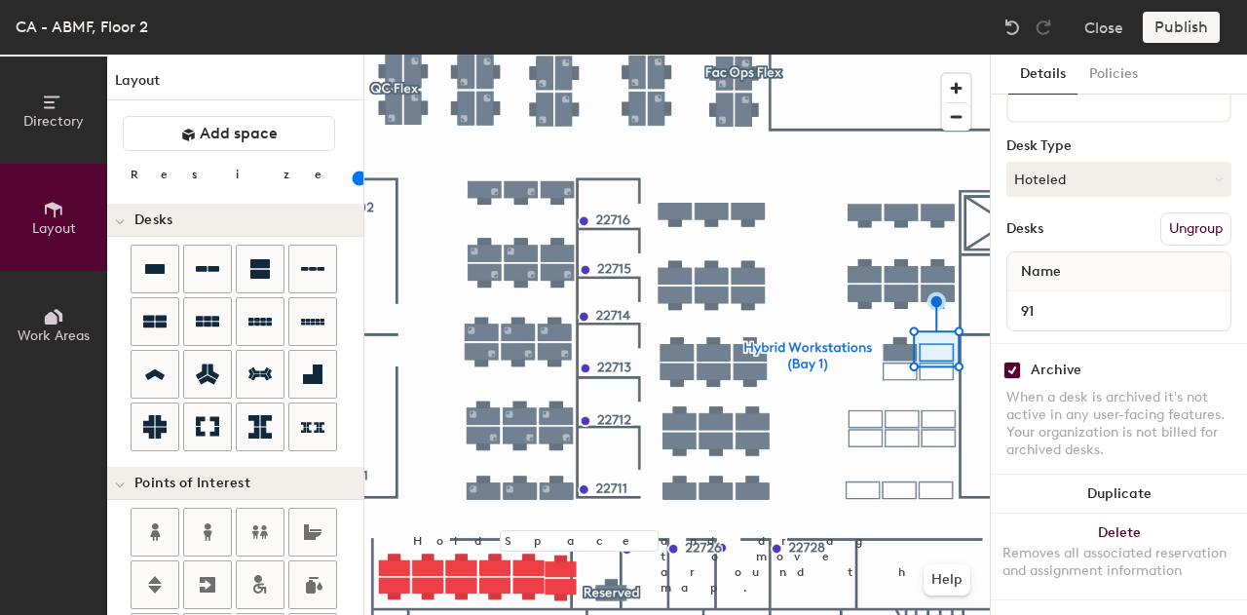
click at [1017, 361] on input "checkbox" at bounding box center [1012, 370] width 18 height 18
checkbox input "false"
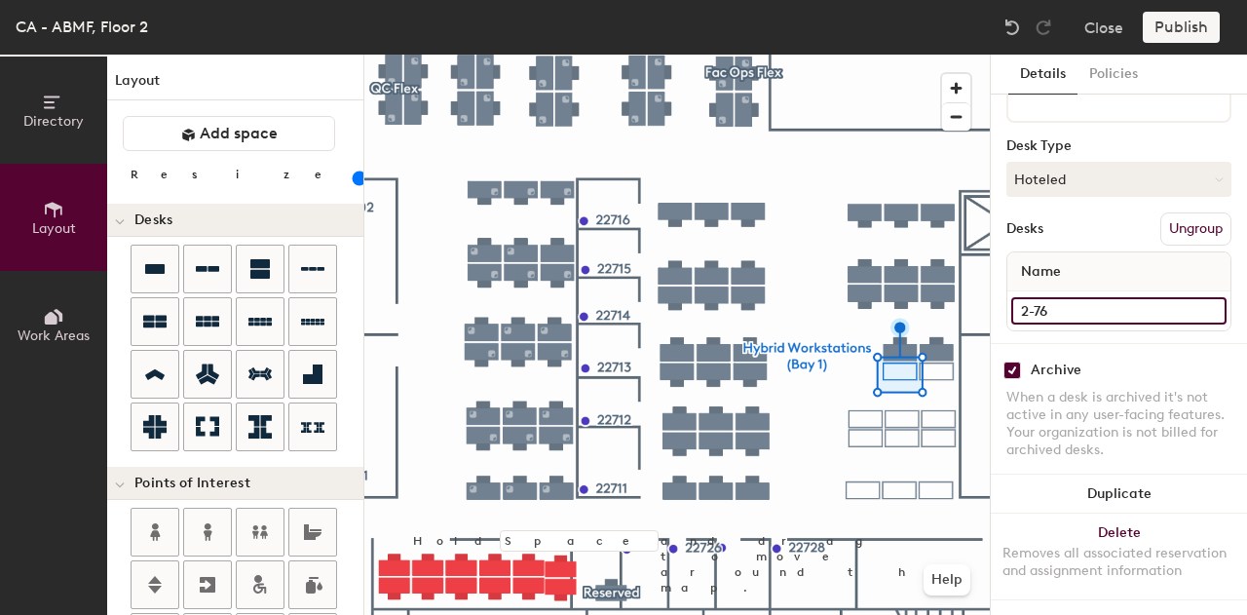
click at [1089, 303] on input "2-76" at bounding box center [1118, 310] width 215 height 27
click at [1062, 304] on input "2-76" at bounding box center [1118, 310] width 215 height 27
type input "92"
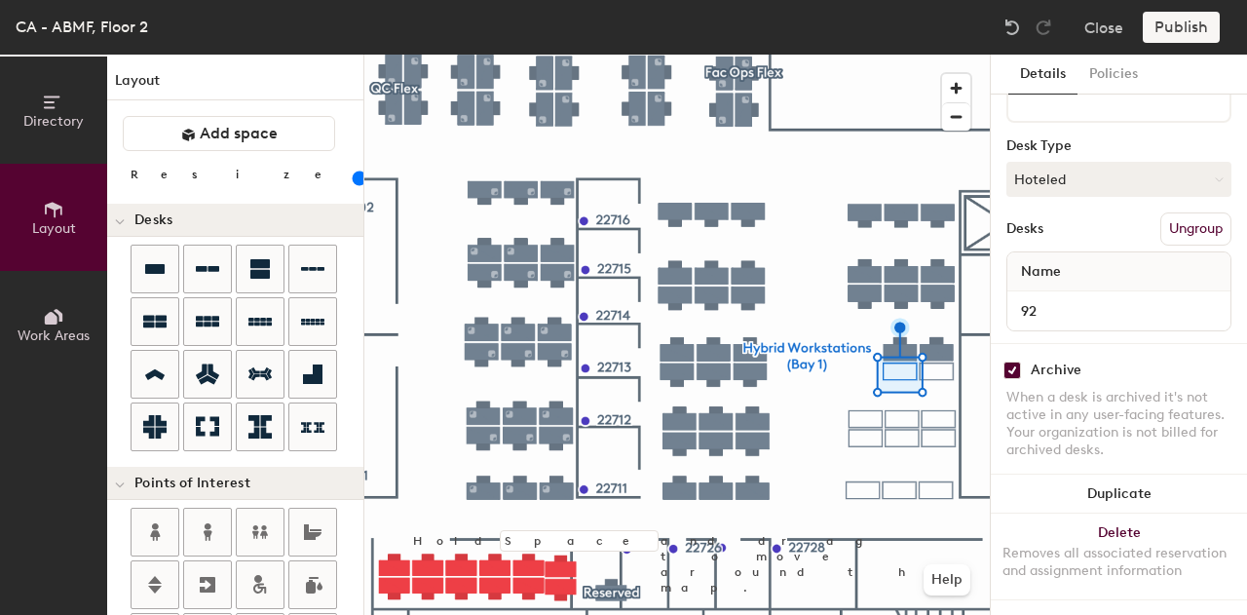
click at [1009, 361] on input "checkbox" at bounding box center [1012, 370] width 18 height 18
checkbox input "false"
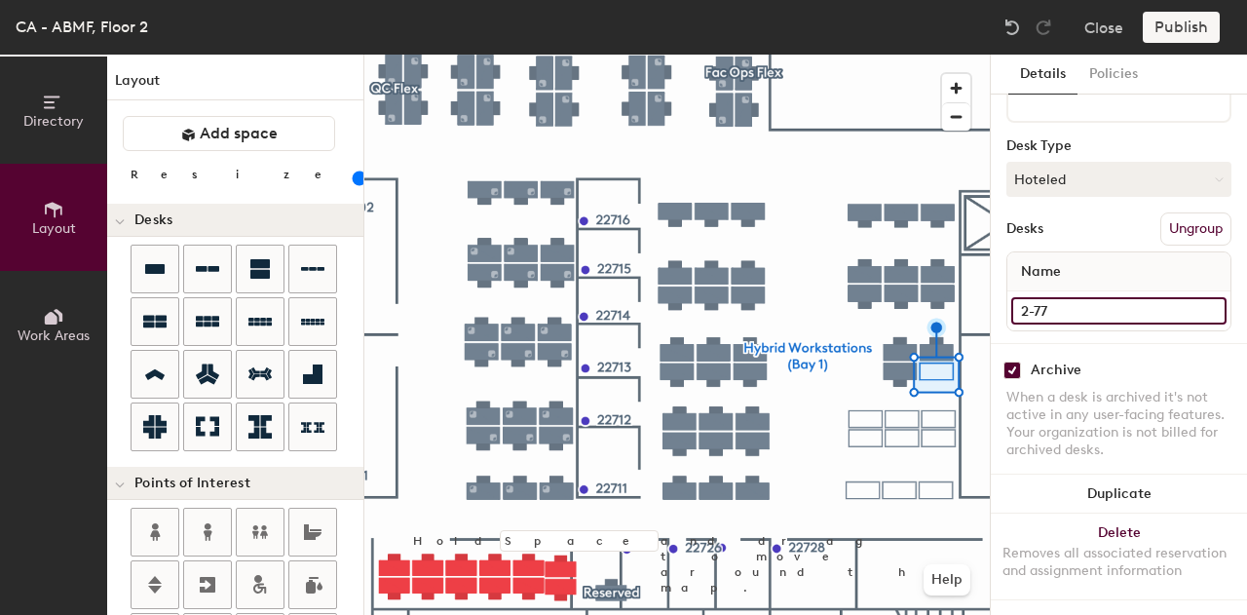
click at [1062, 297] on input "2-77" at bounding box center [1118, 310] width 215 height 27
type input "93"
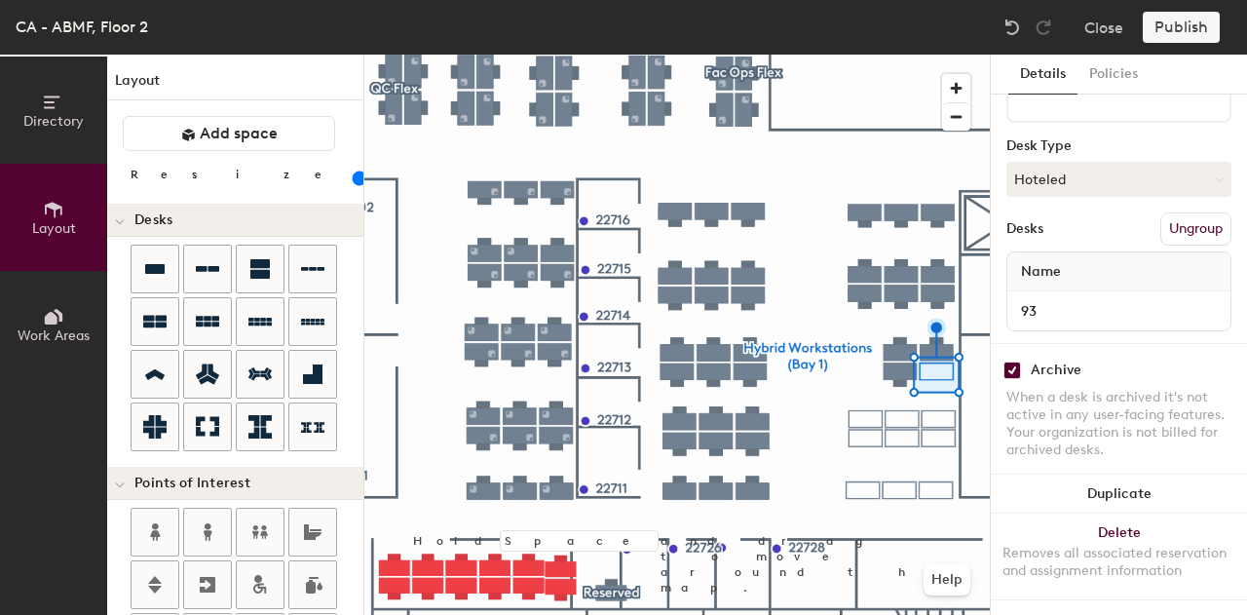
click at [1017, 361] on input "checkbox" at bounding box center [1012, 370] width 18 height 18
checkbox input "false"
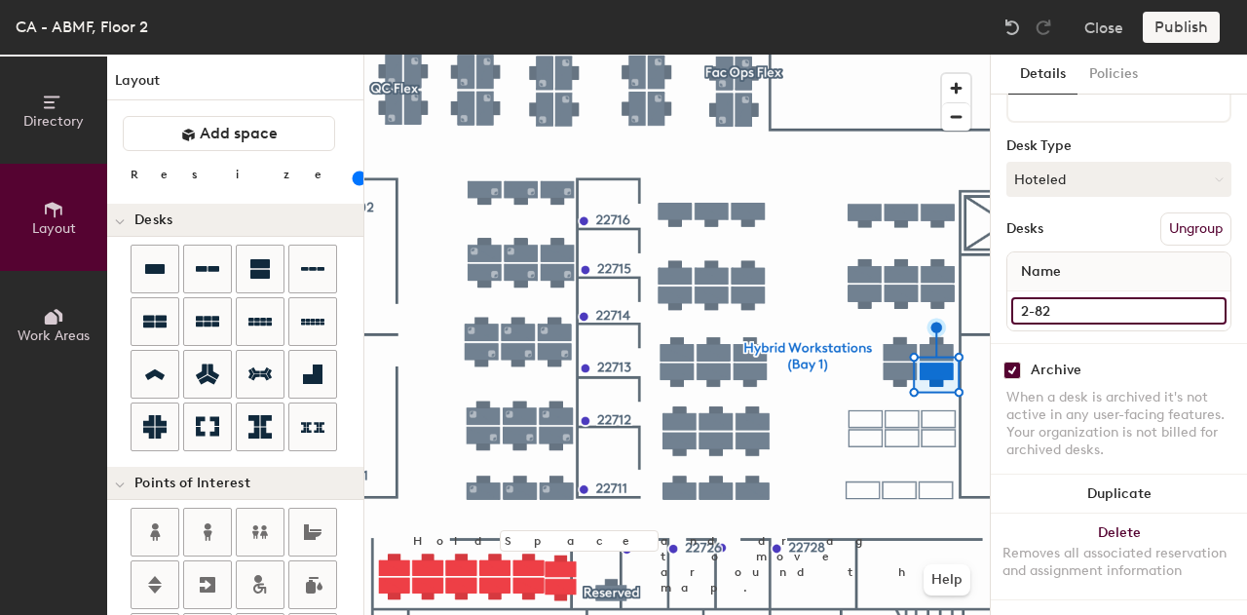
click at [1056, 297] on input "2-82" at bounding box center [1118, 310] width 215 height 27
type input "94"
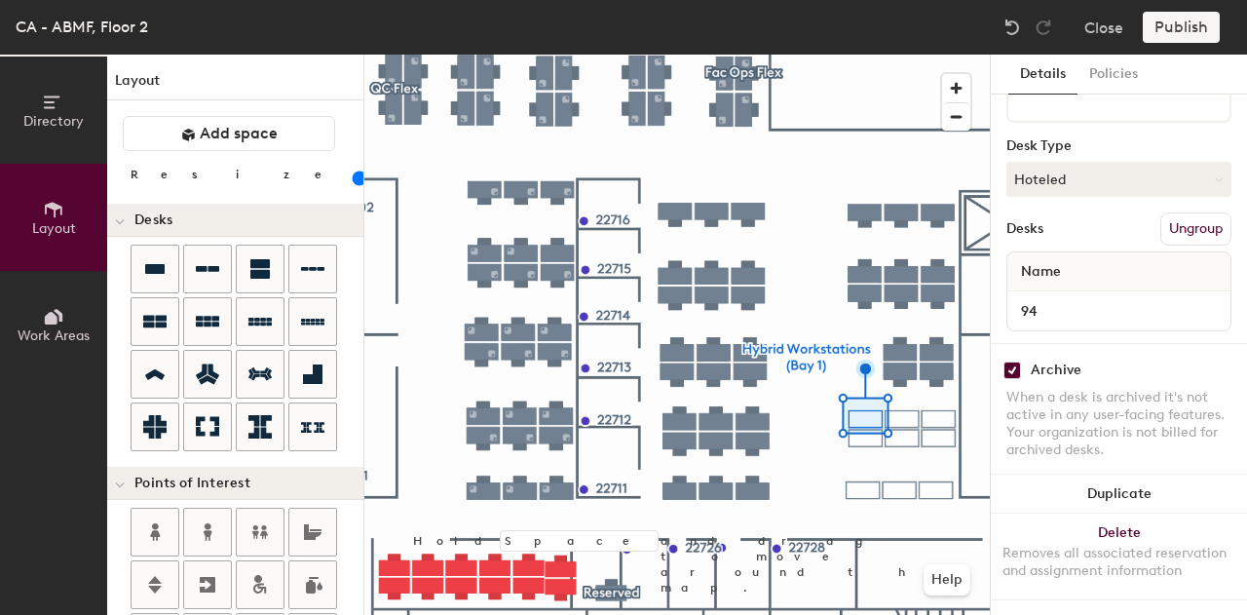
click at [1017, 361] on input "checkbox" at bounding box center [1012, 370] width 18 height 18
checkbox input "false"
click at [902, 55] on div at bounding box center [676, 55] width 625 height 0
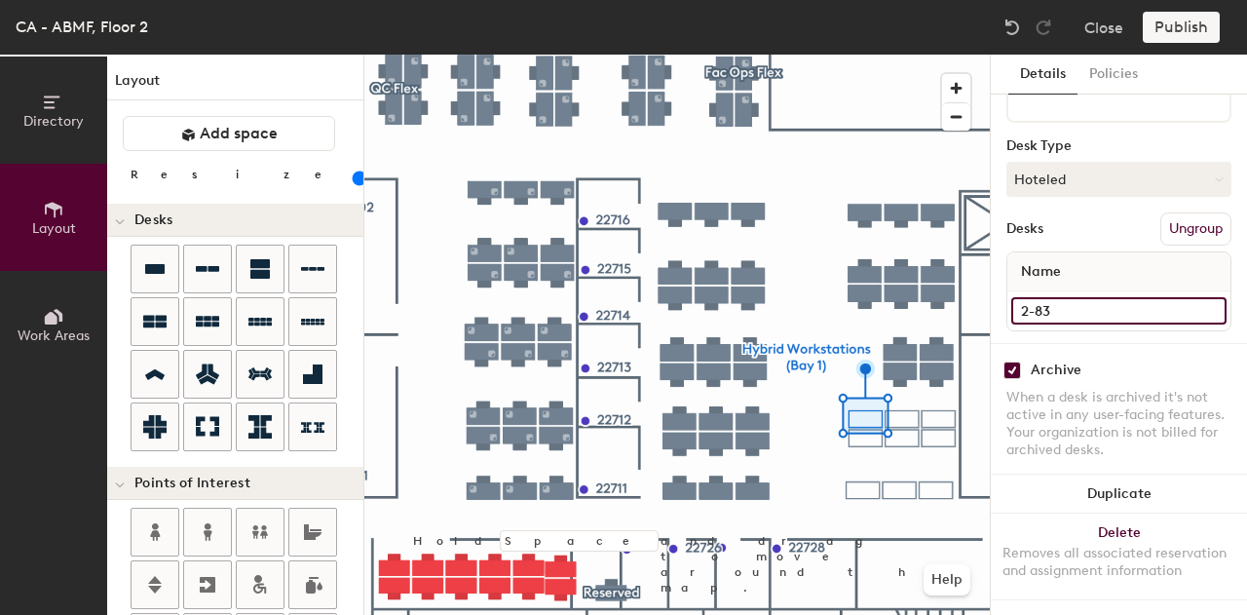
click at [1078, 297] on input "2-83" at bounding box center [1118, 310] width 215 height 27
type input "95"
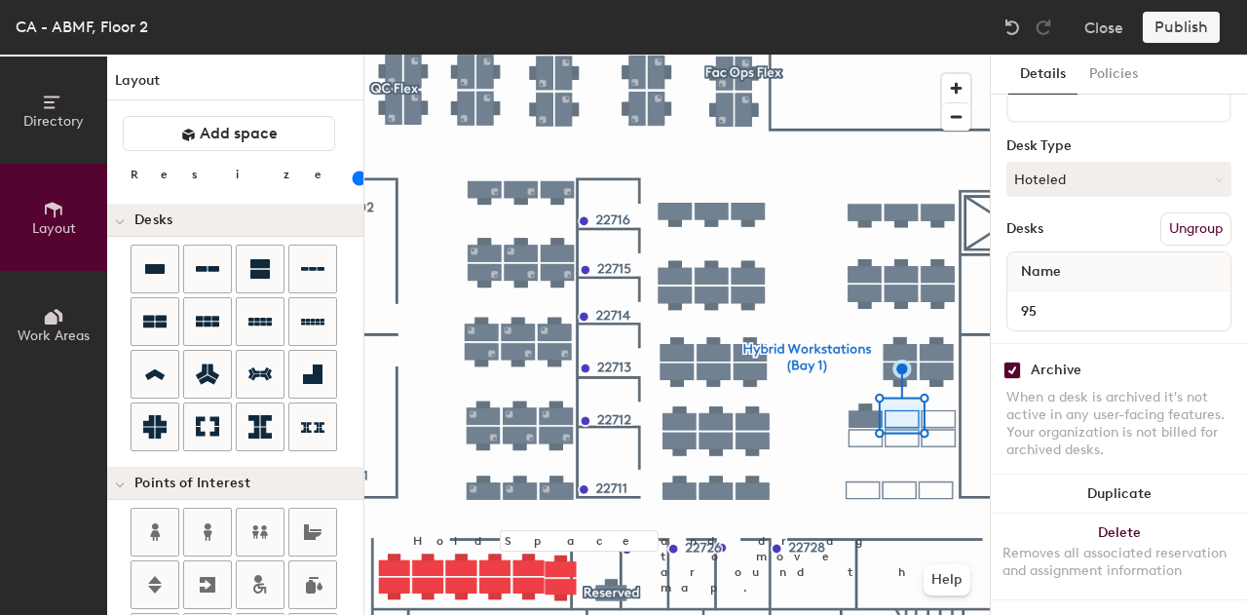
click at [1013, 361] on input "checkbox" at bounding box center [1012, 370] width 18 height 18
checkbox input "false"
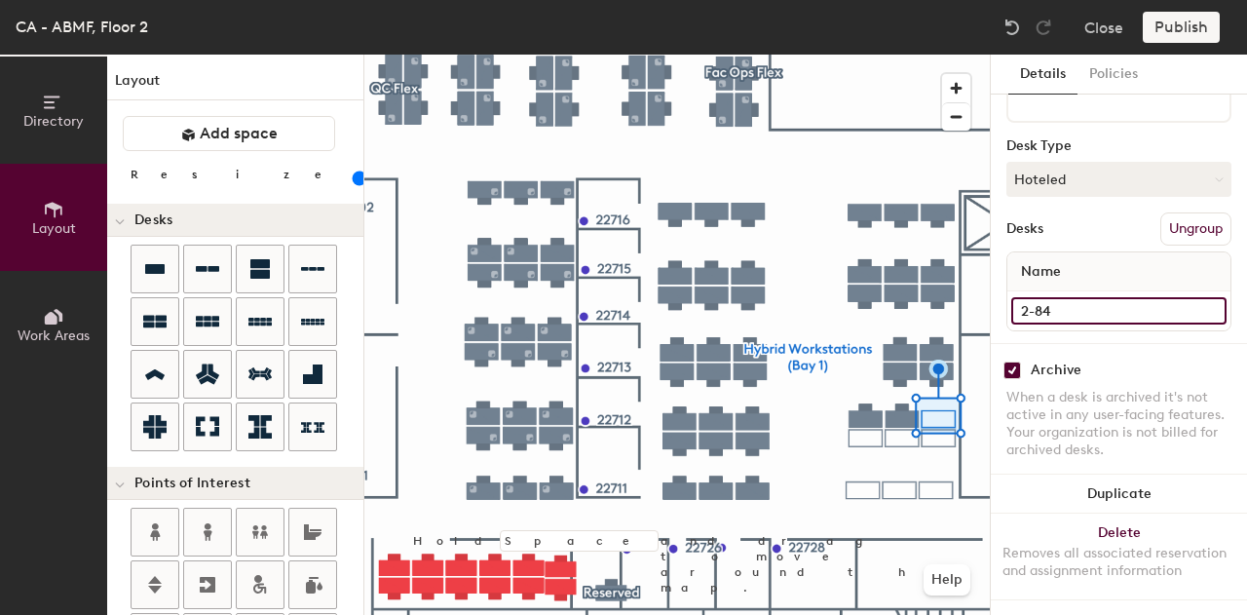
click at [1087, 298] on input "2-84" at bounding box center [1118, 310] width 215 height 27
type input "96"
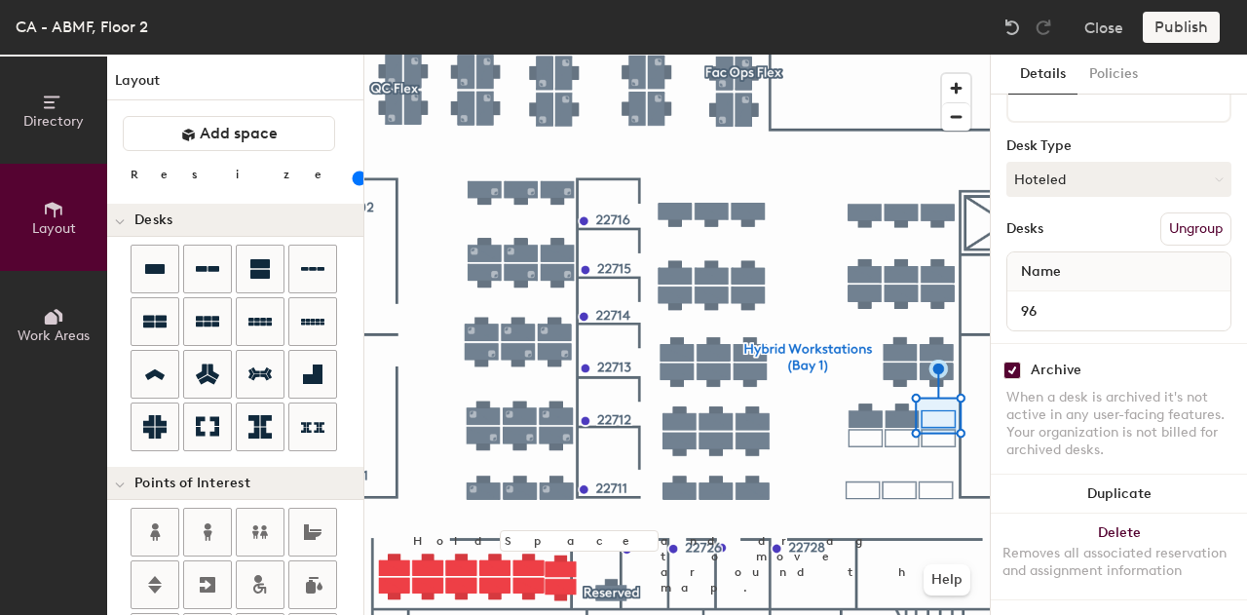
click at [1015, 361] on input "checkbox" at bounding box center [1012, 370] width 18 height 18
checkbox input "false"
click at [858, 55] on div at bounding box center [676, 55] width 625 height 0
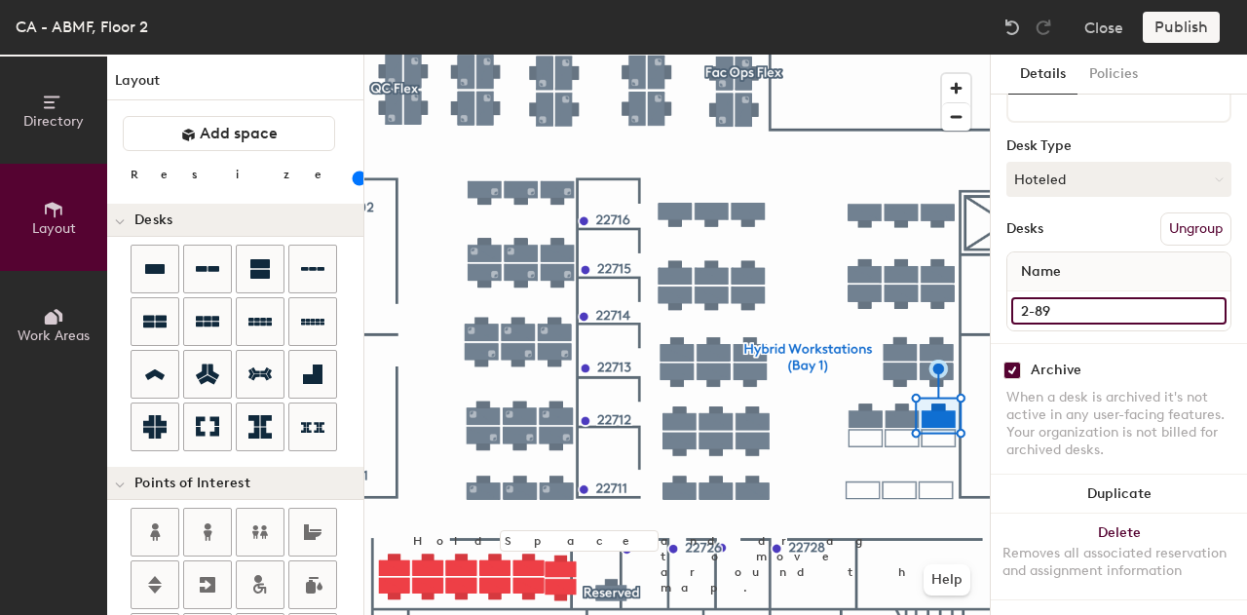
click at [1050, 297] on input "2-89" at bounding box center [1118, 310] width 215 height 27
type input "97"
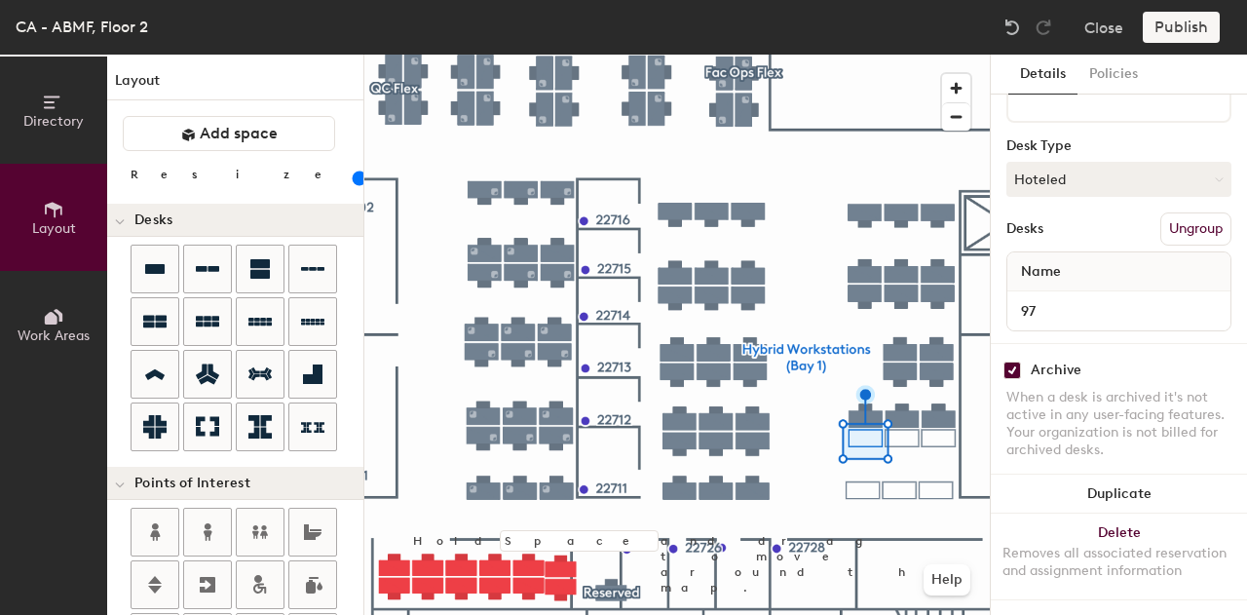
click at [1013, 361] on input "checkbox" at bounding box center [1012, 370] width 18 height 18
checkbox input "false"
click at [910, 55] on div at bounding box center [676, 55] width 625 height 0
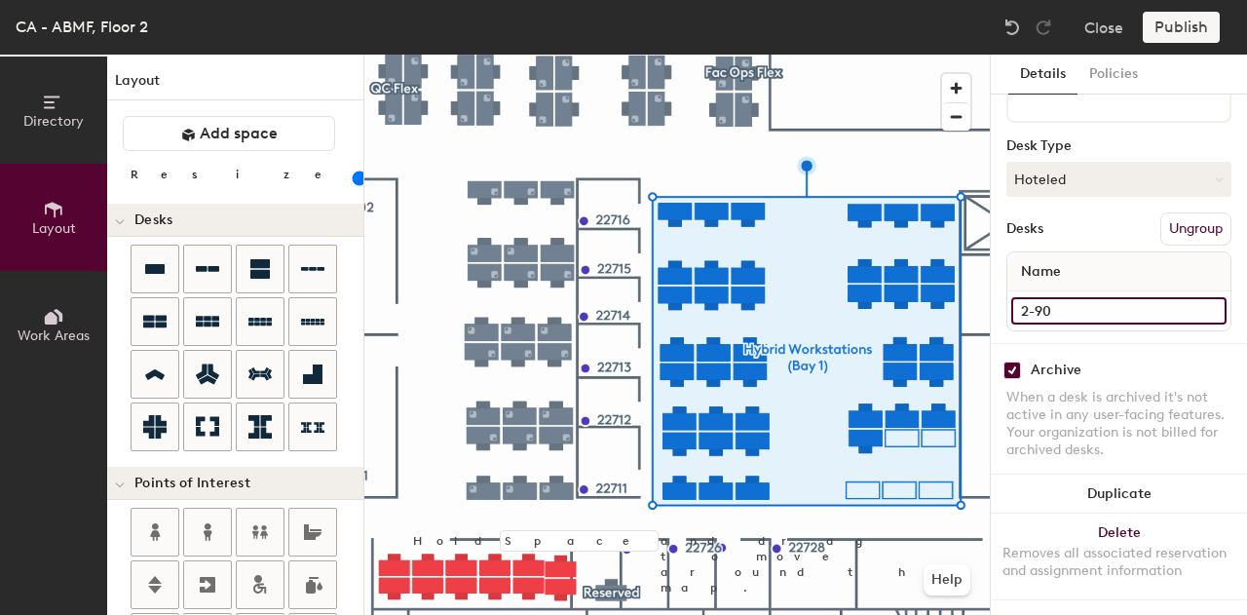
click at [1064, 297] on input "2-90" at bounding box center [1118, 310] width 215 height 27
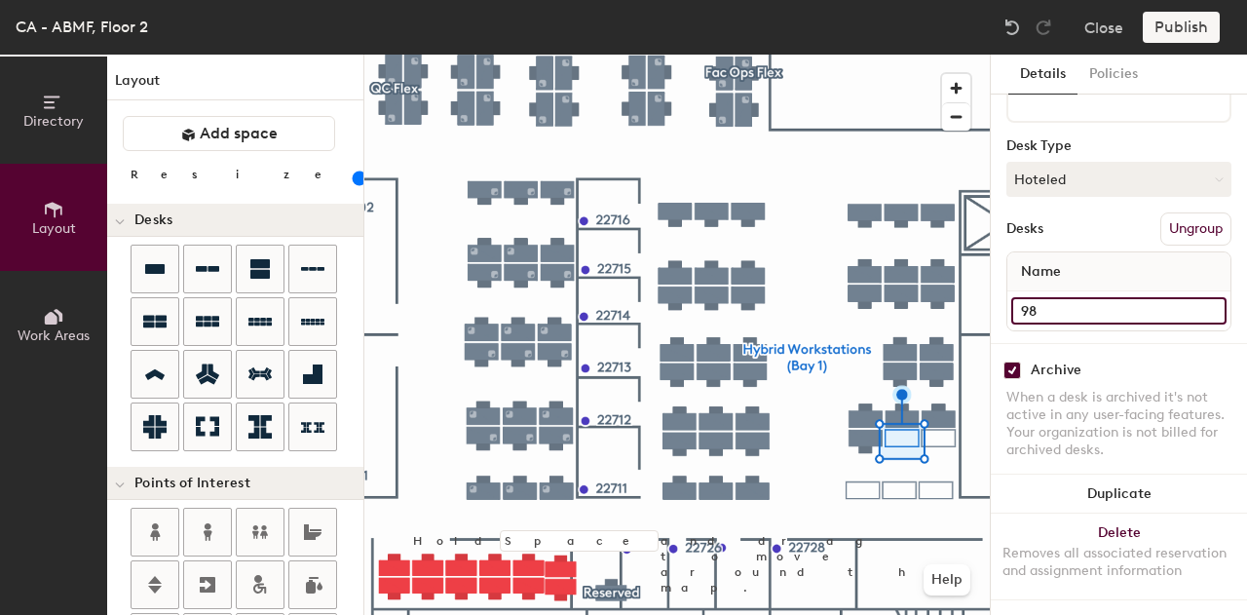
type input "98"
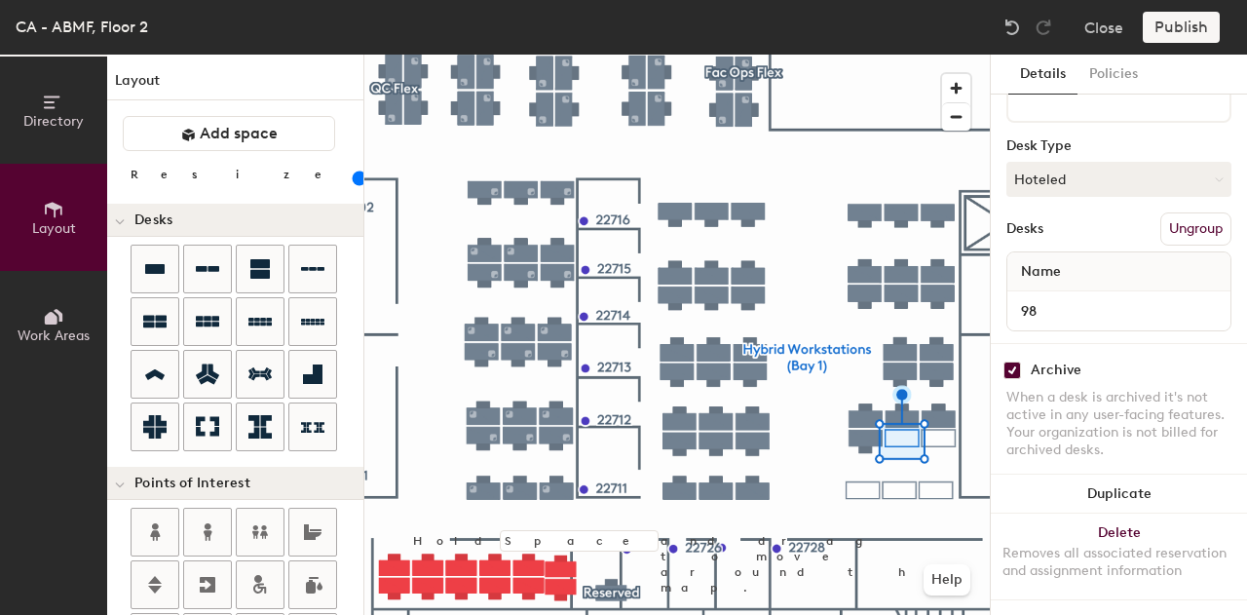
click at [1013, 361] on input "checkbox" at bounding box center [1012, 370] width 18 height 18
checkbox input "false"
click at [938, 55] on div at bounding box center [676, 55] width 625 height 0
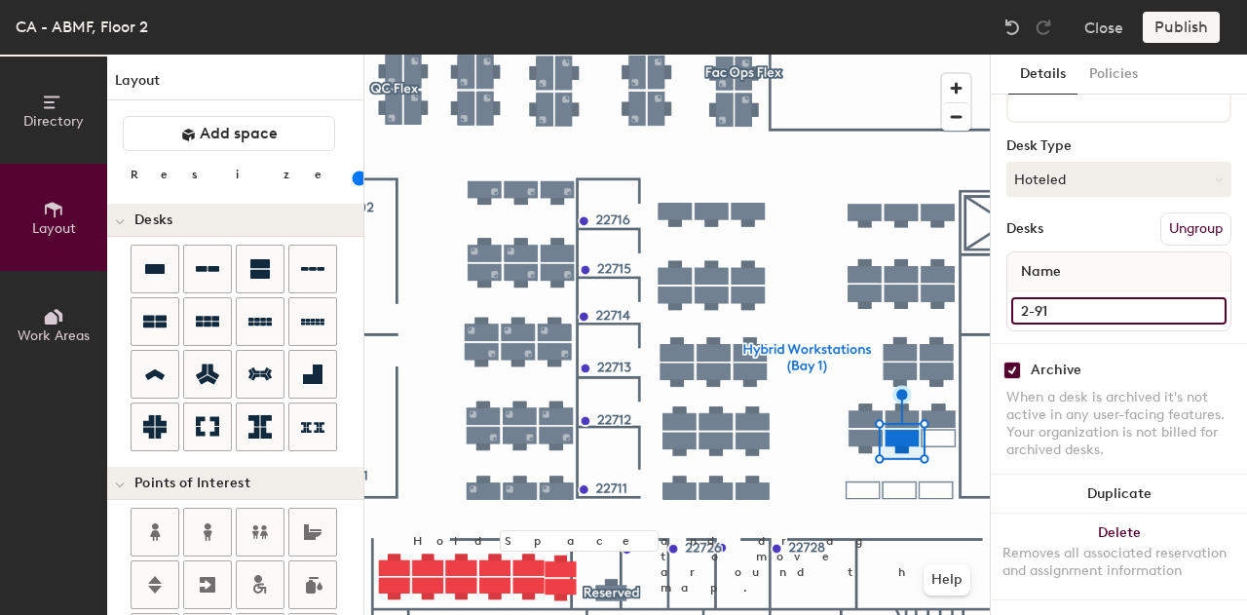
click at [1077, 297] on input "2-91" at bounding box center [1118, 310] width 215 height 27
type input "99"
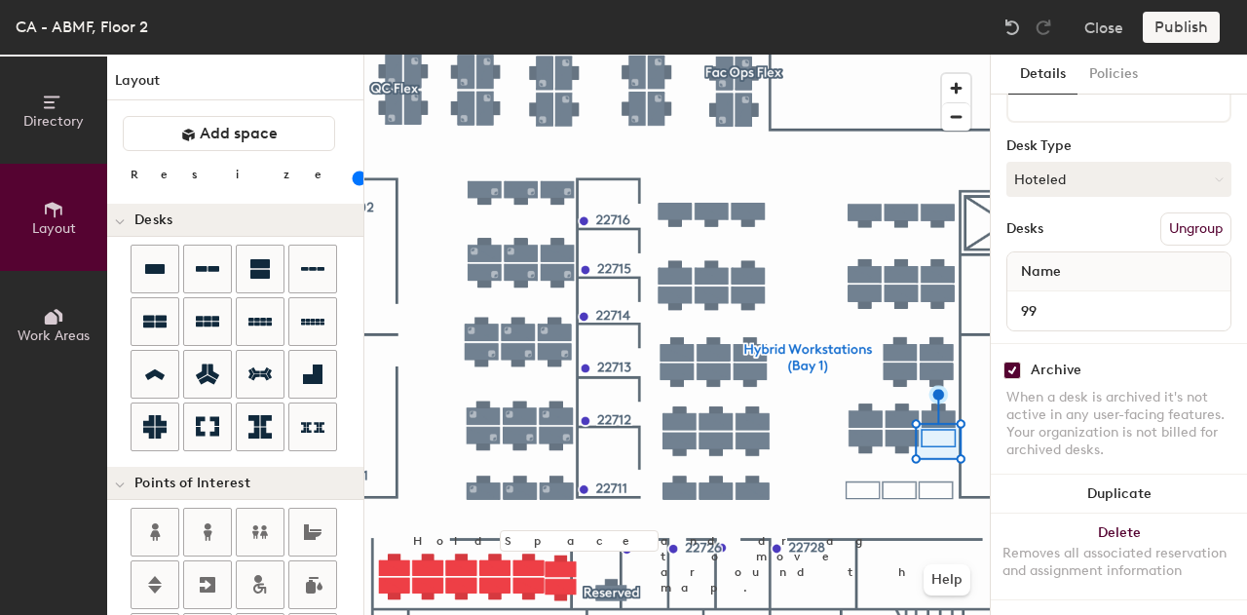
click at [1016, 361] on input "checkbox" at bounding box center [1012, 370] width 18 height 18
checkbox input "false"
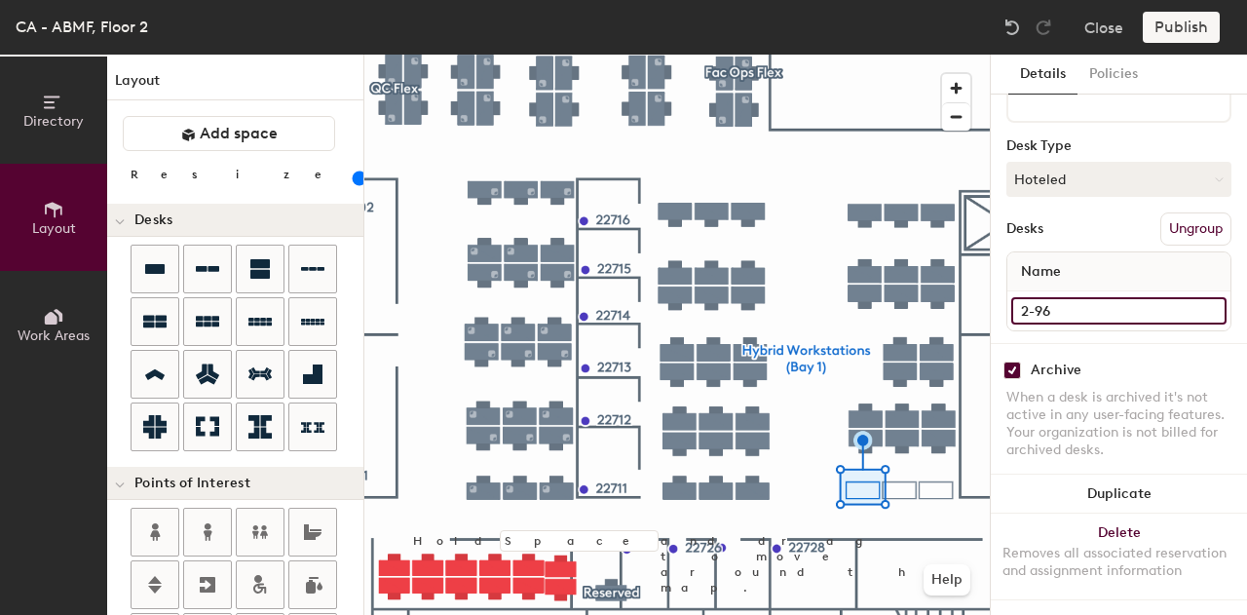
click at [1054, 297] on input "2-96" at bounding box center [1118, 310] width 215 height 27
type input "100"
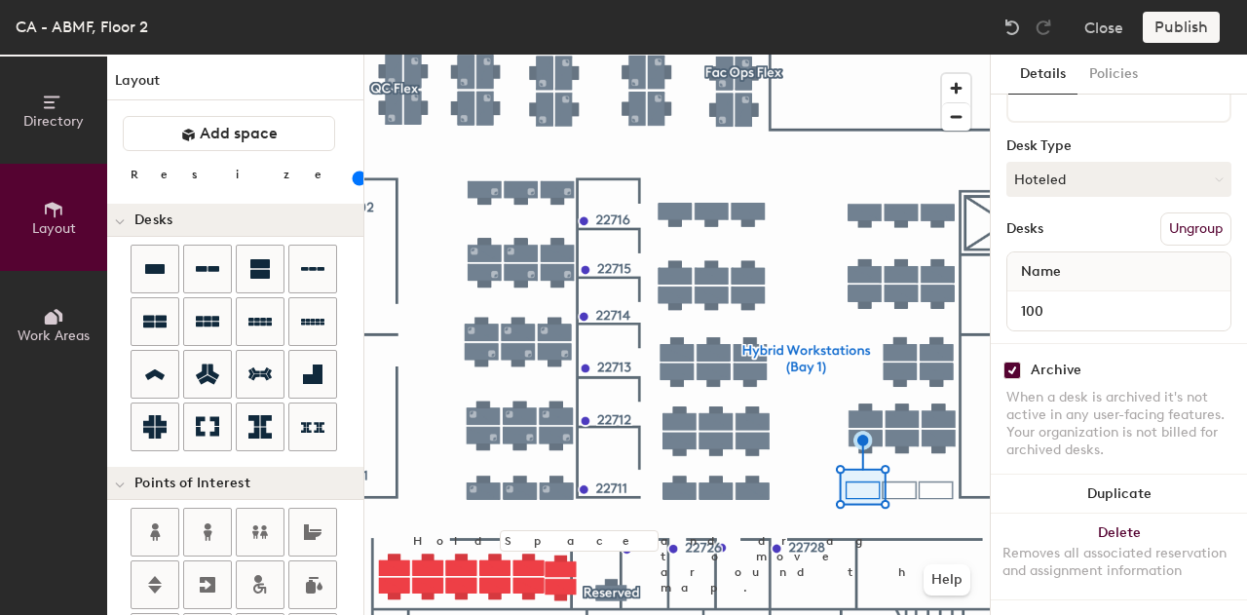
click at [1009, 361] on input "checkbox" at bounding box center [1012, 370] width 18 height 18
checkbox input "false"
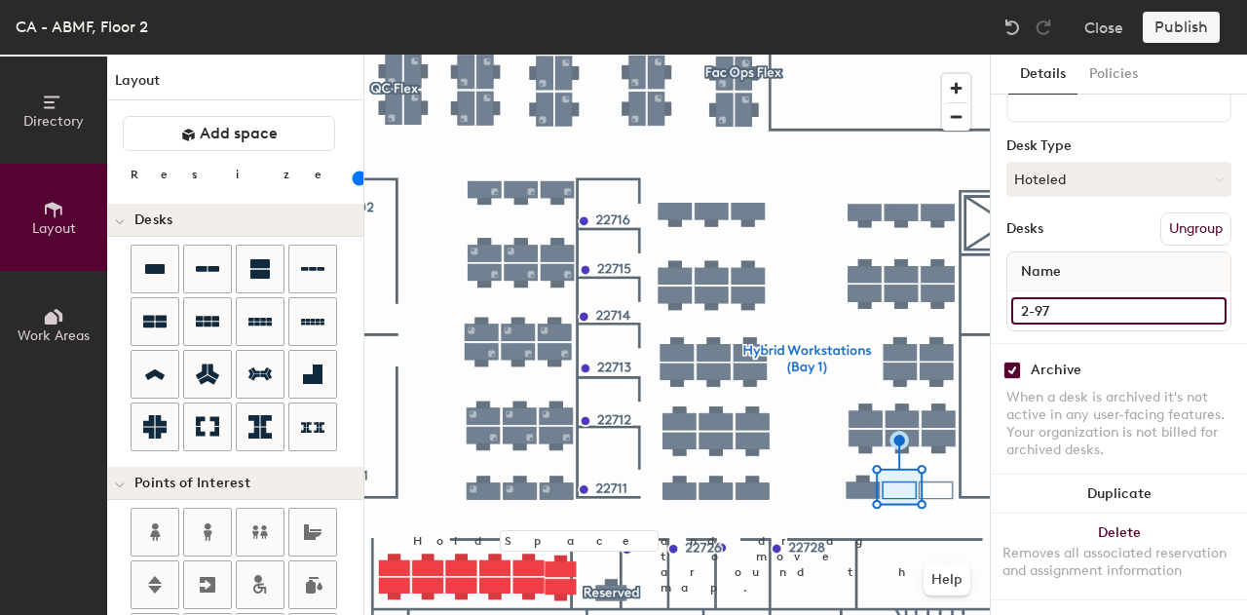
click at [1079, 297] on input "2-97" at bounding box center [1118, 310] width 215 height 27
type input "101"
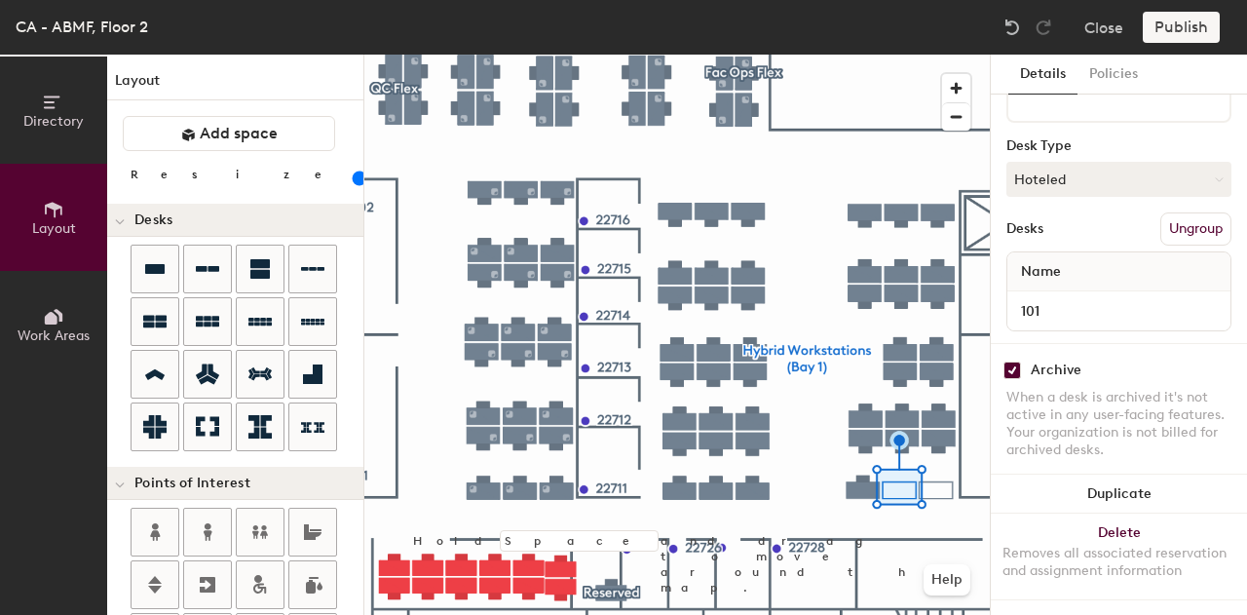
click at [1007, 361] on input "checkbox" at bounding box center [1012, 370] width 18 height 18
checkbox input "false"
click at [938, 55] on div at bounding box center [676, 55] width 625 height 0
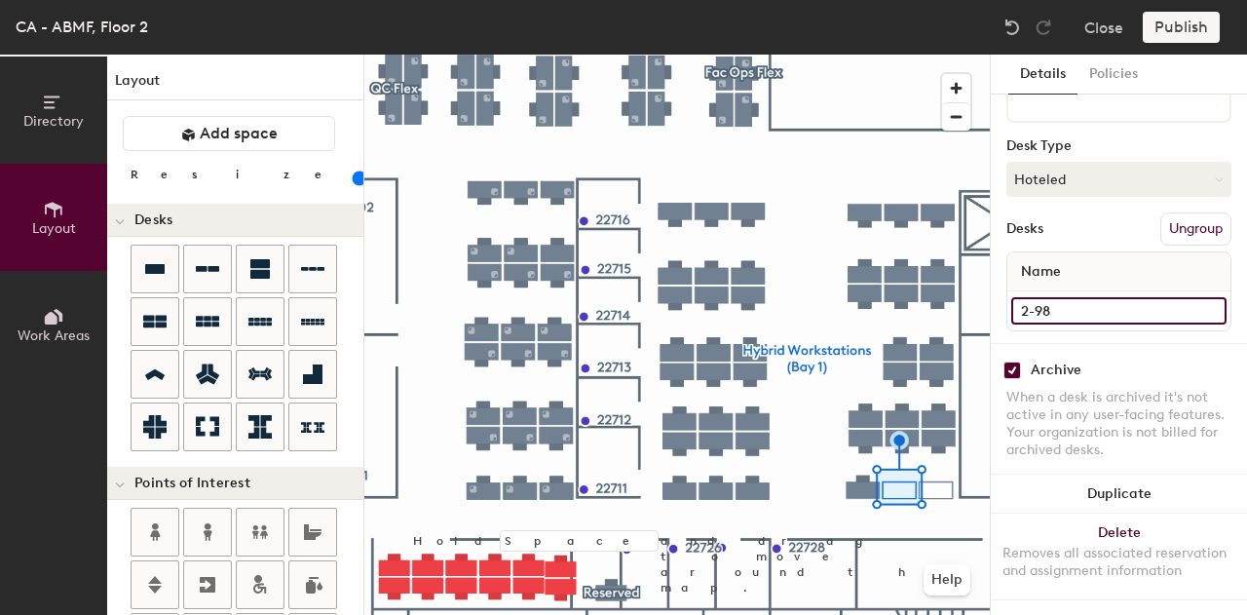
click at [1048, 301] on input "2-98" at bounding box center [1118, 310] width 215 height 27
type input "102"
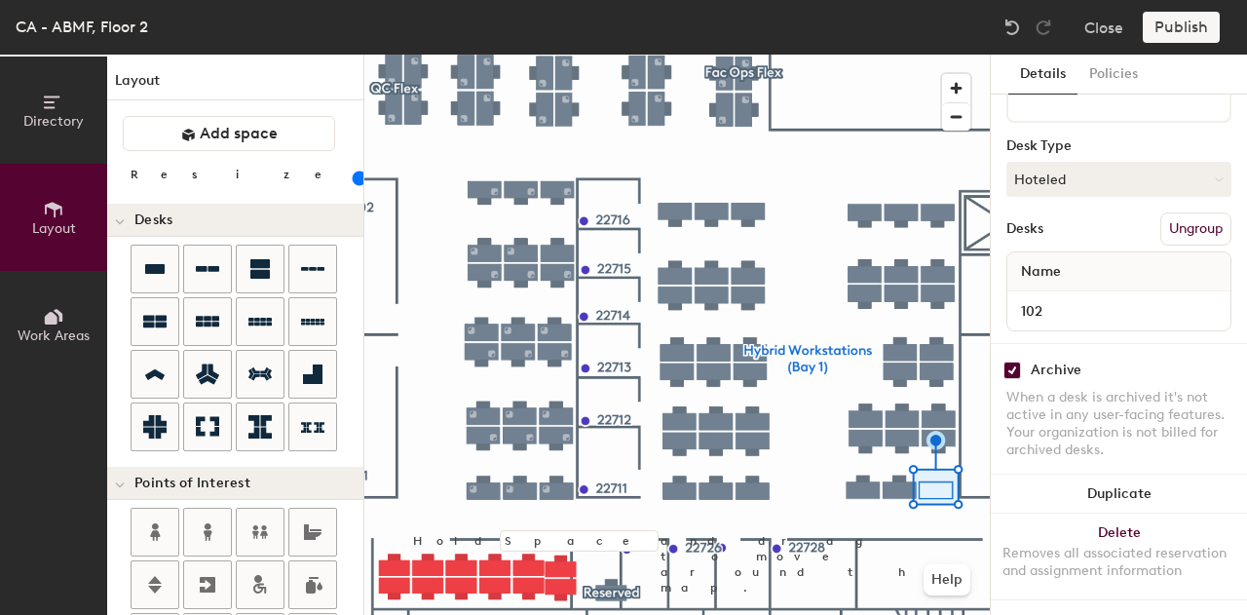
click at [1014, 361] on input "checkbox" at bounding box center [1012, 370] width 18 height 18
checkbox input "false"
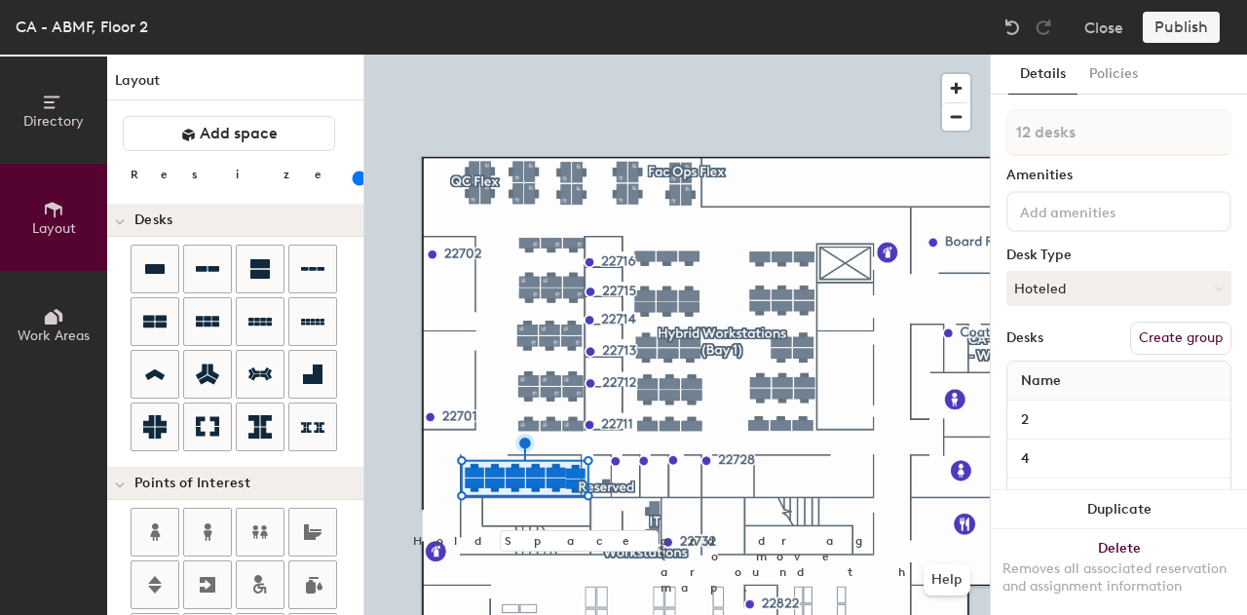
click at [1151, 350] on button "Create group" at bounding box center [1180, 337] width 101 height 33
type input "100"
type input "Pod"
type input "100"
type input "P"
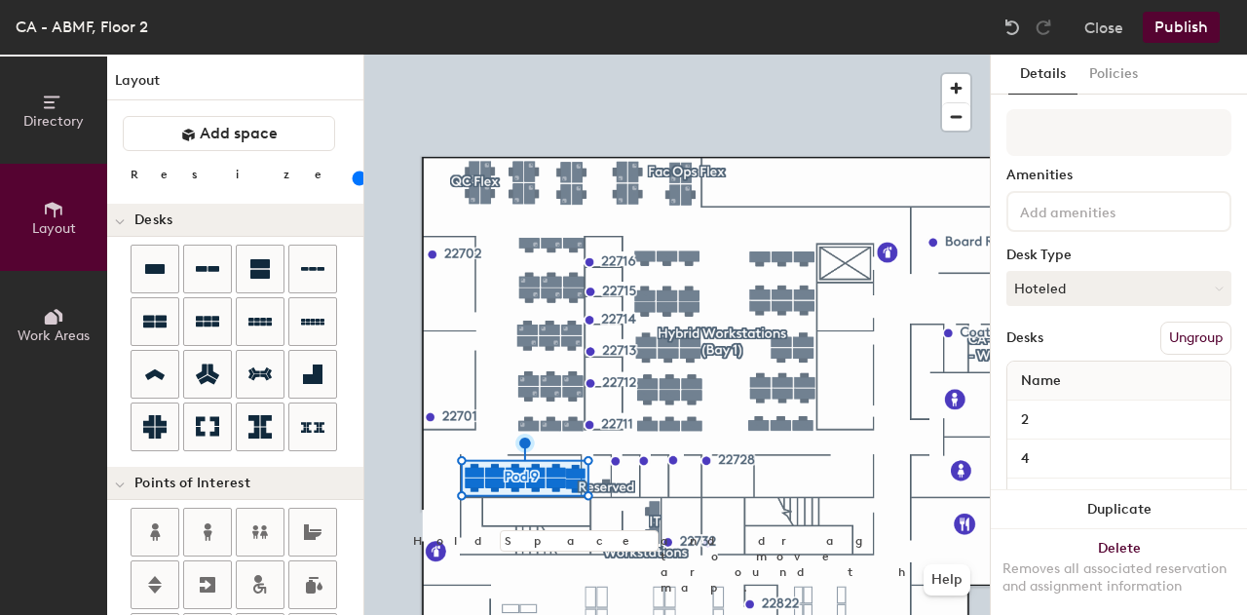
type input "100"
type input "C"
type input "100"
type input "C0"
type input "100"
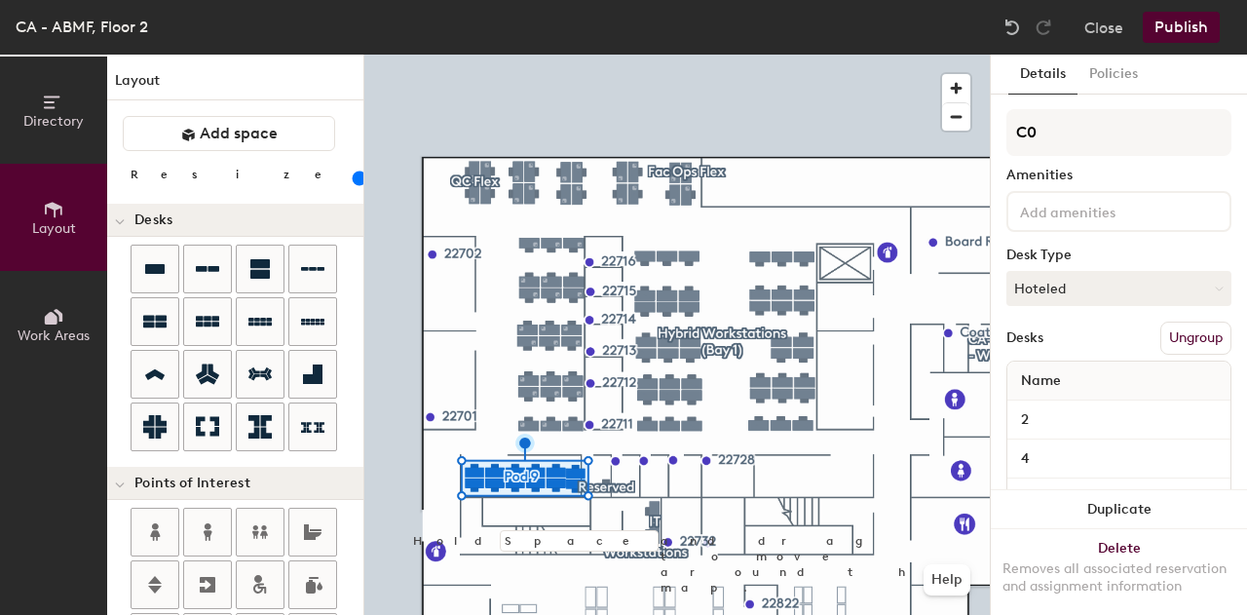
type input "C"
type input "100"
type input "Co"
type input "100"
type input "Co-"
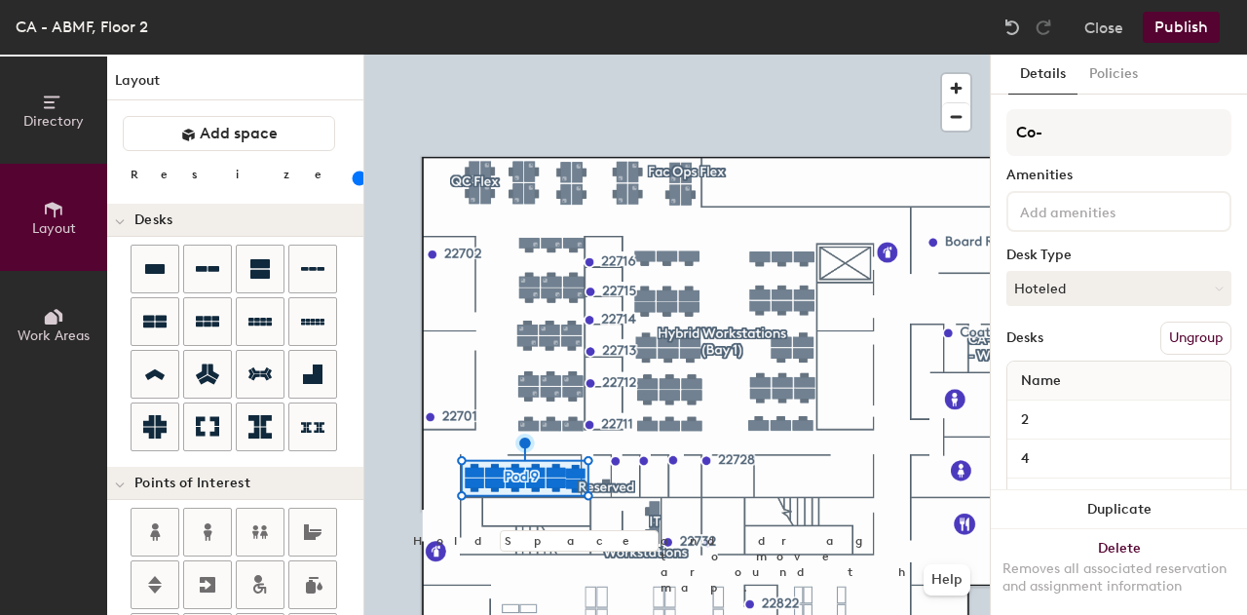
type input "100"
type input "Co-op"
type input "100"
type input "Co-op"
type input "100"
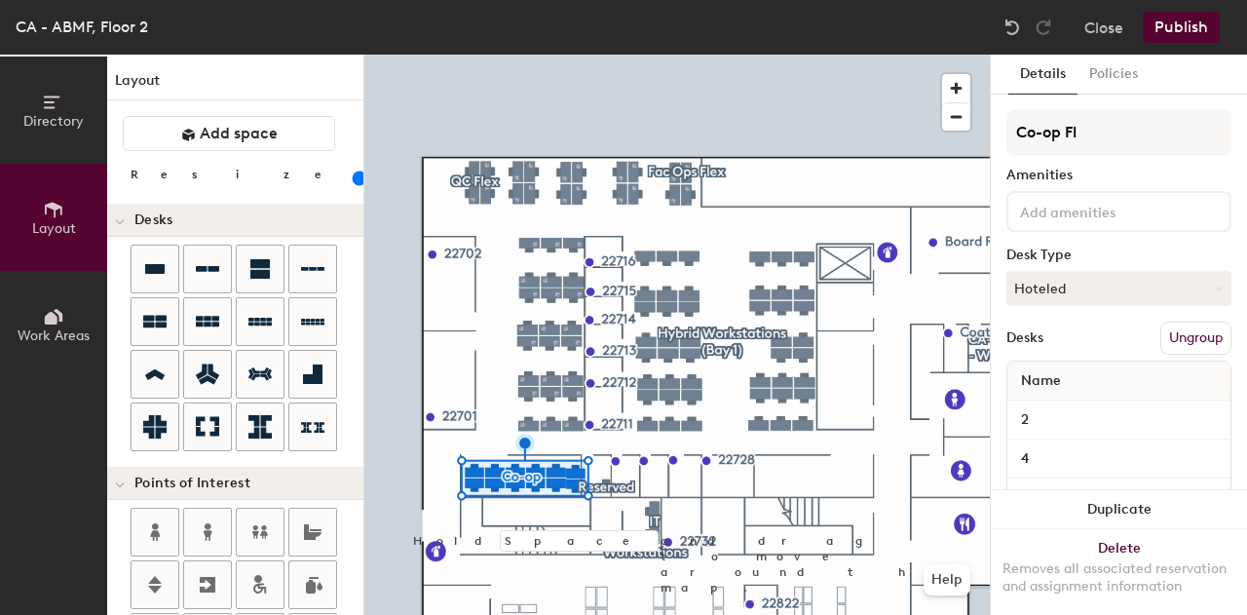
type input "Co-op Fle"
type input "100"
type input "Co-op Flex"
type input "100"
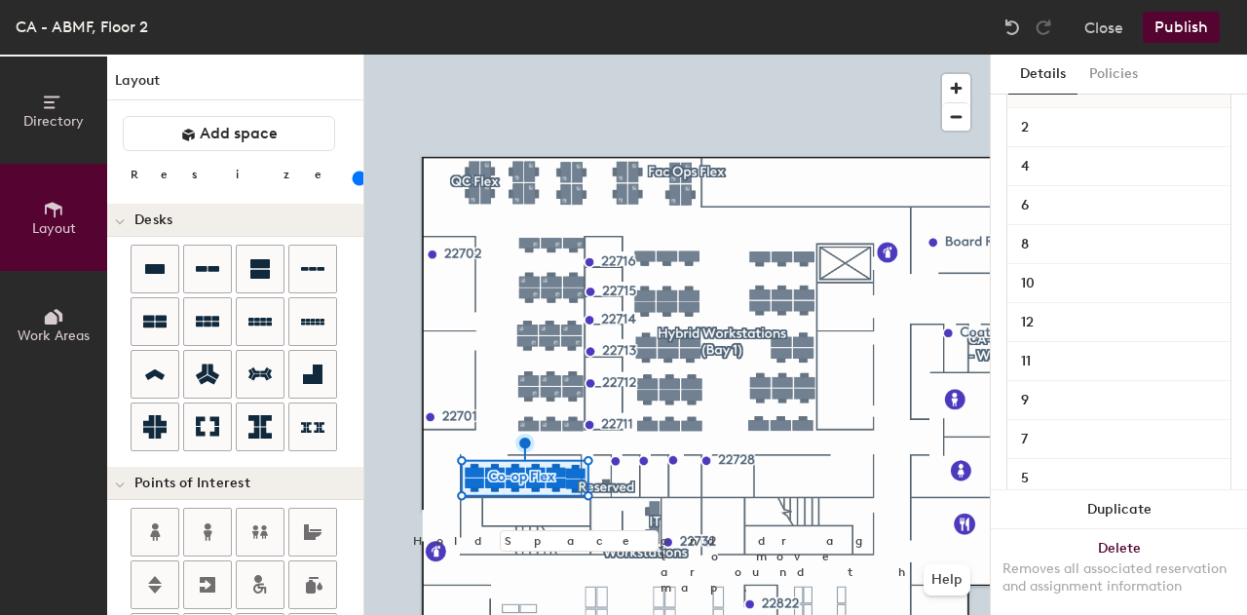
type input "Co-op Flex"
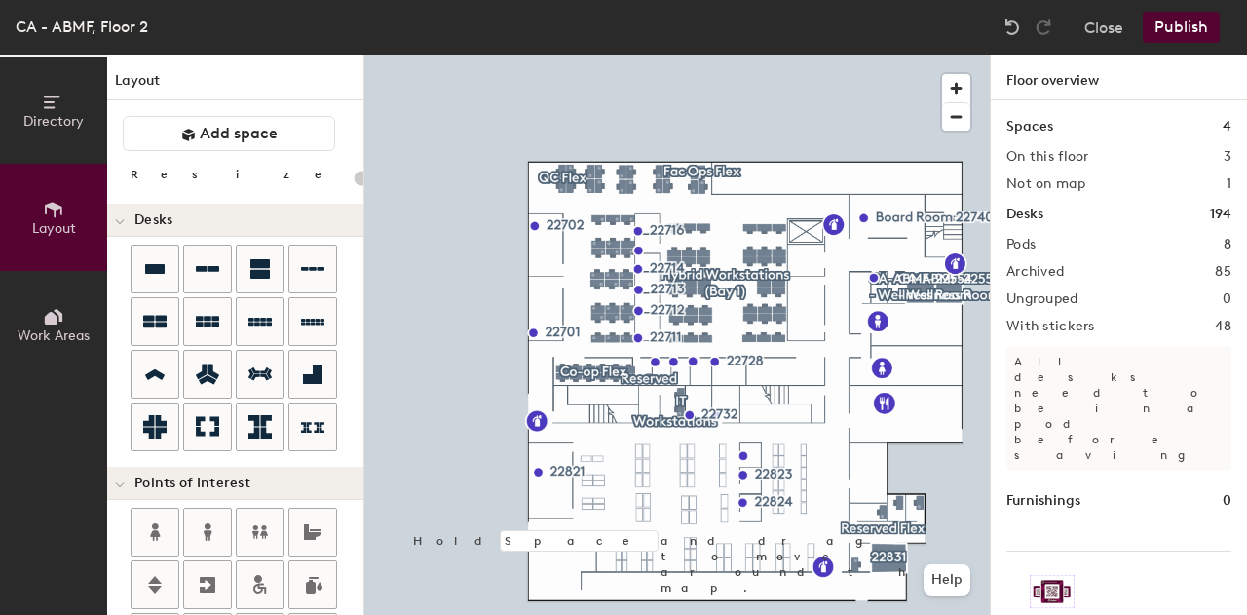
click at [1181, 21] on button "Publish" at bounding box center [1181, 27] width 77 height 31
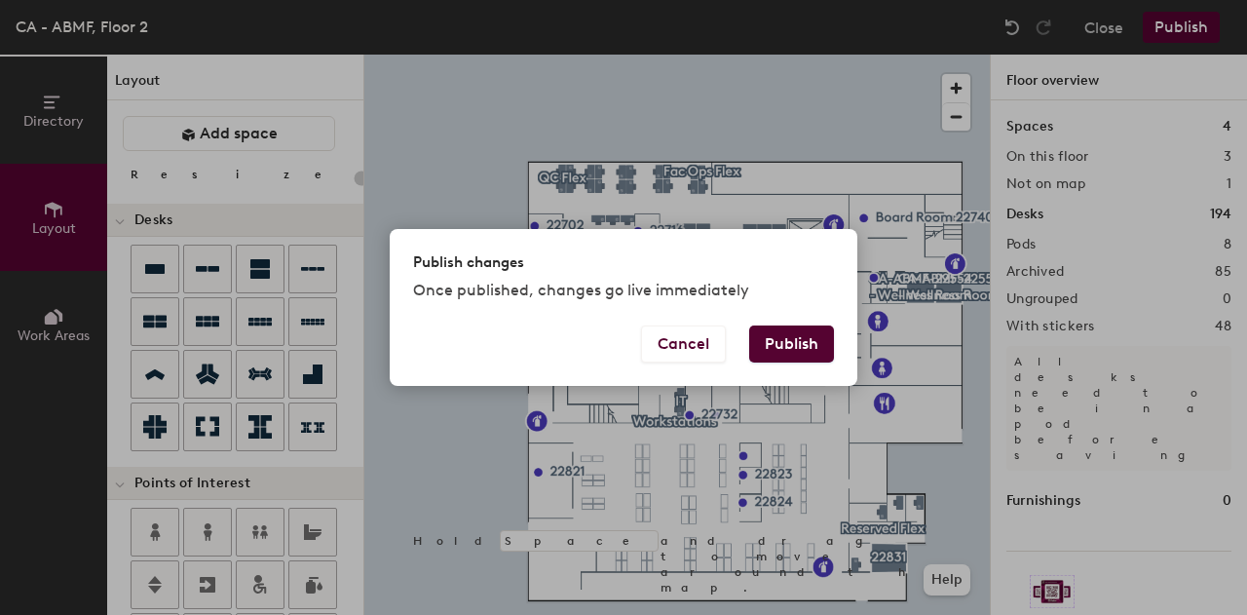
click at [801, 332] on button "Publish" at bounding box center [791, 343] width 85 height 37
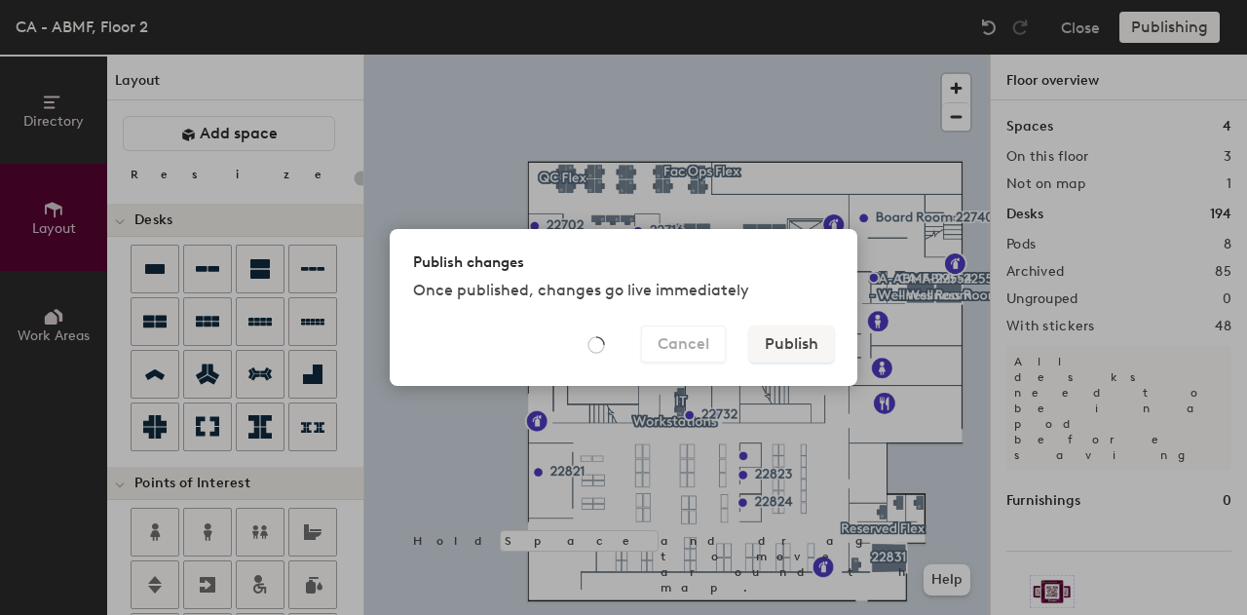
type input "20"
